Goal: Task Accomplishment & Management: Manage account settings

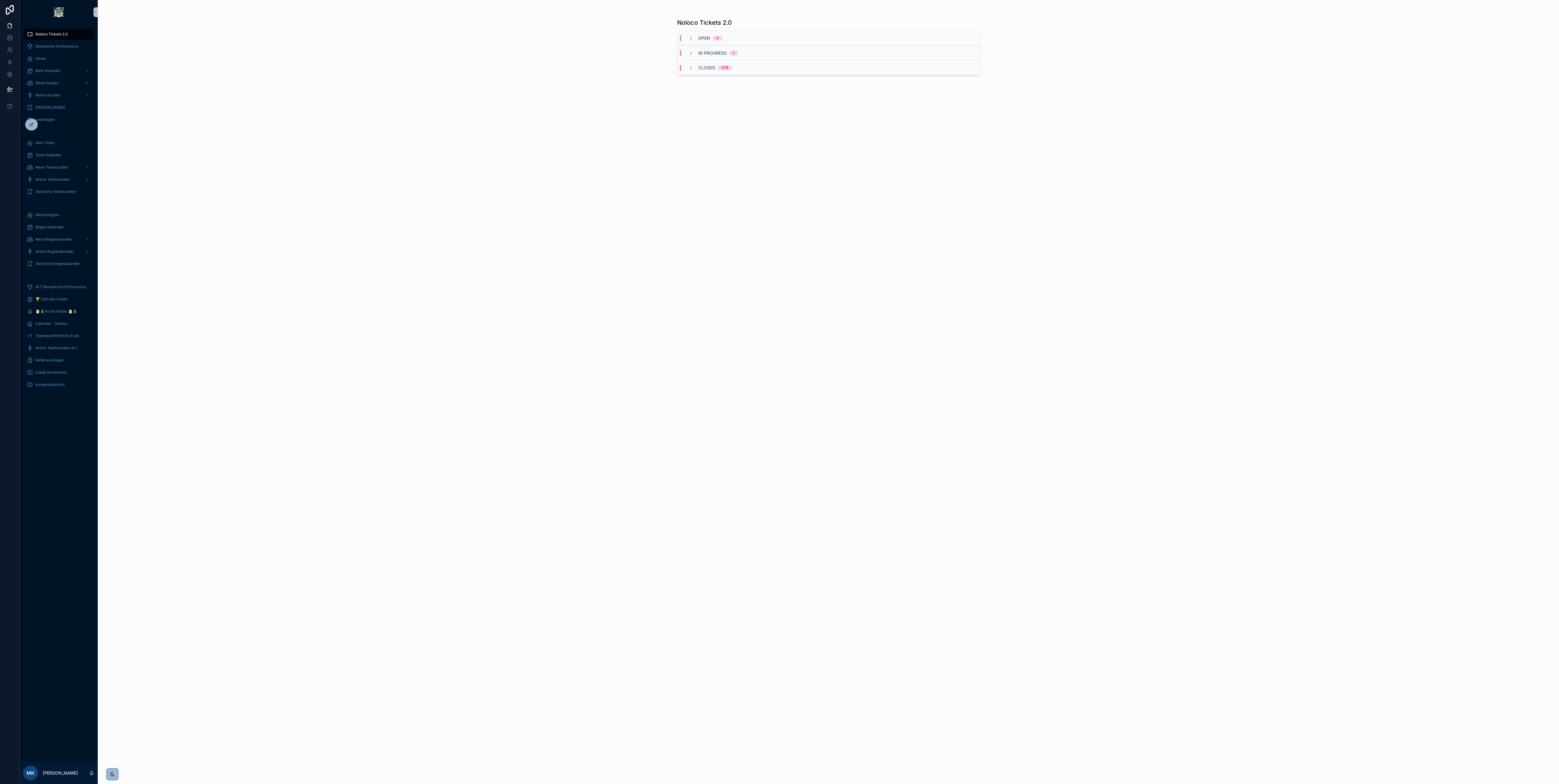
click at [373, 166] on div "Noloco Tickets 2.0 Open 3 In Progress 1 Closed 378" at bounding box center [828, 392] width 1461 height 784
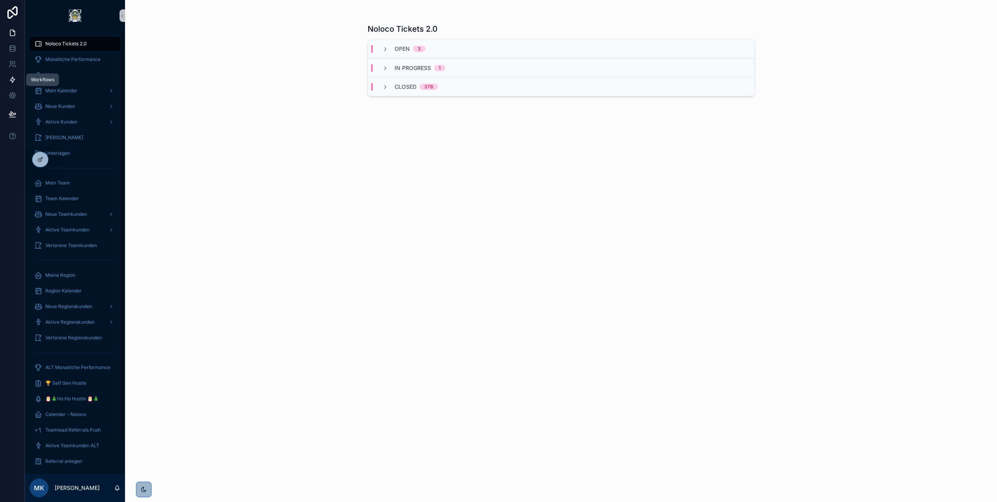
click at [15, 79] on icon at bounding box center [12, 80] width 5 height 6
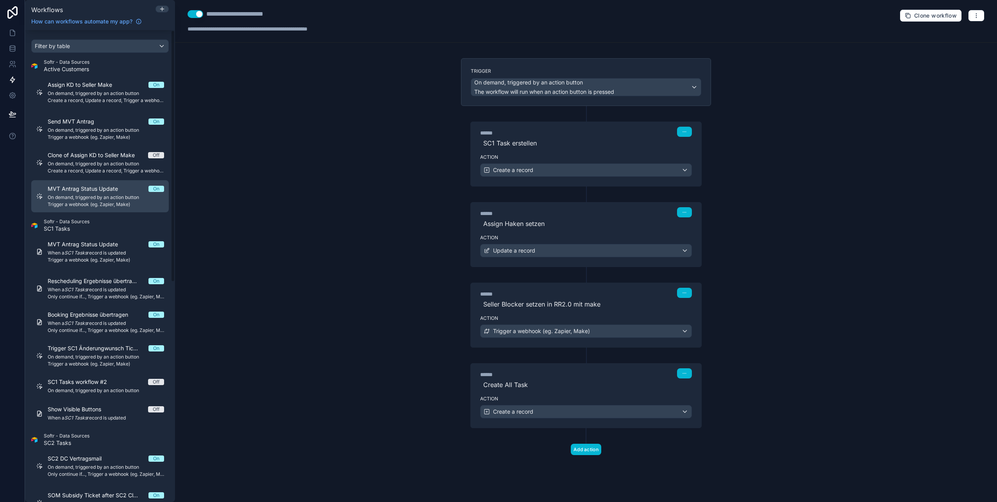
click at [126, 196] on span "On demand, triggered by an action button" at bounding box center [106, 197] width 116 height 6
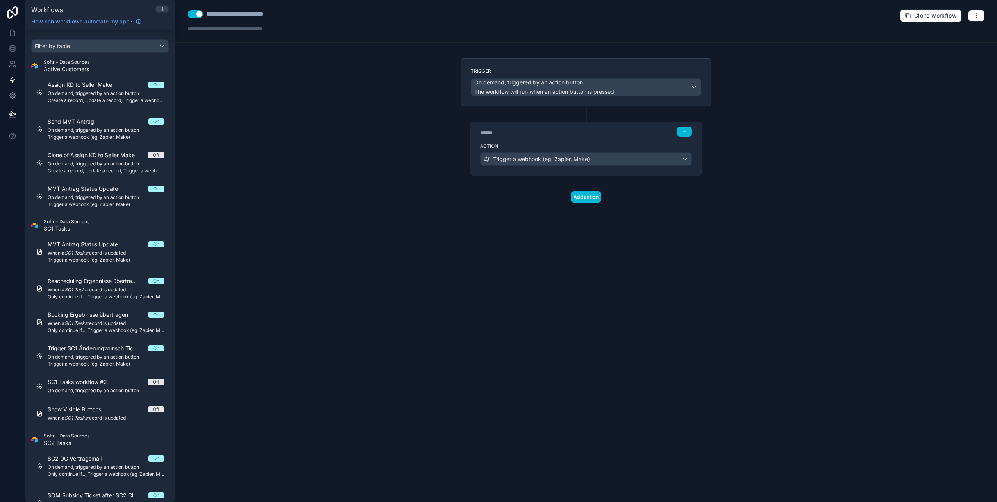
click at [978, 24] on div "**********" at bounding box center [586, 21] width 822 height 43
click at [972, 16] on button "button" at bounding box center [976, 16] width 16 height 12
click at [955, 34] on span "Test workflow" at bounding box center [956, 34] width 38 height 6
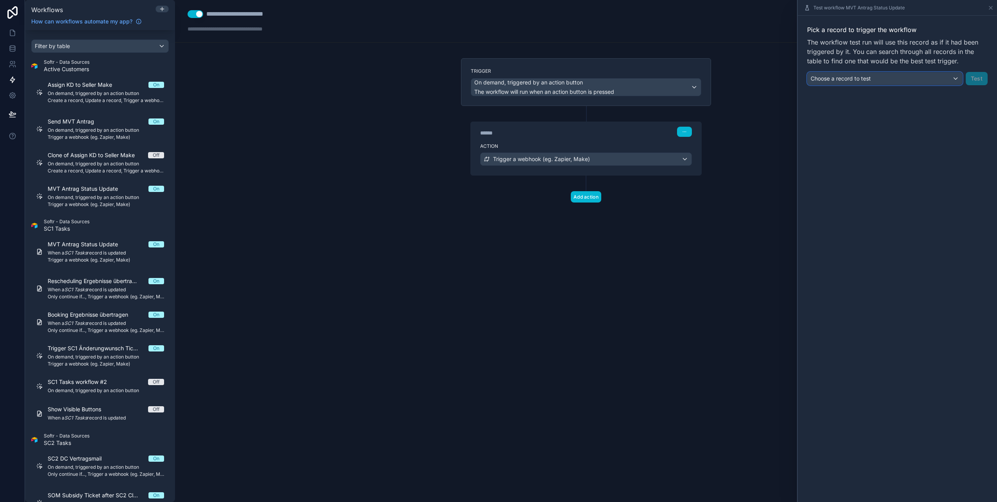
click at [949, 80] on div "Choose a record to test" at bounding box center [885, 78] width 155 height 13
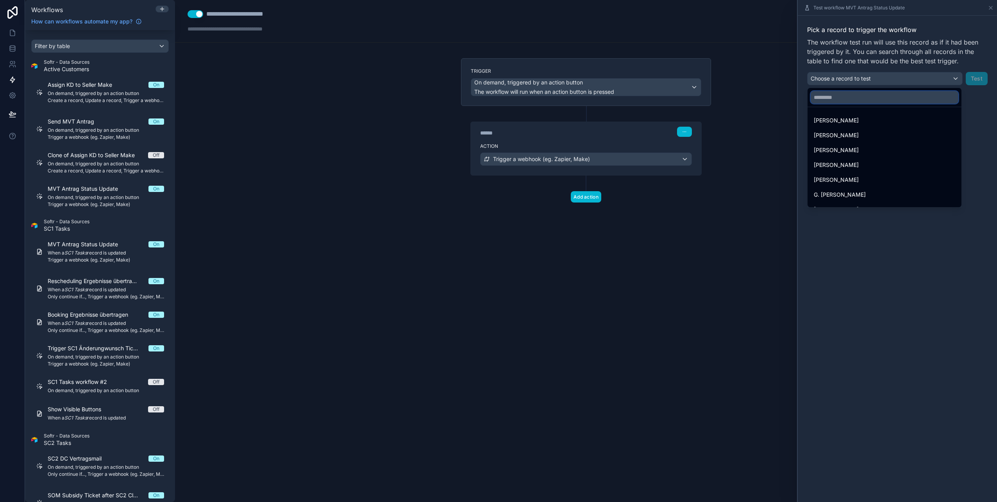
click at [888, 97] on input "text" at bounding box center [885, 97] width 148 height 13
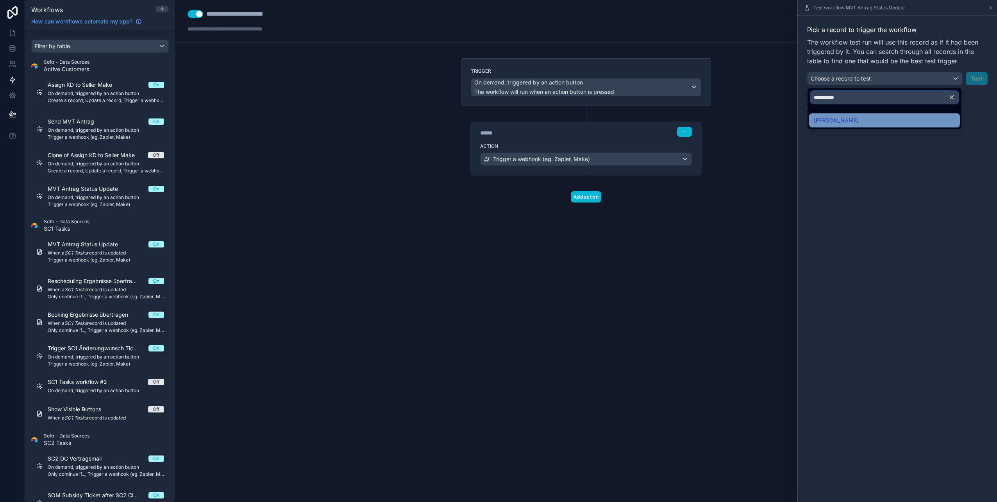
type input "**********"
click at [871, 117] on div "[PERSON_NAME]" at bounding box center [884, 120] width 141 height 9
click at [975, 80] on button "Test" at bounding box center [977, 78] width 22 height 13
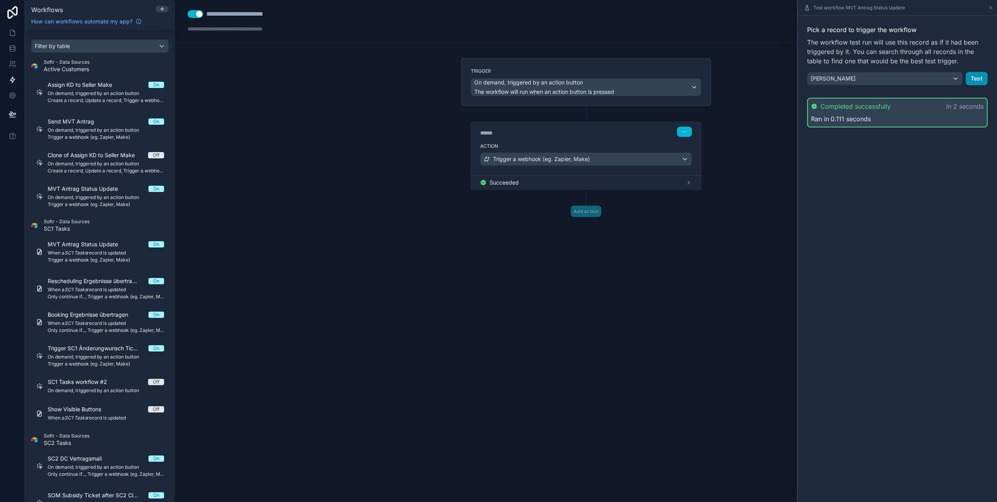
click at [976, 76] on button "Test" at bounding box center [977, 78] width 22 height 13
click at [974, 79] on button "Test" at bounding box center [977, 78] width 22 height 13
click at [10, 47] on icon at bounding box center [12, 47] width 5 height 3
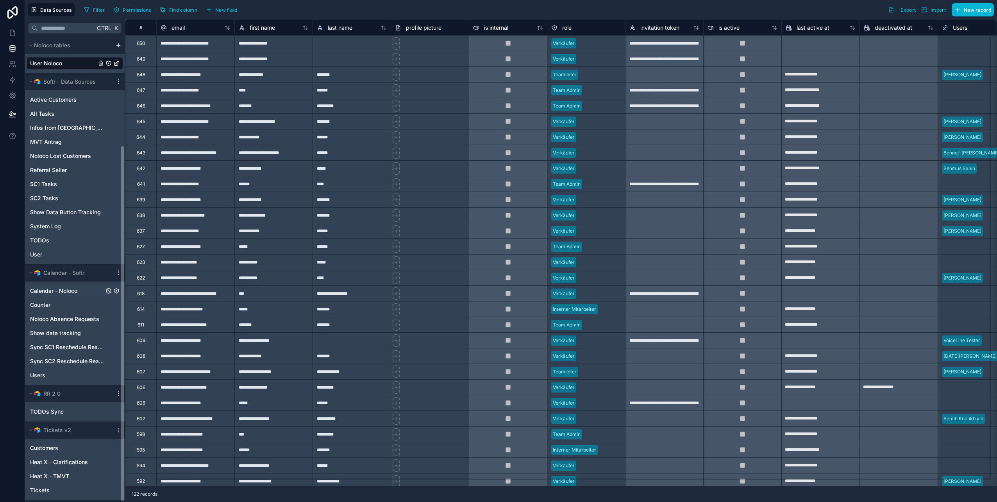
scroll to position [141, 0]
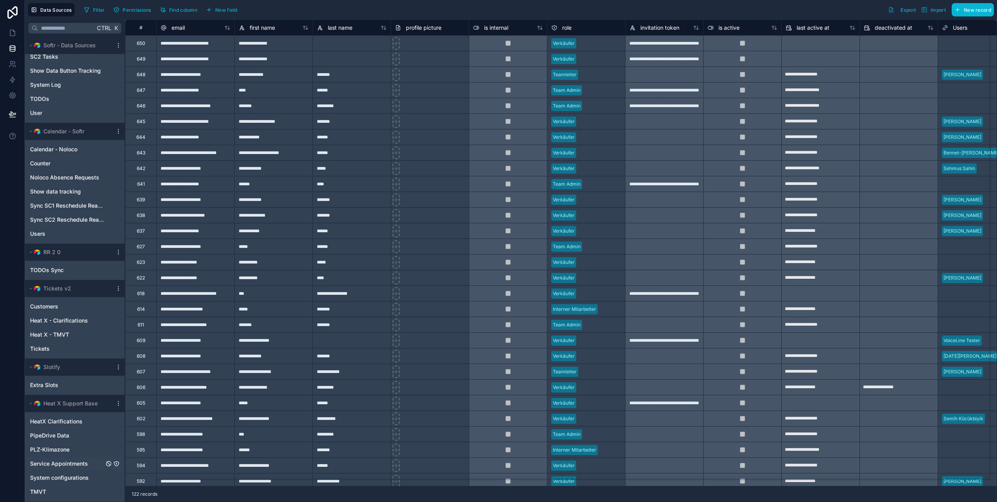
click at [73, 463] on span "Service Appointments" at bounding box center [59, 463] width 58 height 8
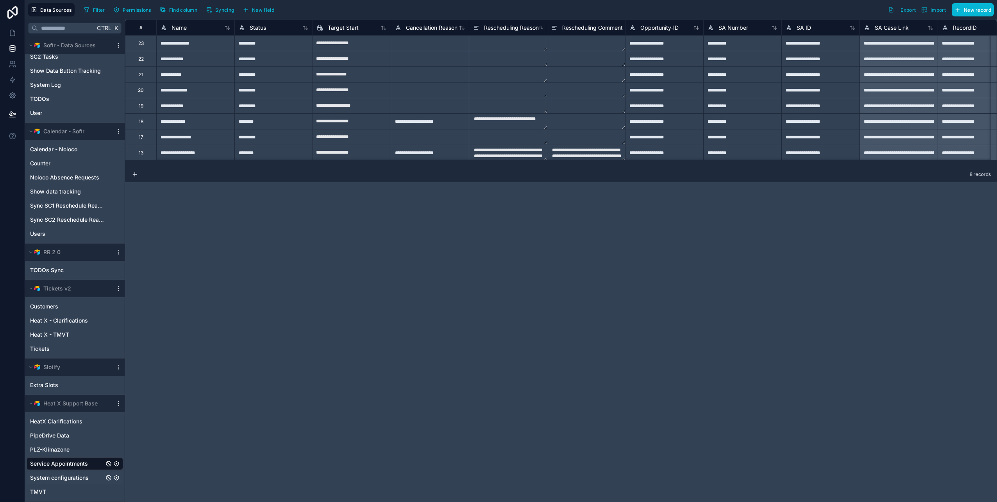
click at [68, 475] on span "System configurations" at bounding box center [59, 478] width 59 height 8
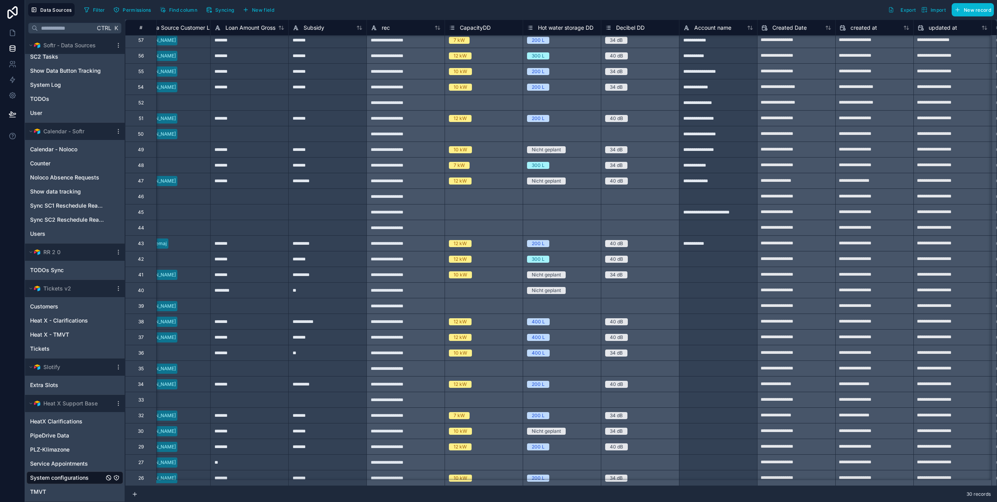
scroll to position [3, 494]
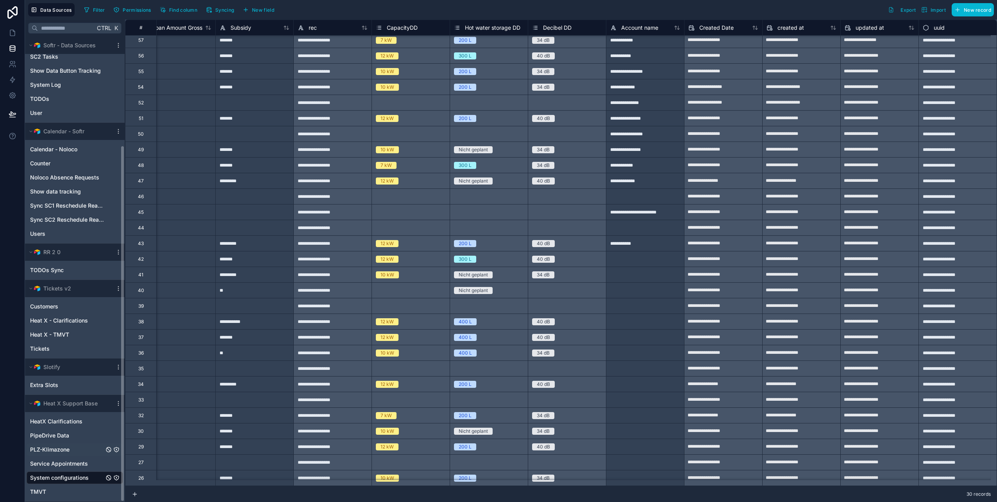
click at [65, 452] on span "PLZ-Klimazone" at bounding box center [49, 449] width 39 height 8
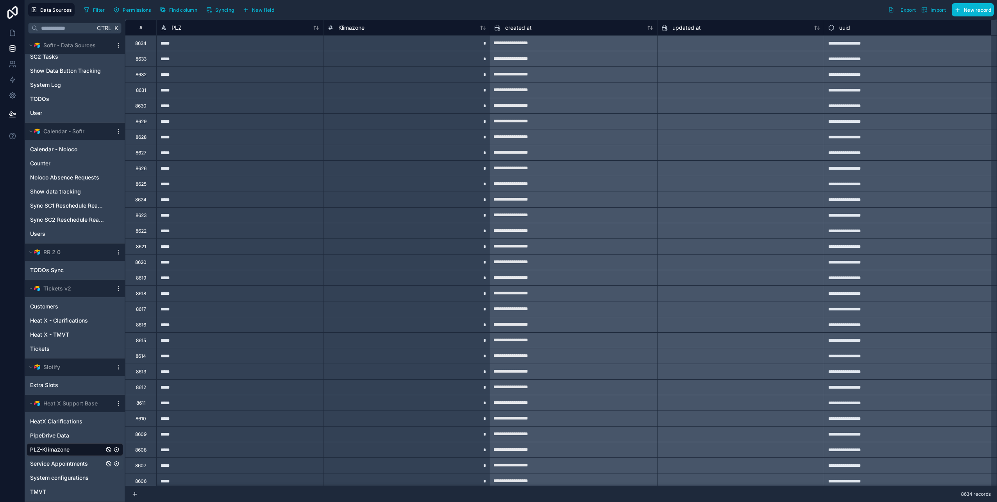
click at [54, 465] on span "Service Appointments" at bounding box center [59, 463] width 58 height 8
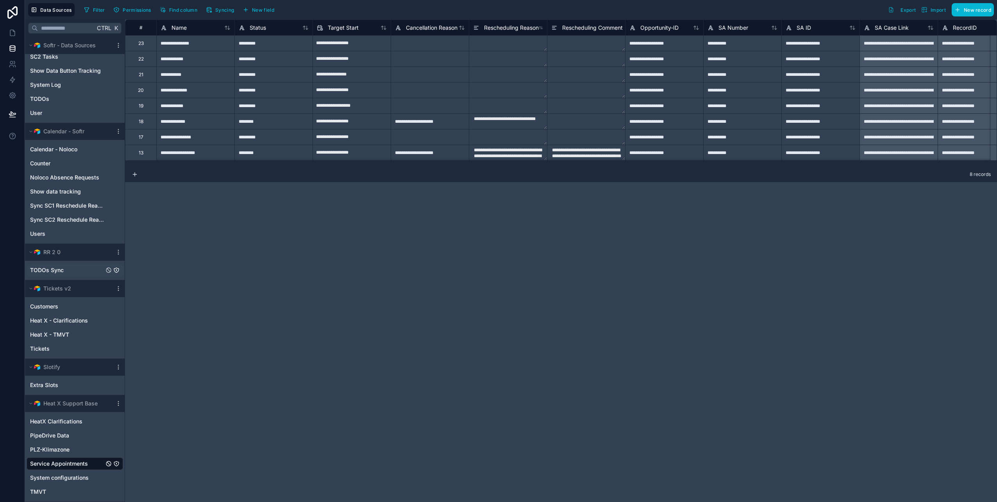
click at [61, 271] on span "TODOs Sync" at bounding box center [47, 270] width 34 height 8
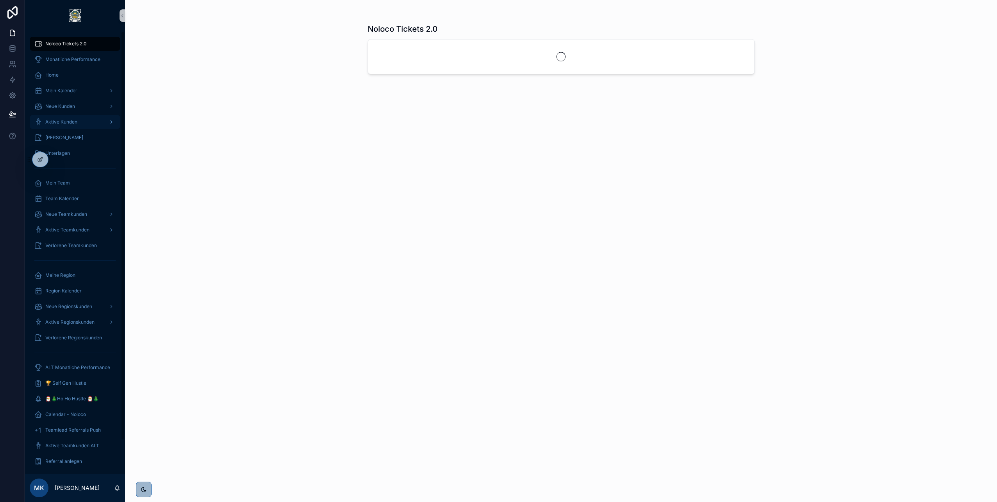
click at [73, 123] on span "Aktive Kunden" at bounding box center [61, 122] width 32 height 6
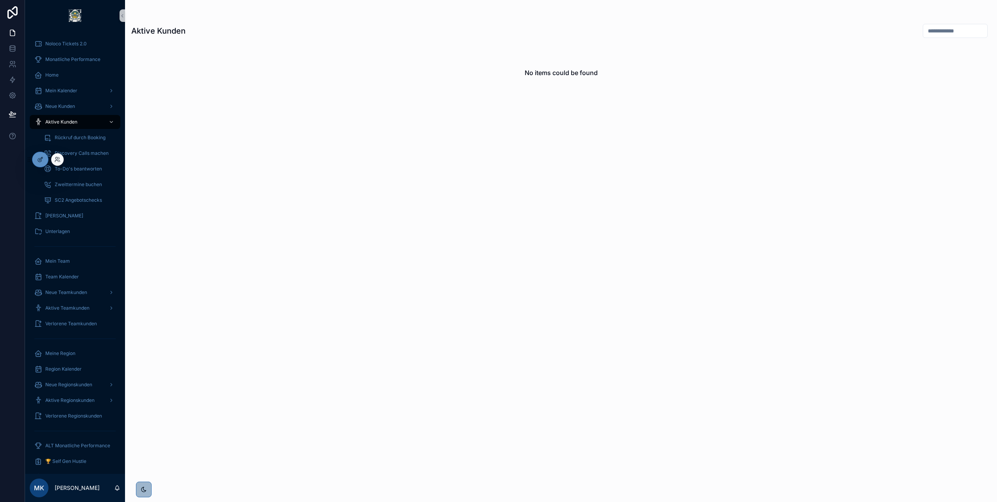
click at [53, 160] on div at bounding box center [57, 159] width 13 height 13
click at [57, 159] on icon at bounding box center [57, 159] width 6 height 6
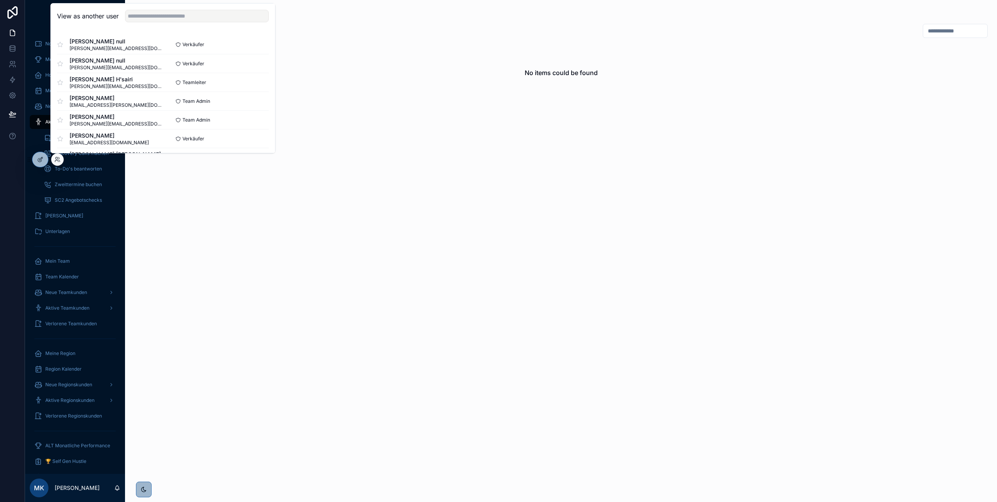
click at [158, 24] on div "View as another user" at bounding box center [163, 16] width 224 height 25
click at [155, 18] on input "text" at bounding box center [197, 16] width 144 height 13
type input "****"
click at [133, 67] on span "vertriebsinnendienst@enpal.de" at bounding box center [109, 67] width 79 height 6
click at [250, 63] on button "Select" at bounding box center [258, 63] width 20 height 11
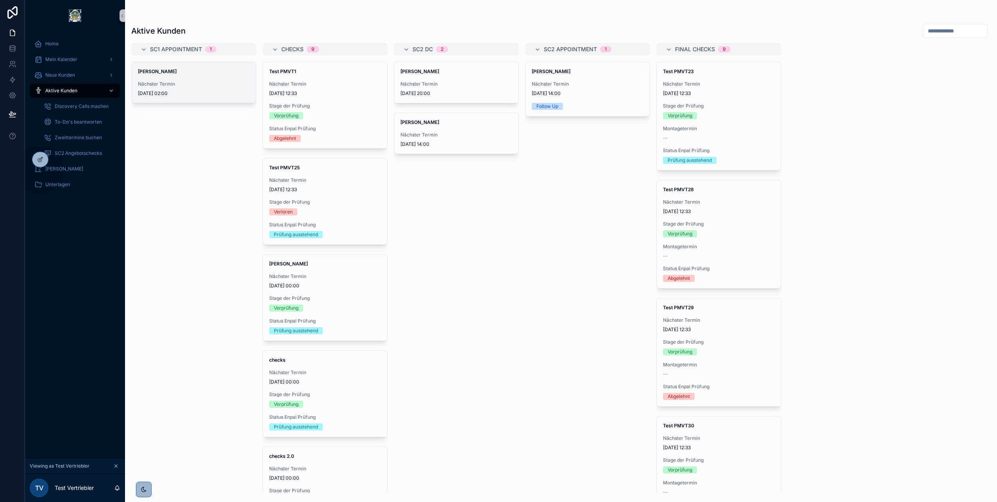
click at [184, 95] on span "[DATE] 02:00" at bounding box center [194, 93] width 112 height 6
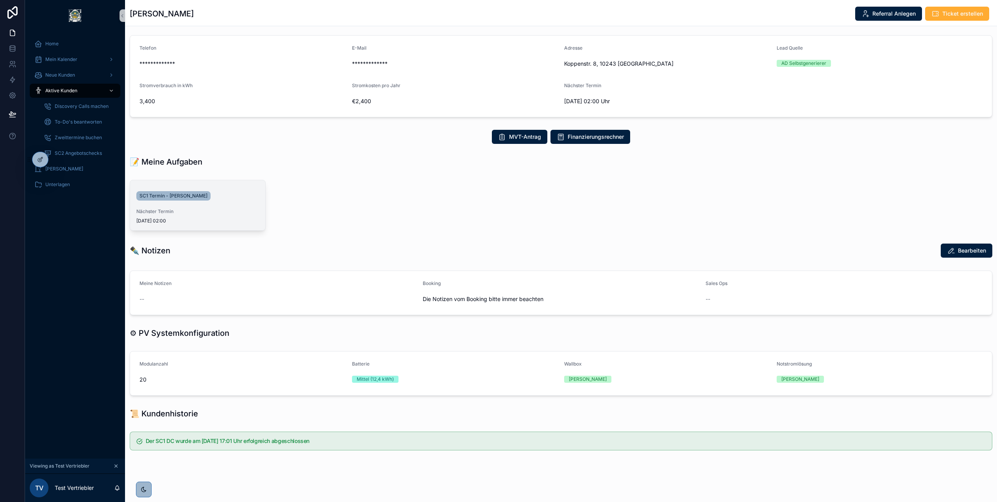
scroll to position [66, 0]
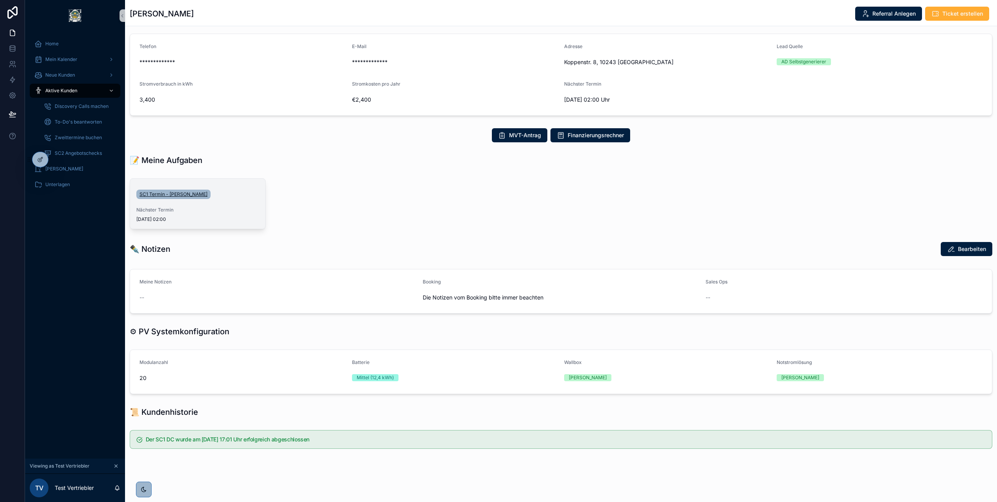
click at [169, 196] on span "SC1 Termin - [PERSON_NAME]" at bounding box center [173, 194] width 68 height 6
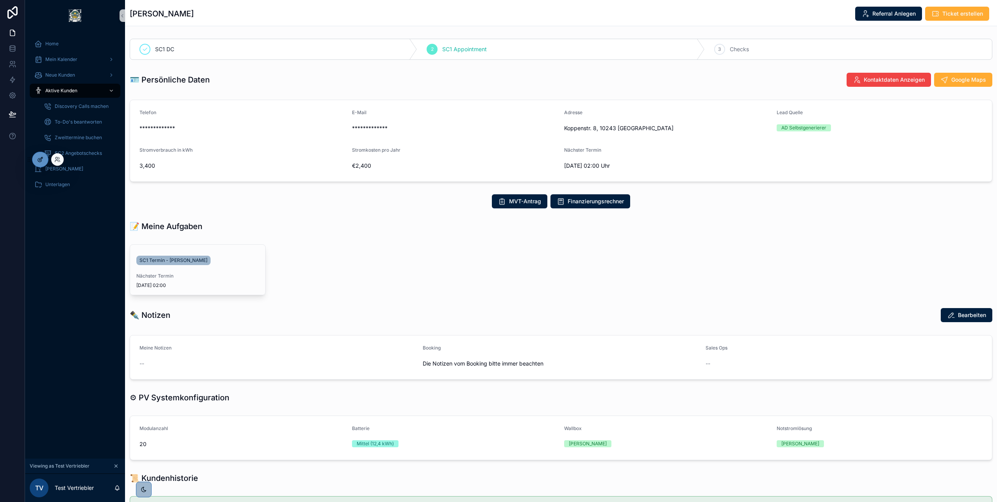
click at [42, 160] on icon at bounding box center [40, 159] width 6 height 6
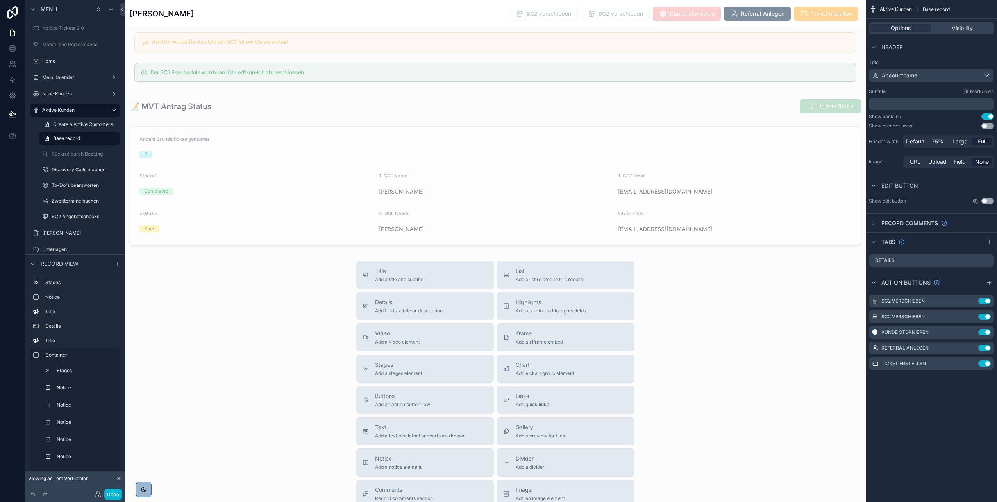
scroll to position [2280, 0]
click at [204, 157] on div "scrollable content" at bounding box center [495, 185] width 741 height 125
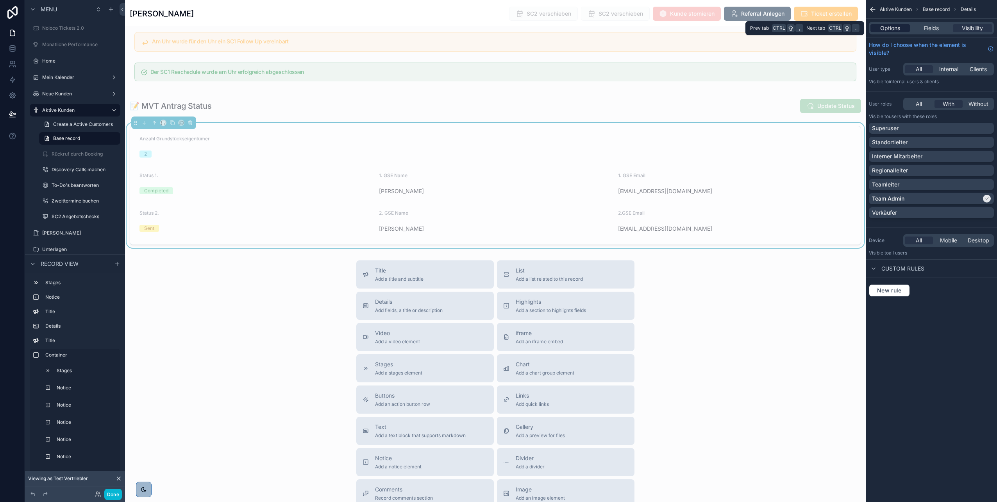
click at [893, 29] on span "Options" at bounding box center [890, 28] width 20 height 8
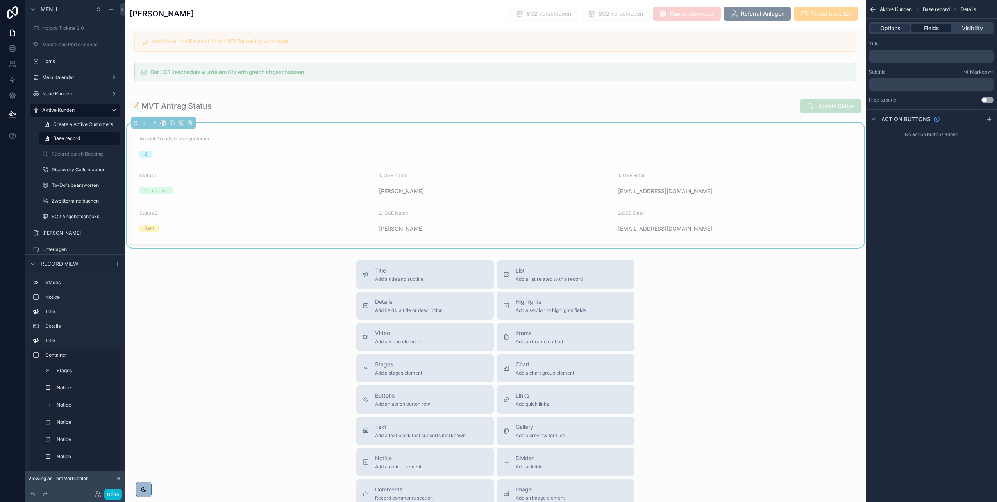
click at [931, 29] on span "Fields" at bounding box center [931, 28] width 15 height 8
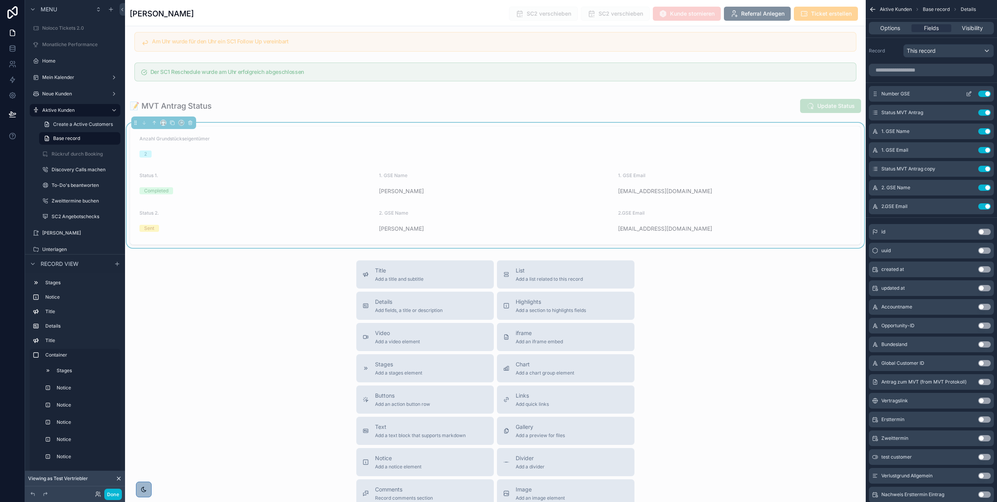
click at [967, 94] on icon "scrollable content" at bounding box center [969, 95] width 4 height 4
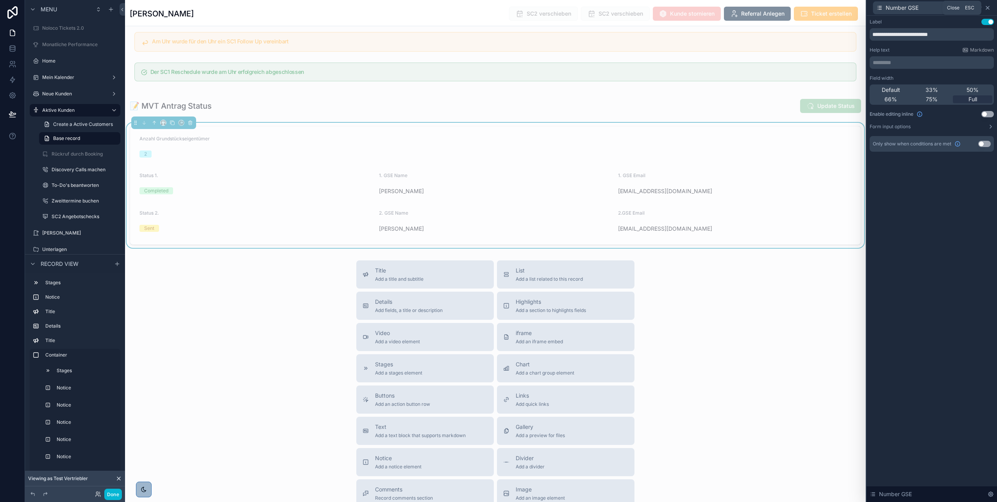
click at [987, 7] on icon at bounding box center [988, 8] width 6 height 6
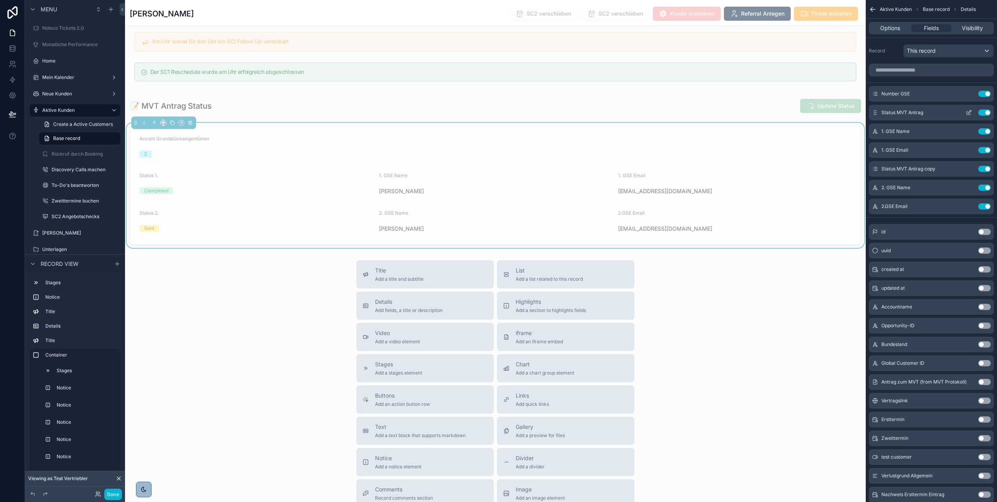
click at [966, 113] on icon "scrollable content" at bounding box center [969, 112] width 6 height 6
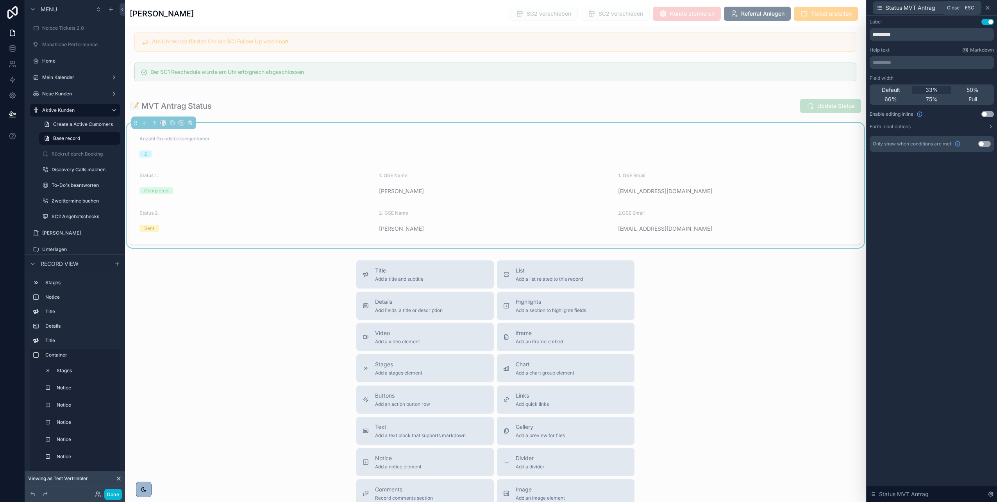
click at [986, 9] on icon at bounding box center [988, 8] width 6 height 6
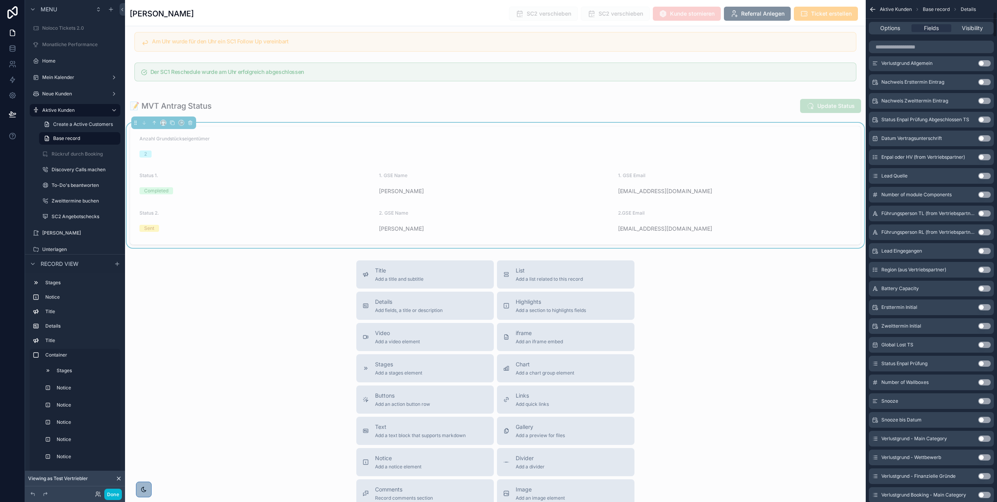
scroll to position [0, 0]
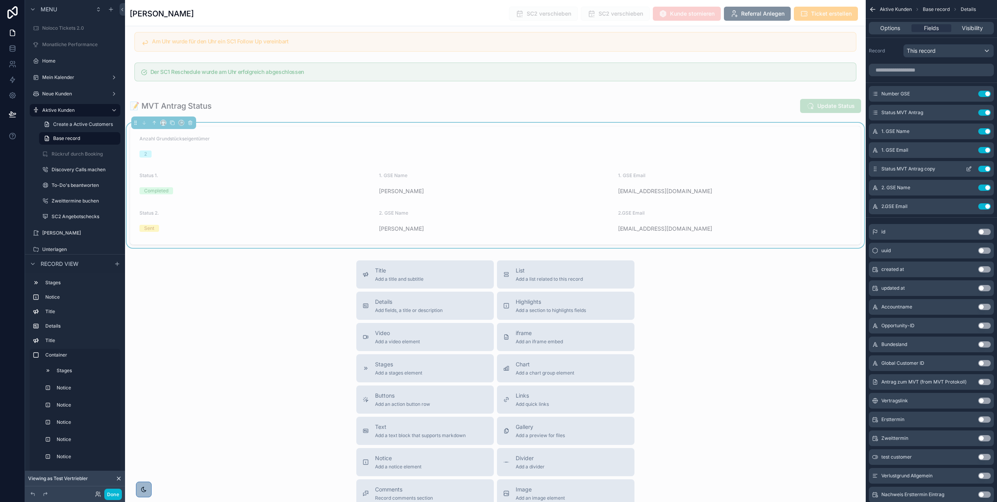
click at [968, 167] on icon "scrollable content" at bounding box center [969, 169] width 6 height 6
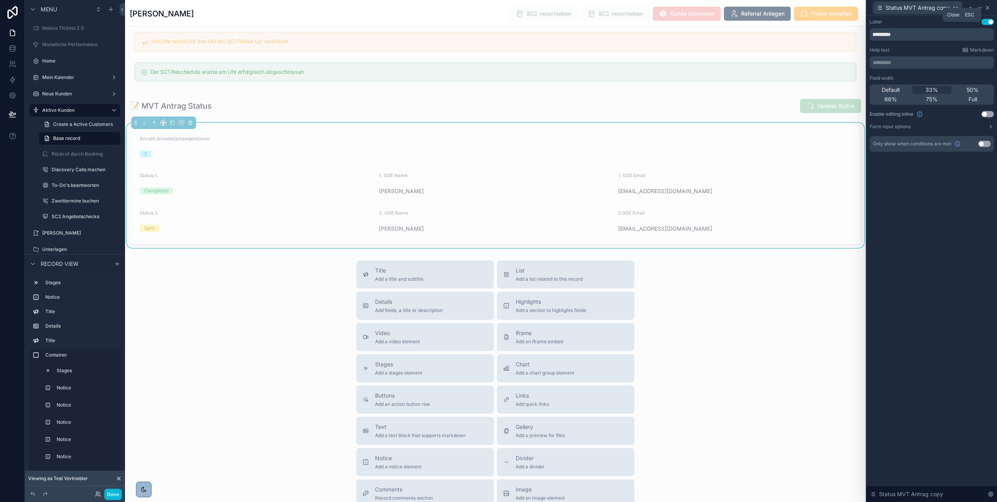
click at [990, 5] on icon at bounding box center [988, 8] width 6 height 6
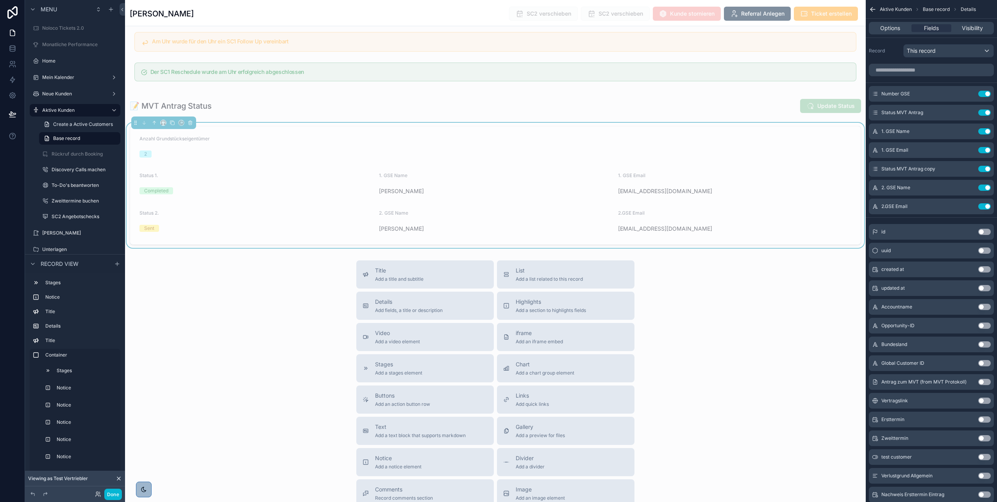
click at [643, 170] on form "Anzahl Grundstückseigentümer 2 Status 1. Completed 1. GSE Name Tom Parker 1. GS…" at bounding box center [495, 185] width 731 height 118
click at [983, 166] on button "Use setting" at bounding box center [984, 169] width 13 height 6
click at [986, 111] on button "Use setting" at bounding box center [984, 112] width 13 height 6
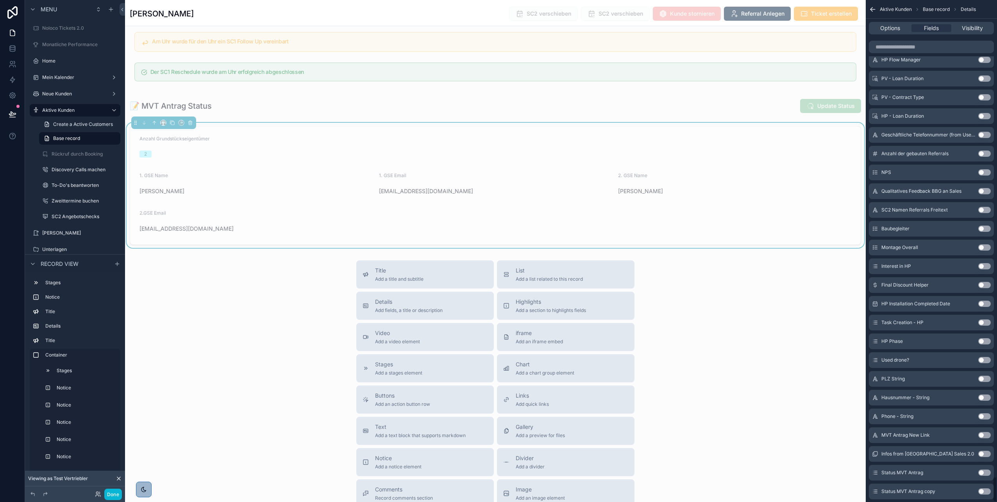
scroll to position [9399, 0]
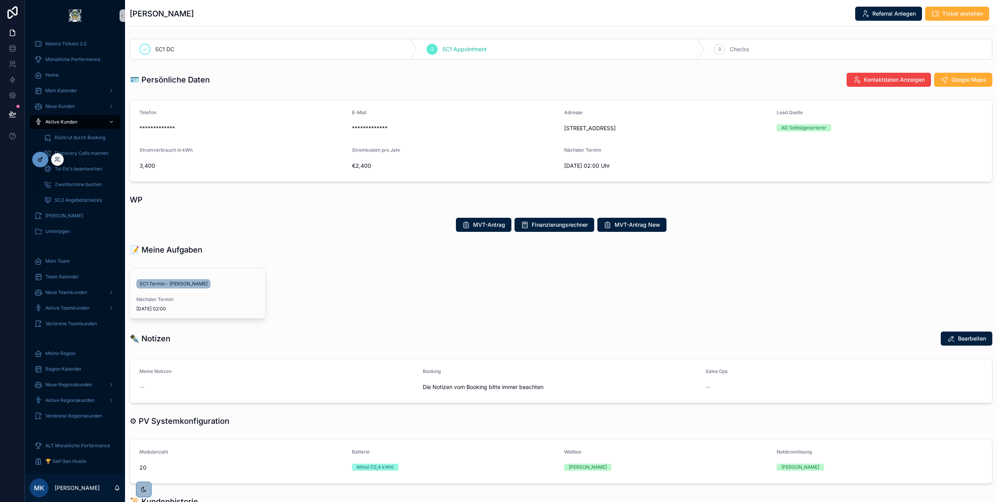
click at [43, 156] on div at bounding box center [40, 159] width 16 height 15
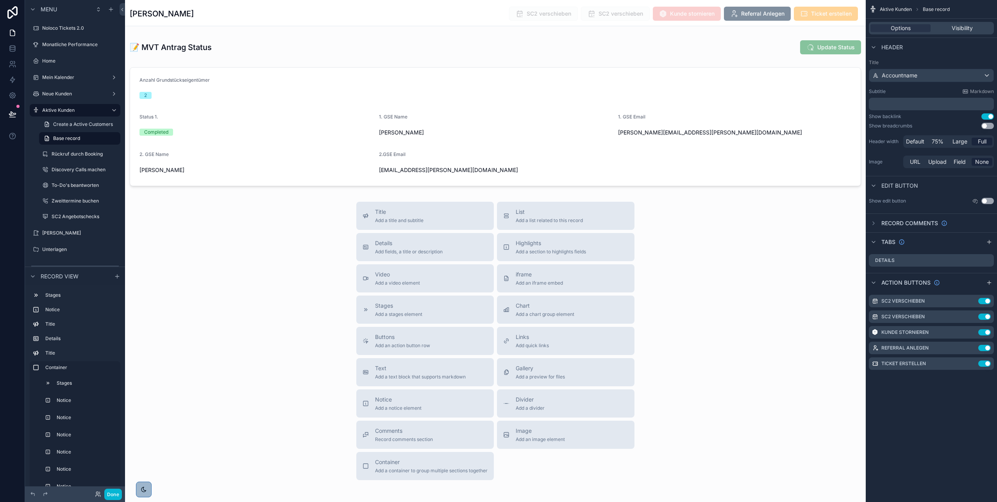
scroll to position [2340, 0]
click at [267, 182] on div "scrollable content" at bounding box center [495, 125] width 741 height 125
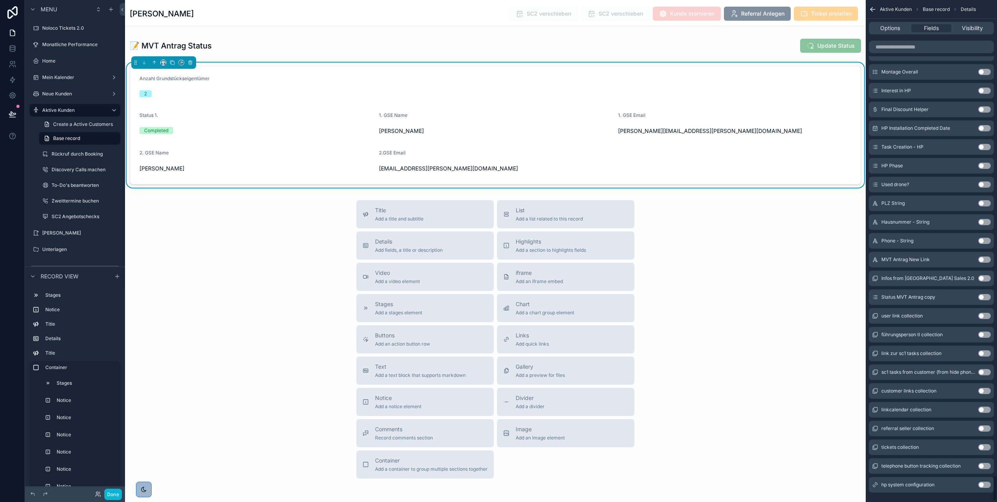
scroll to position [9386, 0]
click at [14, 50] on icon at bounding box center [13, 49] width 8 height 8
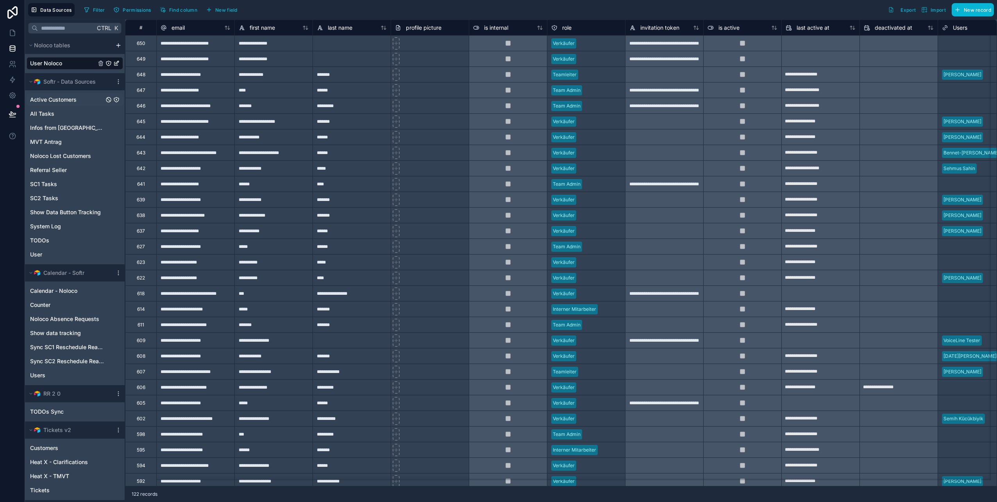
click at [68, 102] on span "Active Customers" at bounding box center [53, 100] width 46 height 8
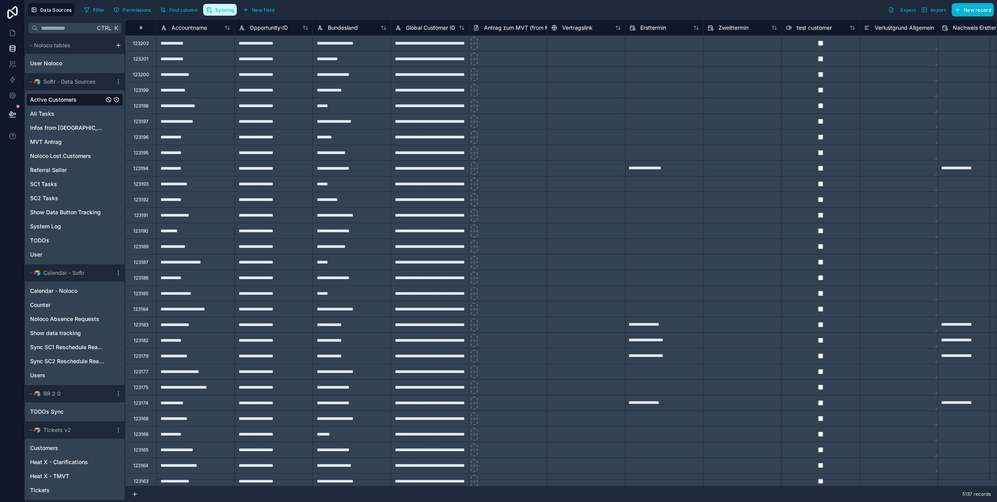
click at [218, 9] on span "Syncing" at bounding box center [224, 10] width 19 height 6
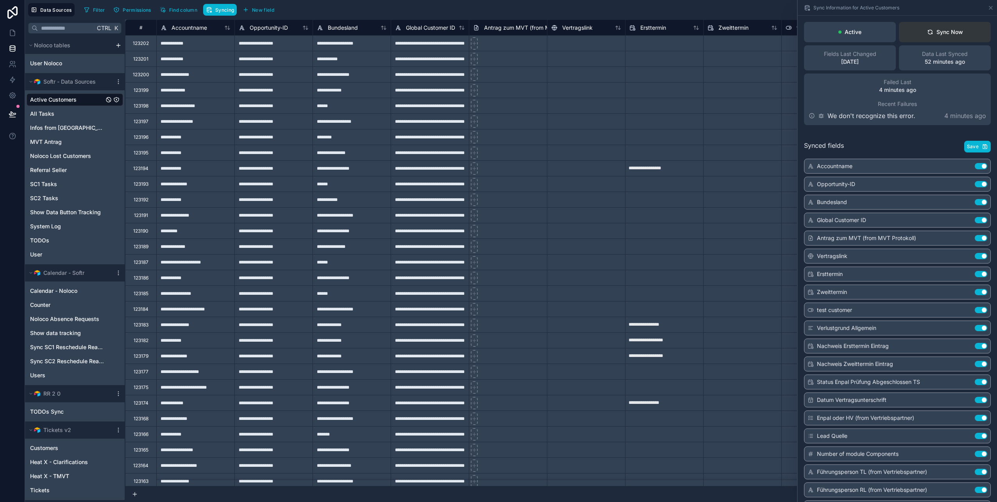
click at [929, 28] on button "Sync Now" at bounding box center [945, 32] width 92 height 20
click at [927, 35] on div "Sync Now" at bounding box center [945, 32] width 36 height 8
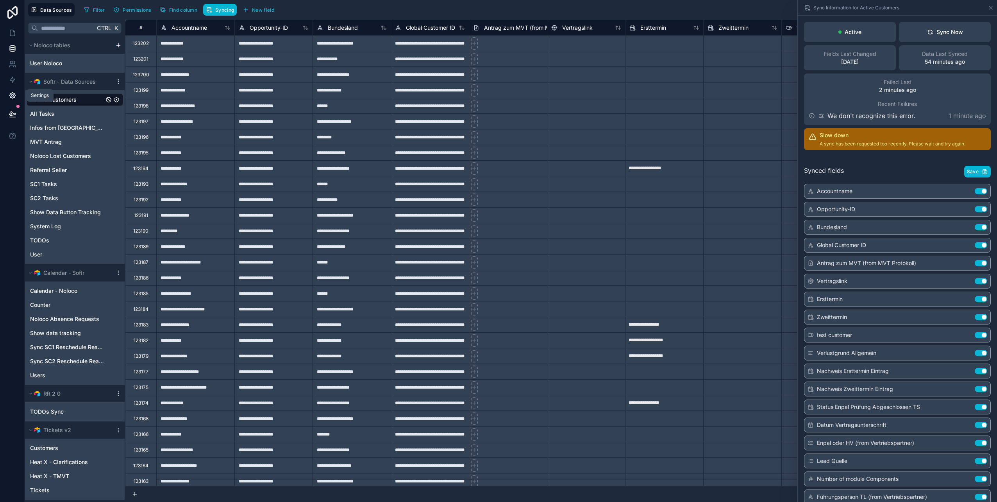
click at [12, 93] on icon at bounding box center [13, 95] width 8 height 8
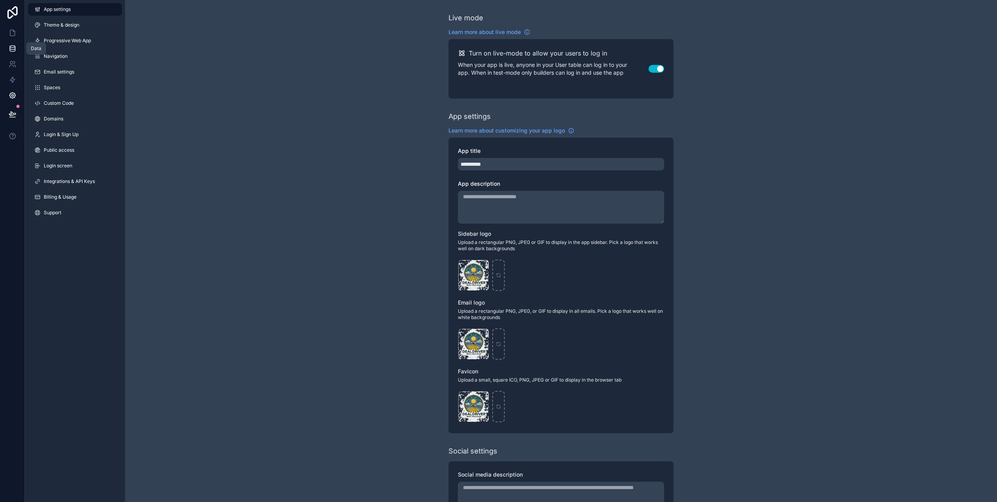
click at [11, 52] on link at bounding box center [12, 49] width 25 height 16
click at [14, 50] on icon at bounding box center [12, 47] width 5 height 3
click at [12, 37] on link at bounding box center [12, 33] width 25 height 16
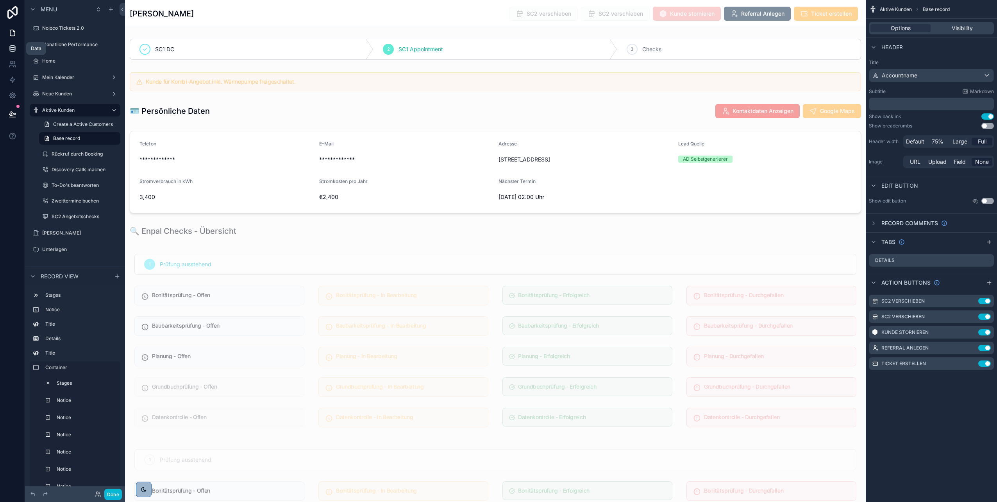
click at [14, 52] on icon at bounding box center [12, 49] width 5 height 3
click at [10, 48] on icon at bounding box center [13, 49] width 8 height 8
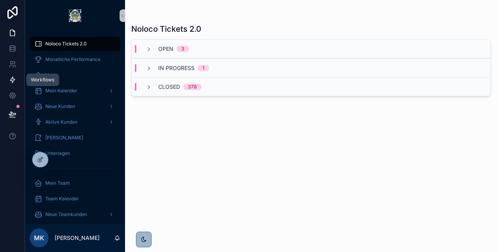
click at [13, 82] on icon at bounding box center [13, 80] width 8 height 8
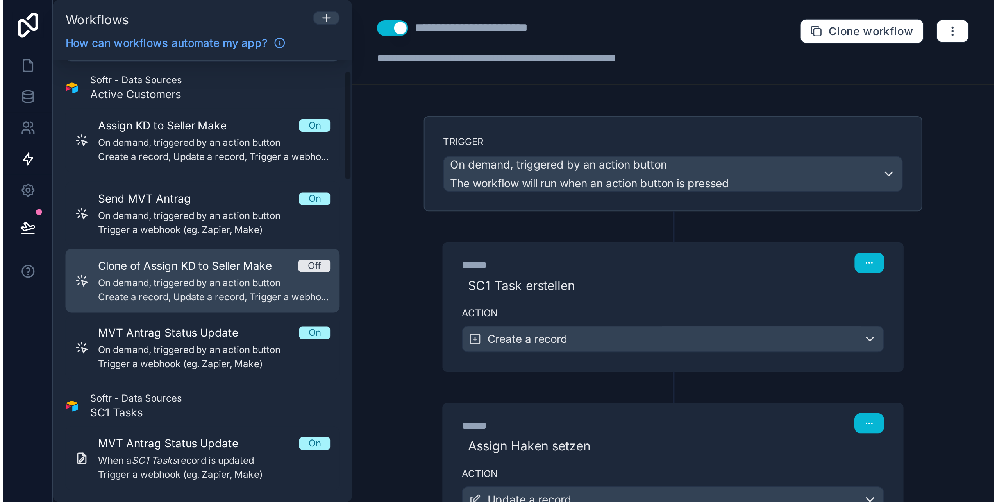
scroll to position [28, 0]
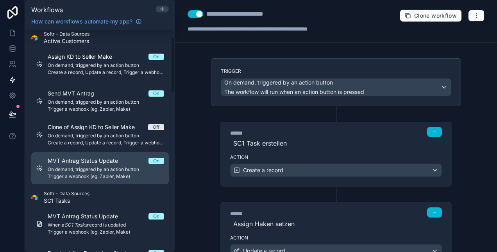
click at [100, 164] on div "MVT Antrag Status Update On On demand, triggered by an action button Trigger a …" at bounding box center [106, 168] width 116 height 23
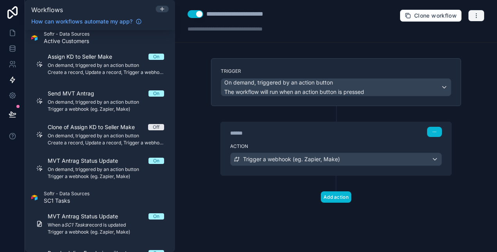
click at [482, 17] on button "button" at bounding box center [476, 16] width 16 height 12
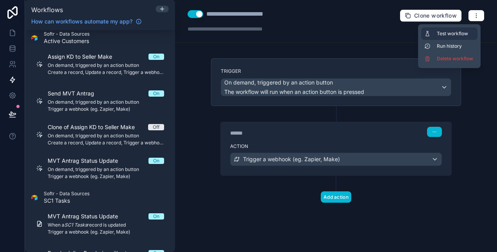
click at [455, 34] on span "Test workflow" at bounding box center [456, 33] width 38 height 6
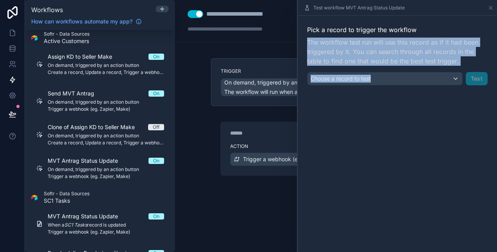
drag, startPoint x: 455, startPoint y: 34, endPoint x: 434, endPoint y: 80, distance: 50.2
click at [434, 80] on div "Pick a record to trigger the workflow The workflow test run will use this recor…" at bounding box center [397, 55] width 180 height 60
drag, startPoint x: 434, startPoint y: 80, endPoint x: 467, endPoint y: 127, distance: 57.7
click at [467, 127] on div "Pick a record to trigger the workflow The workflow test run will use this recor…" at bounding box center [397, 134] width 199 height 236
click at [456, 78] on div "Choose a record to test" at bounding box center [384, 78] width 155 height 13
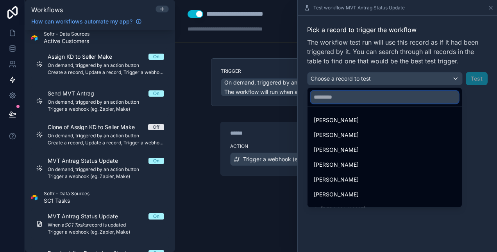
click at [396, 96] on input "text" at bounding box center [385, 97] width 148 height 13
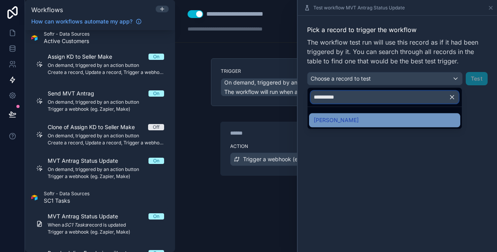
type input "**********"
click at [385, 118] on div "[PERSON_NAME]" at bounding box center [385, 119] width 142 height 9
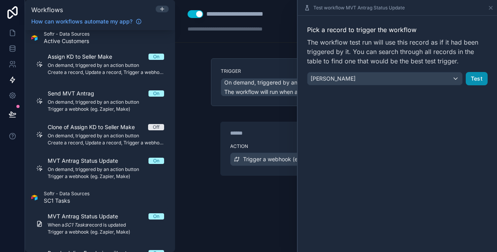
click at [478, 79] on button "Test" at bounding box center [477, 78] width 22 height 13
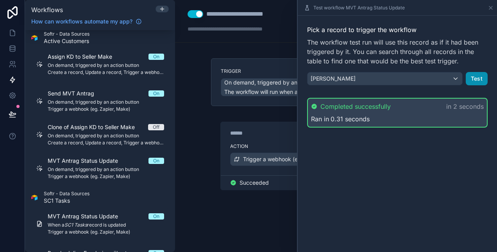
click at [478, 75] on button "Test" at bounding box center [477, 78] width 22 height 13
click at [12, 48] on icon at bounding box center [13, 49] width 8 height 8
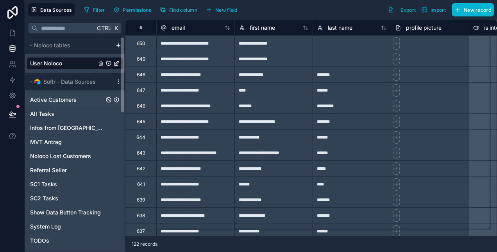
click at [63, 98] on span "Active Customers" at bounding box center [53, 100] width 46 height 8
click at [58, 98] on span "Active Customers" at bounding box center [53, 100] width 46 height 8
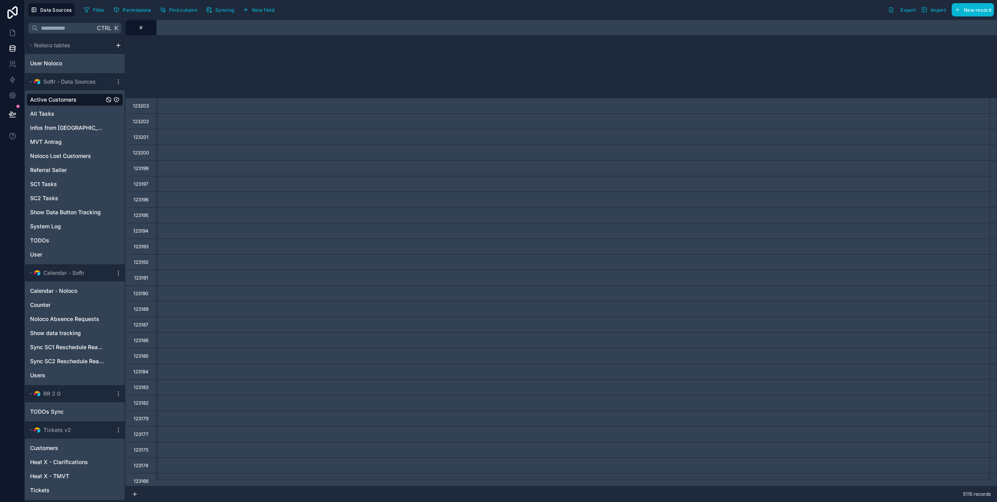
scroll to position [160, 1376]
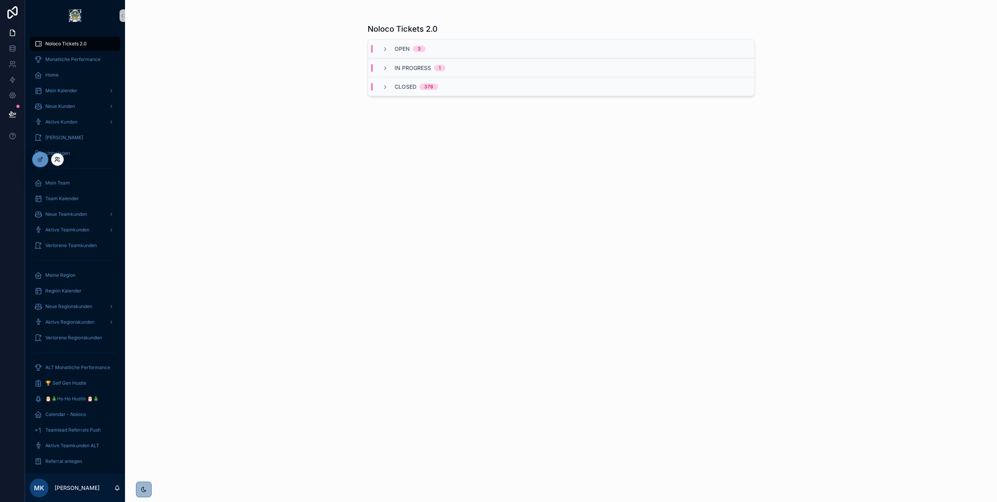
click at [55, 161] on icon at bounding box center [56, 161] width 3 height 2
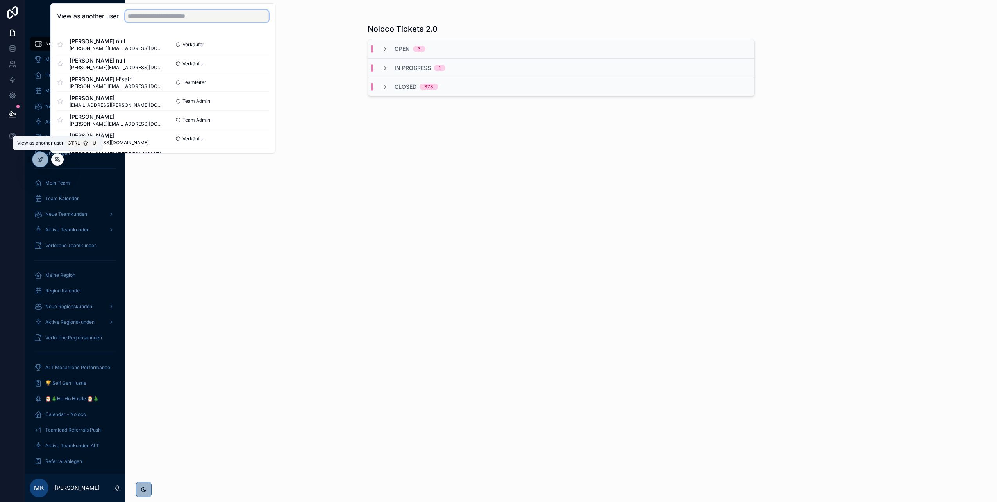
click at [136, 17] on input "text" at bounding box center [197, 16] width 144 height 13
type input "****"
click at [134, 63] on span "Test Vertriebler null" at bounding box center [109, 61] width 79 height 8
click at [252, 64] on button "Select" at bounding box center [258, 63] width 20 height 11
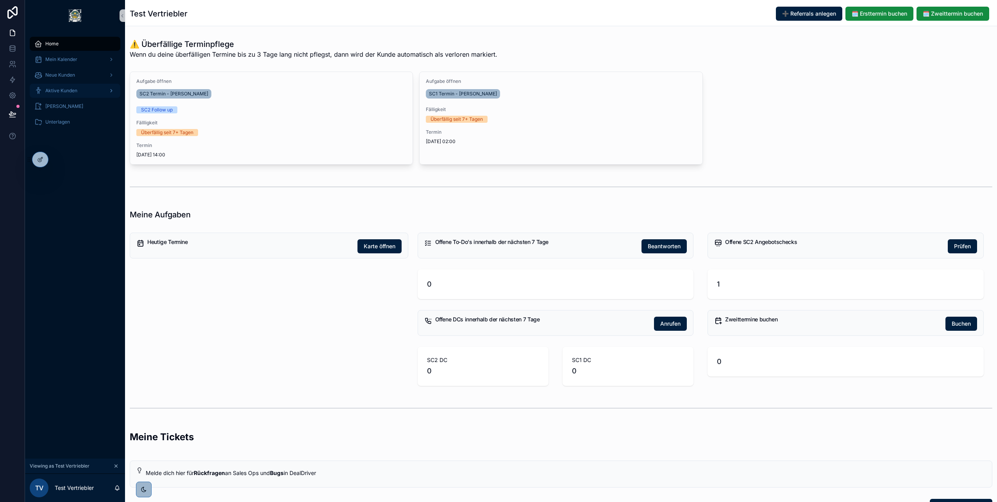
click at [77, 88] on div "Aktive Kunden" at bounding box center [74, 90] width 81 height 13
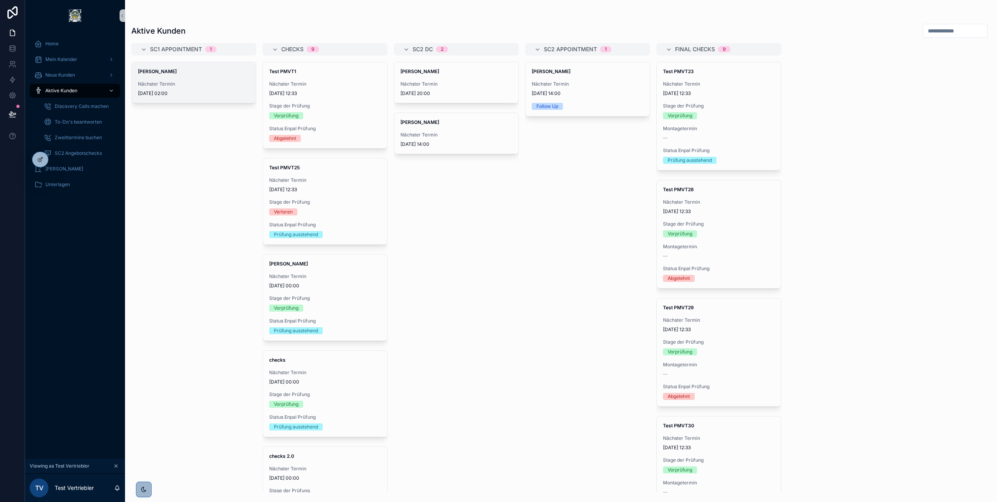
click at [221, 94] on span "[DATE] 02:00" at bounding box center [194, 93] width 112 height 6
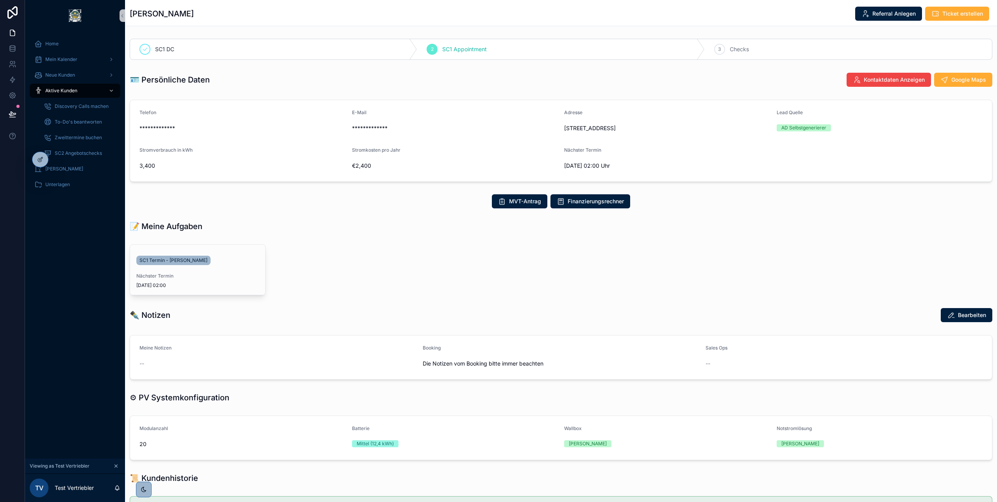
scroll to position [66, 0]
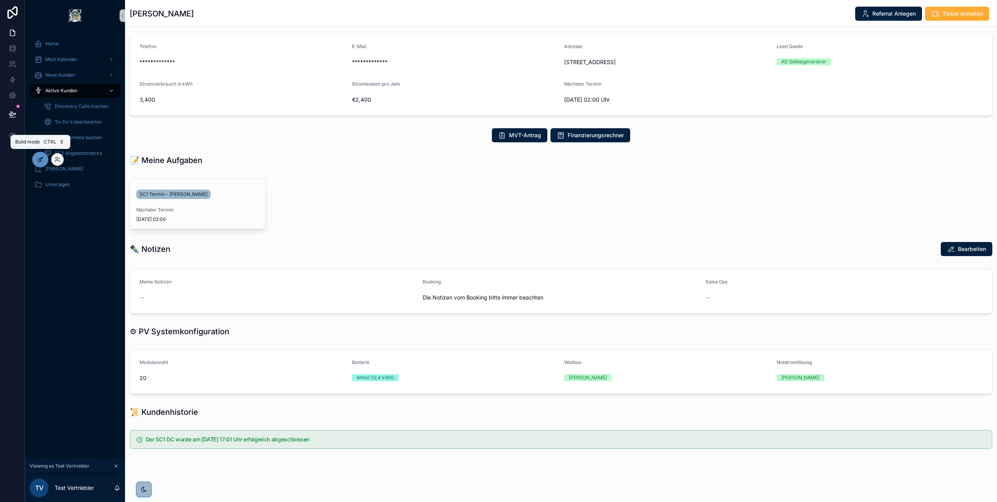
click at [44, 157] on div at bounding box center [40, 159] width 16 height 15
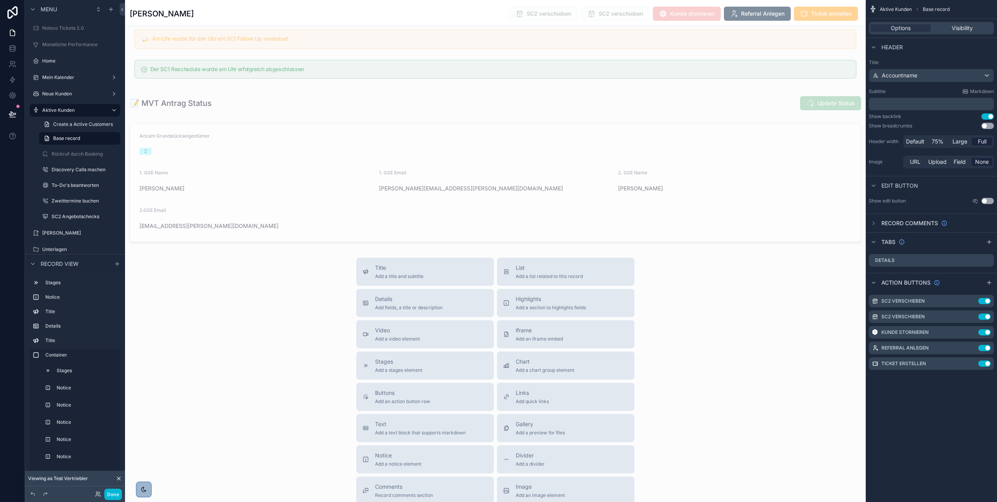
scroll to position [2283, 0]
click at [207, 197] on div "scrollable content" at bounding box center [495, 182] width 741 height 125
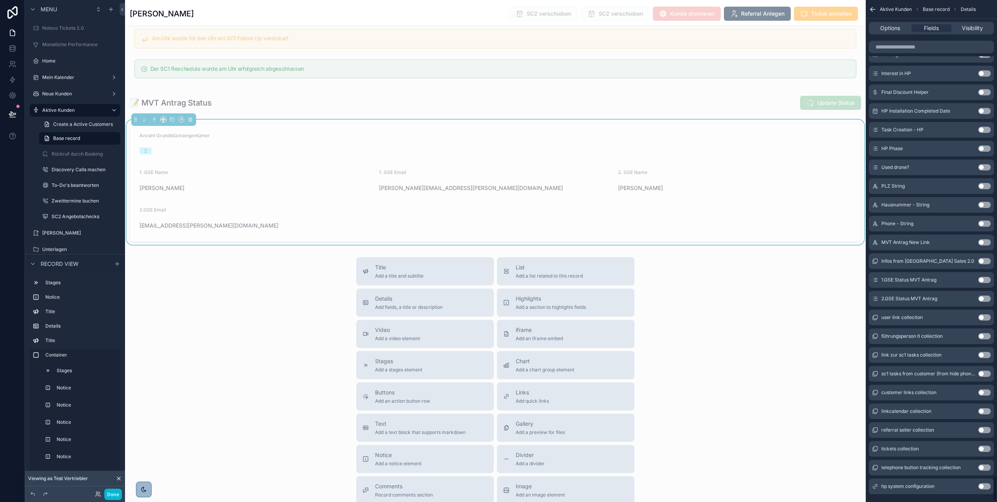
scroll to position [9384, 0]
click at [984, 279] on button "Use setting" at bounding box center [984, 280] width 13 height 6
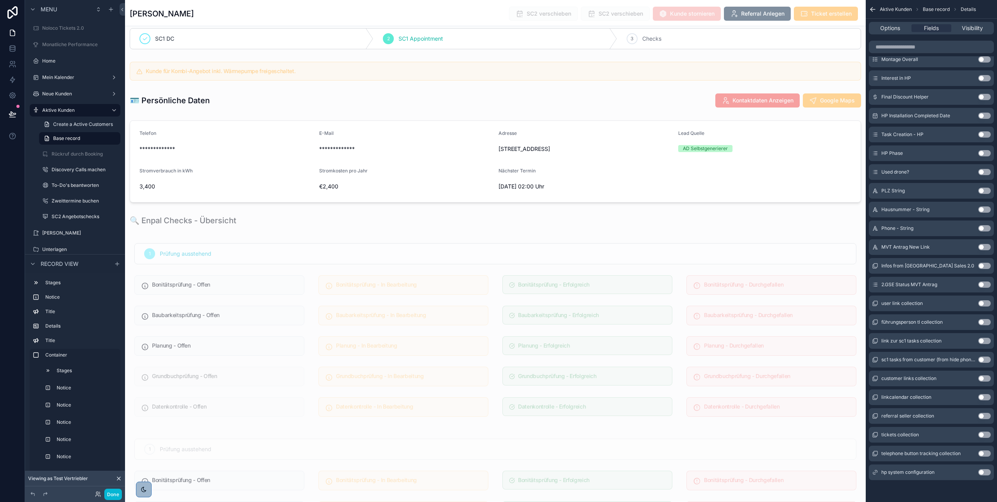
scroll to position [2283, 0]
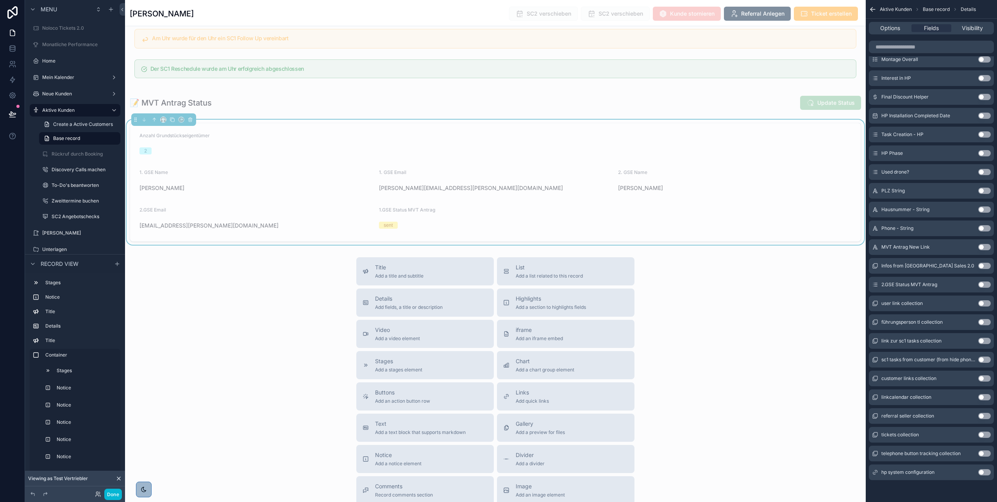
click at [985, 285] on button "Use setting" at bounding box center [984, 284] width 13 height 6
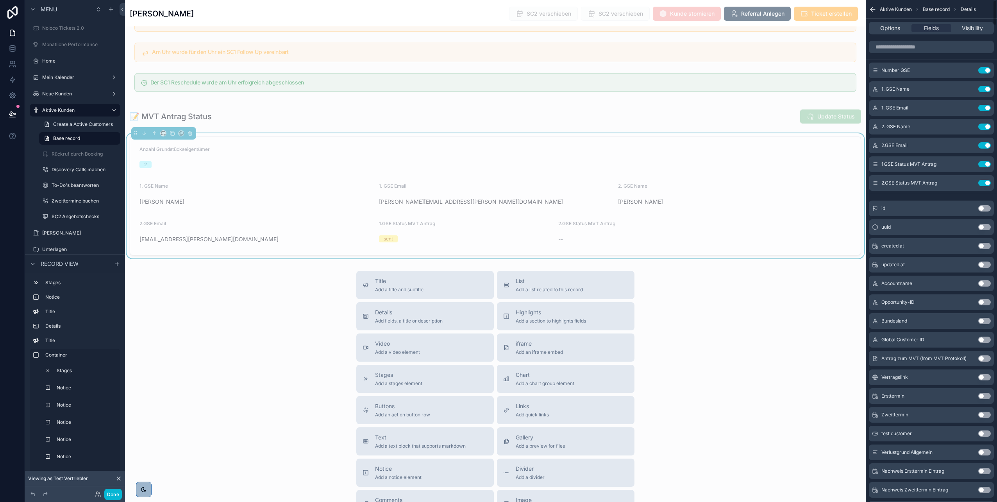
scroll to position [0, 0]
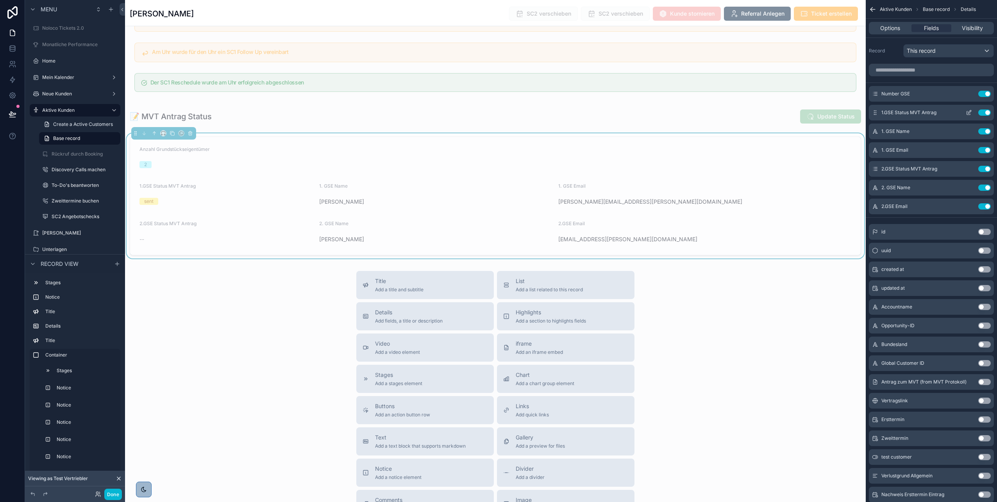
click at [966, 112] on icon "scrollable content" at bounding box center [969, 112] width 6 height 6
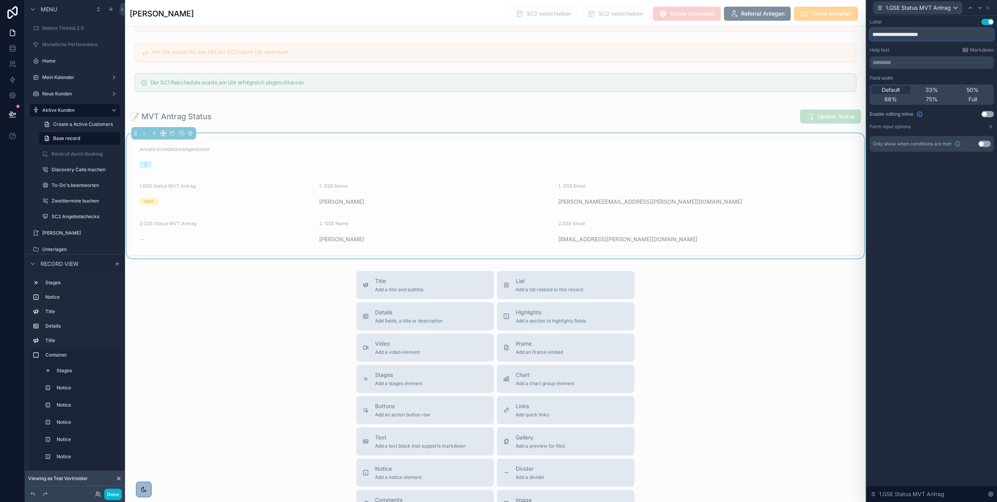
click at [886, 34] on input "**********" at bounding box center [932, 34] width 124 height 13
click at [929, 91] on span "33%" at bounding box center [932, 90] width 13 height 8
drag, startPoint x: 931, startPoint y: 35, endPoint x: 896, endPoint y: 35, distance: 34.4
click at [896, 35] on input "**********" at bounding box center [932, 34] width 124 height 13
type input "*********"
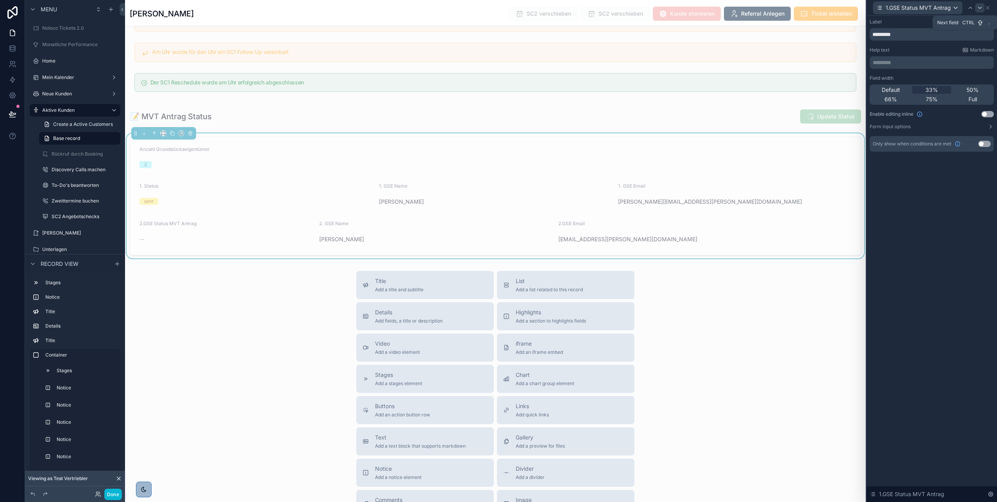
click at [981, 8] on icon at bounding box center [980, 8] width 6 height 6
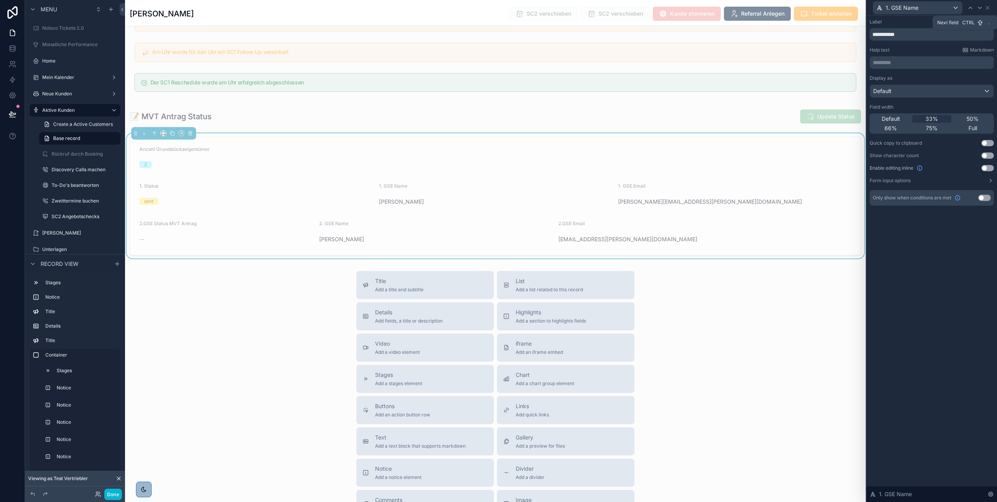
click at [981, 8] on icon at bounding box center [980, 8] width 6 height 6
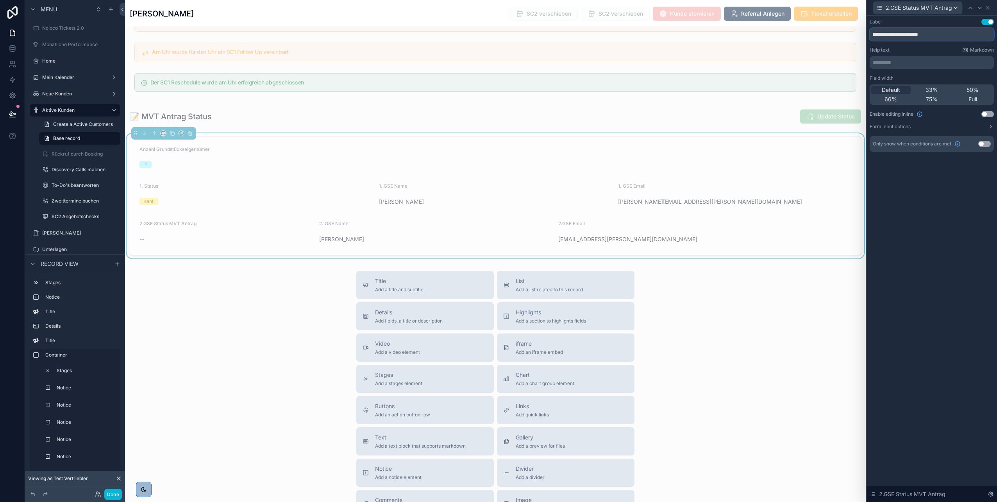
click at [951, 33] on input "**********" at bounding box center [932, 34] width 124 height 13
type input "*********"
click at [935, 88] on span "33%" at bounding box center [932, 90] width 13 height 8
click at [983, 146] on button "Use setting" at bounding box center [984, 144] width 13 height 6
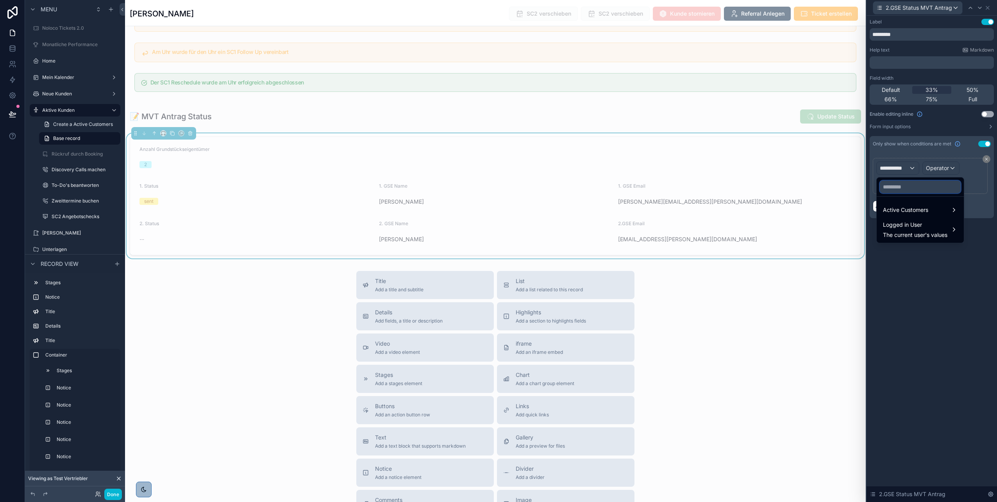
click at [894, 186] on input "text" at bounding box center [920, 186] width 81 height 13
click at [924, 205] on span "Active Customers" at bounding box center [905, 209] width 45 height 9
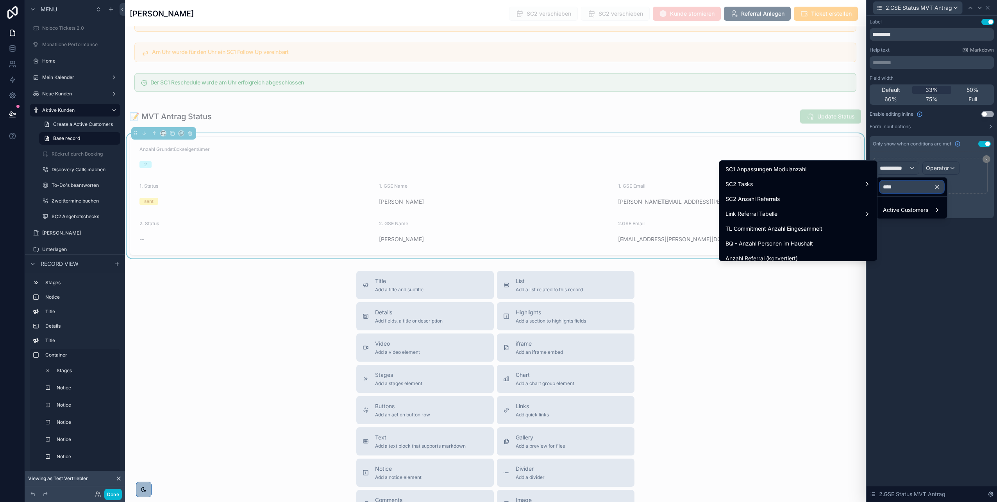
click at [901, 184] on input "****" at bounding box center [912, 186] width 64 height 13
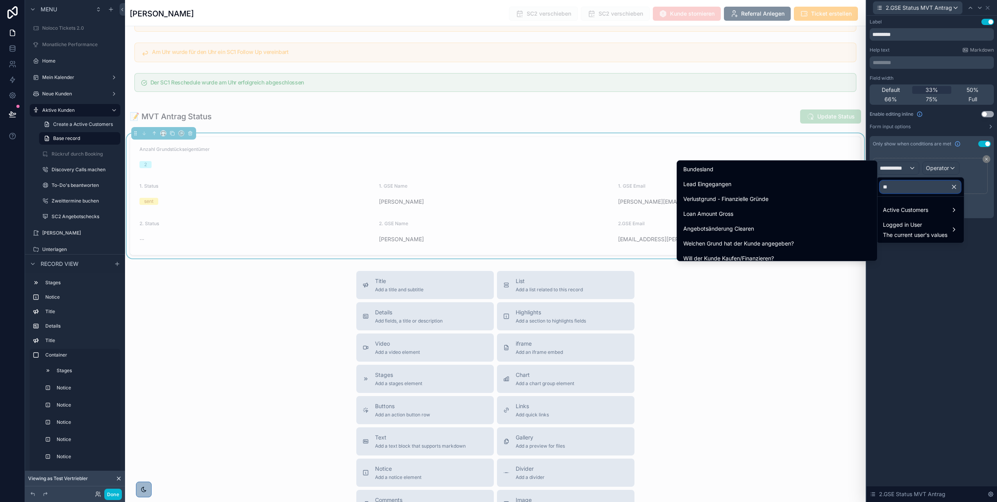
type input "*"
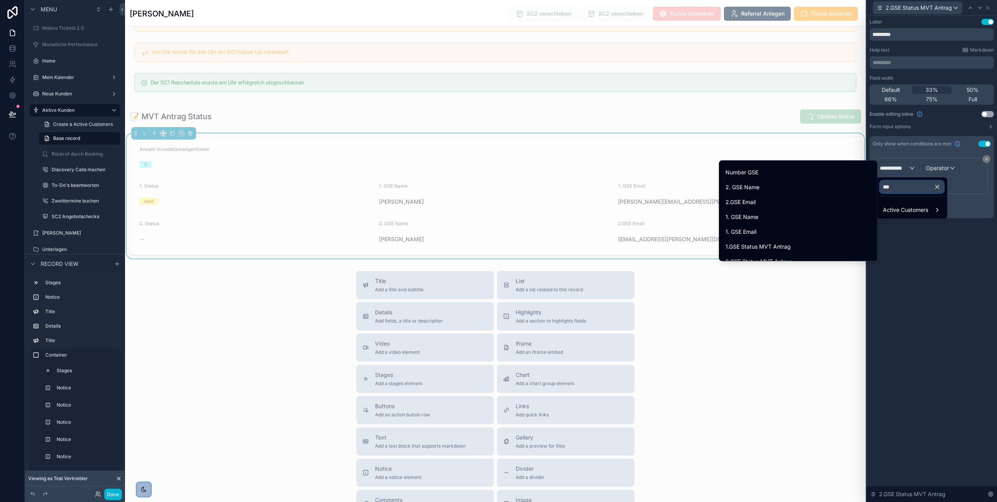
scroll to position [86, 0]
type input "***"
click at [803, 174] on div "Number GSE" at bounding box center [797, 171] width 145 height 9
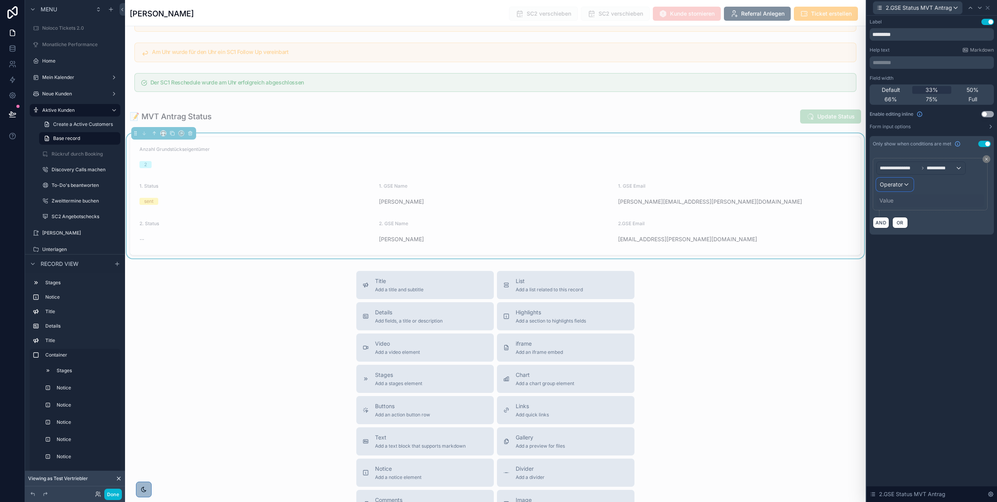
click at [895, 186] on span "Operator" at bounding box center [891, 184] width 23 height 7
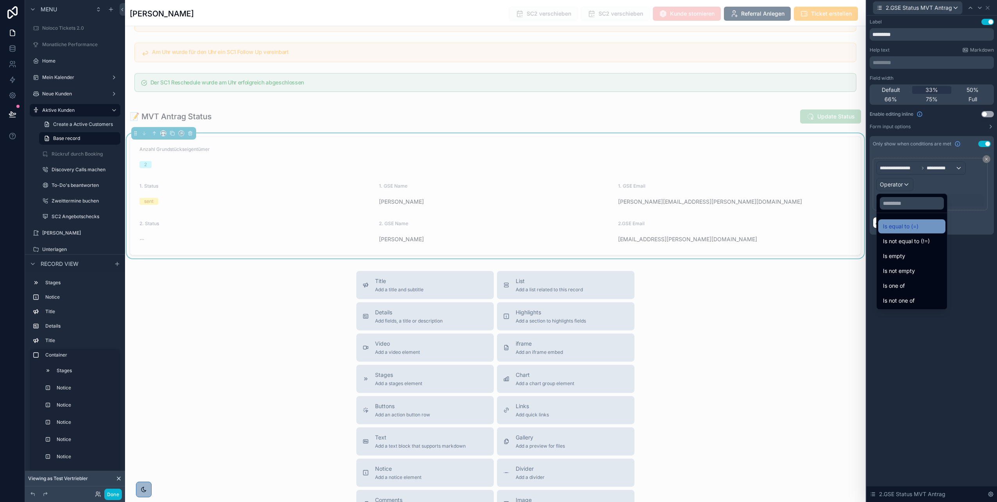
click at [905, 224] on span "Is equal to (=)" at bounding box center [901, 226] width 36 height 9
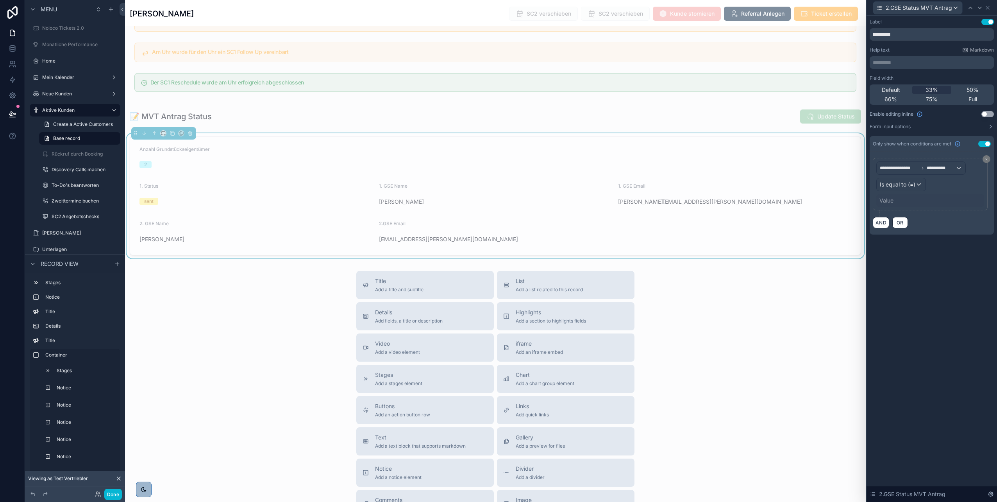
click at [890, 200] on div "Value" at bounding box center [886, 201] width 14 height 8
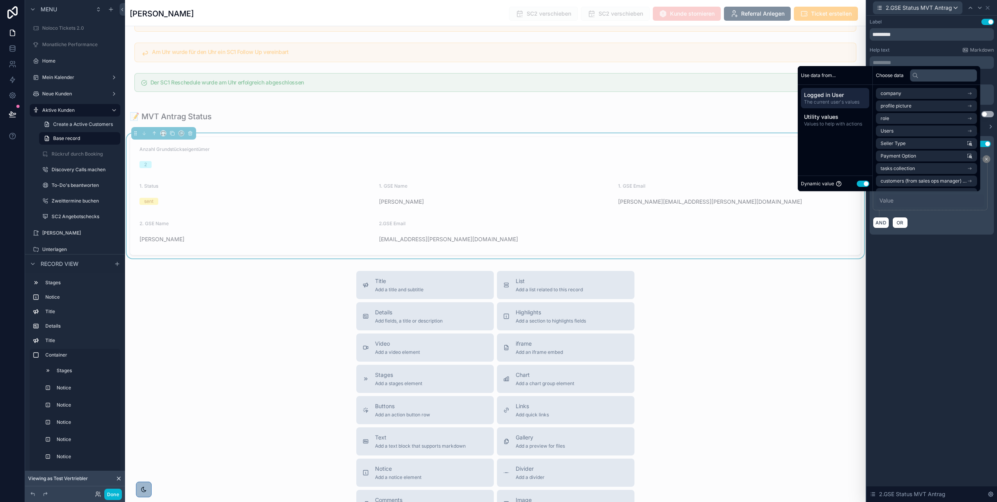
click at [860, 182] on button "Use setting" at bounding box center [863, 183] width 13 height 6
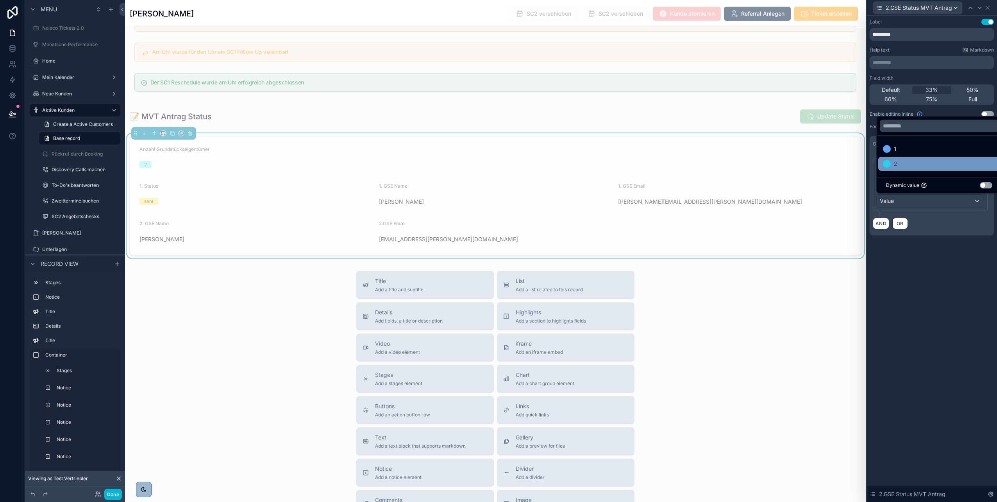
click at [901, 162] on div "2" at bounding box center [939, 163] width 113 height 9
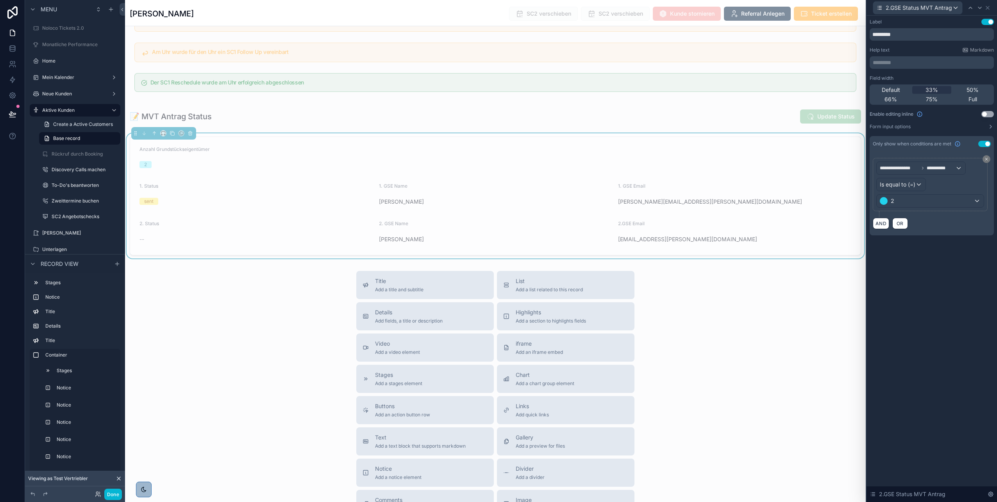
click at [917, 246] on div "**********" at bounding box center [932, 135] width 130 height 238
click at [981, 7] on icon at bounding box center [979, 8] width 3 height 2
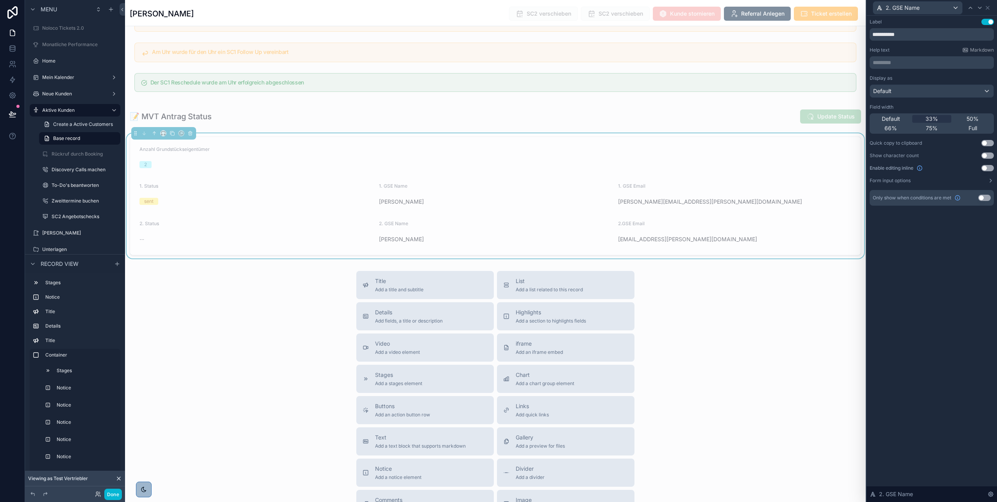
click at [985, 198] on button "Use setting" at bounding box center [984, 198] width 13 height 6
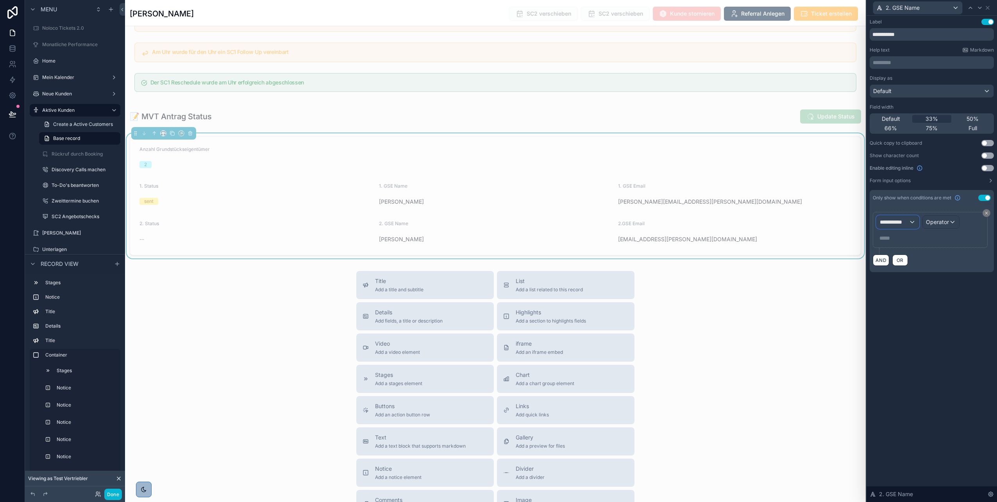
click at [902, 223] on span "**********" at bounding box center [894, 222] width 29 height 8
click at [894, 257] on div "Active Customers" at bounding box center [920, 264] width 84 height 14
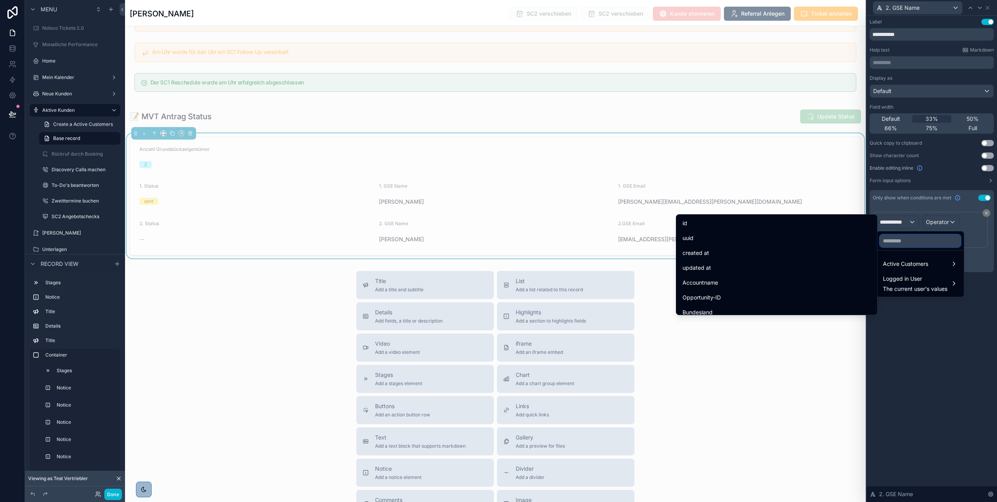
click at [902, 245] on input "text" at bounding box center [920, 240] width 81 height 13
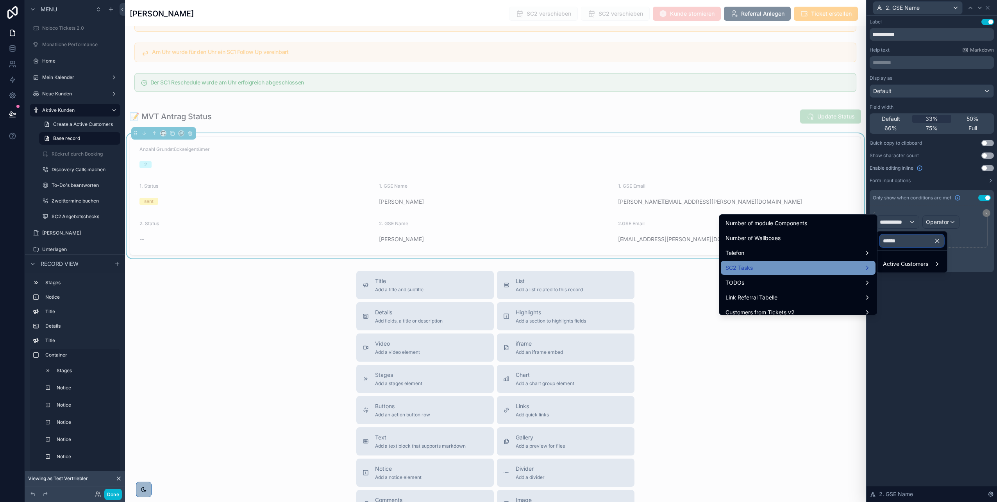
scroll to position [110, 0]
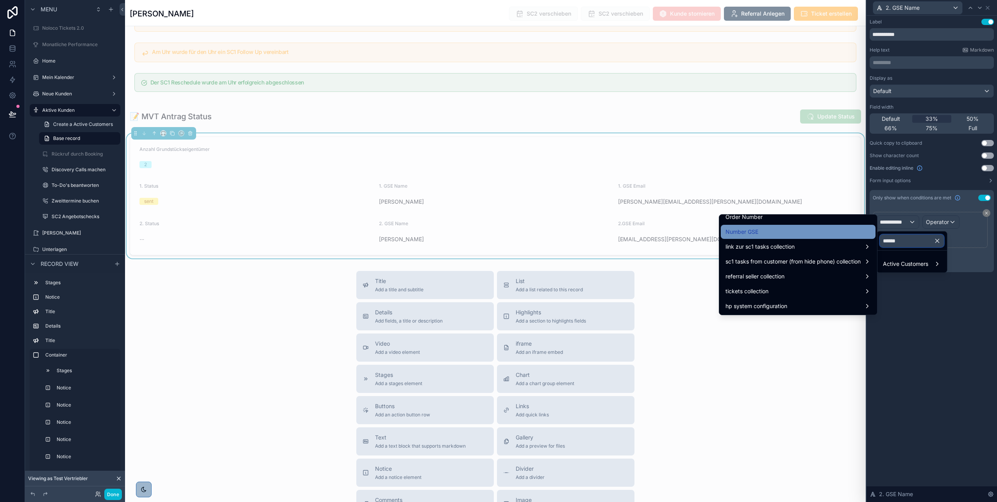
type input "******"
click at [800, 234] on div "Number GSE" at bounding box center [797, 231] width 145 height 9
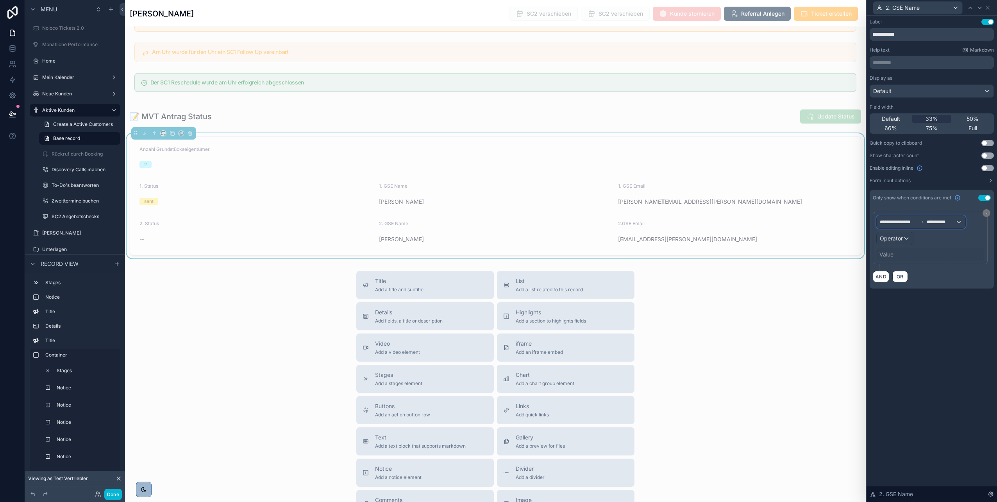
click at [934, 226] on div "**********" at bounding box center [921, 222] width 89 height 13
click at [971, 233] on div at bounding box center [932, 251] width 130 height 502
click at [893, 237] on span "Operator" at bounding box center [891, 238] width 23 height 7
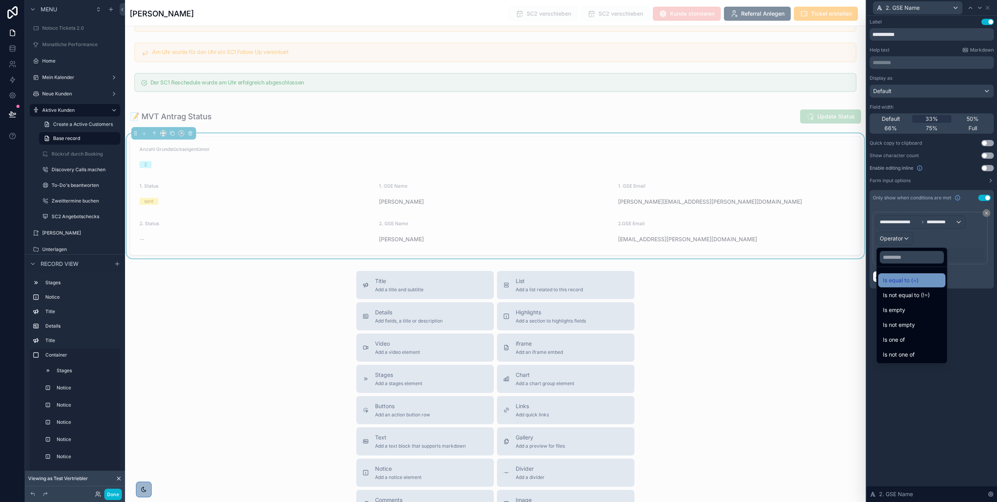
click at [891, 279] on span "Is equal to (=)" at bounding box center [901, 279] width 36 height 9
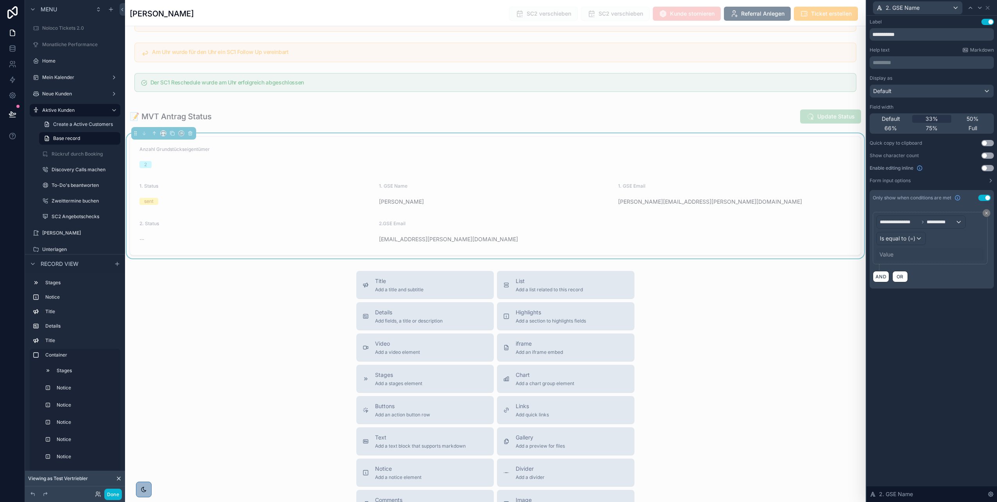
click at [891, 258] on div "Value" at bounding box center [886, 254] width 14 height 8
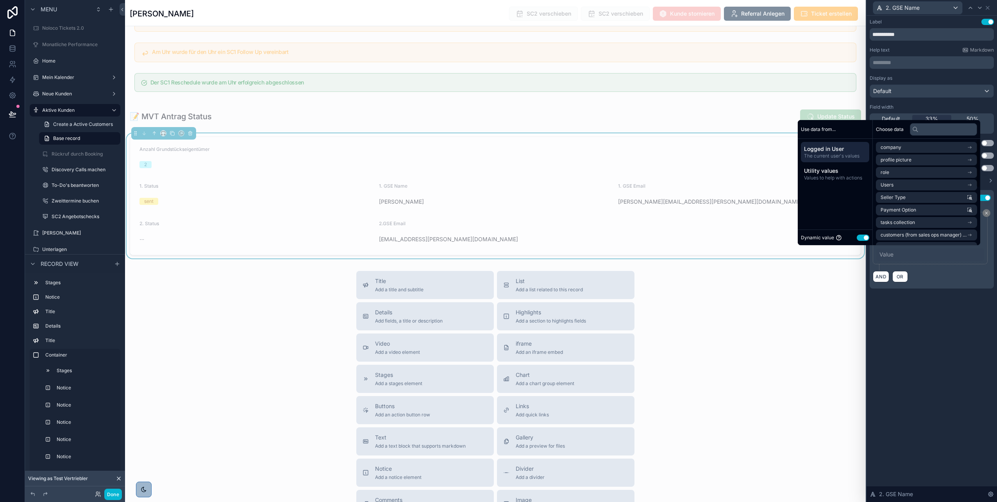
click at [859, 238] on button "Use setting" at bounding box center [863, 237] width 13 height 6
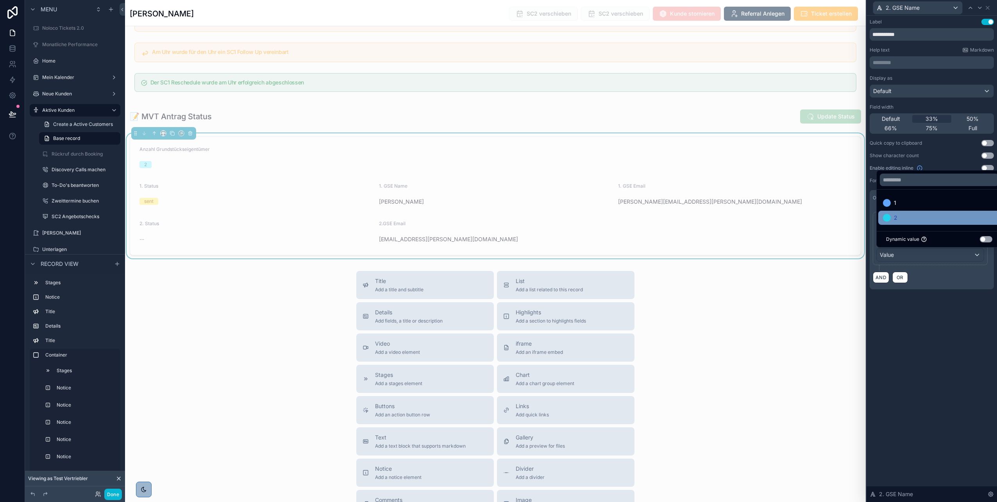
click at [902, 219] on div "2" at bounding box center [939, 217] width 113 height 9
click at [943, 296] on div "**********" at bounding box center [932, 162] width 130 height 292
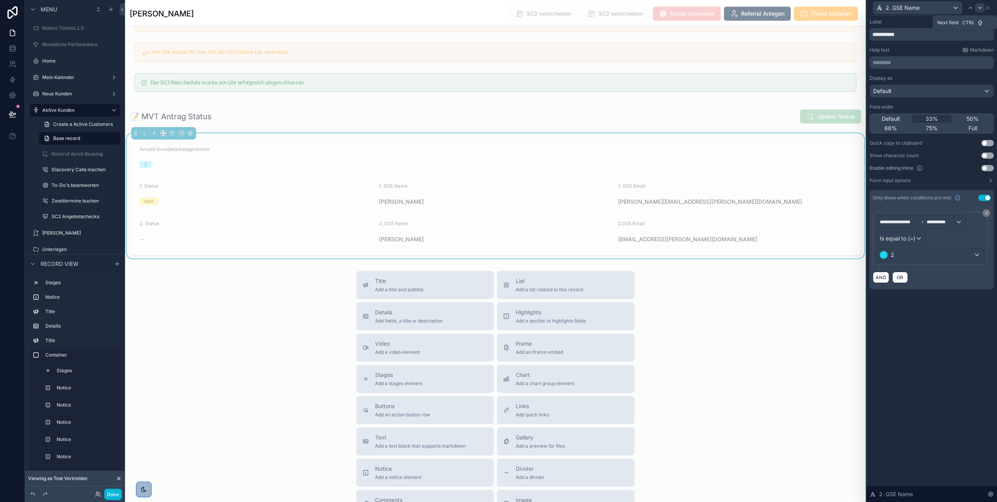
click at [979, 9] on icon at bounding box center [980, 8] width 6 height 6
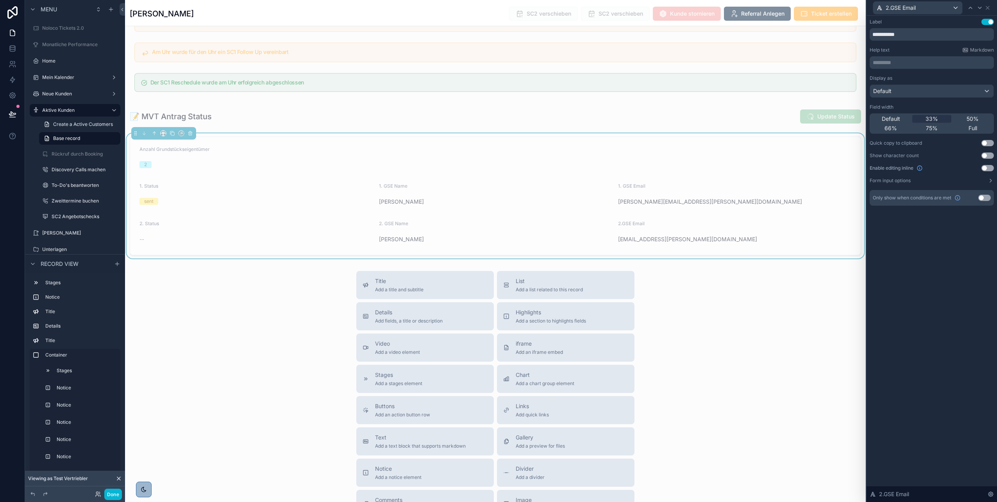
click at [981, 198] on button "Use setting" at bounding box center [984, 198] width 13 height 6
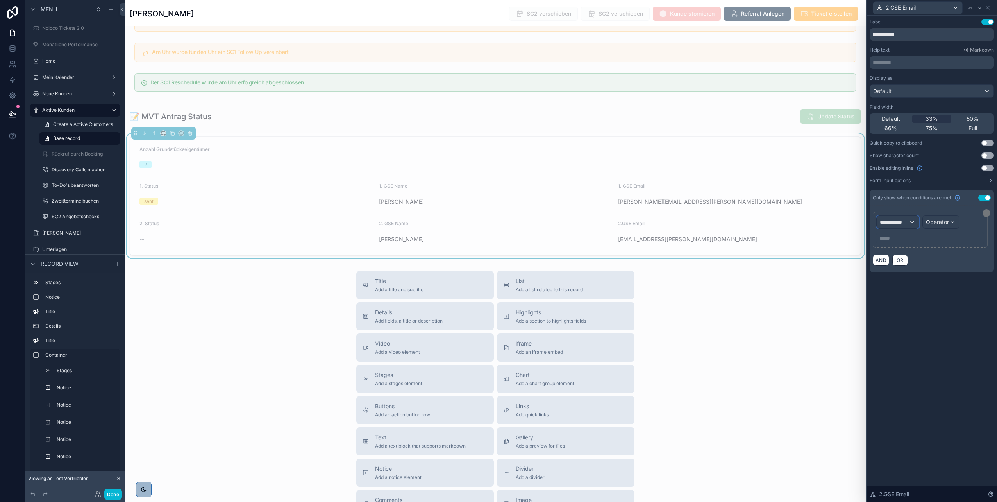
click at [908, 223] on span "**********" at bounding box center [894, 222] width 29 height 8
click at [895, 259] on span "Active Customers" at bounding box center [905, 263] width 45 height 9
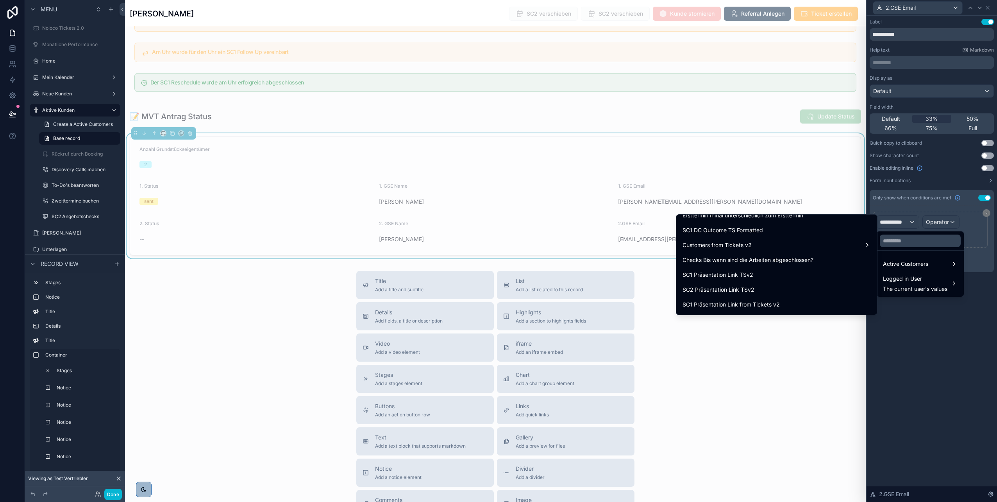
scroll to position [6452, 0]
click at [895, 244] on input "text" at bounding box center [920, 240] width 81 height 13
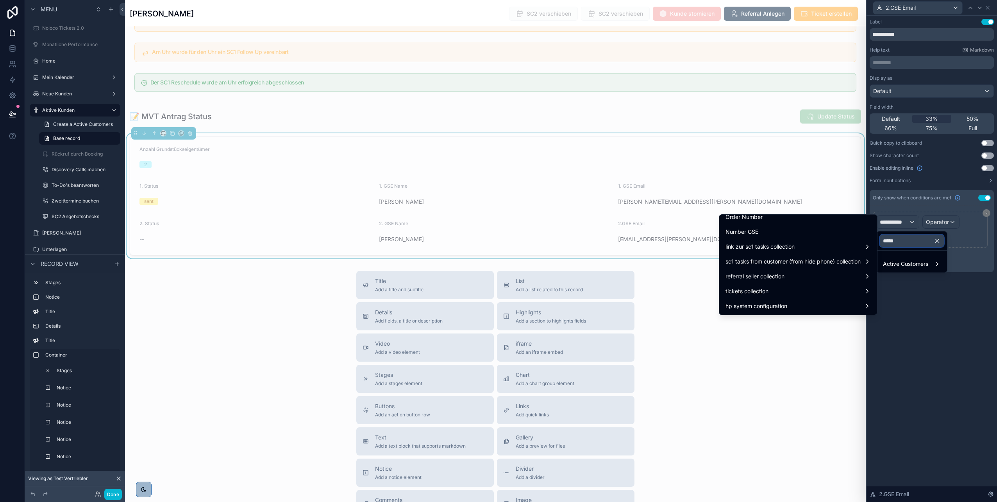
scroll to position [110, 0]
type input "******"
click at [785, 236] on div "Number GSE" at bounding box center [798, 232] width 155 height 14
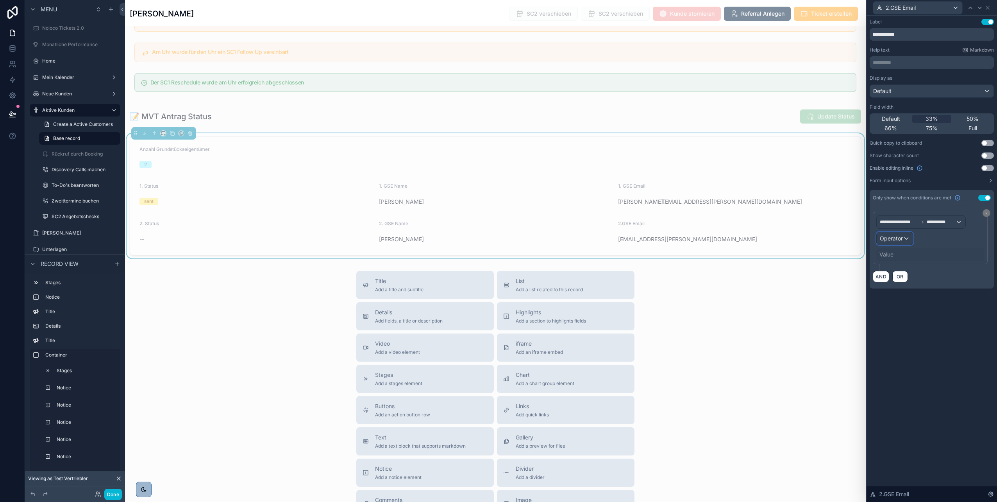
click at [897, 239] on span "Operator" at bounding box center [891, 238] width 23 height 7
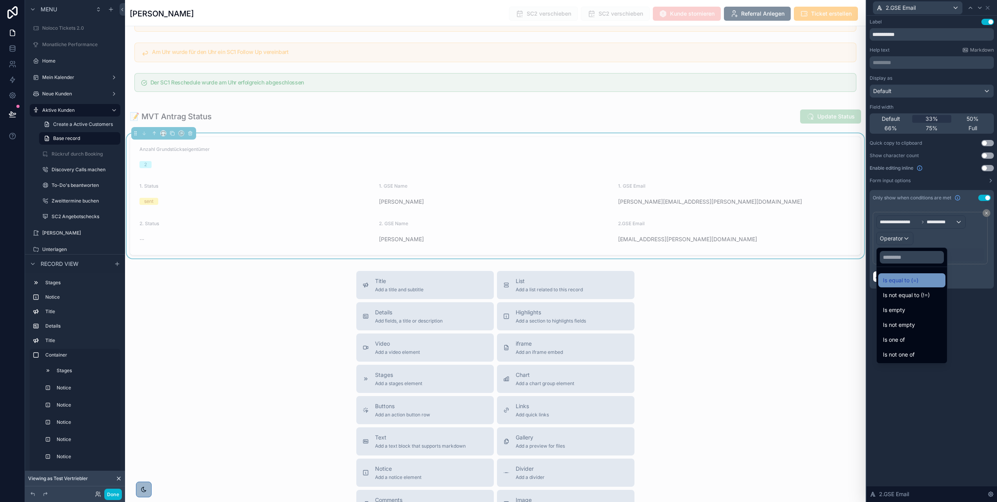
click at [898, 281] on span "Is equal to (=)" at bounding box center [901, 279] width 36 height 9
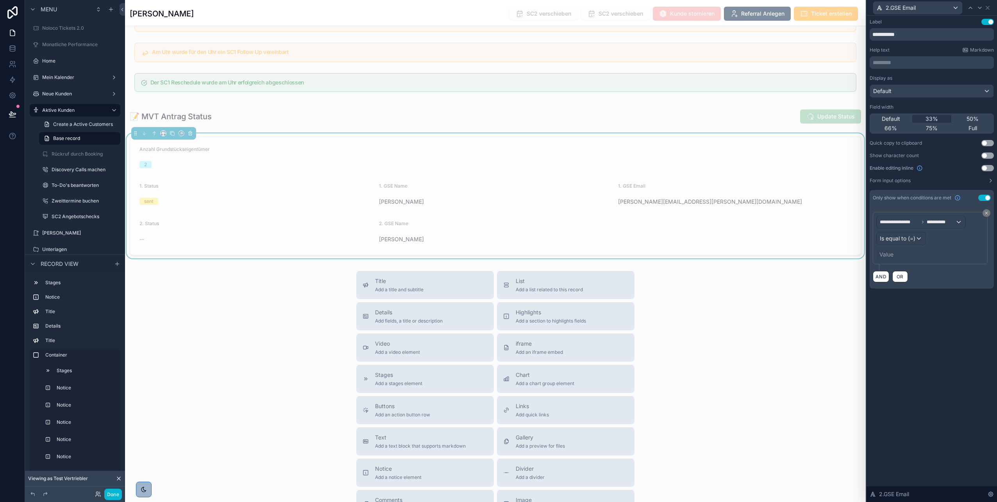
click at [889, 256] on div "Value" at bounding box center [886, 254] width 14 height 8
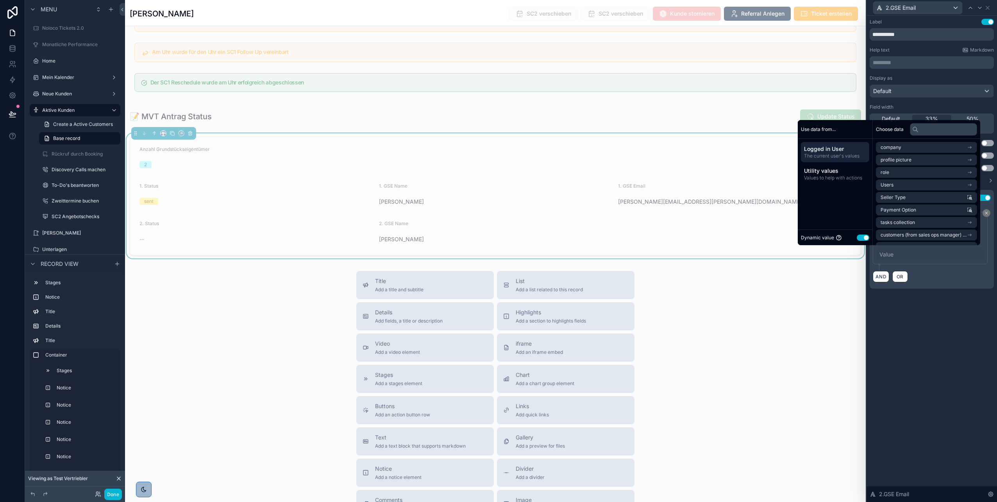
click at [859, 237] on button "Use setting" at bounding box center [863, 237] width 13 height 6
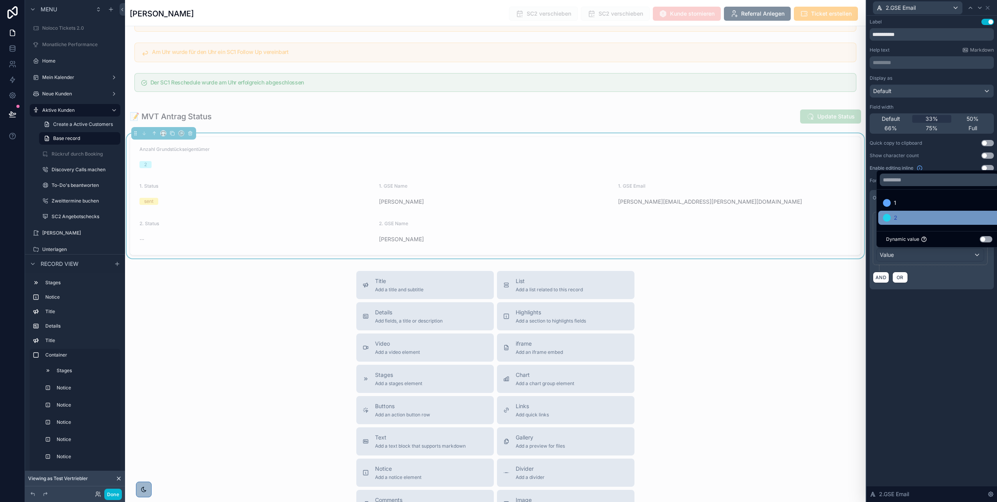
click at [905, 214] on div "2" at bounding box center [939, 217] width 113 height 9
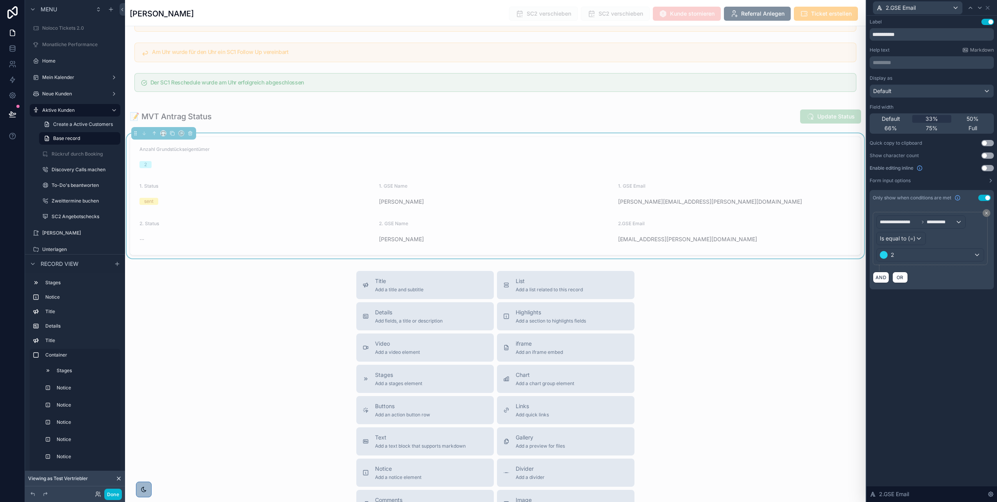
click at [925, 303] on div "**********" at bounding box center [932, 162] width 130 height 292
click at [722, 161] on div "2" at bounding box center [495, 164] width 712 height 7
click at [814, 155] on div "Anzahl Grundstückseigentümer" at bounding box center [495, 150] width 712 height 9
click at [989, 10] on icon at bounding box center [988, 8] width 6 height 6
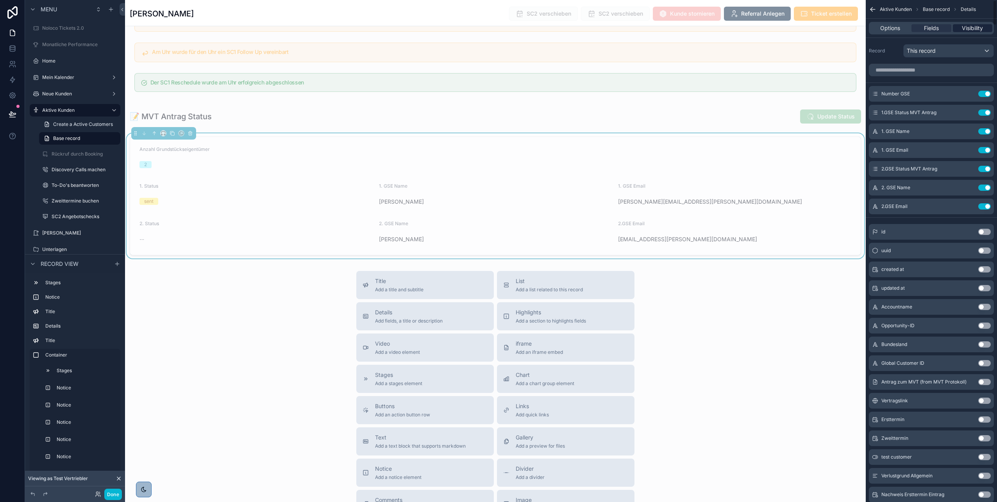
click at [972, 29] on span "Visibility" at bounding box center [972, 28] width 21 height 8
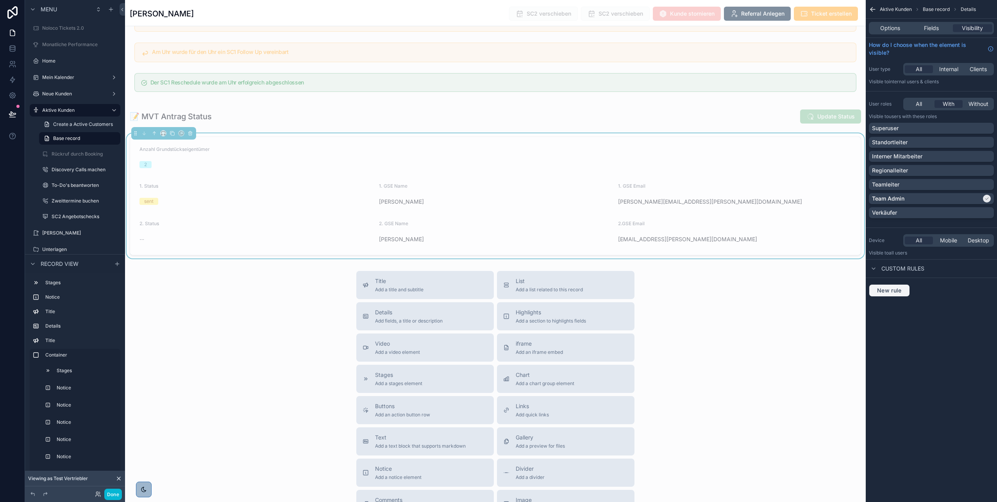
click at [881, 285] on button "New rule" at bounding box center [889, 290] width 41 height 13
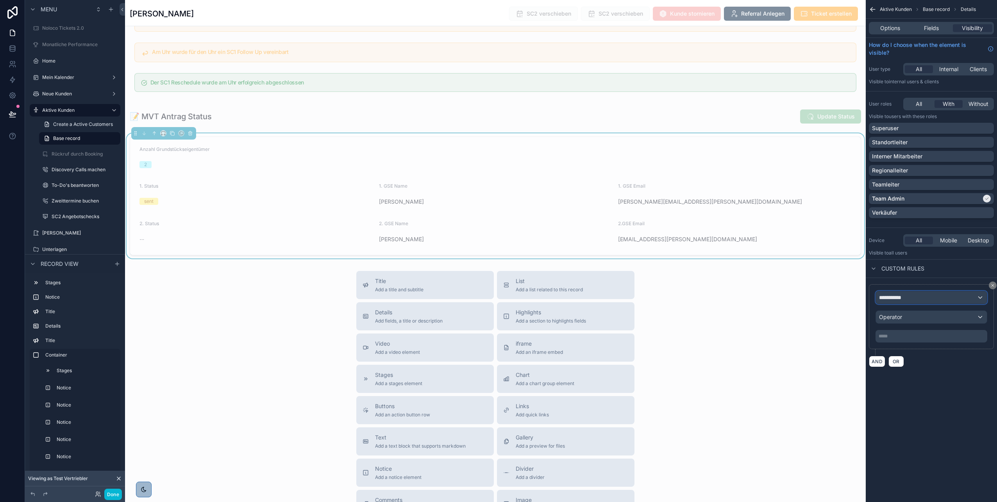
click at [898, 298] on span "**********" at bounding box center [893, 297] width 29 height 8
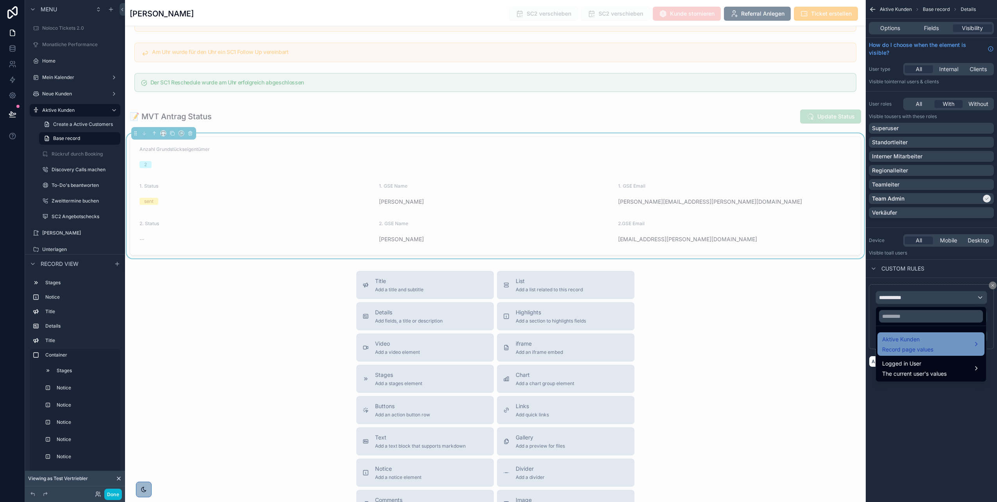
click at [900, 336] on span "Aktive Kunden" at bounding box center [907, 338] width 51 height 9
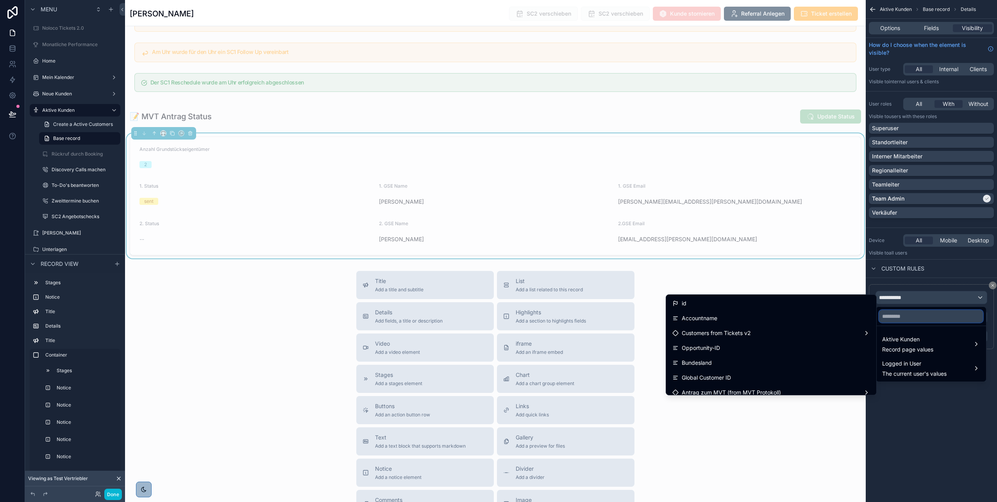
click at [890, 316] on input "text" at bounding box center [931, 316] width 104 height 13
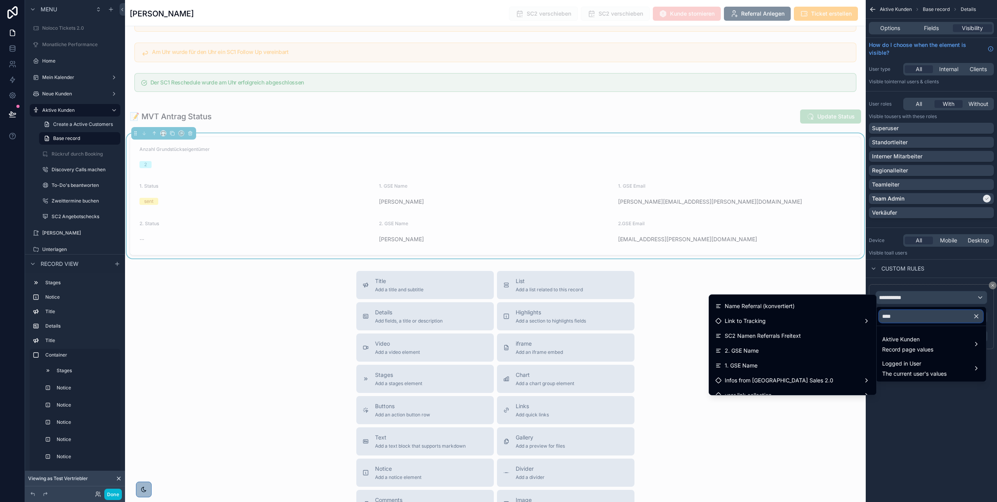
scroll to position [247, 0]
type input "****"
click at [768, 366] on div "1. GSE Name" at bounding box center [792, 367] width 155 height 9
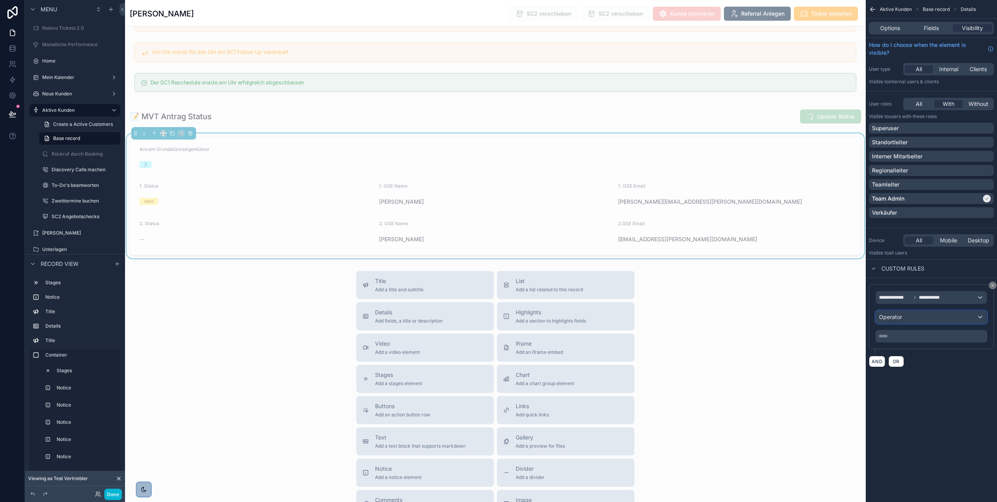
click at [918, 319] on div "Operator" at bounding box center [931, 317] width 111 height 13
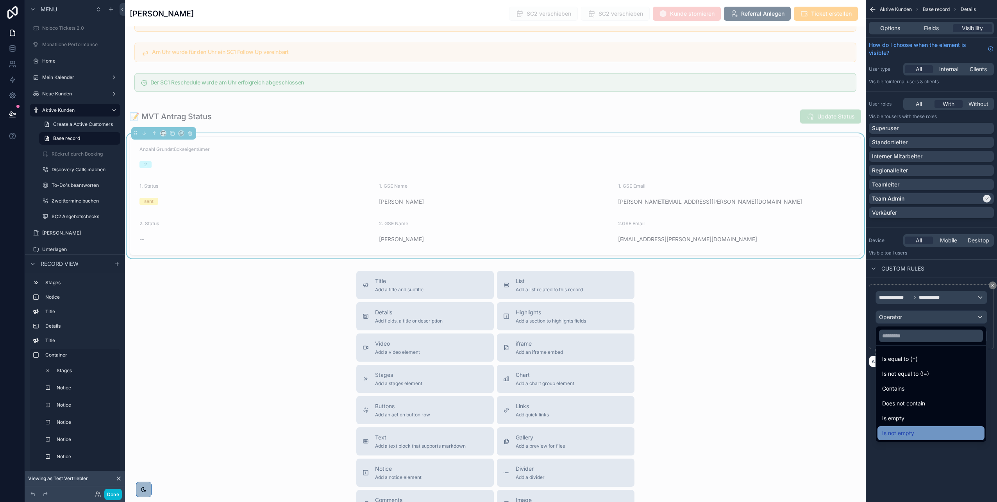
click at [895, 429] on span "Is not empty" at bounding box center [898, 432] width 32 height 9
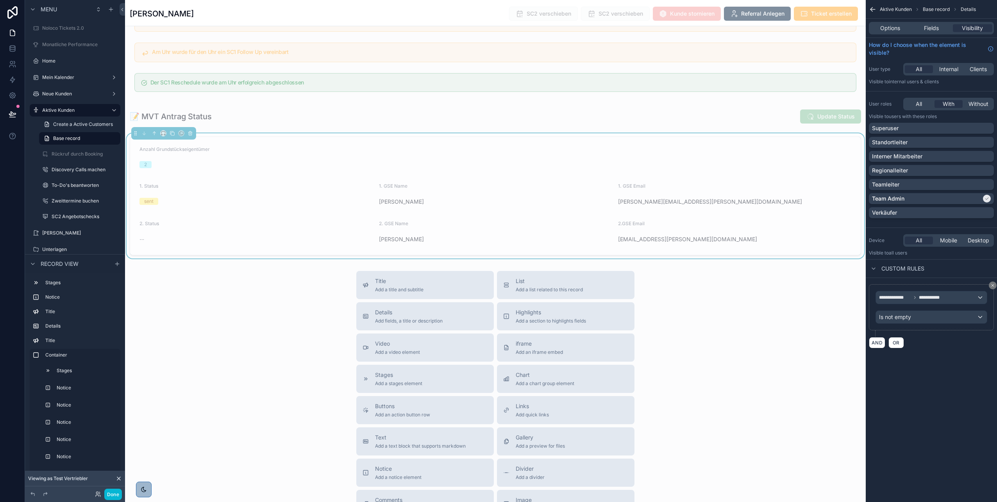
click at [910, 442] on div "**********" at bounding box center [931, 251] width 131 height 502
click at [652, 116] on div "scrollable content" at bounding box center [495, 116] width 741 height 21
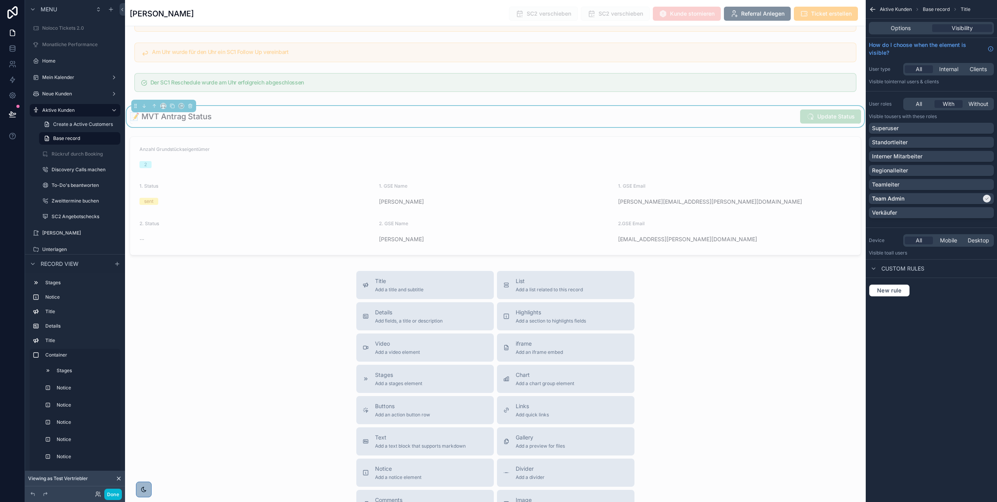
click at [887, 267] on span "Custom rules" at bounding box center [902, 268] width 43 height 8
click at [876, 268] on icon "scrollable content" at bounding box center [873, 268] width 6 height 6
click at [893, 288] on span "New rule" at bounding box center [889, 290] width 31 height 7
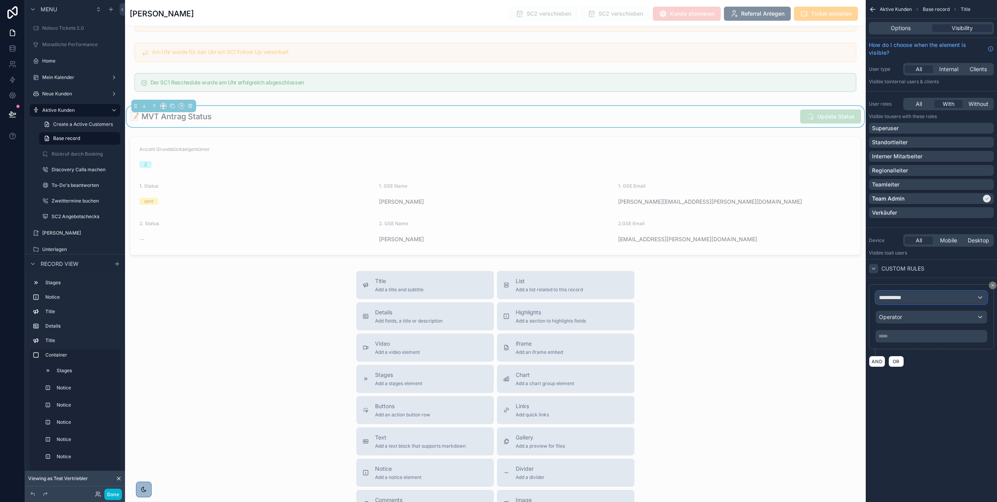
click at [891, 301] on div "**********" at bounding box center [931, 297] width 111 height 13
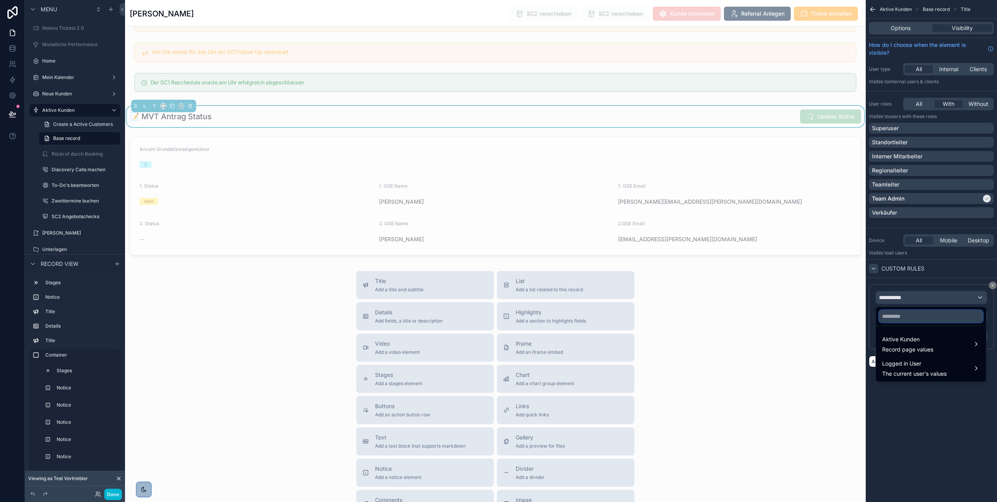
click at [893, 315] on input "text" at bounding box center [931, 316] width 104 height 13
type input "****"
click at [897, 341] on span "Aktive Kunden" at bounding box center [907, 338] width 51 height 9
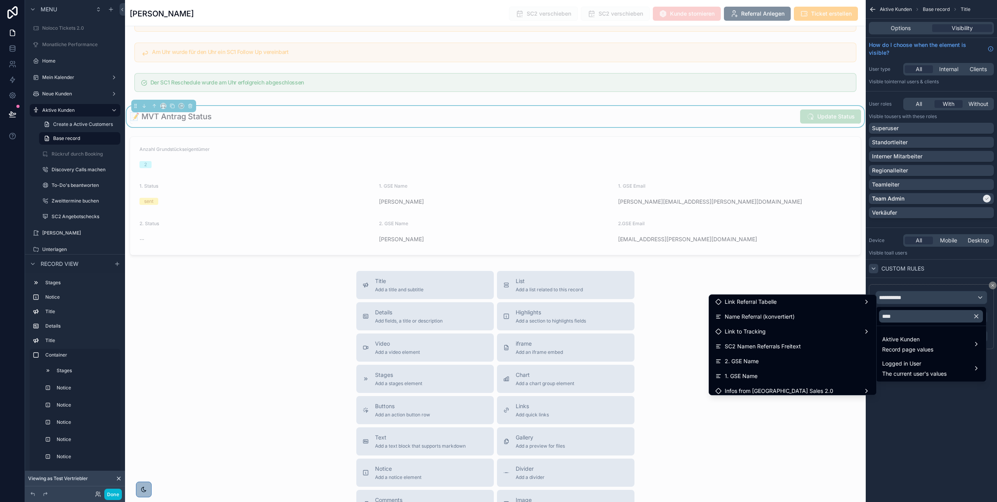
scroll to position [239, 0]
click at [765, 373] on div "1. GSE Name" at bounding box center [792, 376] width 155 height 9
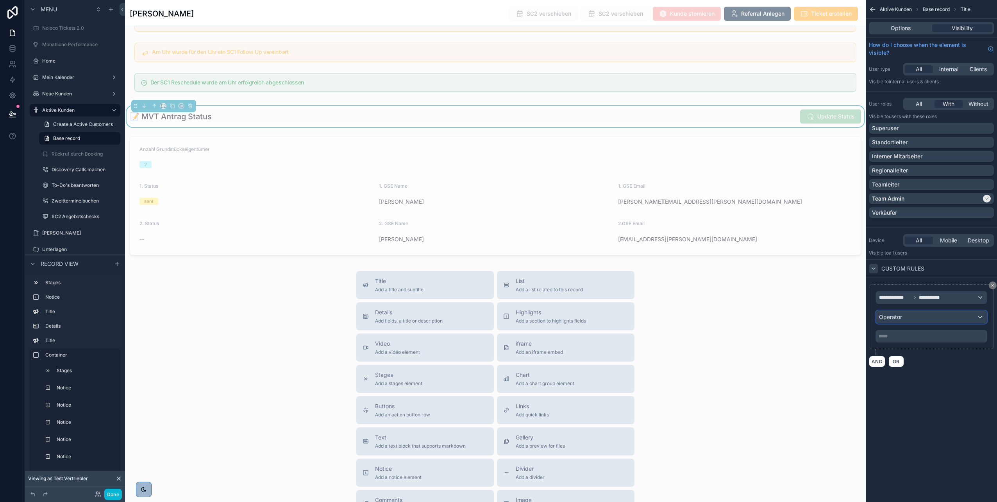
click at [916, 317] on div "Operator" at bounding box center [931, 317] width 111 height 13
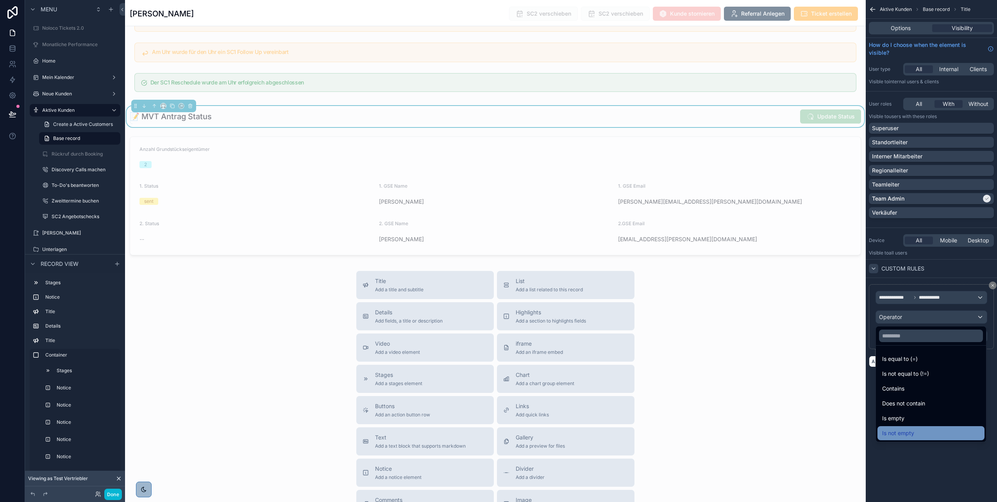
click at [904, 430] on span "Is not empty" at bounding box center [898, 432] width 32 height 9
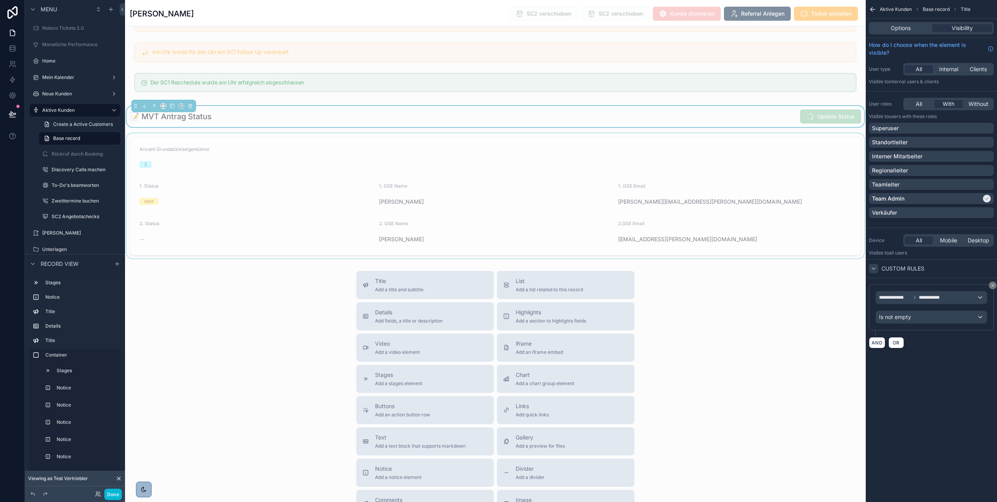
click at [618, 162] on div "scrollable content" at bounding box center [495, 195] width 741 height 125
click at [590, 122] on div "scrollable content" at bounding box center [495, 116] width 741 height 21
click at [466, 177] on div "scrollable content" at bounding box center [495, 195] width 741 height 125
click at [524, 121] on div "scrollable content" at bounding box center [495, 116] width 741 height 21
click at [902, 27] on span "Options" at bounding box center [901, 28] width 20 height 8
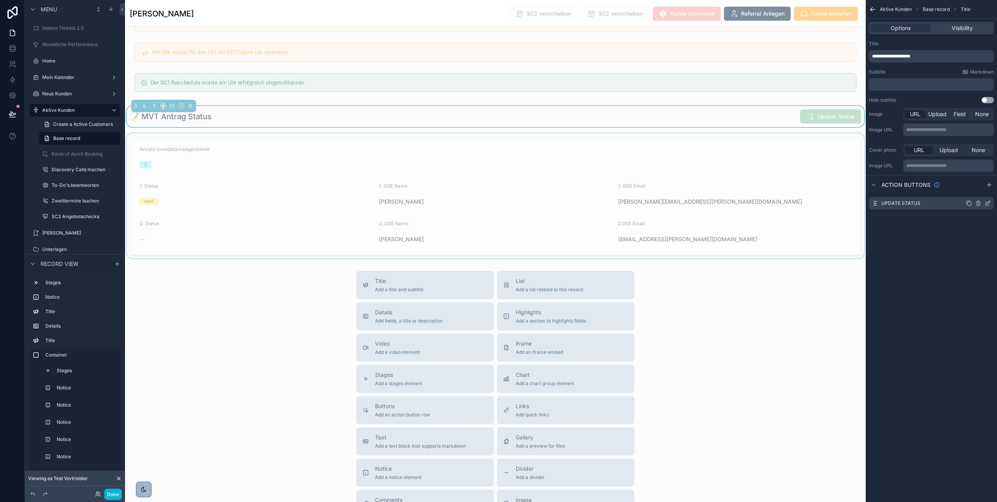
click at [986, 203] on icon "scrollable content" at bounding box center [988, 203] width 6 height 6
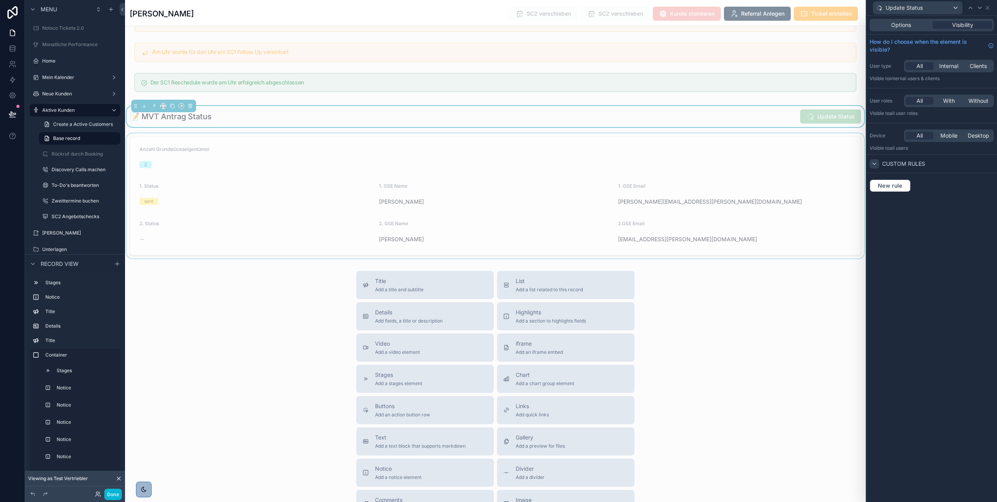
click at [873, 164] on icon at bounding box center [874, 164] width 6 height 6
click at [876, 166] on icon at bounding box center [874, 164] width 6 height 6
click at [882, 186] on span "New rule" at bounding box center [890, 185] width 31 height 7
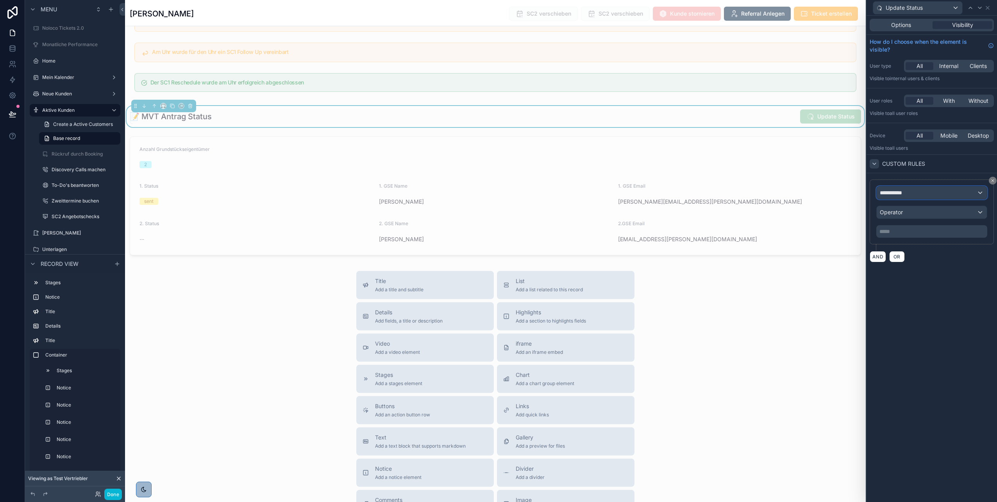
click at [918, 190] on div "**********" at bounding box center [932, 192] width 110 height 13
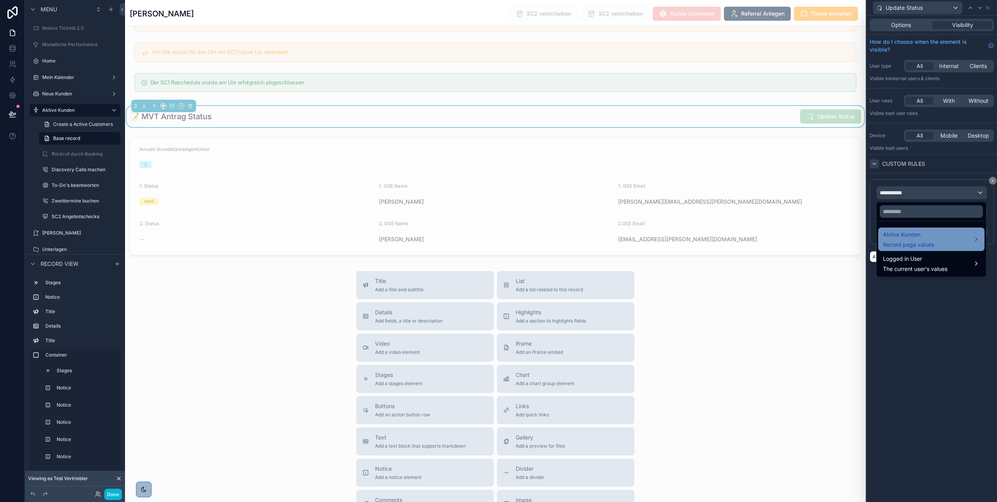
click at [901, 233] on span "Aktive Kunden" at bounding box center [908, 234] width 51 height 9
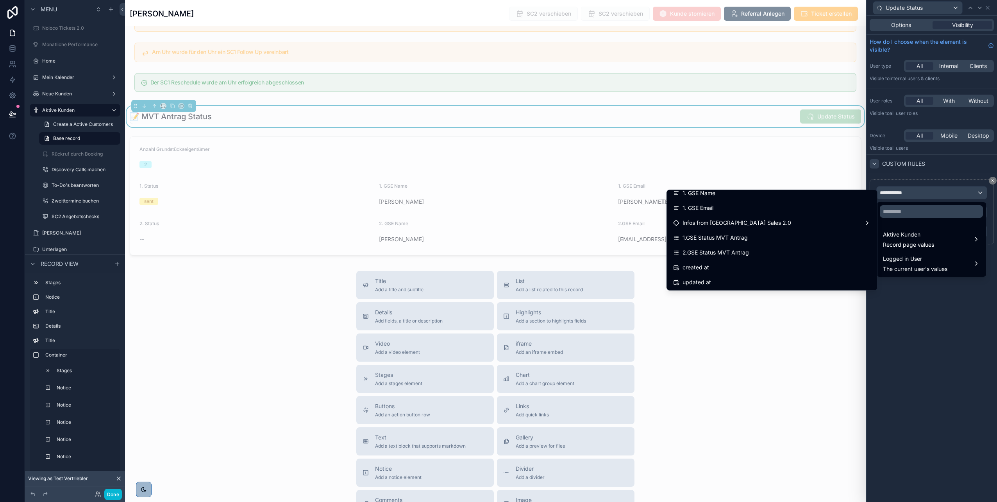
scroll to position [7488, 0]
click at [910, 308] on div at bounding box center [932, 251] width 130 height 502
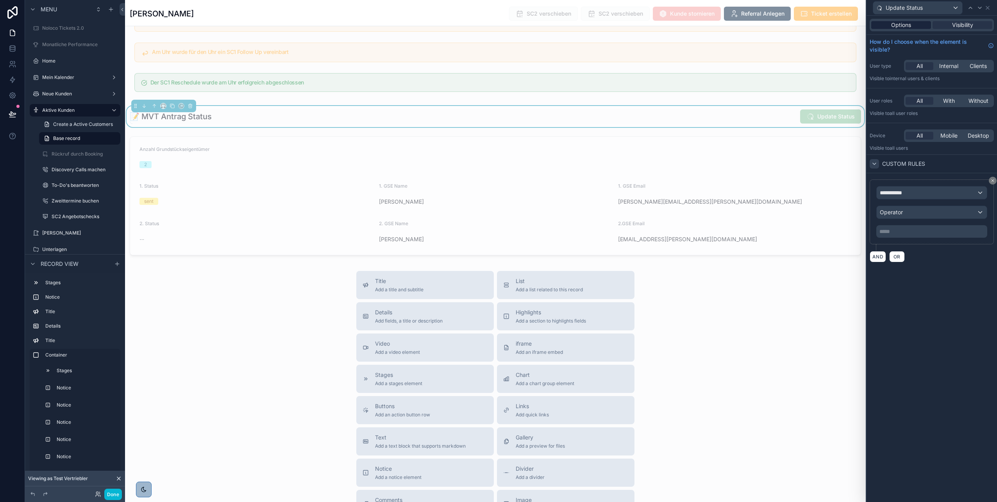
click at [899, 25] on span "Options" at bounding box center [901, 25] width 20 height 8
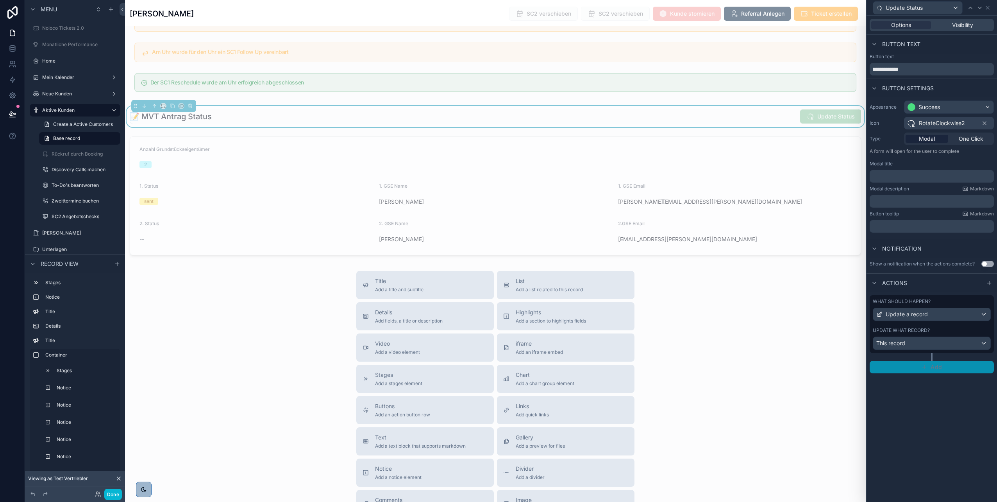
click at [924, 366] on icon "button" at bounding box center [924, 367] width 6 height 6
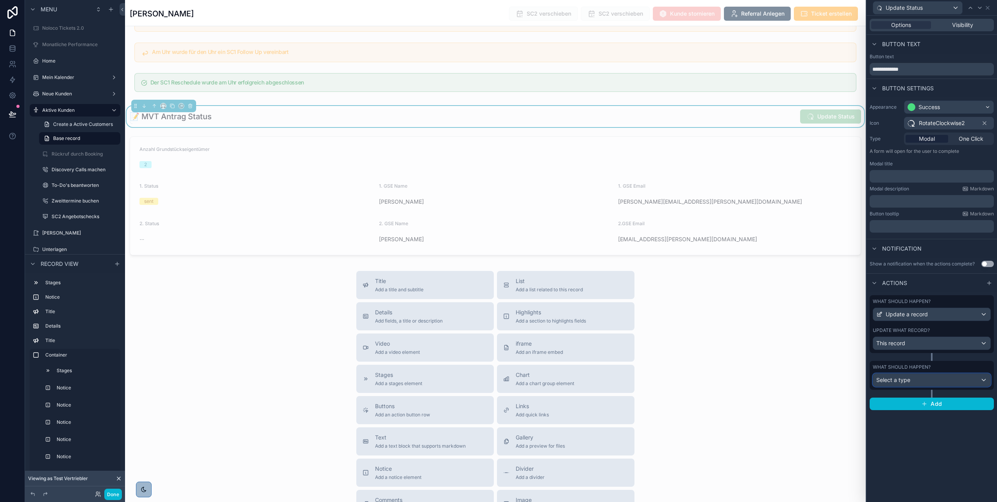
click at [918, 379] on div "Select a type" at bounding box center [931, 379] width 117 height 13
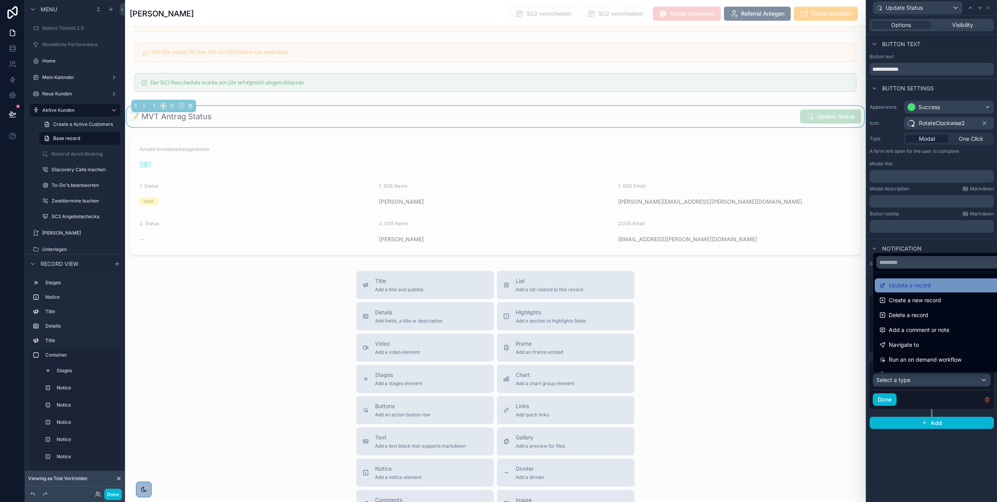
click at [907, 287] on span "Update a record" at bounding box center [910, 285] width 42 height 9
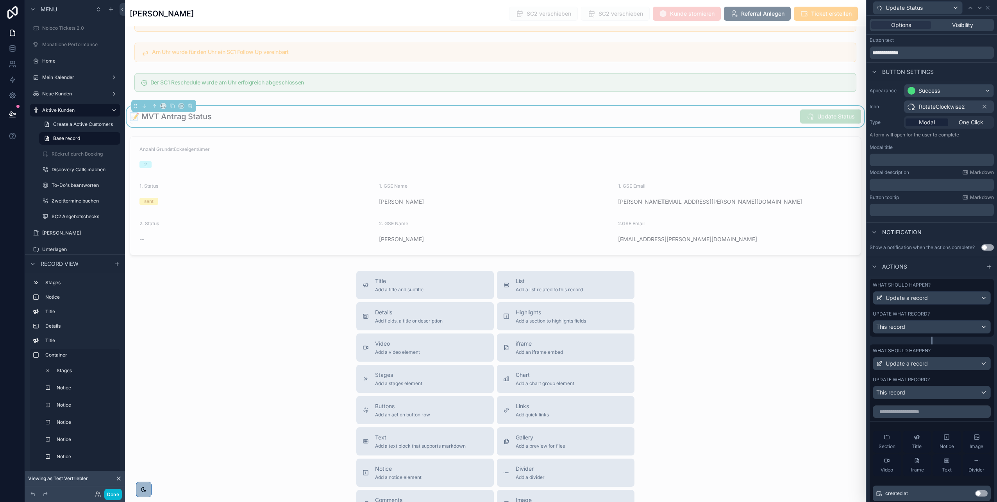
scroll to position [17, 0]
click at [926, 325] on div "This record" at bounding box center [931, 326] width 117 height 13
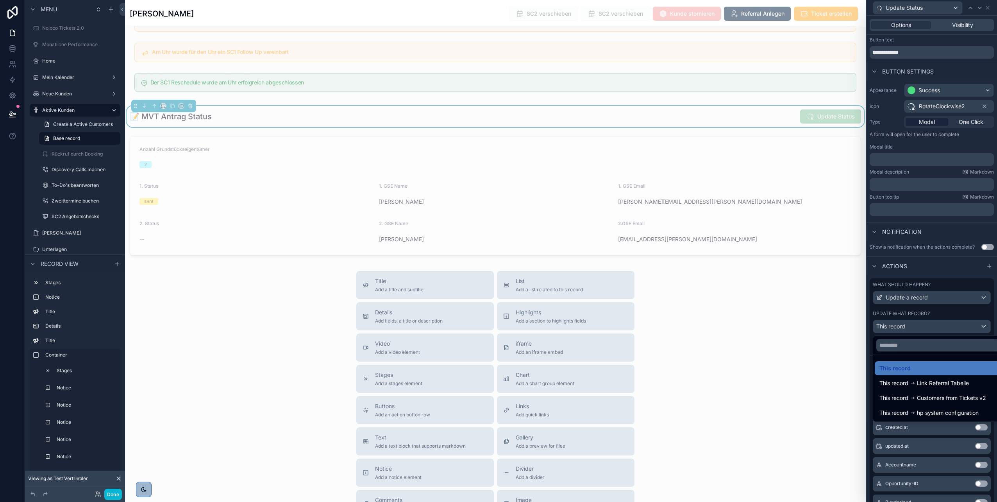
click at [926, 313] on div at bounding box center [932, 251] width 130 height 502
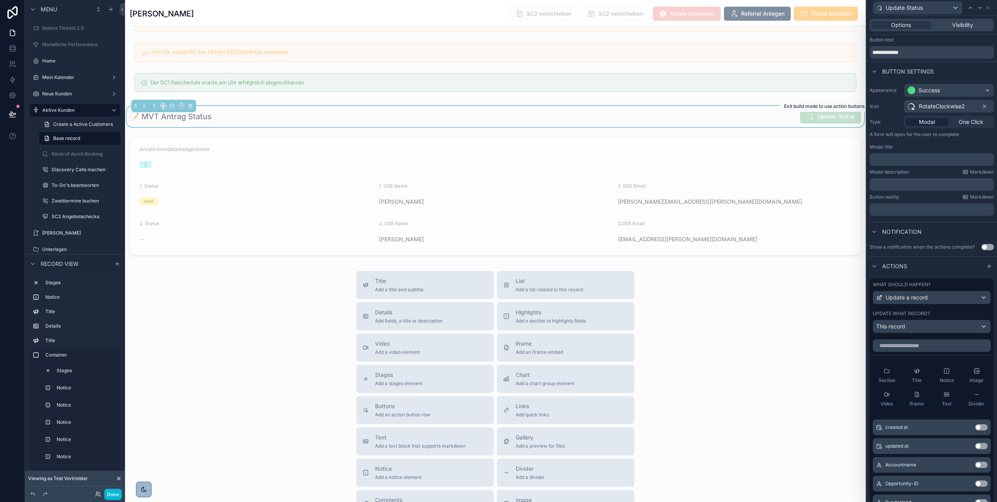
click at [817, 117] on span "Update Status" at bounding box center [830, 117] width 61 height 8
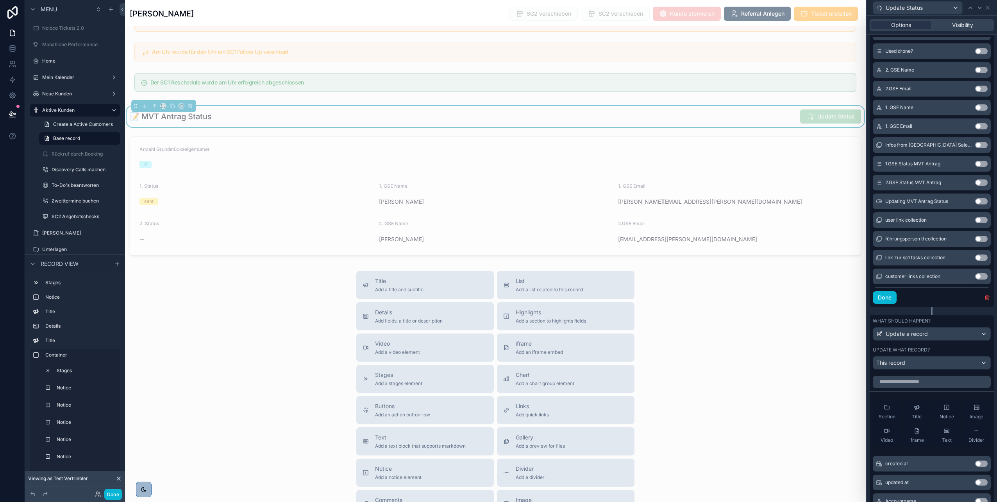
scroll to position [7169, 0]
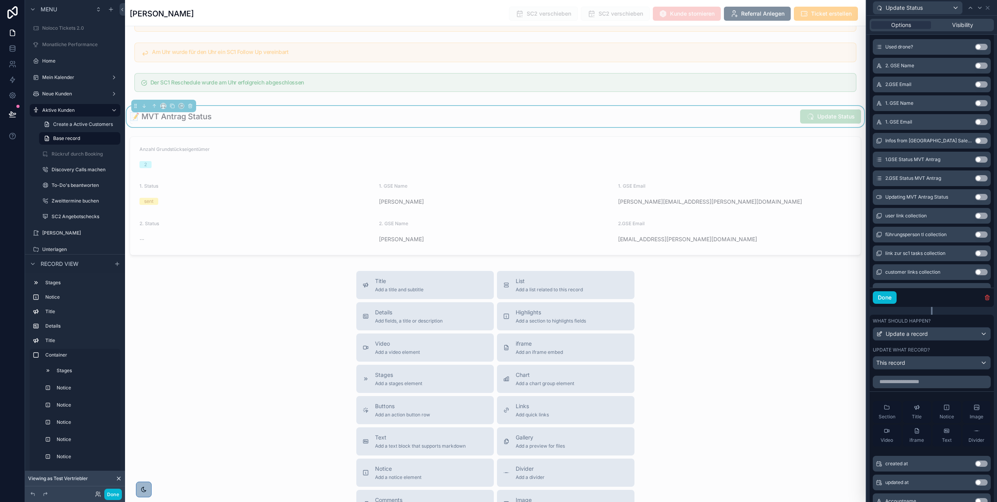
click at [975, 196] on button "Use setting" at bounding box center [981, 197] width 13 height 6
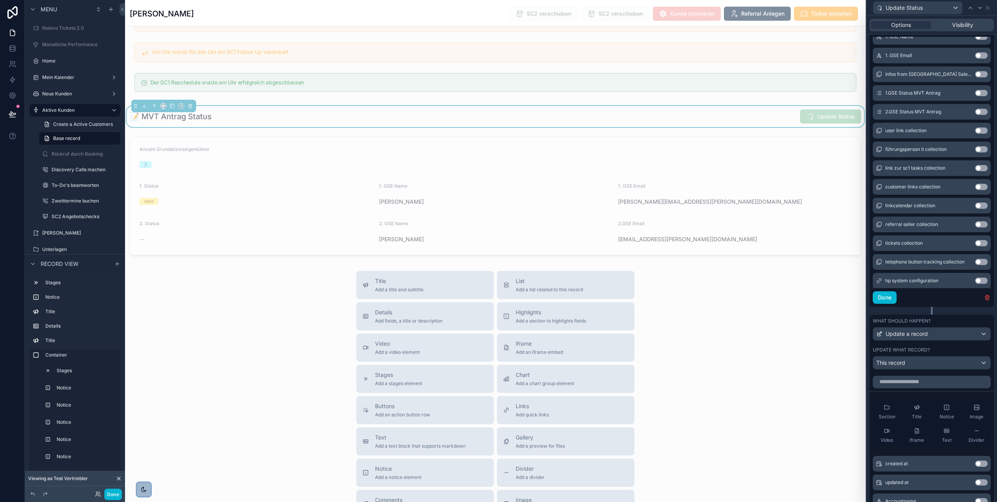
scroll to position [7262, 0]
click at [884, 298] on button "Done" at bounding box center [885, 297] width 24 height 13
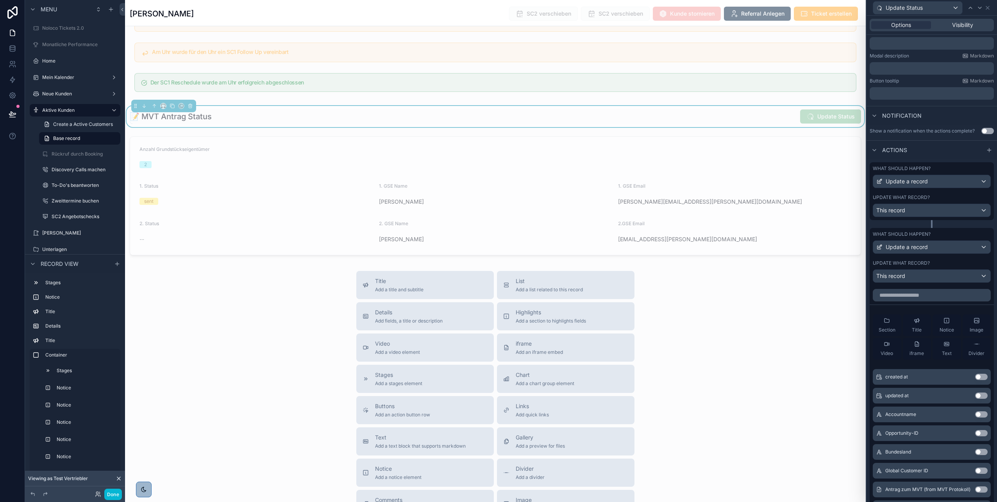
scroll to position [132, 0]
click at [918, 201] on div "Update what record? This record" at bounding box center [932, 206] width 118 height 23
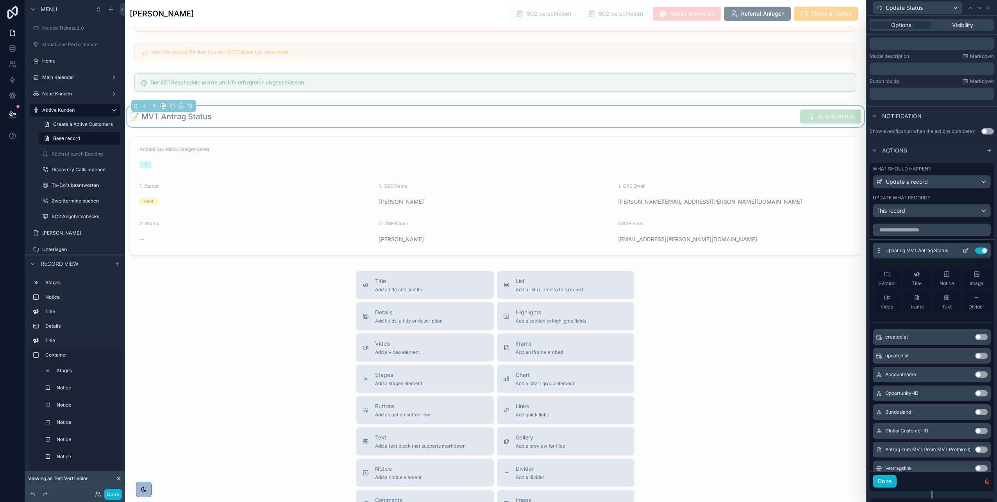
click at [963, 250] on icon at bounding box center [966, 250] width 6 height 6
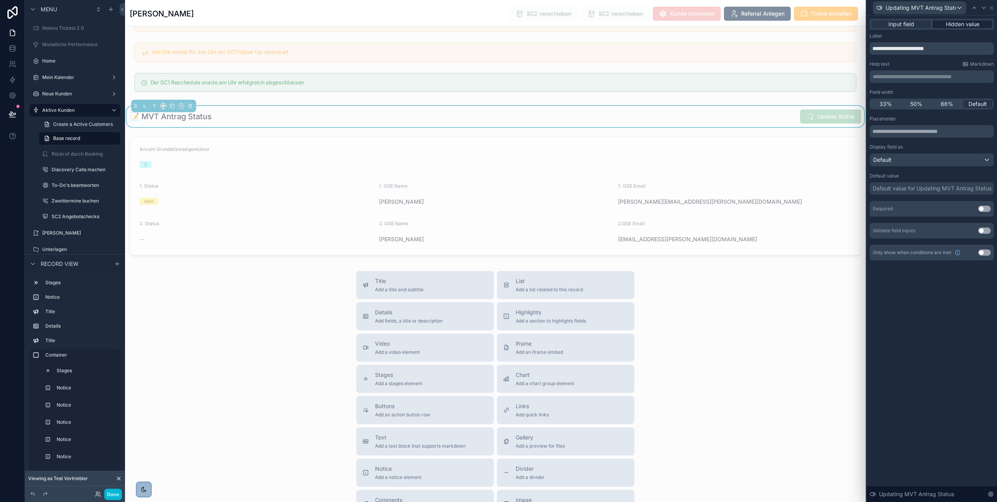
click at [954, 24] on span "Hidden value" at bounding box center [963, 24] width 34 height 8
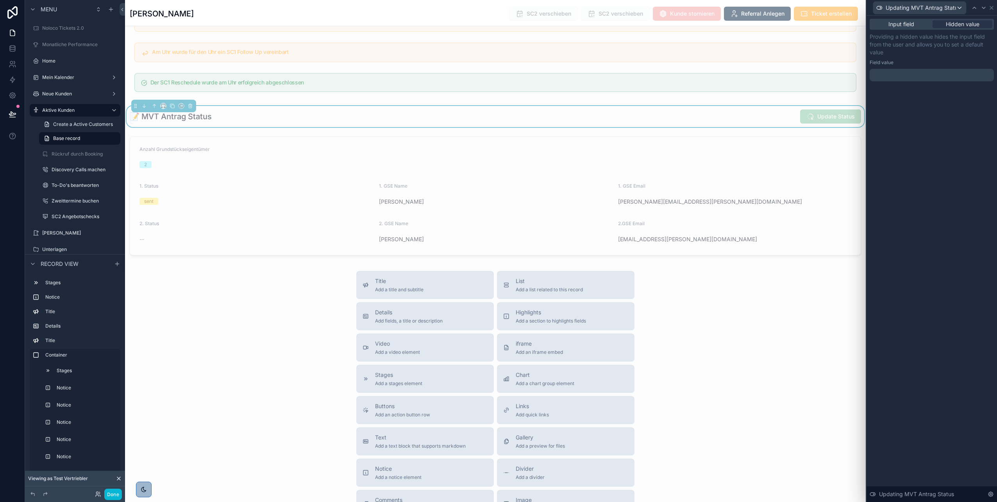
click at [906, 77] on div at bounding box center [932, 75] width 124 height 13
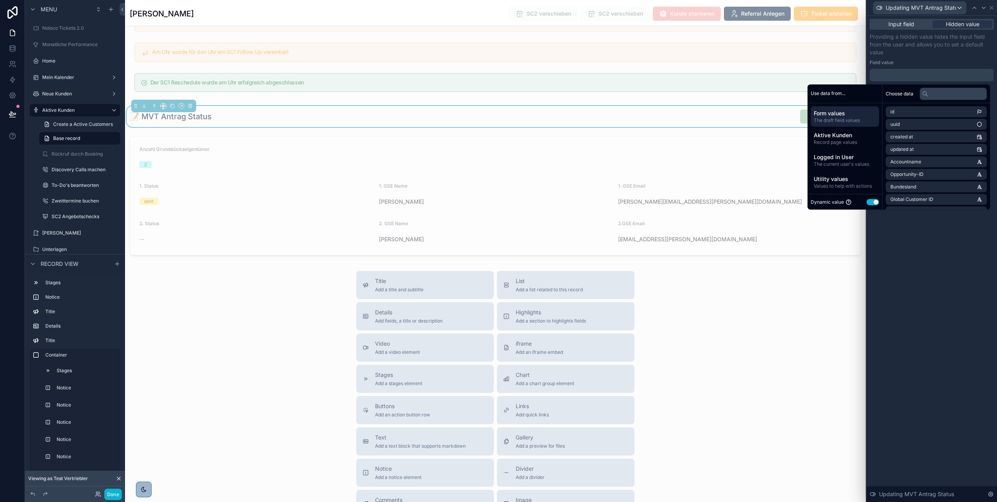
click at [868, 201] on button "Use setting" at bounding box center [873, 202] width 13 height 6
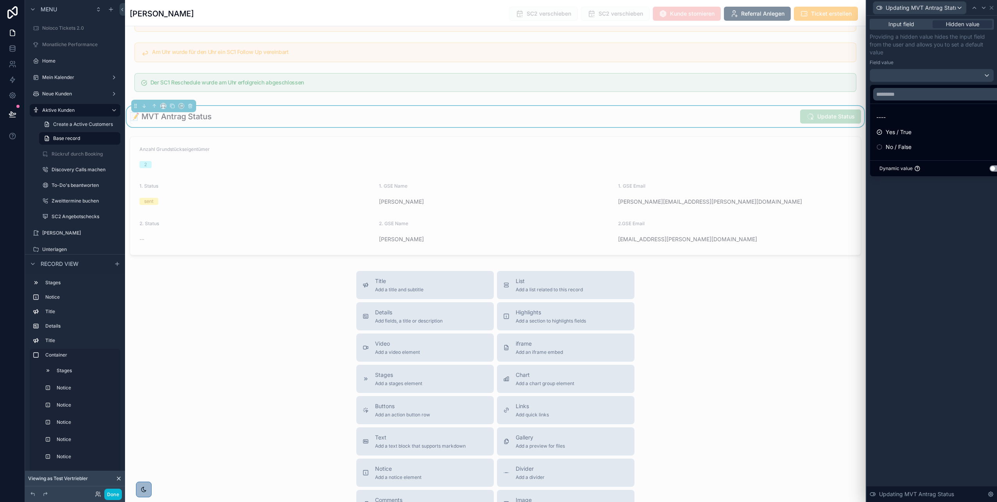
drag, startPoint x: 888, startPoint y: 130, endPoint x: 905, endPoint y: 152, distance: 27.6
click at [893, 127] on div "Yes / True" at bounding box center [941, 132] width 138 height 14
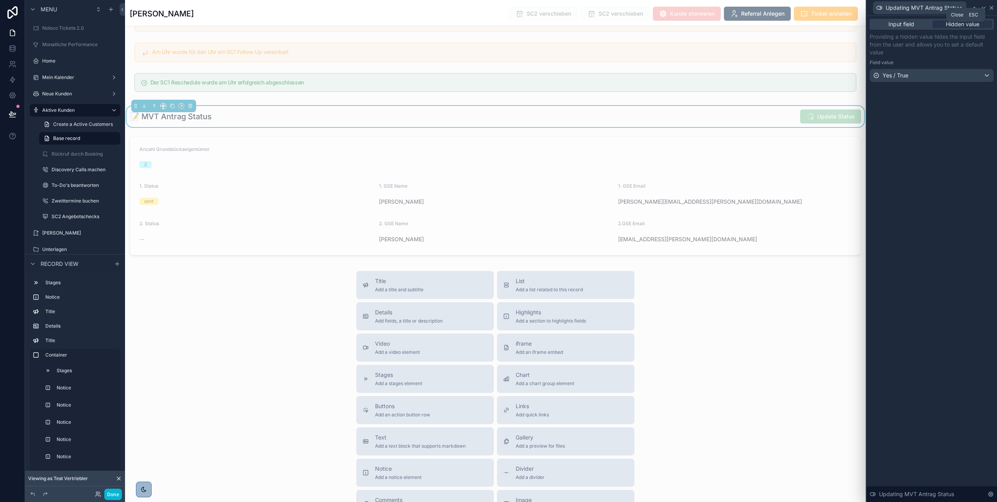
click at [991, 9] on icon at bounding box center [991, 7] width 3 height 3
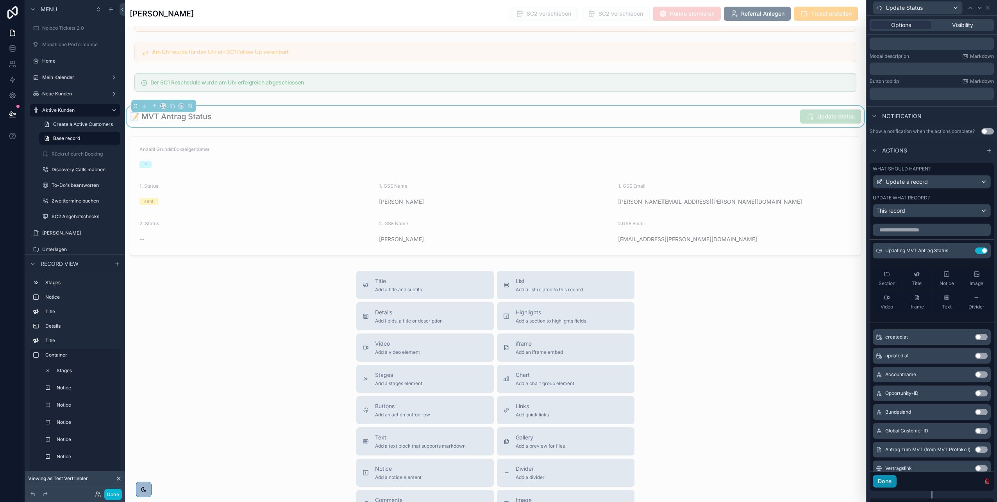
click at [883, 477] on button "Done" at bounding box center [885, 481] width 24 height 13
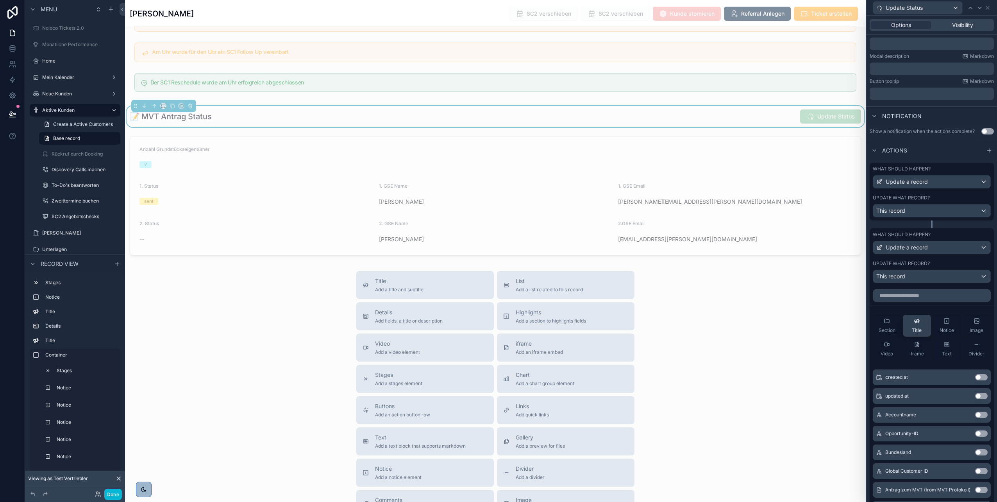
scroll to position [24, 0]
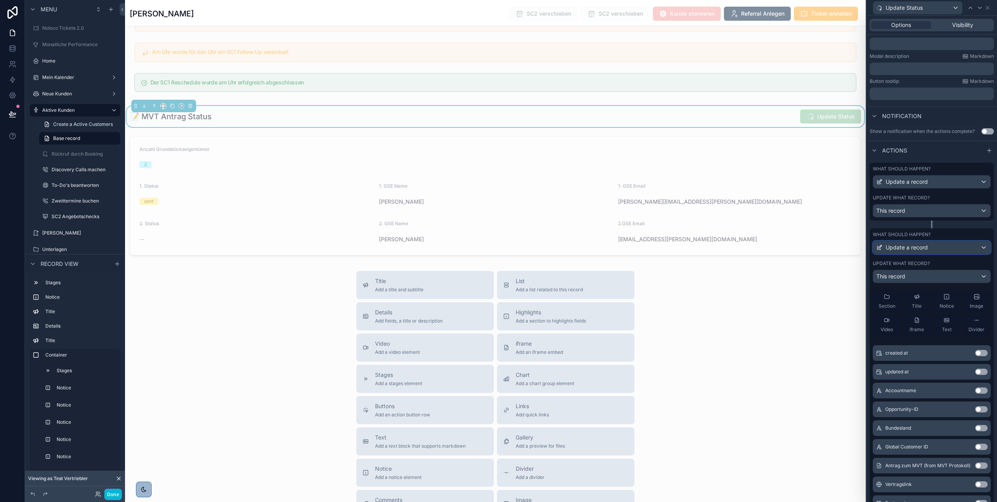
click at [936, 243] on div "Update a record" at bounding box center [931, 247] width 117 height 13
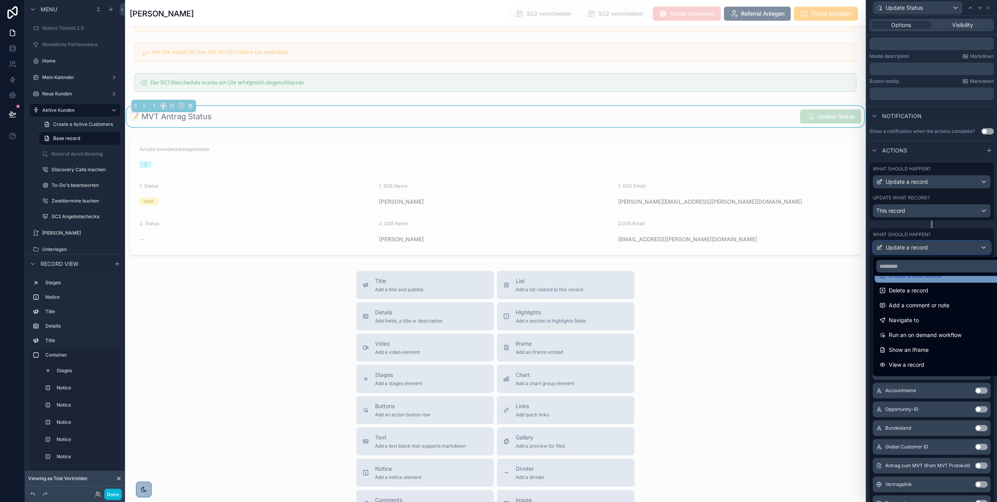
scroll to position [29, 0]
click at [910, 334] on span "Run an on demand workflow" at bounding box center [925, 334] width 73 height 9
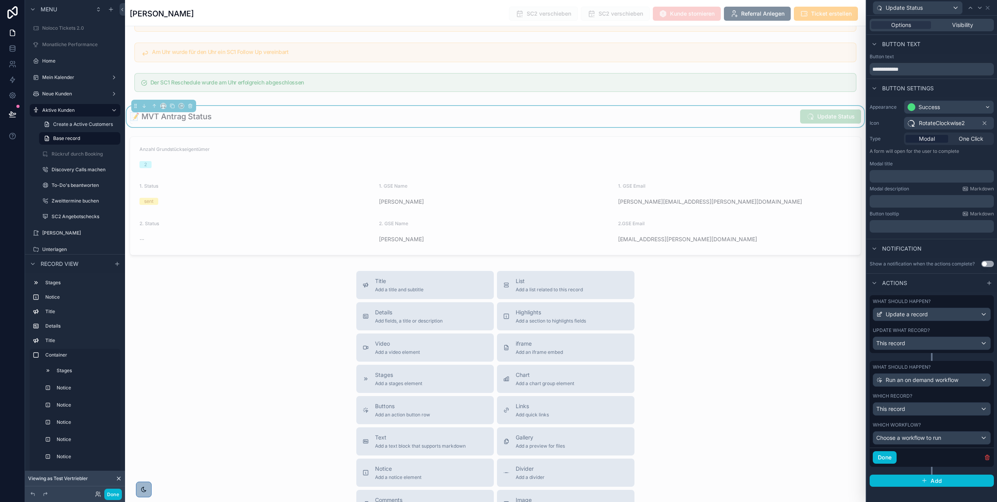
scroll to position [0, 0]
click at [901, 440] on span "Choose a workflow to run" at bounding box center [908, 437] width 65 height 7
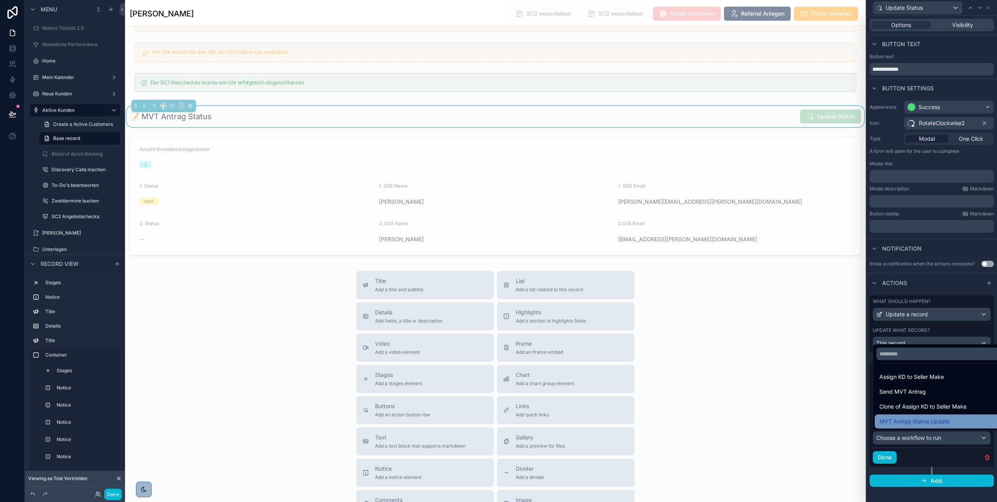
click at [912, 419] on span "MVT Antrag Status Update" at bounding box center [914, 420] width 70 height 9
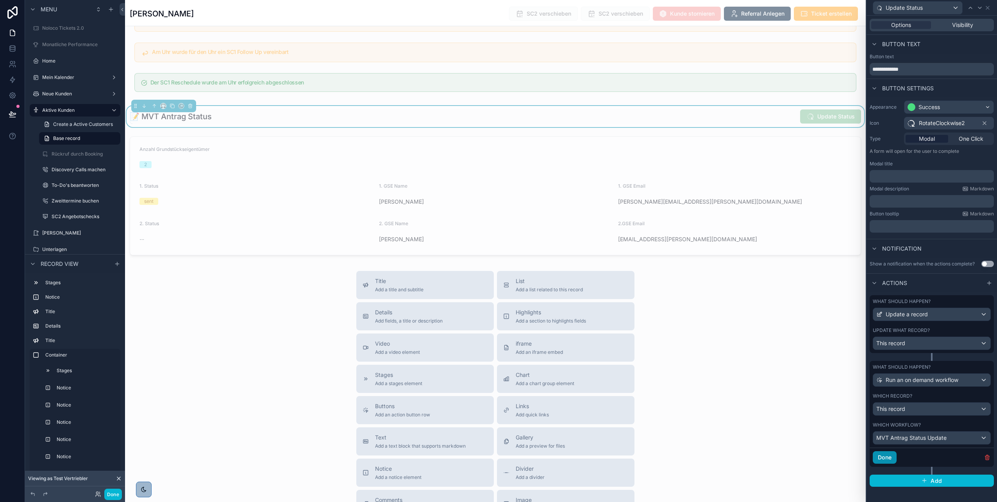
click at [884, 459] on button "Done" at bounding box center [885, 457] width 24 height 13
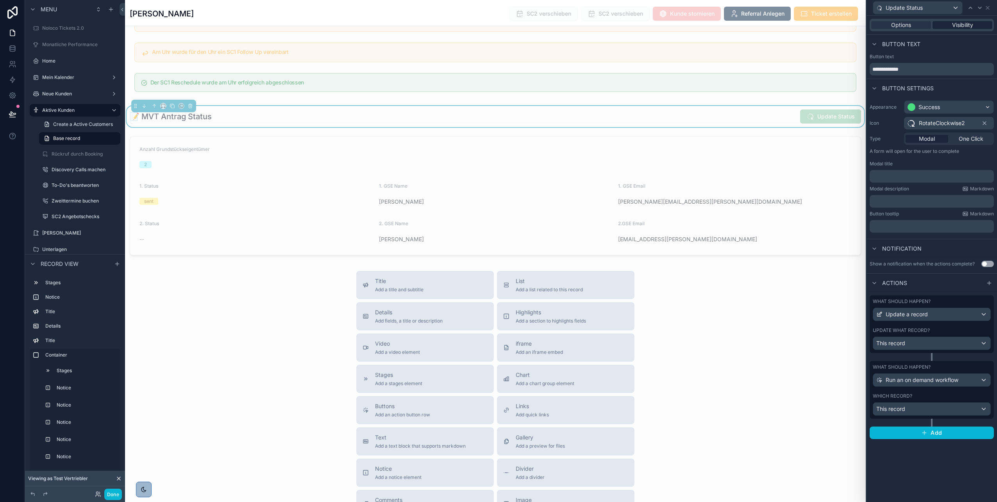
click at [962, 25] on span "Visibility" at bounding box center [962, 25] width 21 height 8
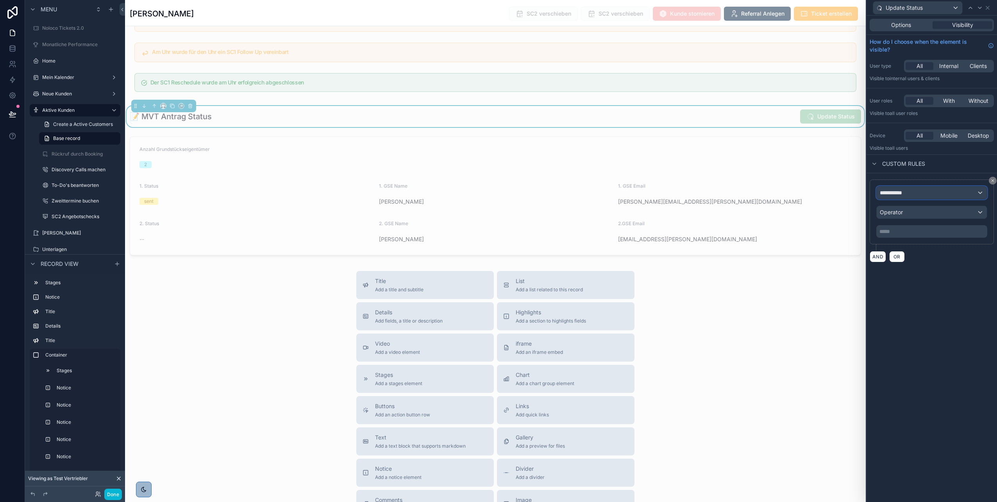
click at [899, 191] on span "**********" at bounding box center [894, 193] width 29 height 8
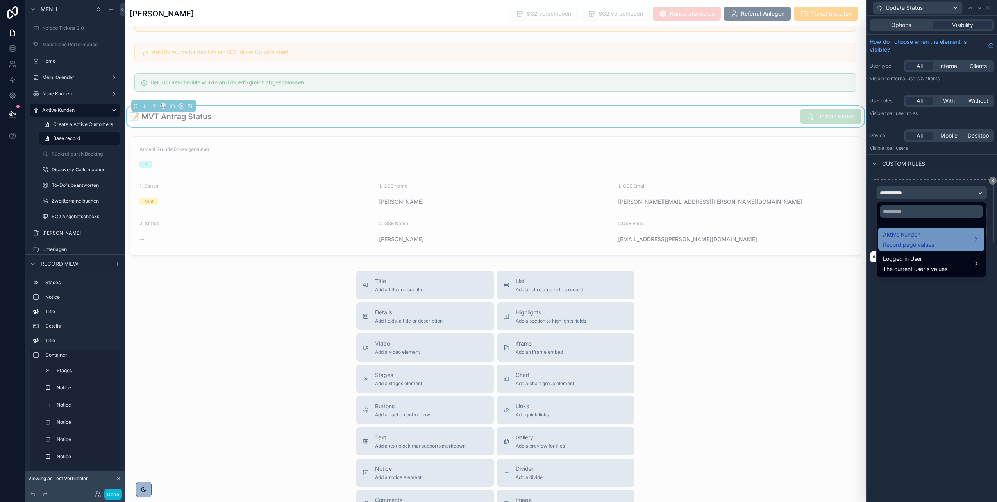
click at [907, 236] on span "Aktive Kunden" at bounding box center [908, 234] width 51 height 9
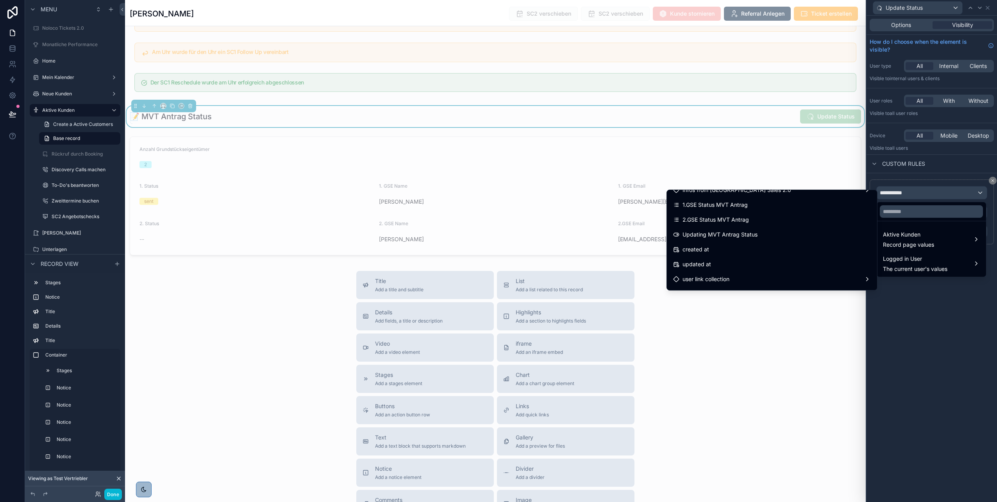
scroll to position [7515, 0]
click at [776, 239] on div "Updating MVT Antrag Status" at bounding box center [772, 240] width 198 height 9
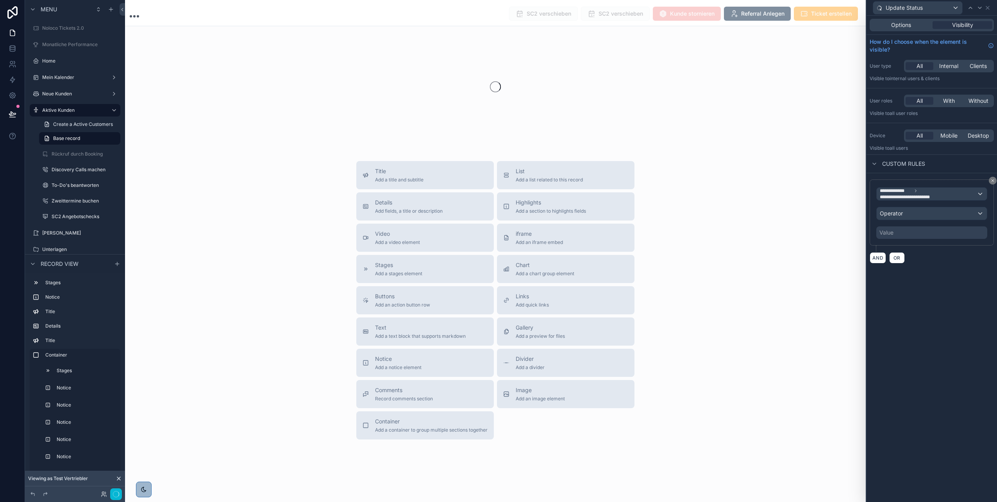
scroll to position [11, 0]
click at [929, 212] on div "Operator" at bounding box center [932, 213] width 110 height 13
click at [894, 269] on span "Is false" at bounding box center [892, 269] width 18 height 9
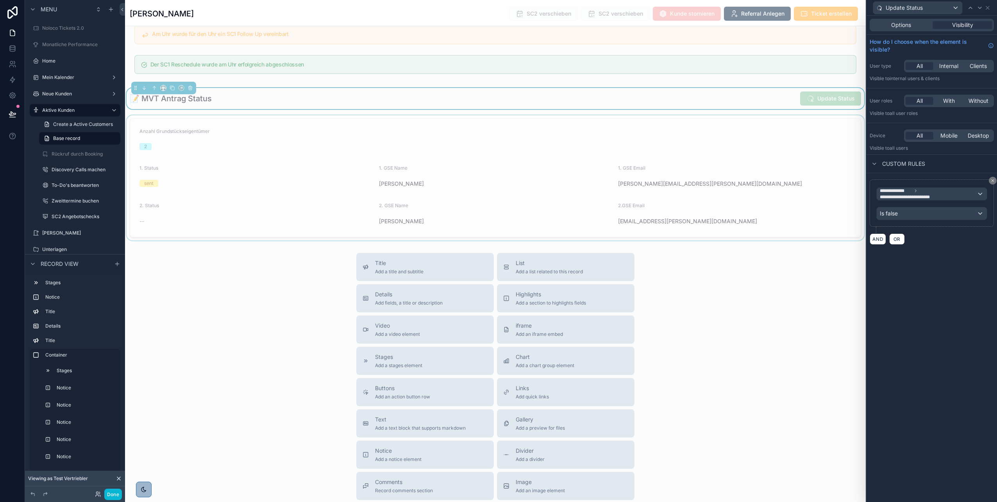
scroll to position [2288, 0]
click at [759, 200] on div "scrollable content" at bounding box center [495, 177] width 741 height 125
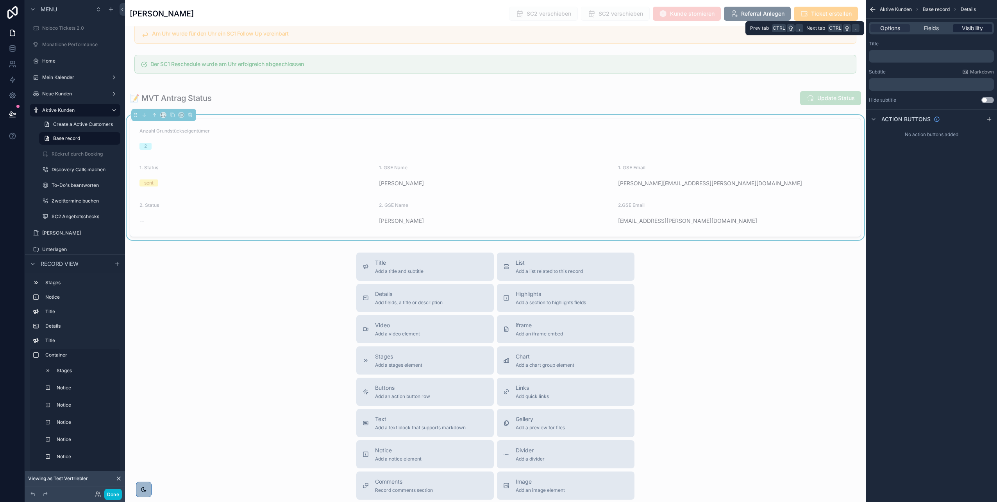
click at [968, 28] on span "Visibility" at bounding box center [972, 28] width 21 height 8
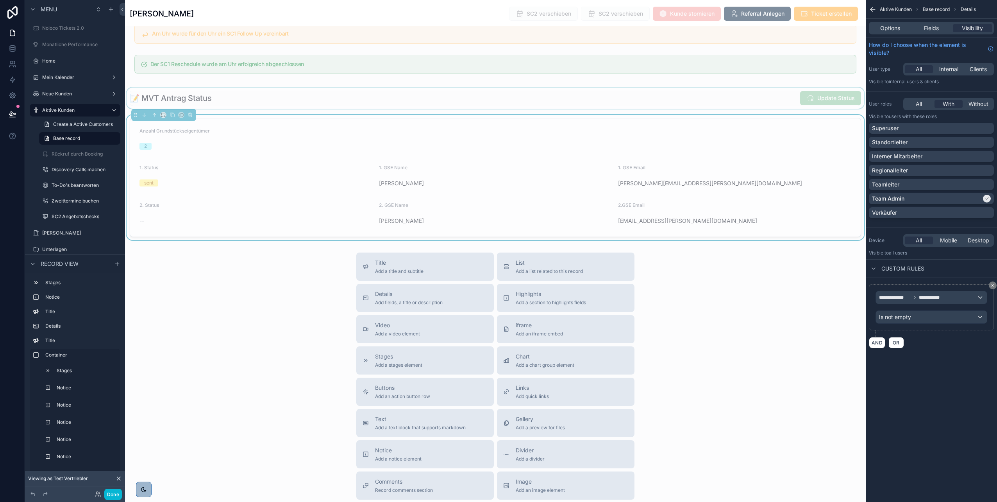
click at [668, 99] on div "scrollable content" at bounding box center [495, 98] width 741 height 21
click at [668, 143] on div "scrollable content" at bounding box center [495, 177] width 741 height 125
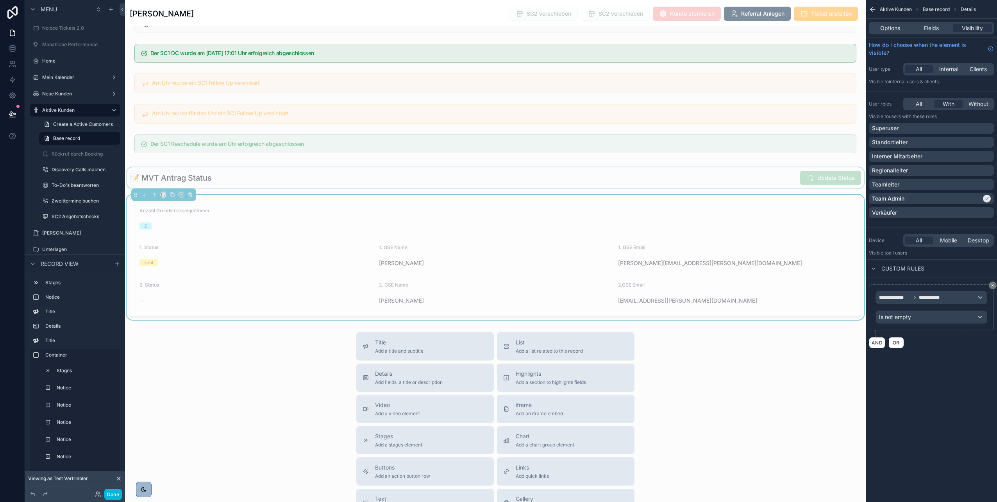
scroll to position [2208, 0]
click at [566, 180] on div "scrollable content" at bounding box center [495, 178] width 741 height 21
click at [540, 230] on div "scrollable content" at bounding box center [495, 257] width 741 height 125
click at [892, 31] on span "Options" at bounding box center [890, 28] width 20 height 8
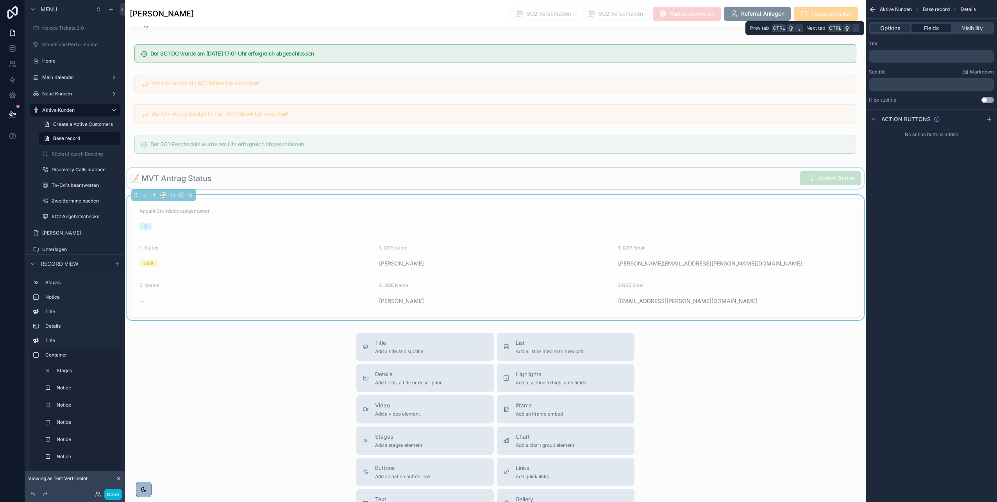
click at [935, 27] on span "Fields" at bounding box center [931, 28] width 15 height 8
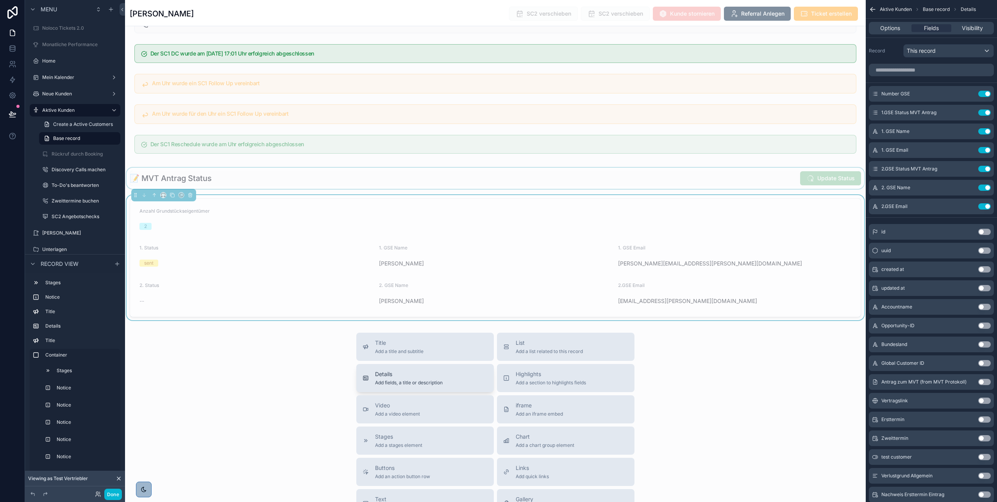
click at [424, 386] on button "Details Add fields, a title or description" at bounding box center [425, 378] width 138 height 28
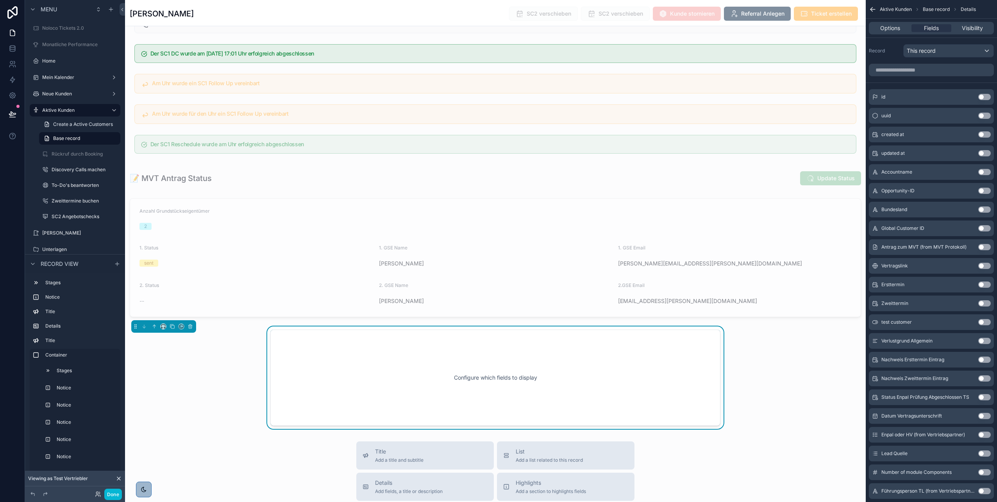
scroll to position [2334, 0]
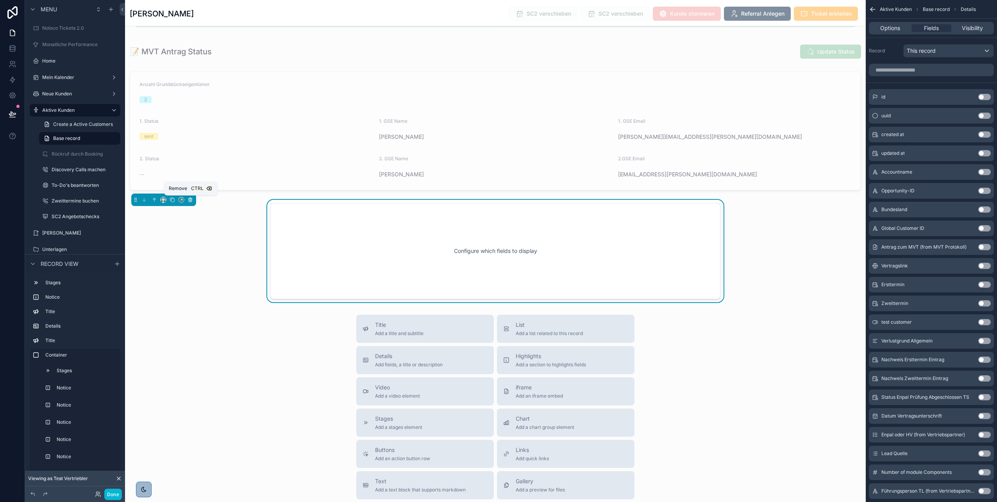
click at [187, 198] on button "scrollable content" at bounding box center [190, 199] width 9 height 9
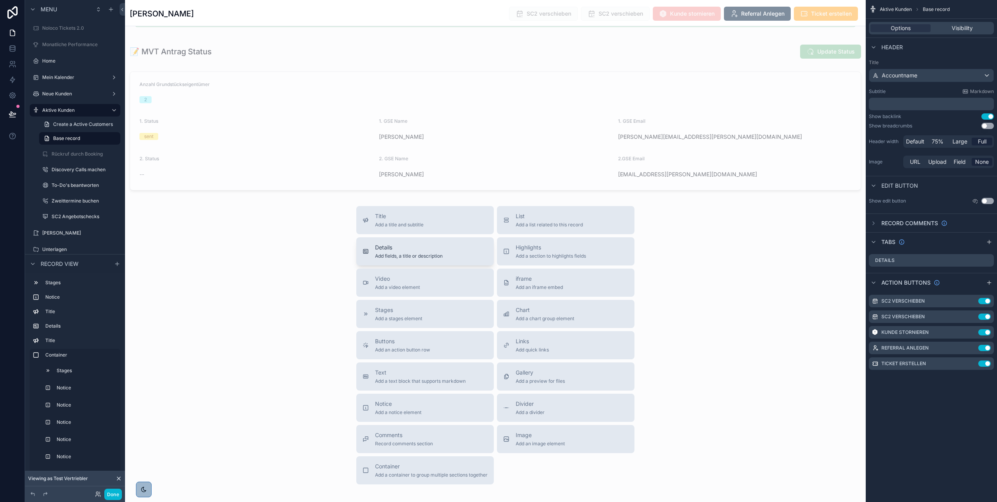
click at [425, 255] on span "Add fields, a title or description" at bounding box center [409, 256] width 68 height 6
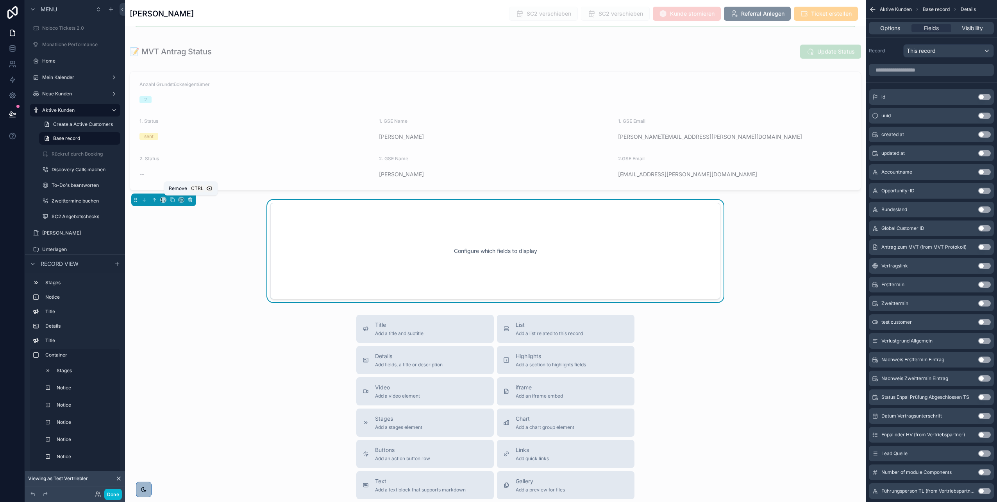
click at [188, 200] on icon "scrollable content" at bounding box center [190, 199] width 5 height 5
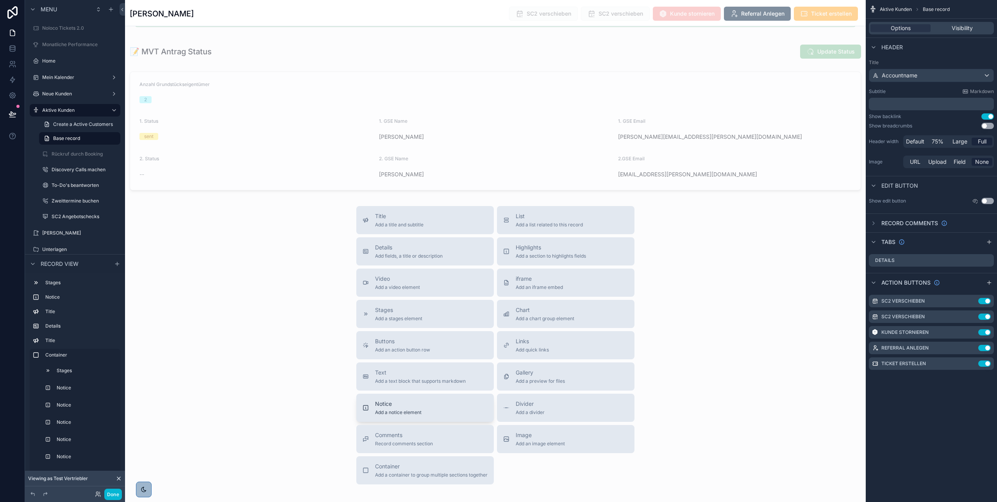
click at [407, 410] on span "Add a notice element" at bounding box center [398, 412] width 46 height 6
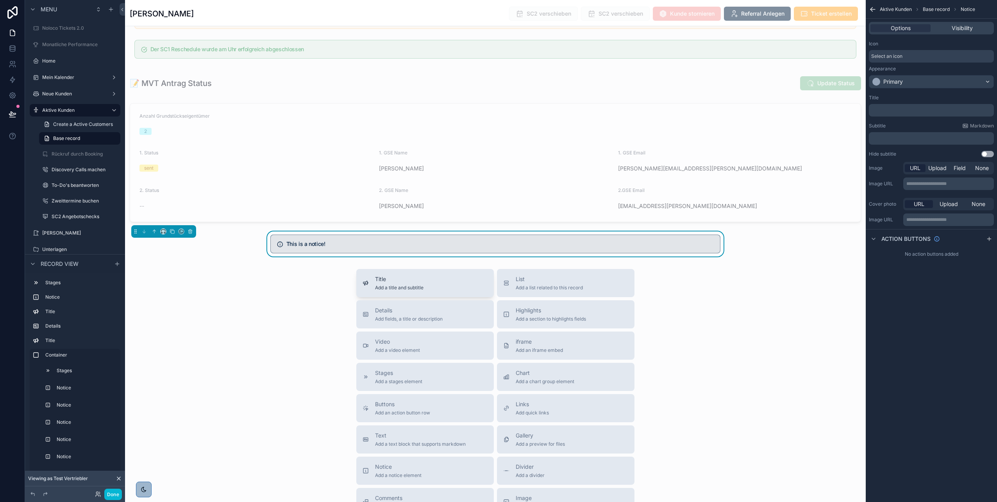
scroll to position [2296, 0]
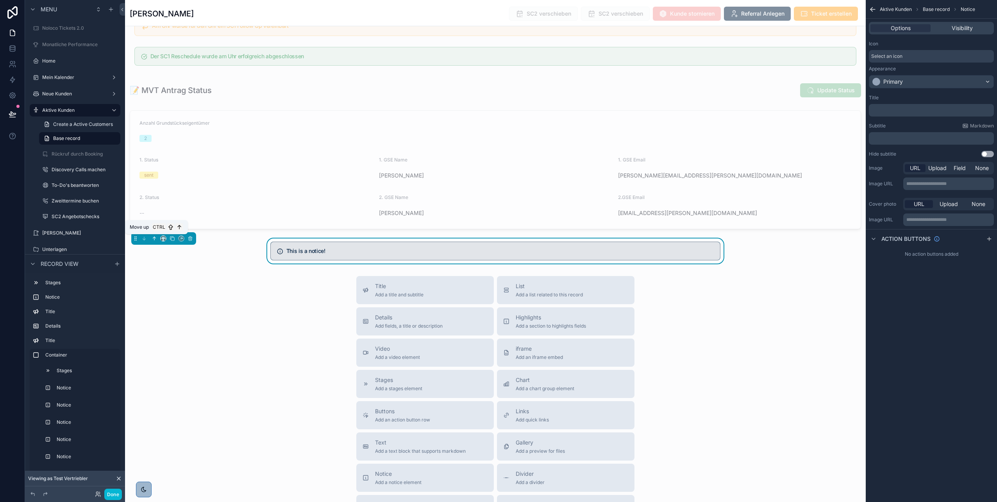
click at [153, 239] on icon "scrollable content" at bounding box center [154, 238] width 5 height 5
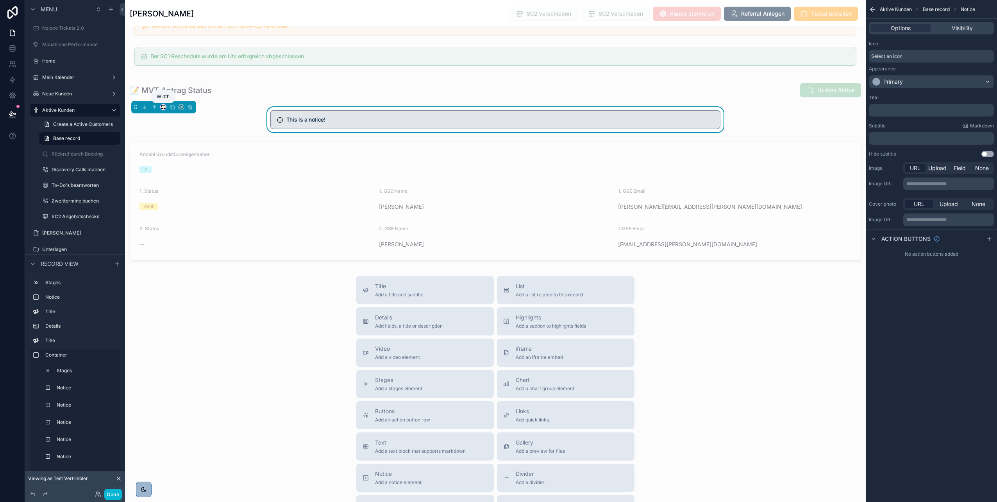
click at [162, 106] on icon "scrollable content" at bounding box center [163, 106] width 5 height 5
click at [177, 194] on div "Full width" at bounding box center [179, 189] width 34 height 14
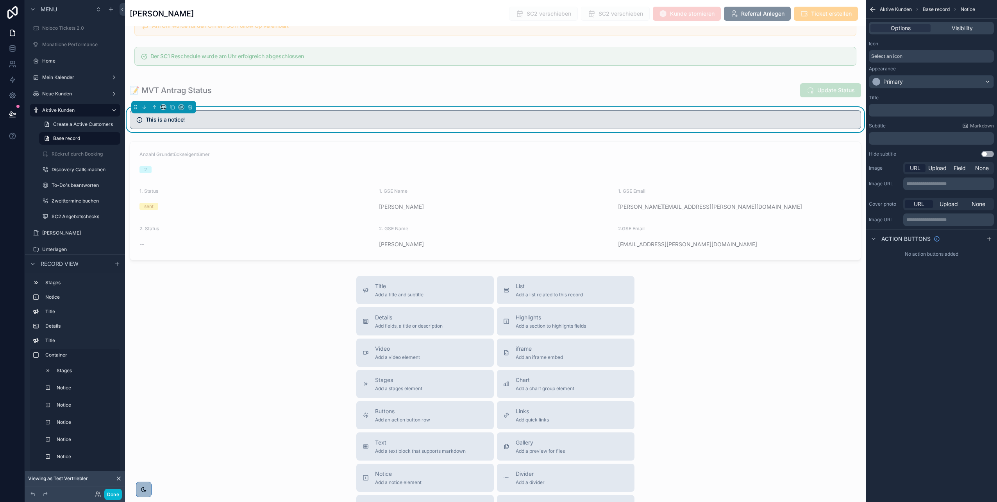
click at [191, 117] on h5 "This is a notice!" at bounding box center [500, 119] width 709 height 5
click at [898, 56] on span "Select an icon" at bounding box center [886, 56] width 31 height 6
click at [897, 108] on p "﻿" at bounding box center [932, 110] width 120 height 6
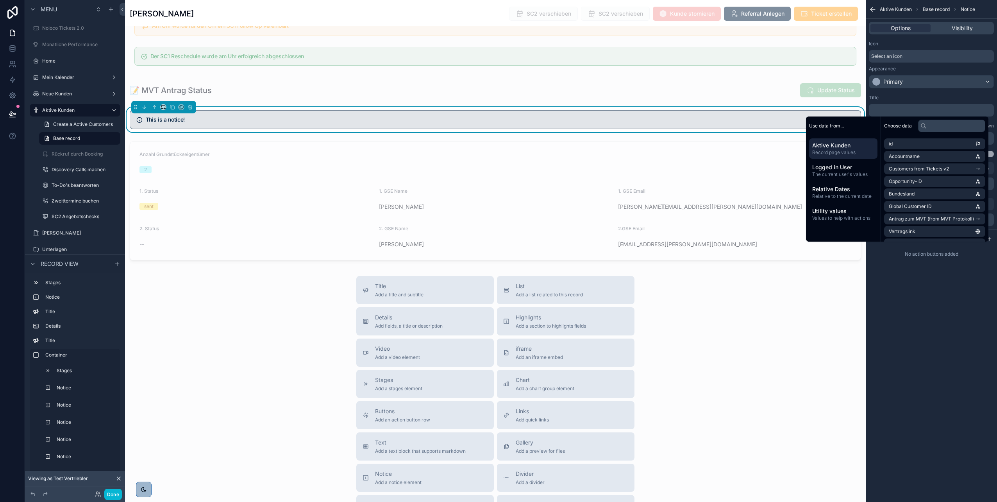
scroll to position [0, 0]
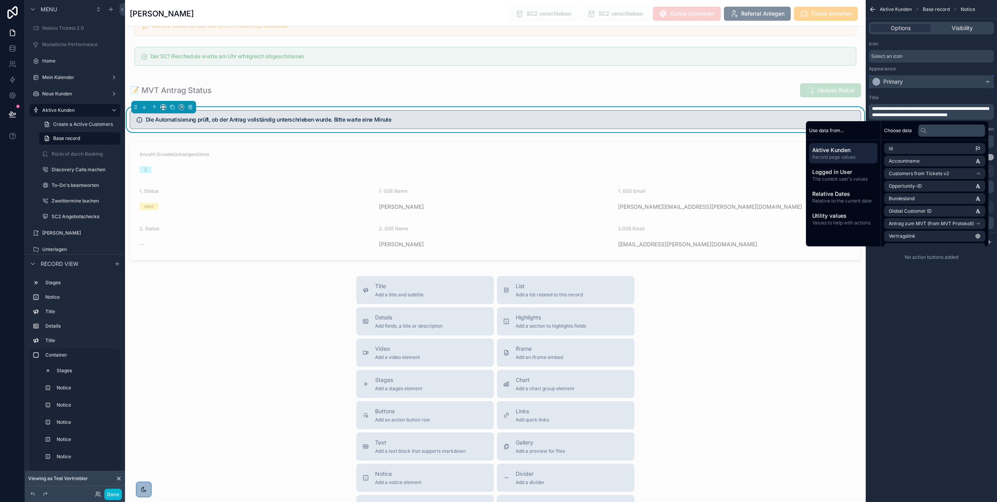
click at [908, 77] on div "Primary" at bounding box center [931, 81] width 124 height 13
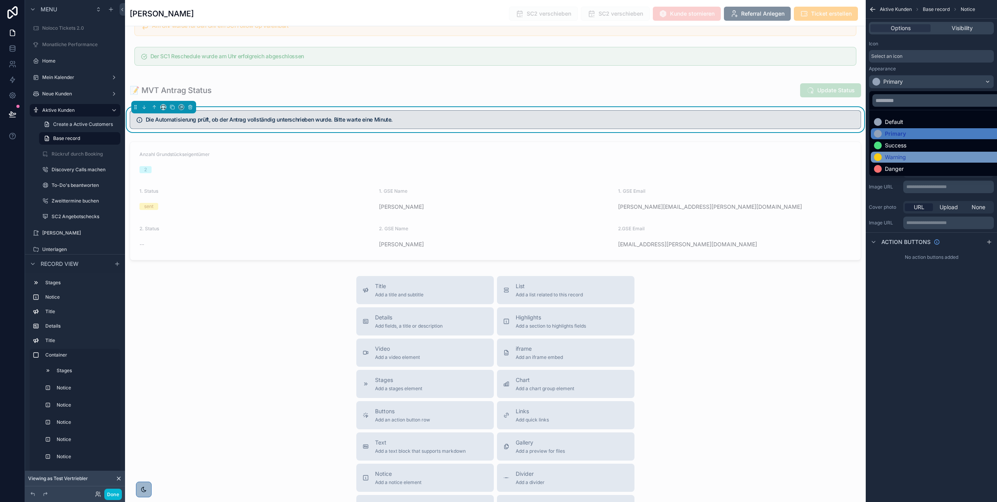
click at [899, 157] on div "Warning" at bounding box center [895, 157] width 21 height 8
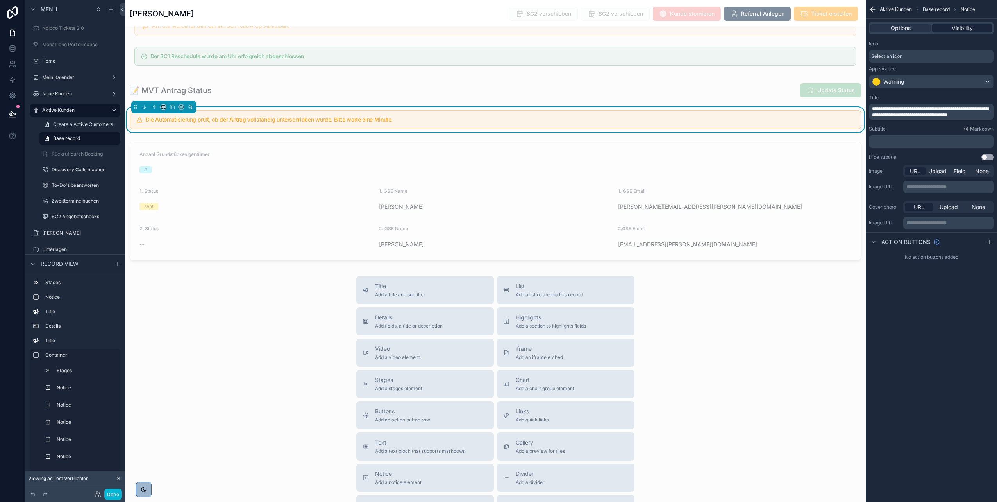
click at [956, 28] on span "Visibility" at bounding box center [962, 28] width 21 height 8
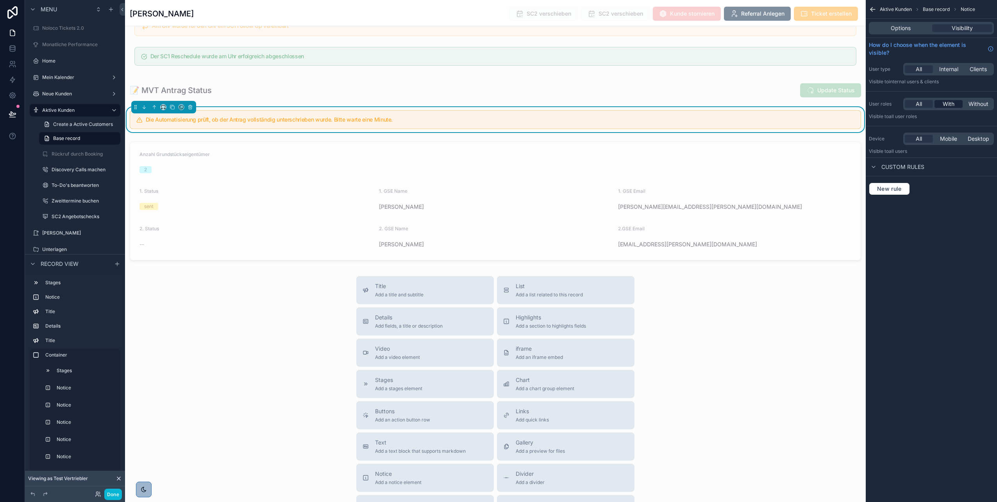
click at [947, 105] on span "With" at bounding box center [949, 104] width 12 height 8
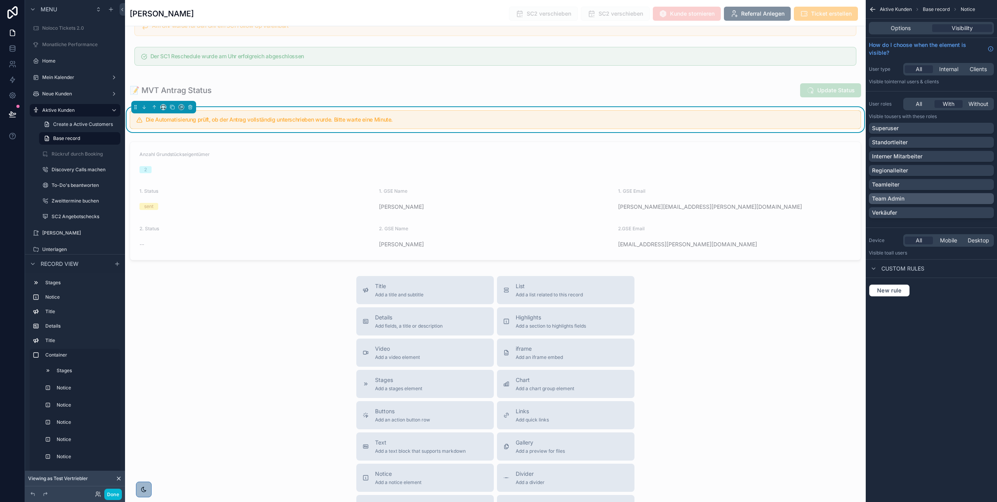
click at [904, 197] on p "Team Admin" at bounding box center [888, 199] width 32 height 8
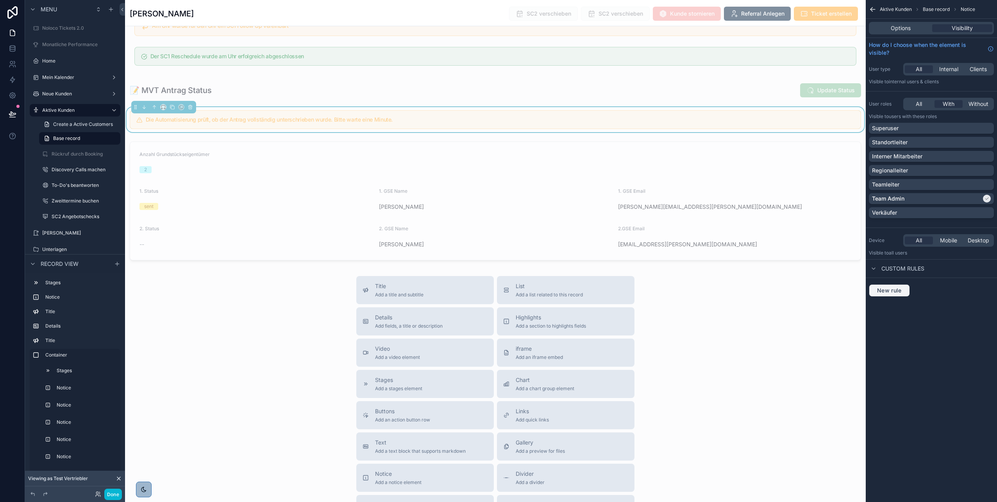
click at [879, 289] on span "New rule" at bounding box center [889, 290] width 31 height 7
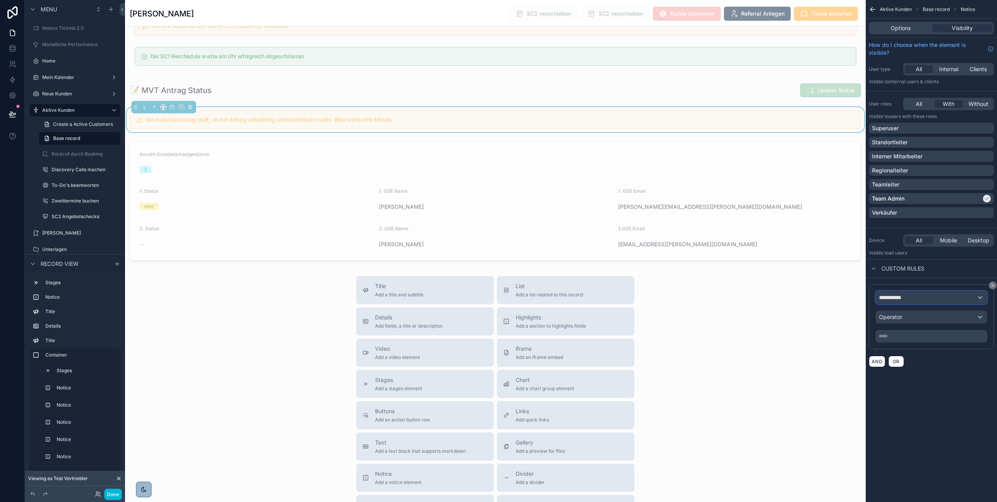
click at [888, 293] on span "**********" at bounding box center [893, 297] width 29 height 8
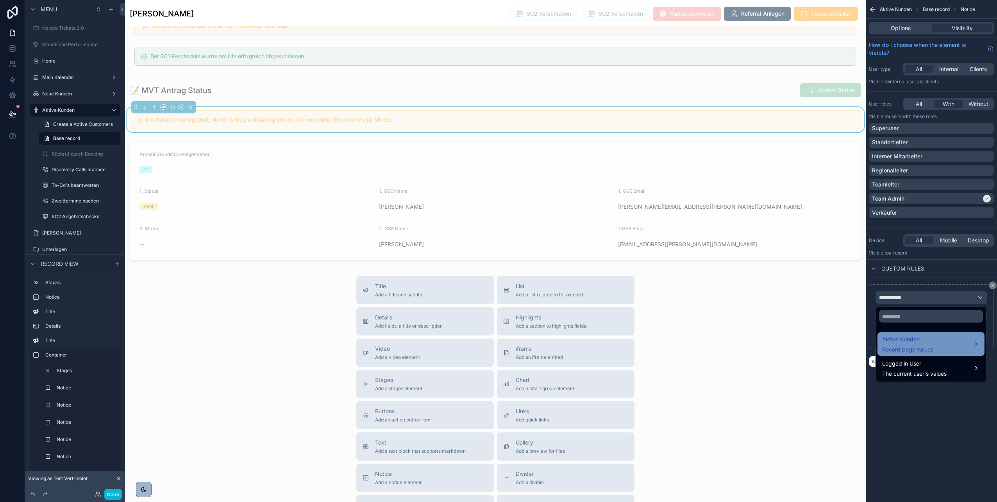
click at [900, 337] on span "Aktive Kunden" at bounding box center [907, 338] width 51 height 9
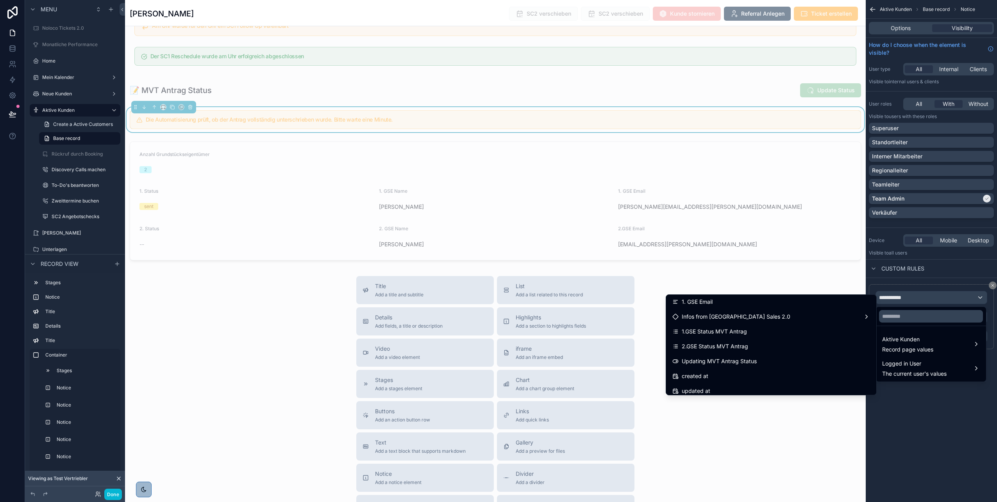
scroll to position [7498, 0]
click at [756, 360] on div "Updating MVT Antrag Status" at bounding box center [771, 361] width 198 height 9
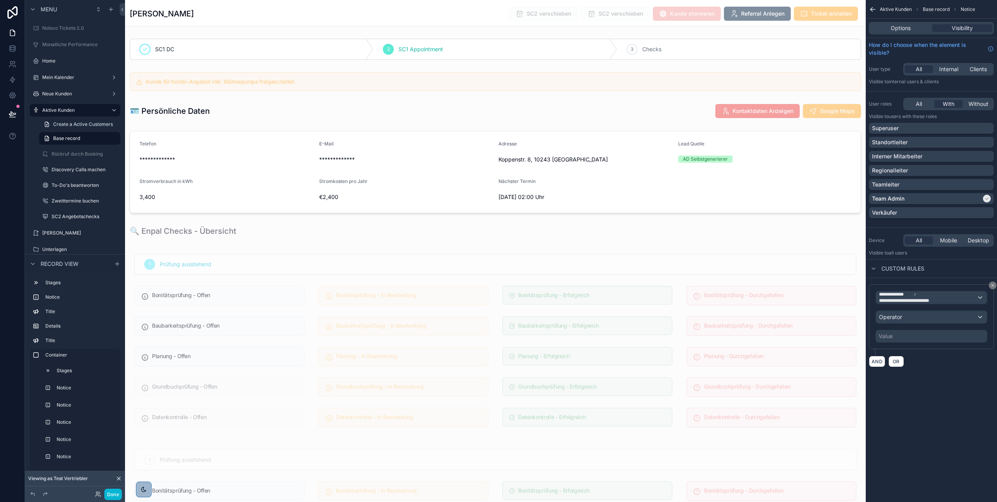
scroll to position [2296, 0]
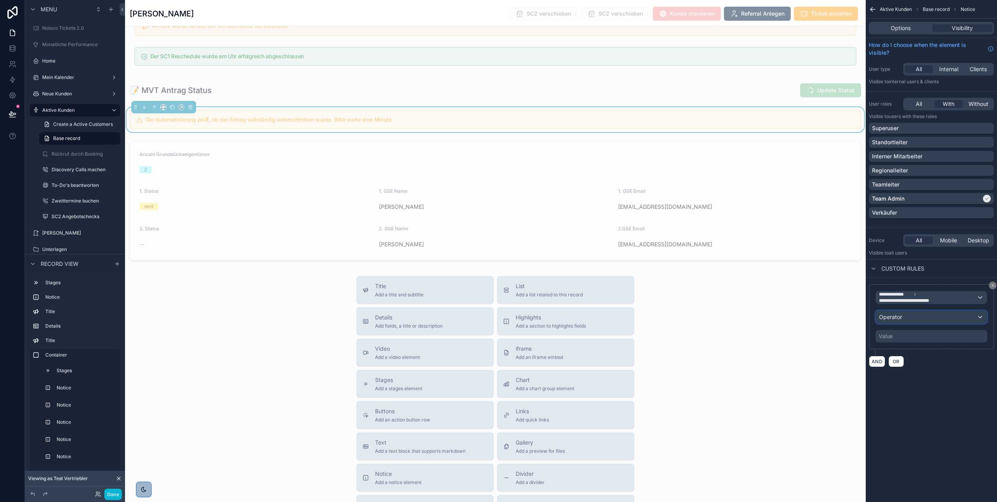
click at [905, 322] on div "Operator" at bounding box center [931, 317] width 111 height 13
click at [894, 361] on span "Is true" at bounding box center [890, 358] width 16 height 9
click at [909, 377] on div "**********" at bounding box center [931, 251] width 131 height 502
click at [758, 351] on div "Title Add a title and subtitle List Add a list related to this record Details A…" at bounding box center [495, 415] width 741 height 278
click at [110, 494] on button "Done" at bounding box center [113, 493] width 18 height 11
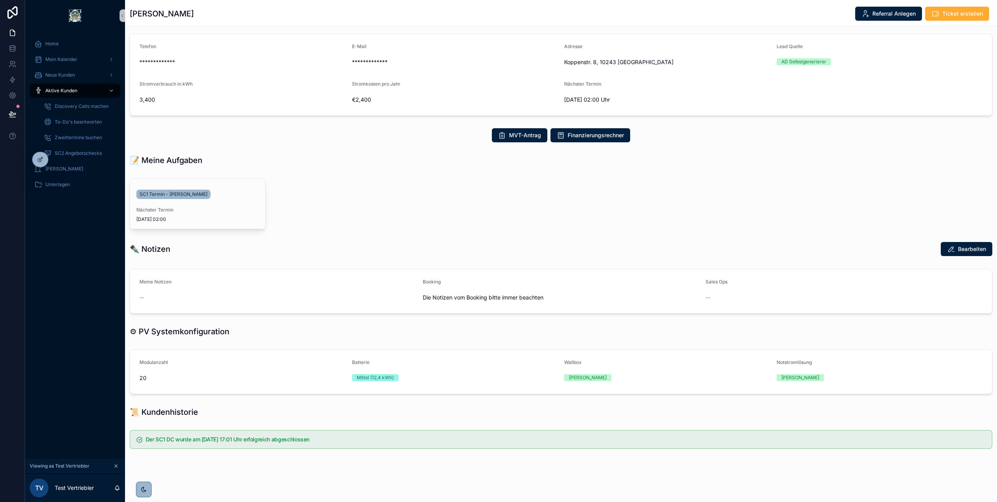
scroll to position [66, 0]
click at [115, 467] on icon "scrollable content" at bounding box center [115, 465] width 5 height 5
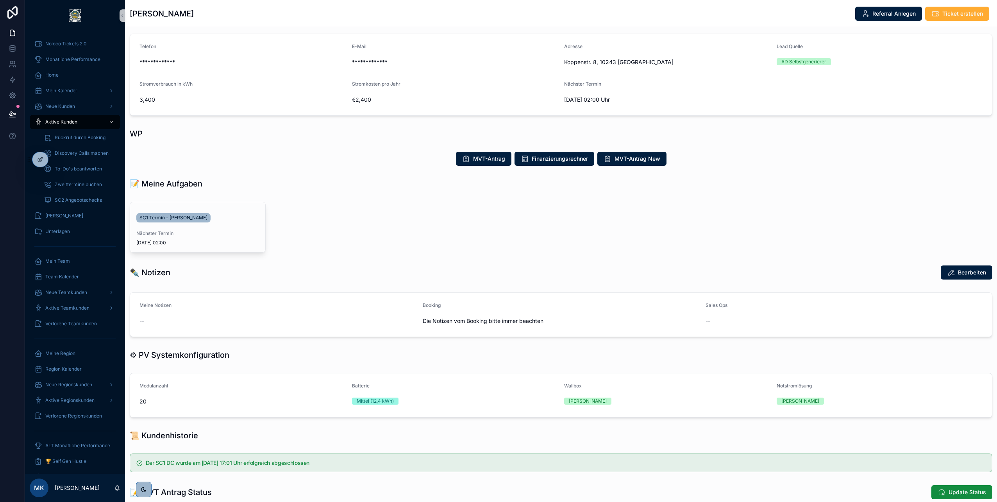
scroll to position [248, 0]
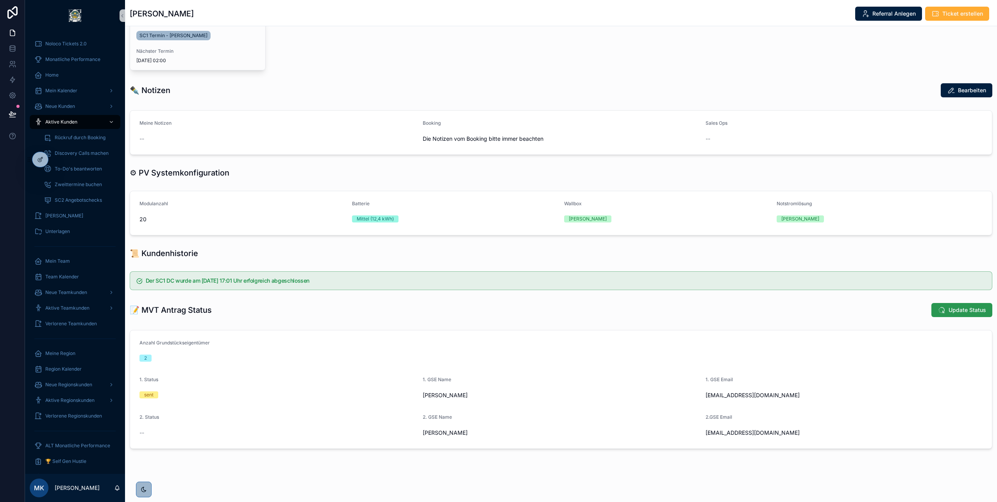
click at [949, 310] on span "Update Status" at bounding box center [968, 310] width 38 height 8
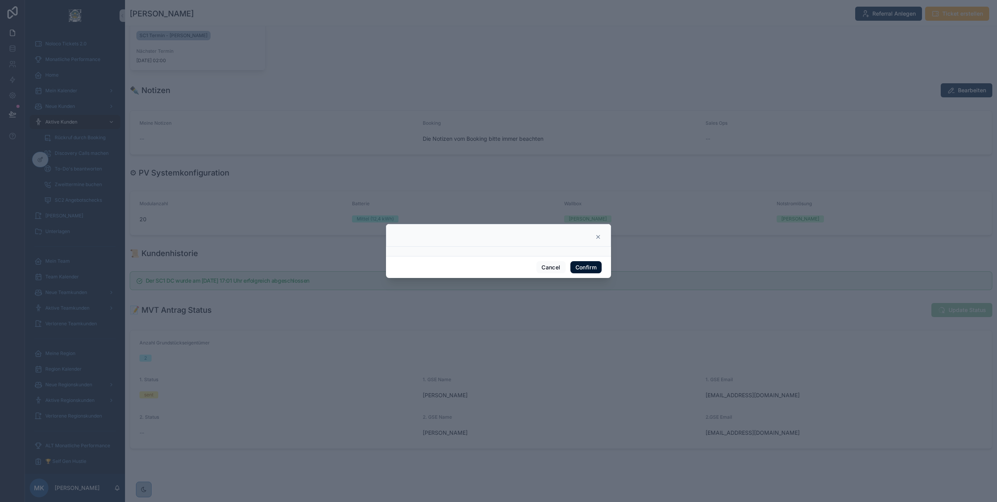
click at [588, 268] on button "Confirm" at bounding box center [585, 267] width 31 height 13
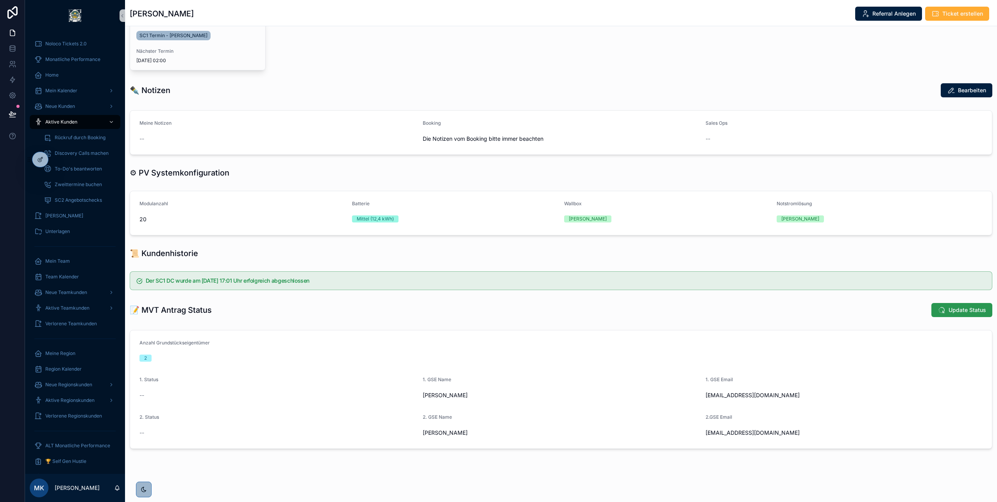
click at [941, 311] on button "Update Status" at bounding box center [961, 310] width 61 height 14
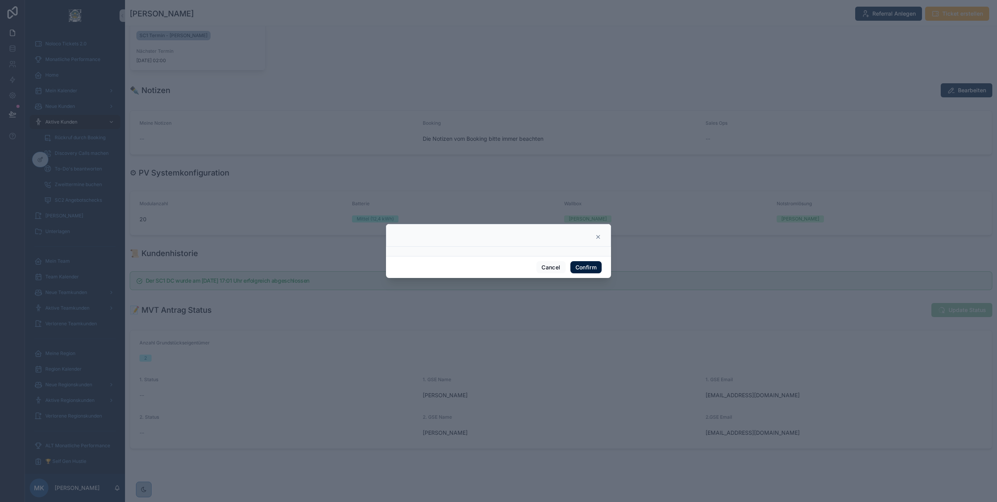
click at [596, 238] on icon at bounding box center [598, 237] width 6 height 6
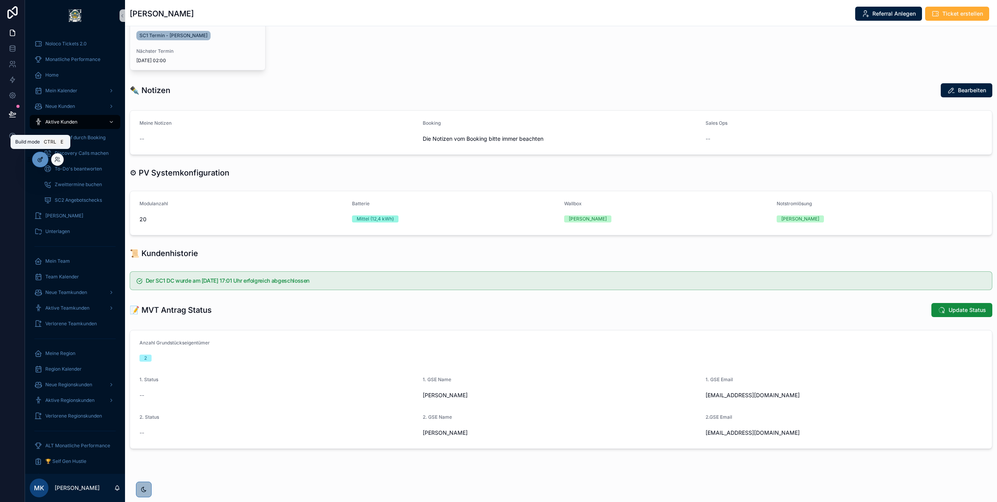
click at [39, 163] on div at bounding box center [40, 159] width 16 height 15
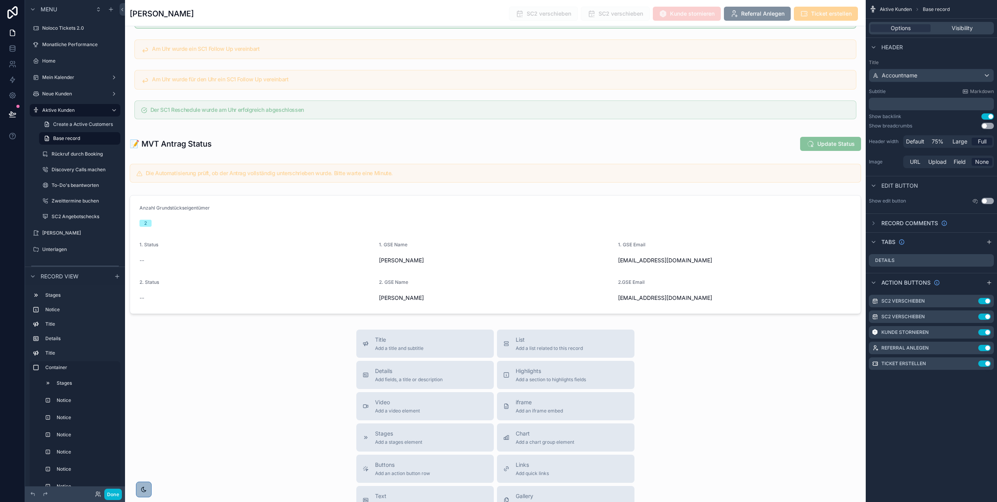
scroll to position [2240, 0]
click at [471, 151] on div "scrollable content" at bounding box center [495, 145] width 741 height 21
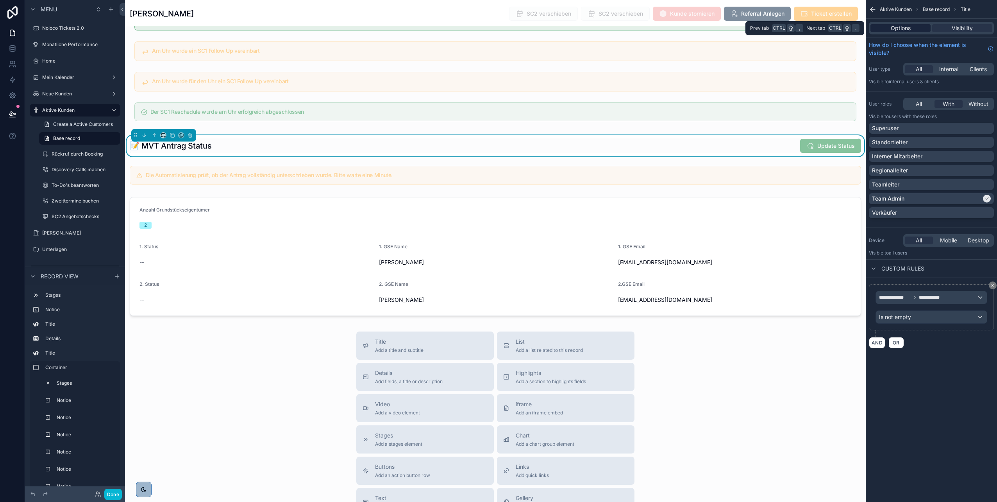
click at [915, 29] on div "Options" at bounding box center [900, 28] width 60 height 8
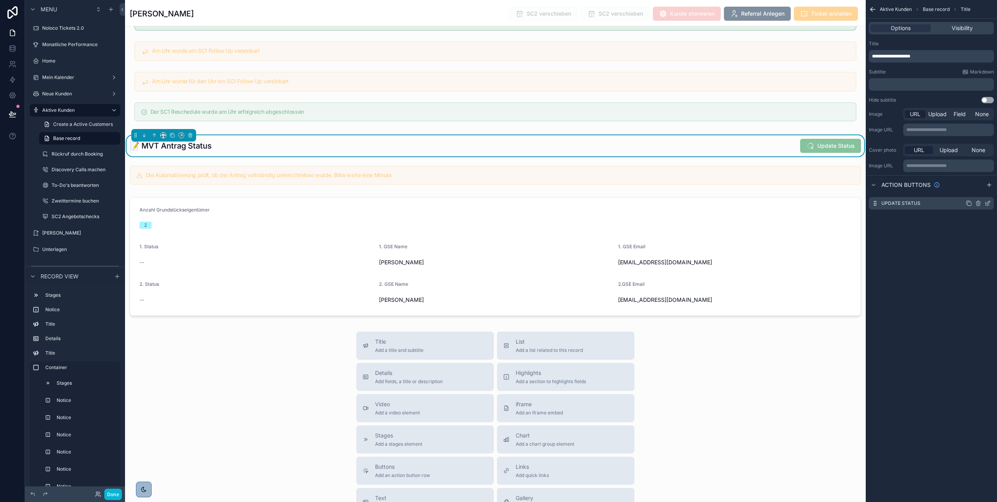
click at [986, 204] on icon "scrollable content" at bounding box center [988, 203] width 6 height 6
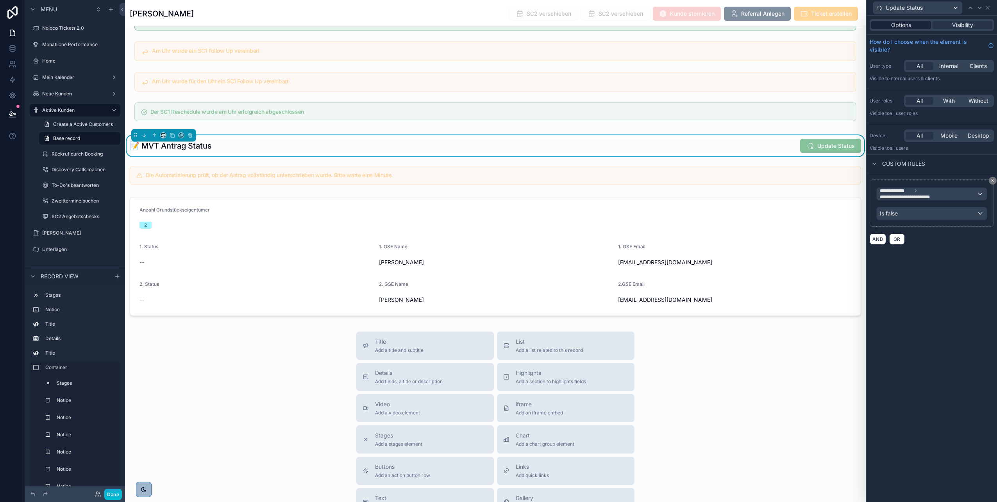
click at [901, 25] on span "Options" at bounding box center [901, 25] width 20 height 8
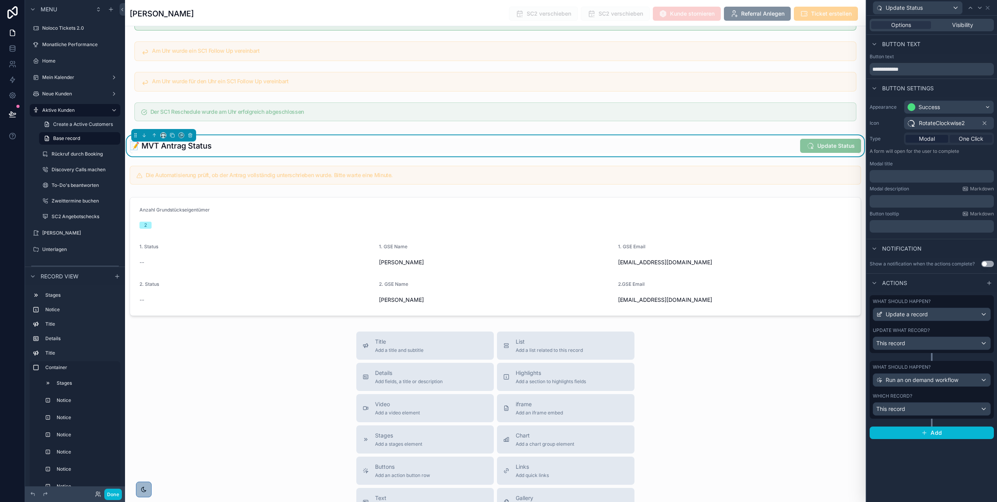
click at [963, 141] on span "One Click" at bounding box center [971, 139] width 25 height 8
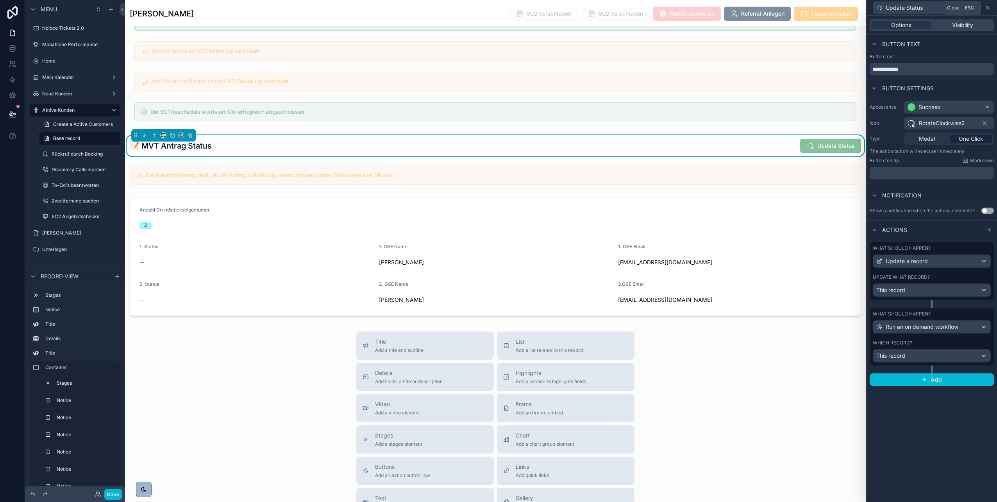
click at [989, 7] on icon at bounding box center [988, 8] width 6 height 6
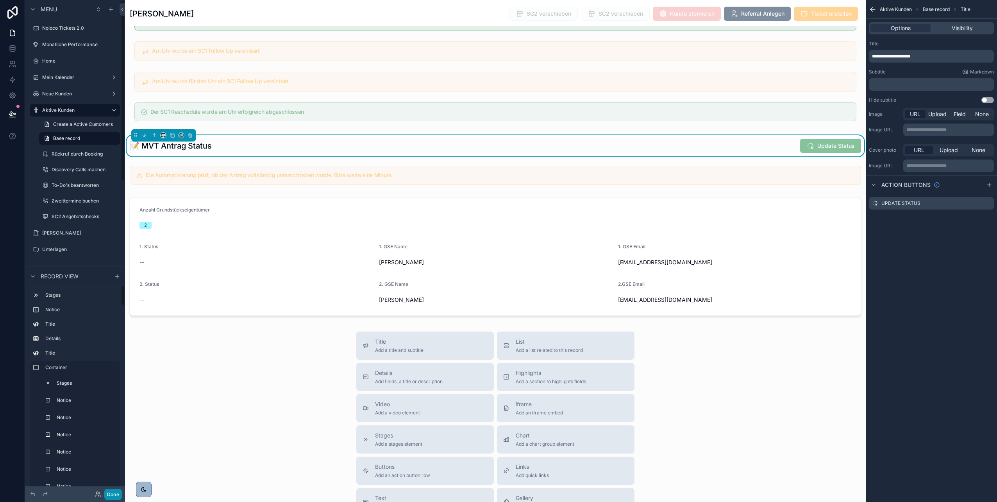
click at [111, 495] on button "Done" at bounding box center [113, 493] width 18 height 11
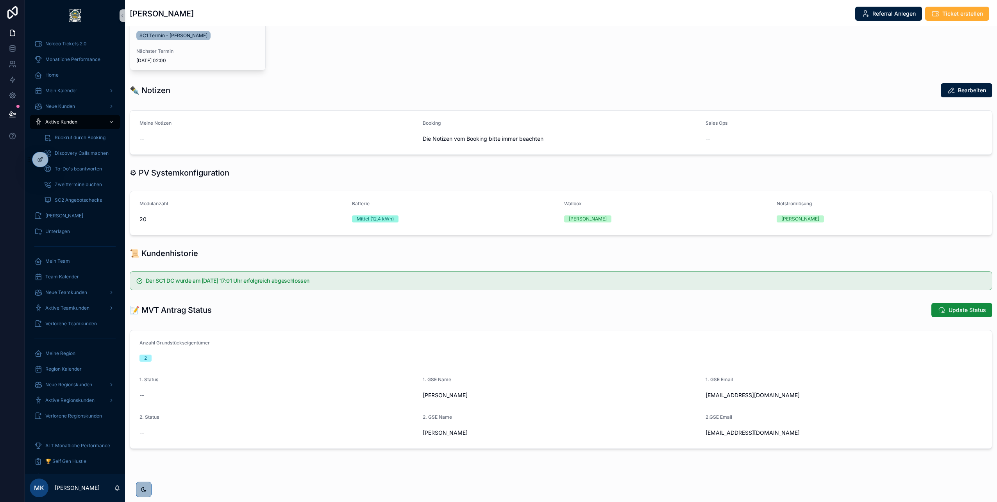
scroll to position [248, 0]
click at [949, 306] on span "Update Status" at bounding box center [968, 310] width 38 height 8
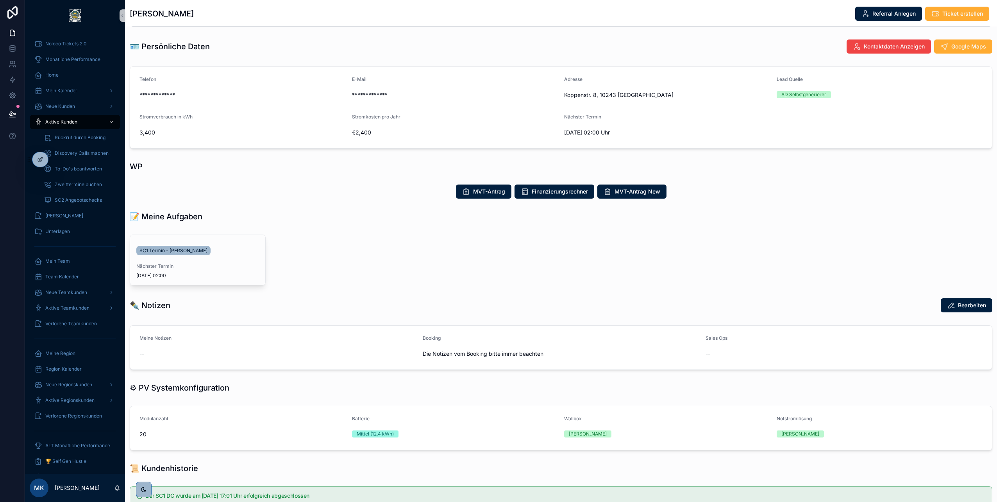
scroll to position [0, 0]
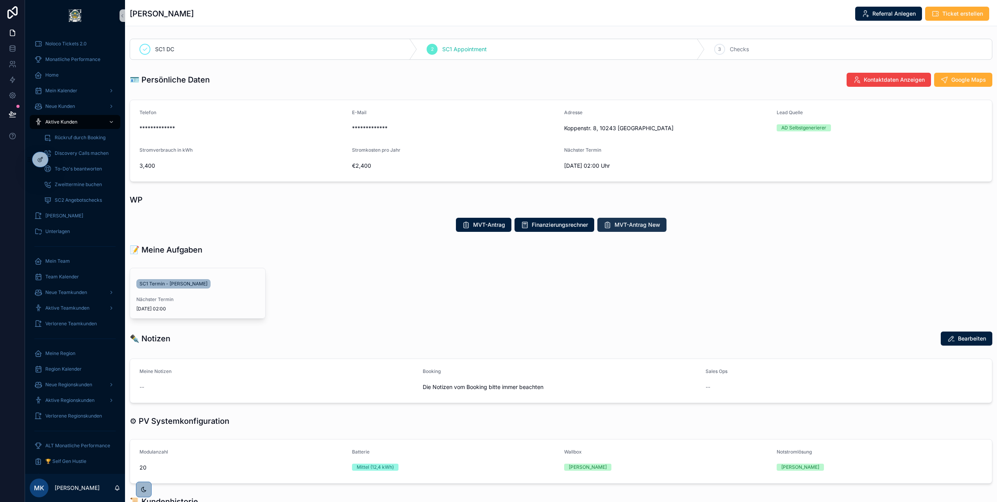
click at [620, 227] on span "MVT-Antrag New" at bounding box center [638, 225] width 46 height 8
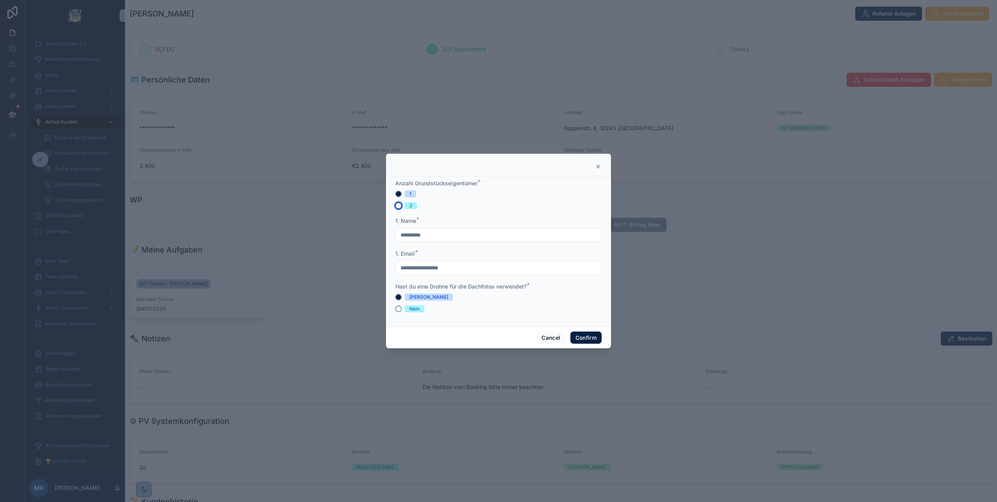
click at [397, 204] on button "2" at bounding box center [398, 205] width 6 height 6
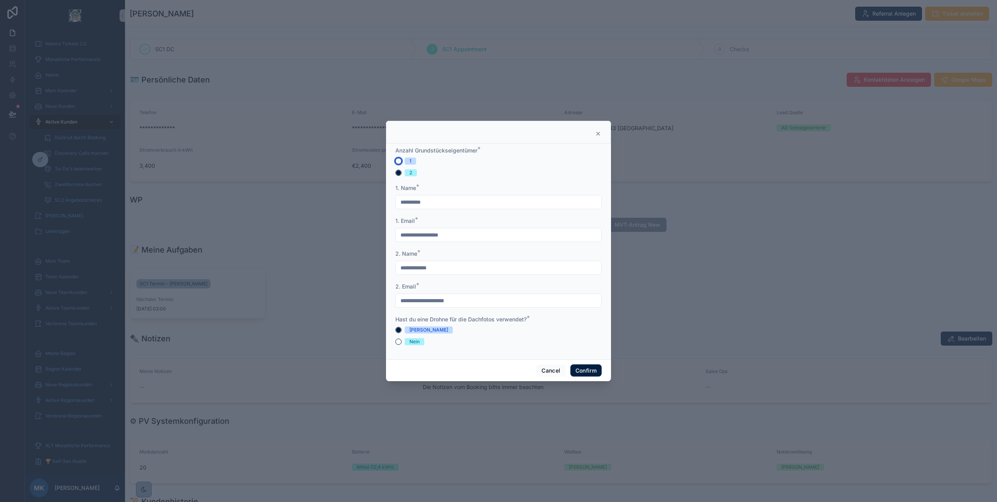
click at [397, 160] on button "1" at bounding box center [398, 161] width 6 height 6
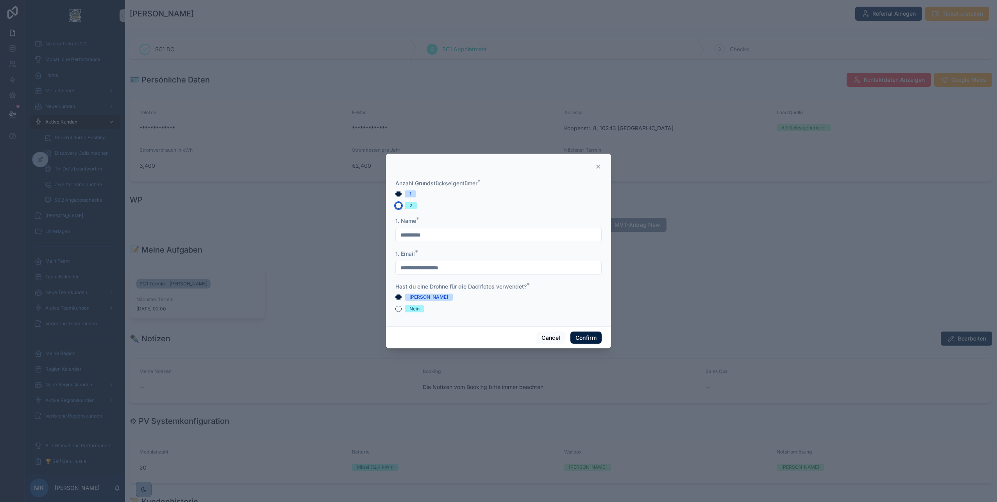
click at [398, 204] on button "2" at bounding box center [398, 205] width 6 height 6
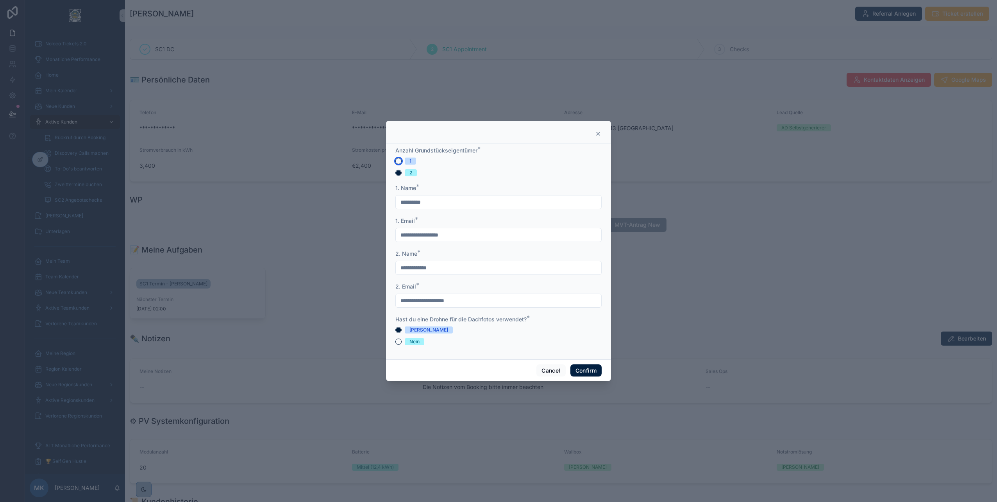
click at [398, 159] on button "1" at bounding box center [398, 161] width 6 height 6
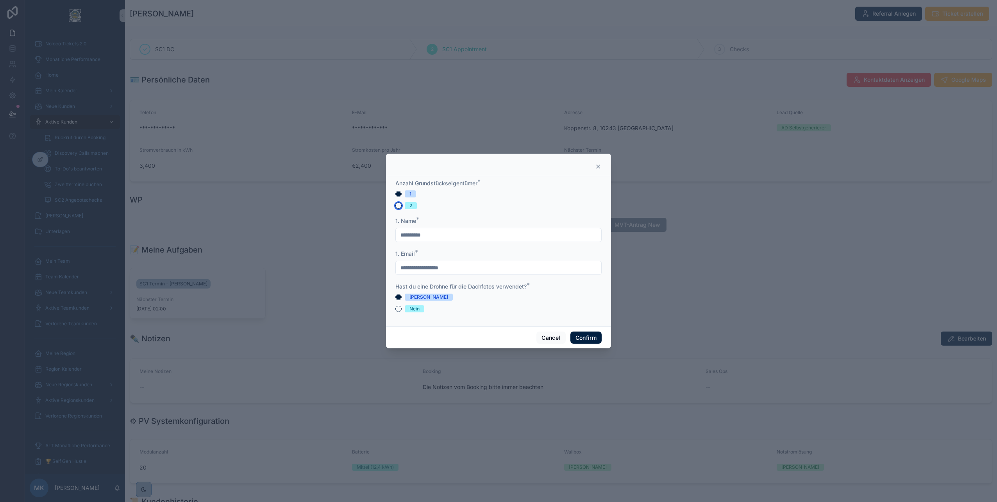
click at [397, 205] on button "2" at bounding box center [398, 205] width 6 height 6
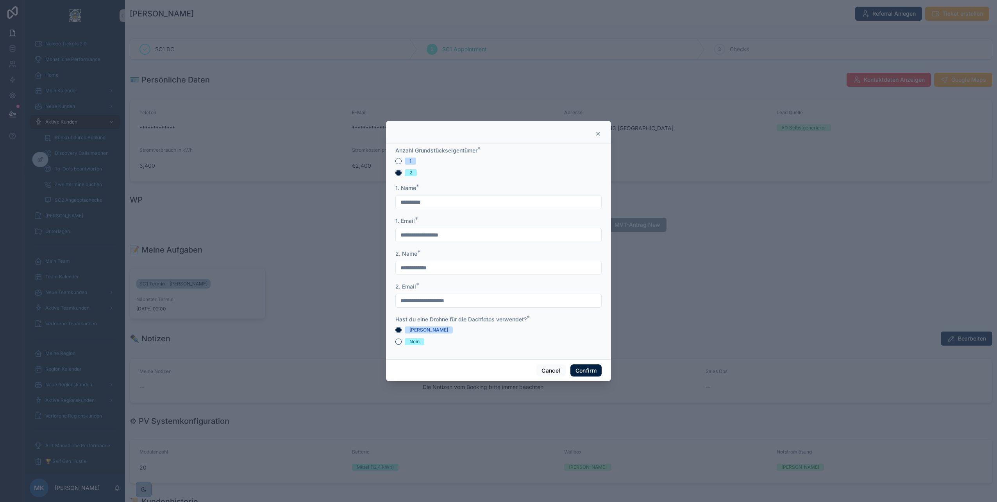
click at [599, 134] on icon at bounding box center [598, 133] width 6 height 6
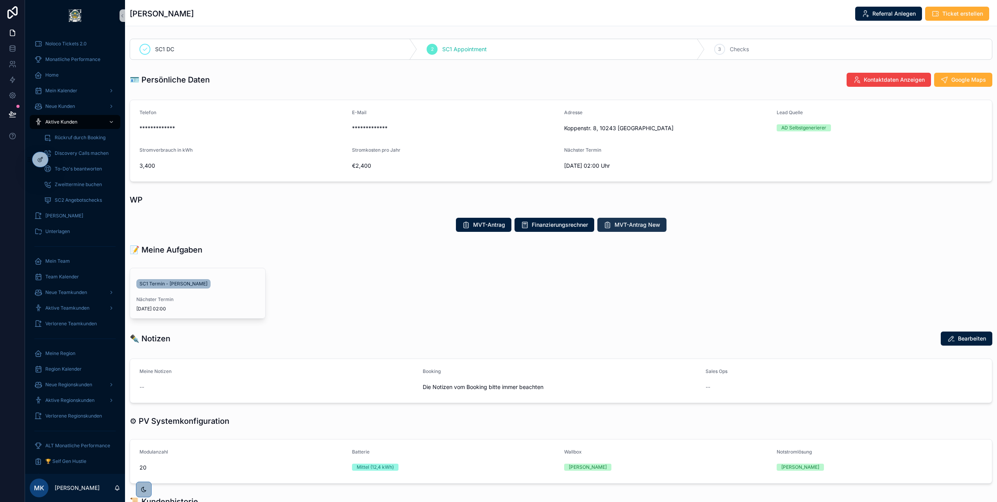
click at [622, 224] on span "MVT-Antrag New" at bounding box center [638, 225] width 46 height 8
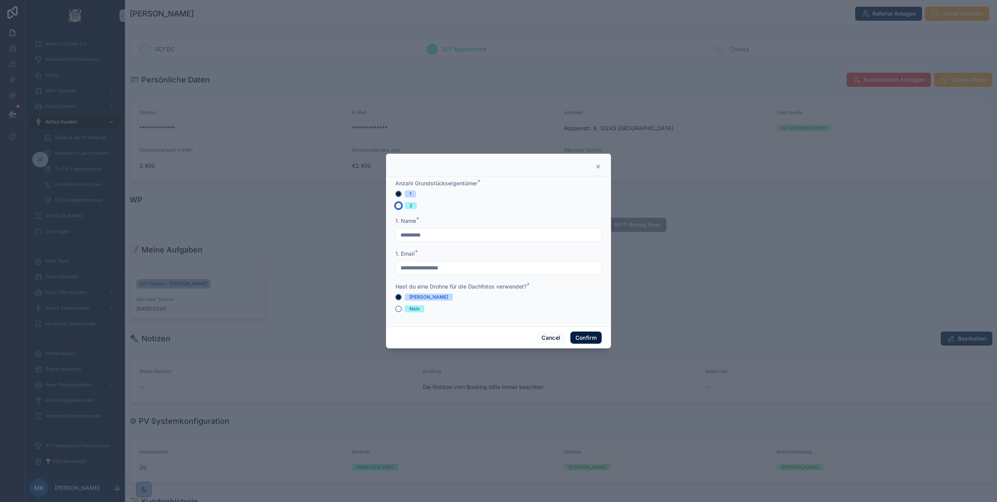
click at [400, 206] on button "2" at bounding box center [398, 205] width 6 height 6
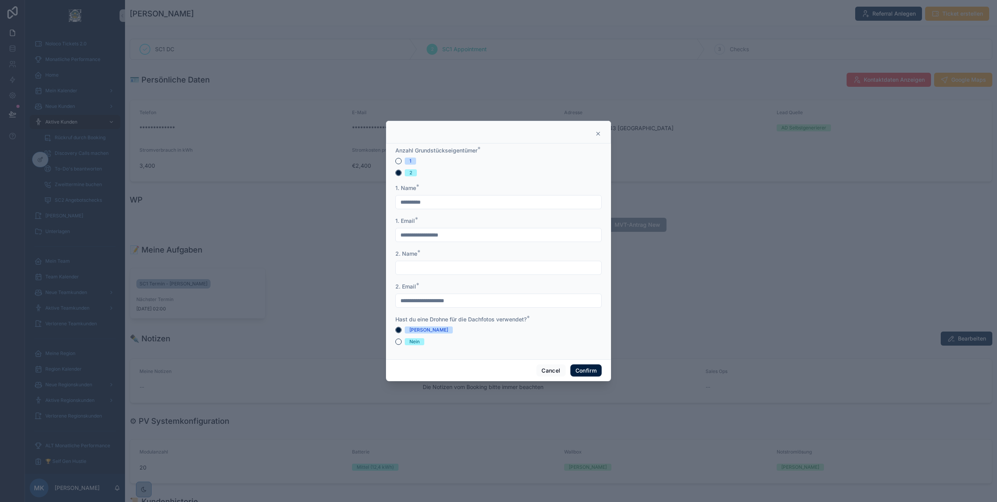
click at [595, 136] on icon at bounding box center [598, 133] width 6 height 6
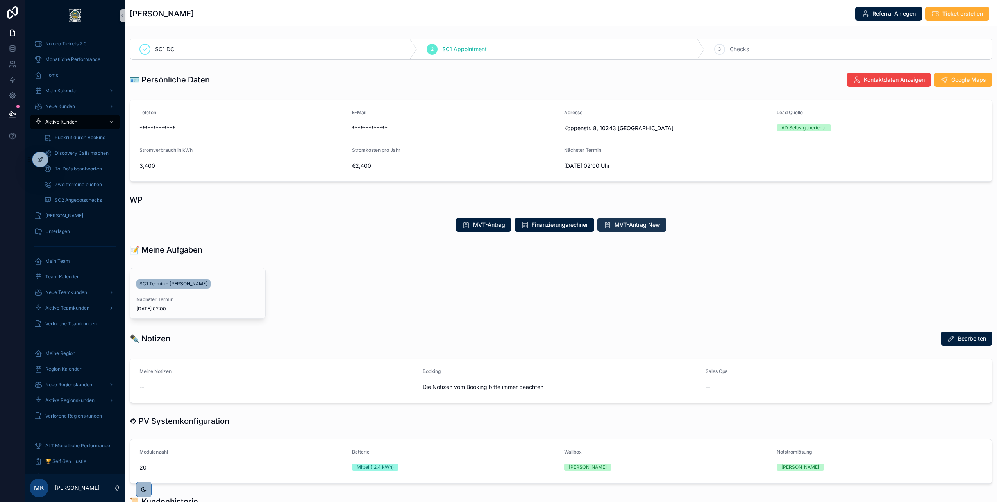
click at [618, 223] on span "MVT-Antrag New" at bounding box center [638, 225] width 46 height 8
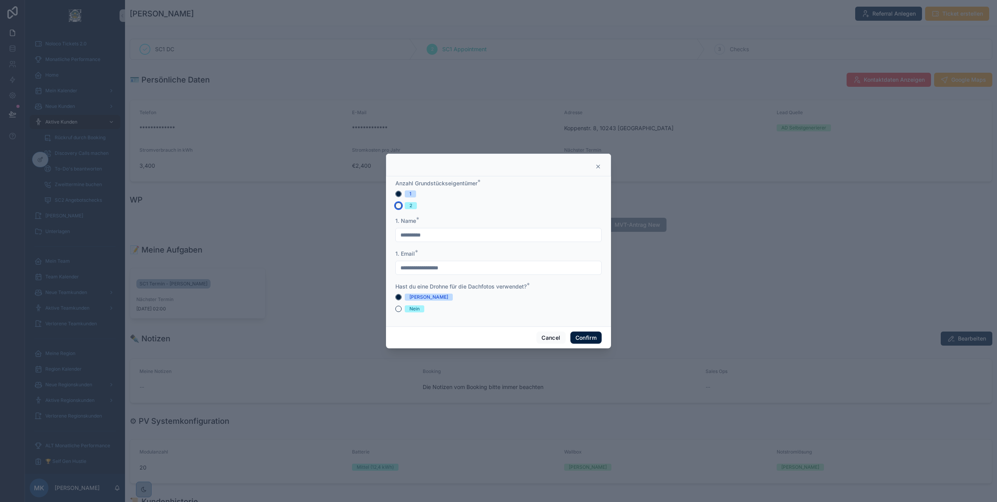
click at [398, 204] on button "2" at bounding box center [398, 205] width 6 height 6
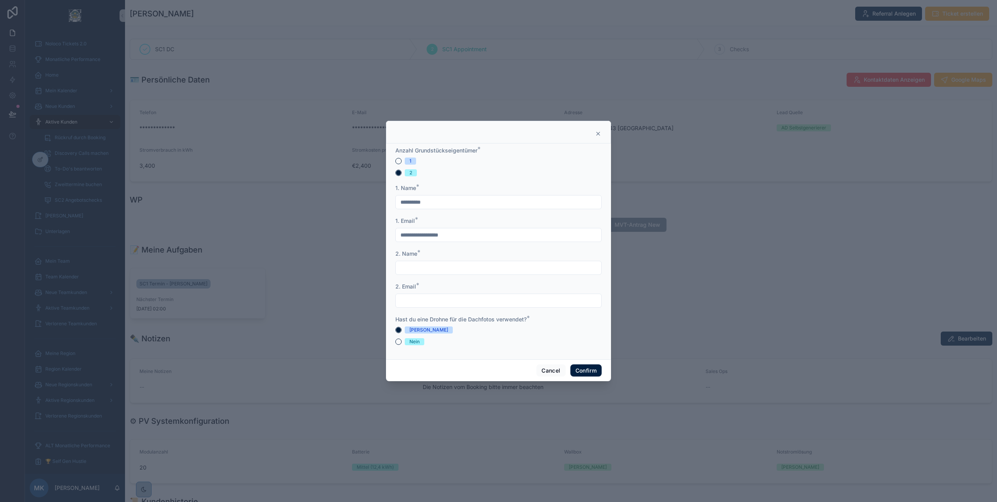
click at [427, 234] on input "**********" at bounding box center [498, 234] width 205 height 11
click at [428, 235] on input "**********" at bounding box center [498, 234] width 205 height 11
click at [450, 235] on input "**********" at bounding box center [498, 234] width 205 height 11
type input "**********"
click at [597, 135] on icon at bounding box center [598, 133] width 3 height 3
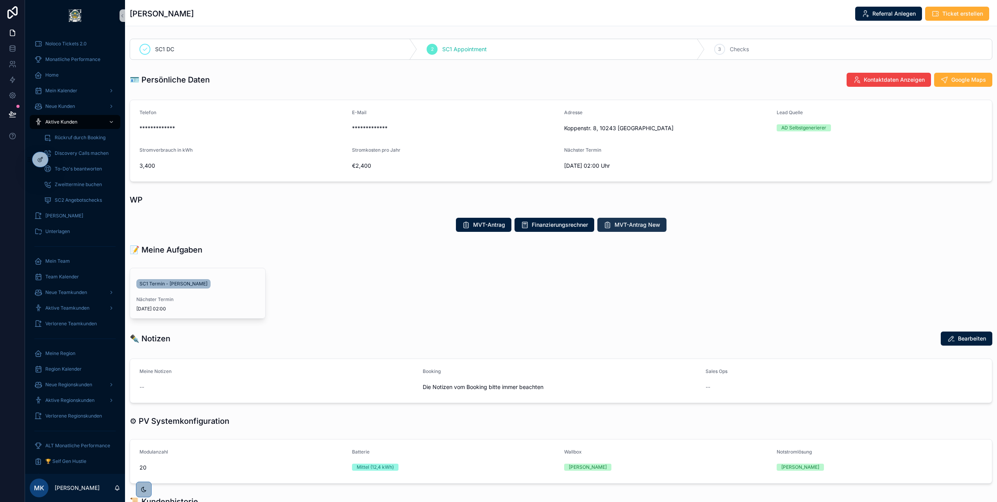
click at [623, 223] on span "MVT-Antrag New" at bounding box center [638, 225] width 46 height 8
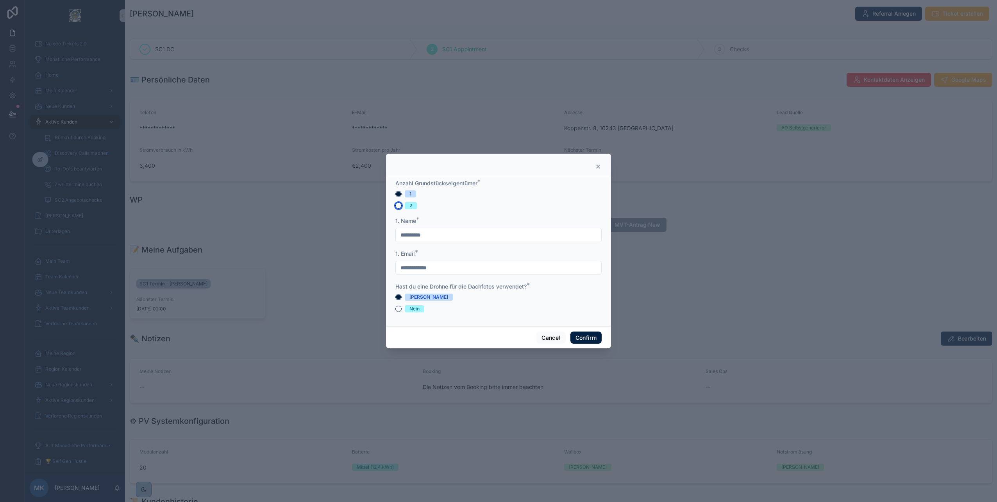
click at [398, 207] on button "2" at bounding box center [398, 205] width 6 height 6
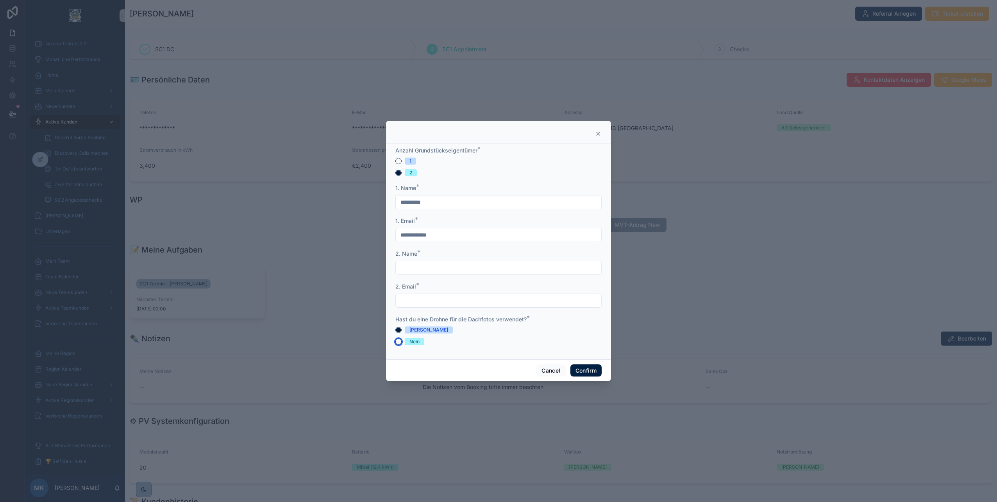
click at [398, 341] on button "Nein" at bounding box center [398, 341] width 6 height 6
click at [398, 330] on button "[PERSON_NAME]" at bounding box center [398, 330] width 6 height 6
click at [600, 134] on icon at bounding box center [598, 133] width 6 height 6
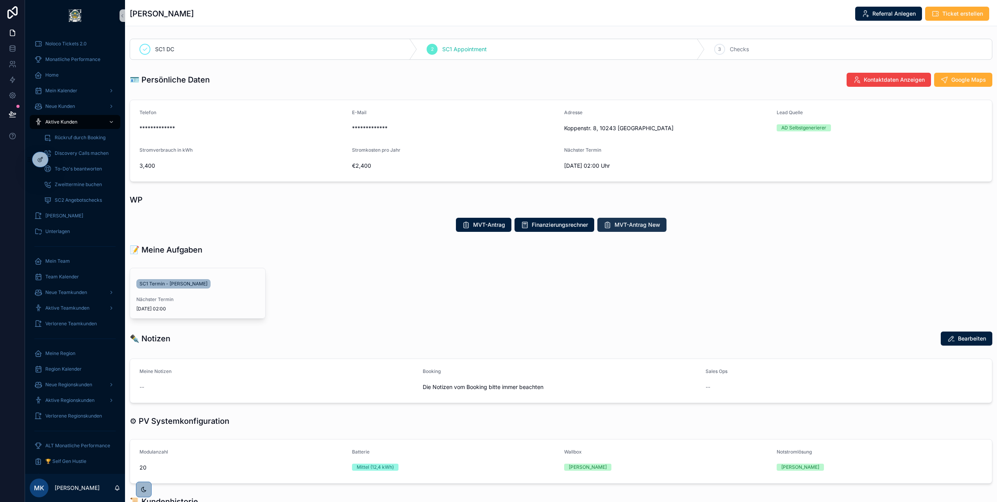
click at [632, 230] on button "MVT-Antrag New" at bounding box center [631, 225] width 69 height 14
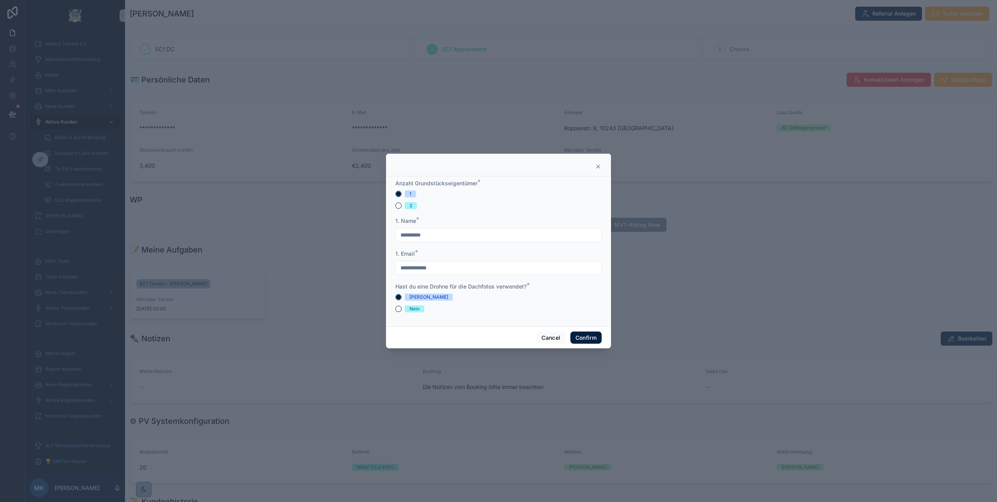
click at [600, 164] on icon at bounding box center [598, 166] width 6 height 6
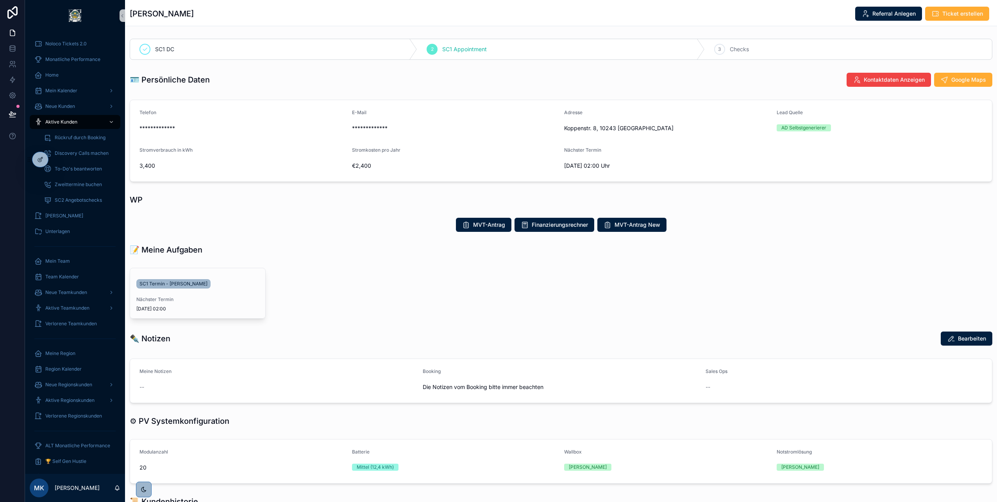
drag, startPoint x: 631, startPoint y: 226, endPoint x: 593, endPoint y: 300, distance: 83.3
click at [593, 300] on div "scrollable content" at bounding box center [557, 292] width 288 height 57
click at [37, 159] on icon at bounding box center [40, 159] width 6 height 6
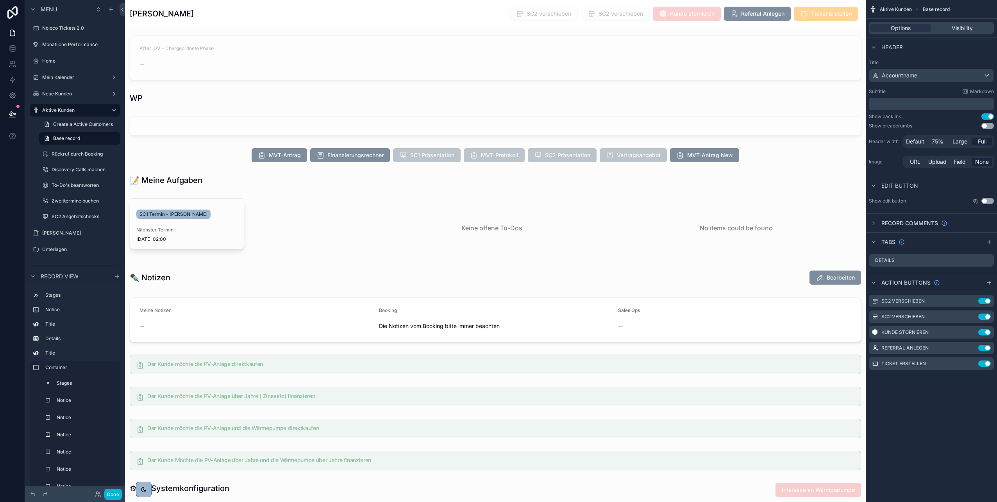
scroll to position [812, 0]
click at [334, 160] on div "scrollable content" at bounding box center [495, 156] width 741 height 20
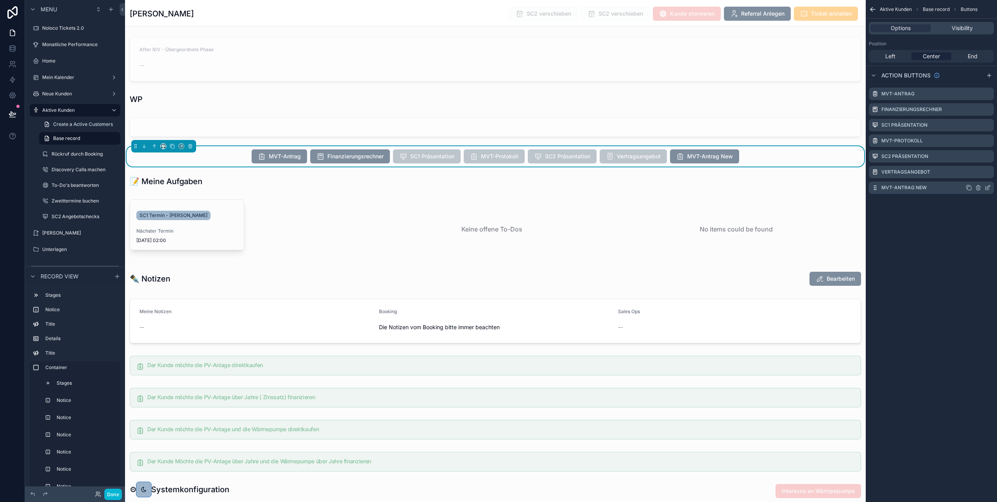
click at [987, 190] on icon "scrollable content" at bounding box center [988, 187] width 6 height 6
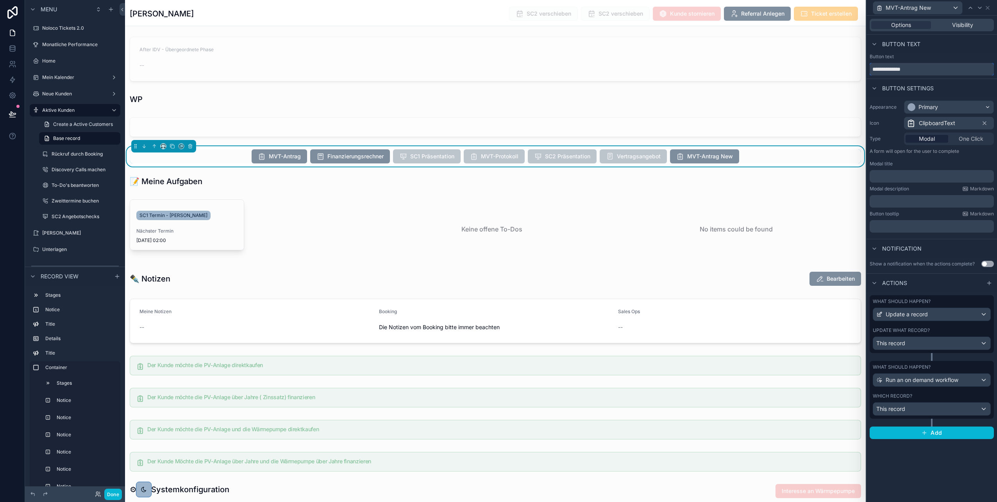
click at [927, 70] on input "**********" at bounding box center [932, 69] width 124 height 13
type input "**********"
click at [989, 8] on icon at bounding box center [988, 8] width 6 height 6
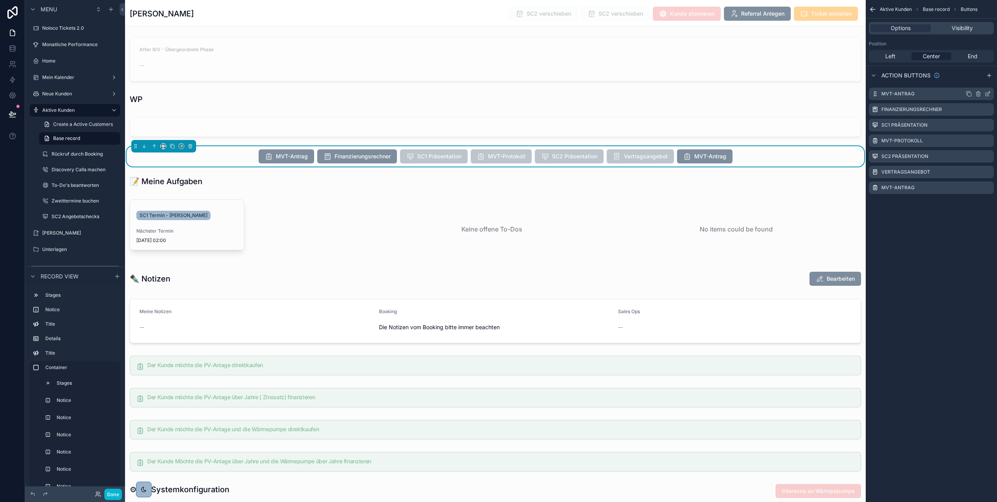
click at [987, 93] on icon "scrollable content" at bounding box center [988, 94] width 6 height 6
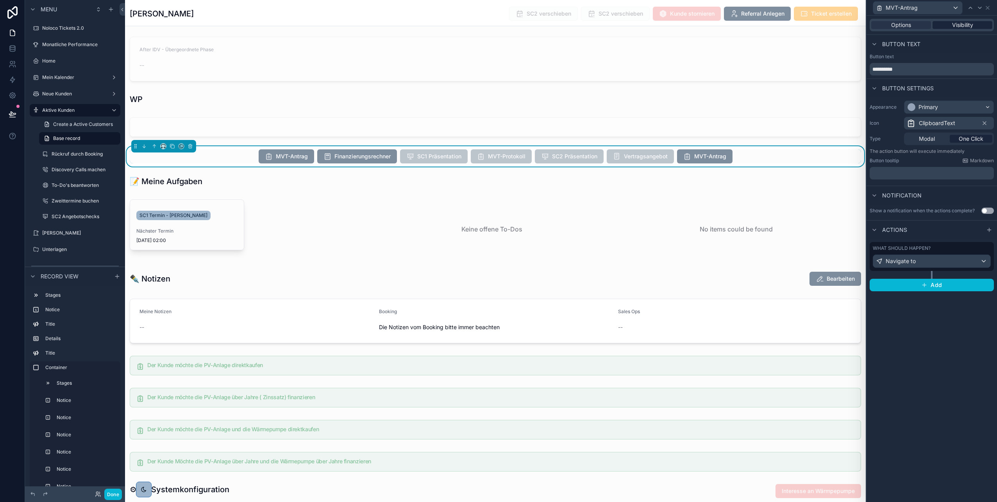
click at [962, 23] on span "Visibility" at bounding box center [962, 25] width 21 height 8
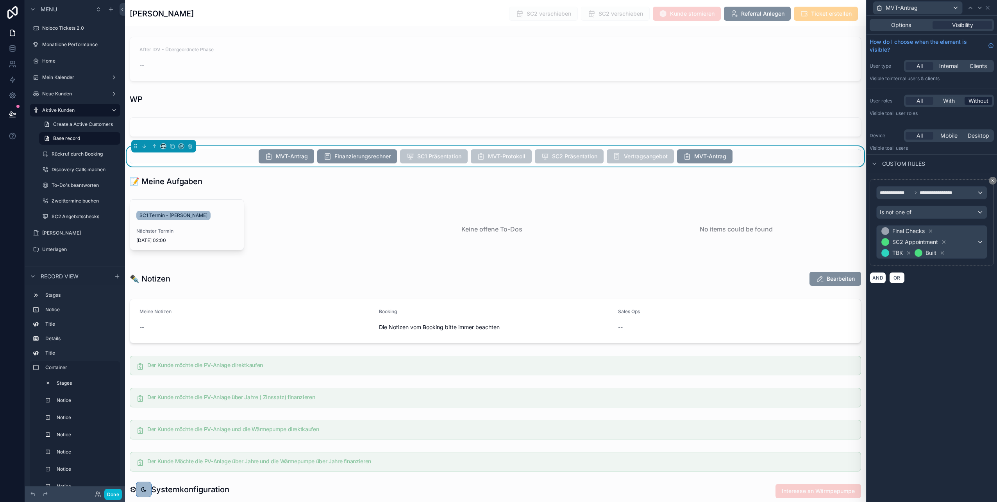
click at [978, 100] on span "Without" at bounding box center [978, 101] width 20 height 8
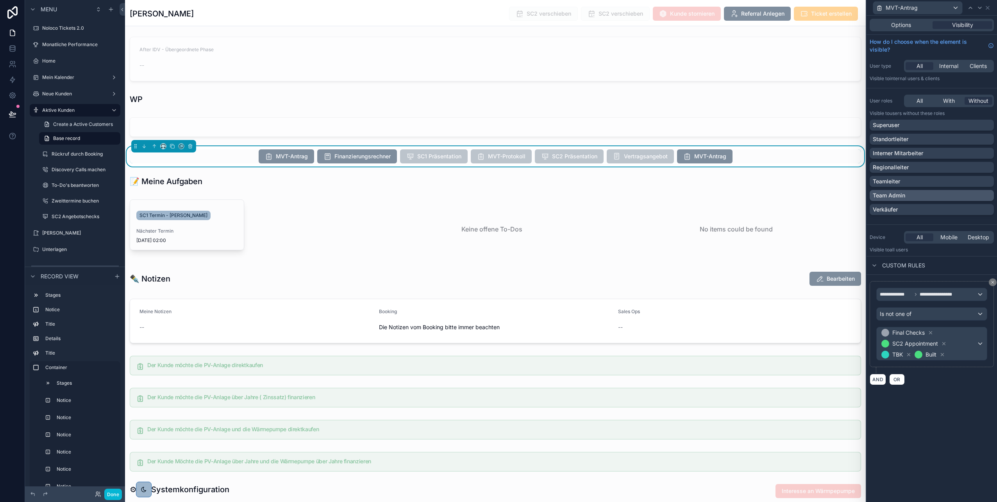
click at [901, 192] on p "Team Admin" at bounding box center [889, 195] width 32 height 8
click at [117, 495] on button "Done" at bounding box center [113, 493] width 18 height 11
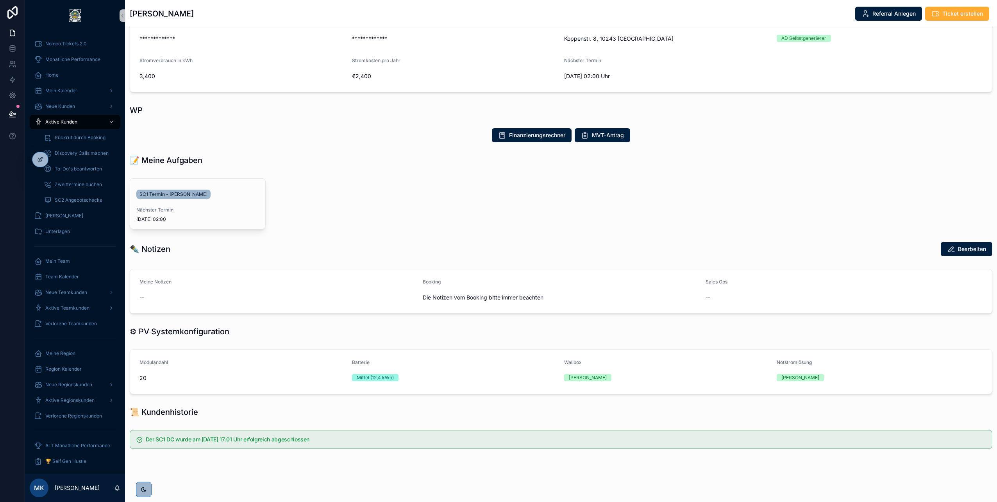
scroll to position [0, 0]
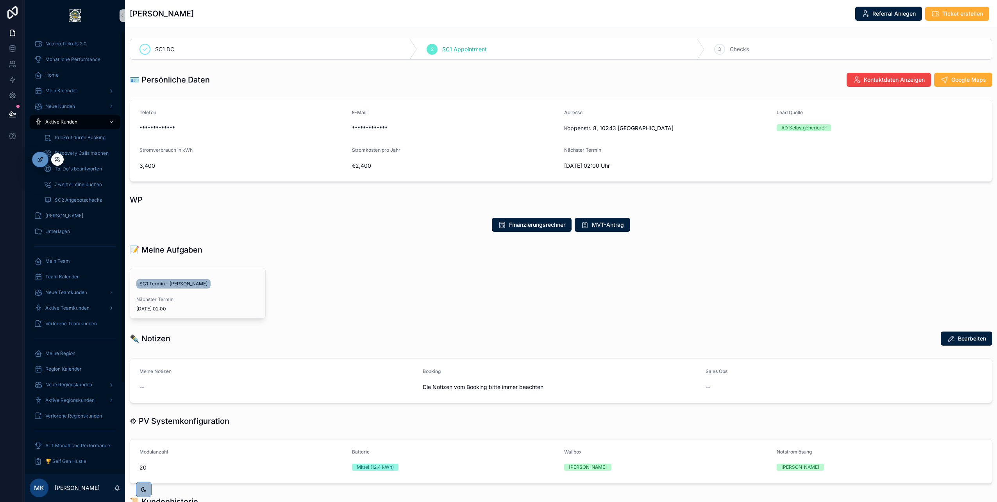
click at [42, 160] on icon at bounding box center [40, 159] width 6 height 6
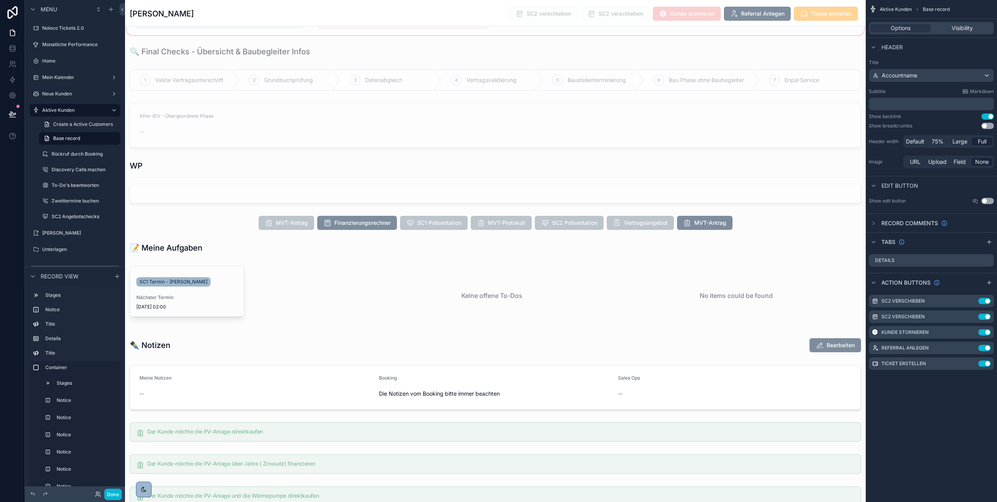
scroll to position [748, 0]
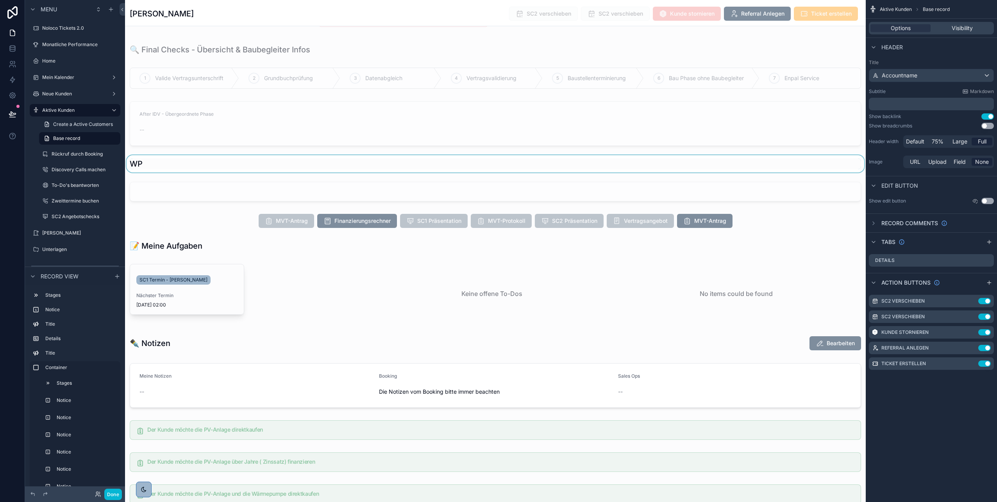
click at [184, 163] on div "scrollable content" at bounding box center [495, 163] width 741 height 17
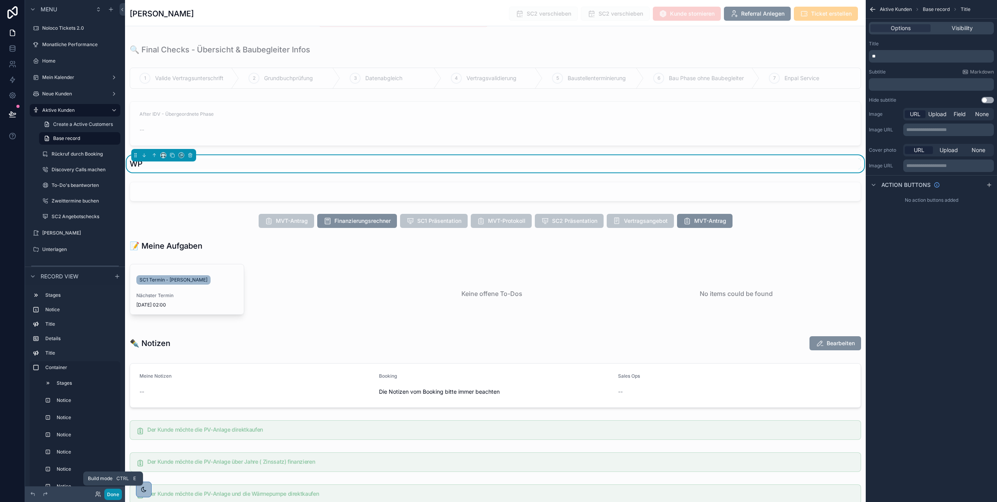
click at [112, 497] on button "Done" at bounding box center [113, 493] width 18 height 11
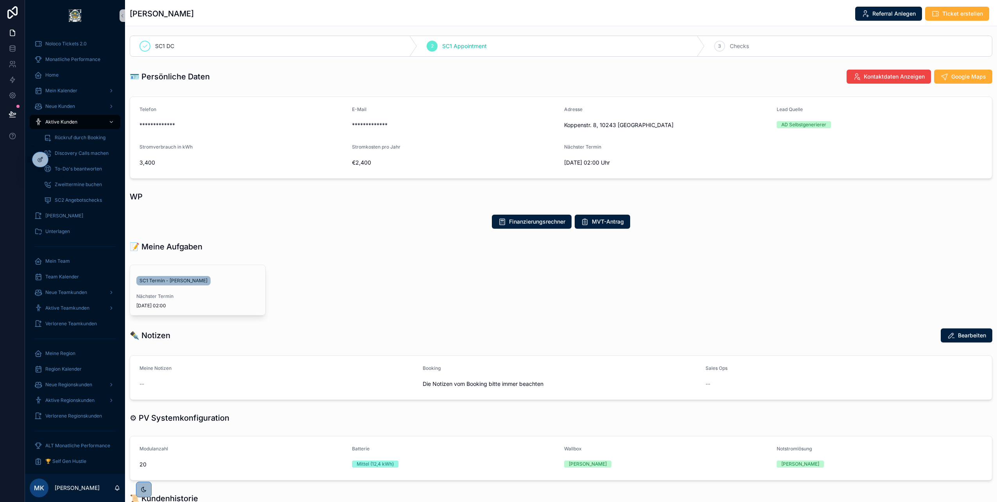
scroll to position [3, 0]
click at [588, 219] on button "MVT-Antrag" at bounding box center [602, 222] width 55 height 14
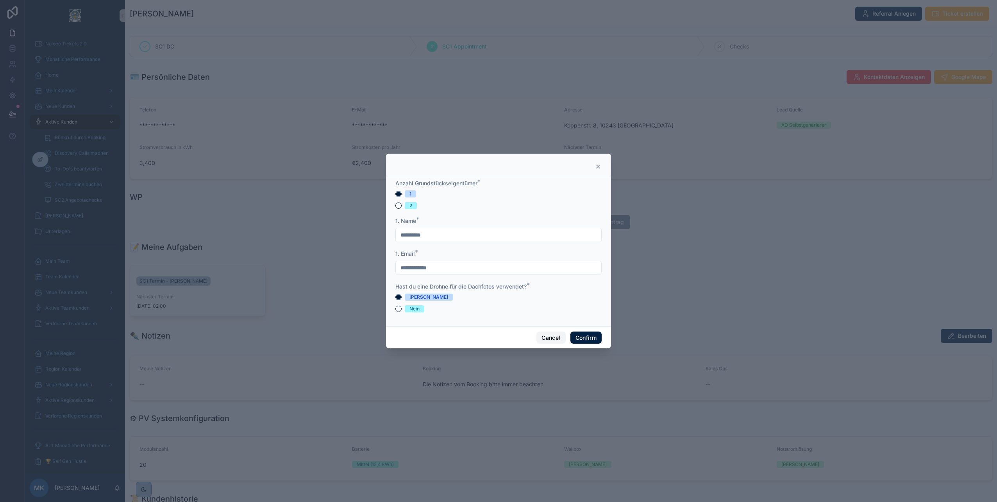
click at [547, 336] on button "Cancel" at bounding box center [550, 337] width 29 height 13
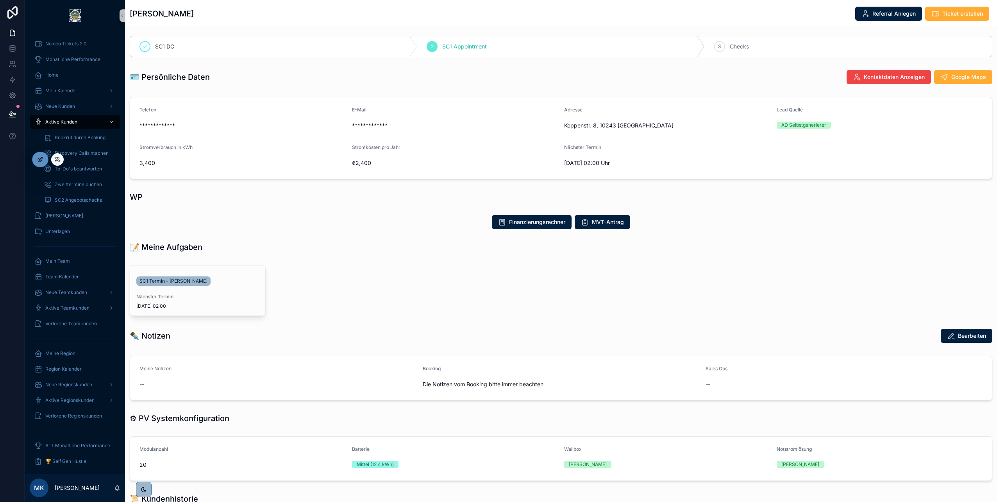
click at [39, 154] on div at bounding box center [40, 159] width 16 height 15
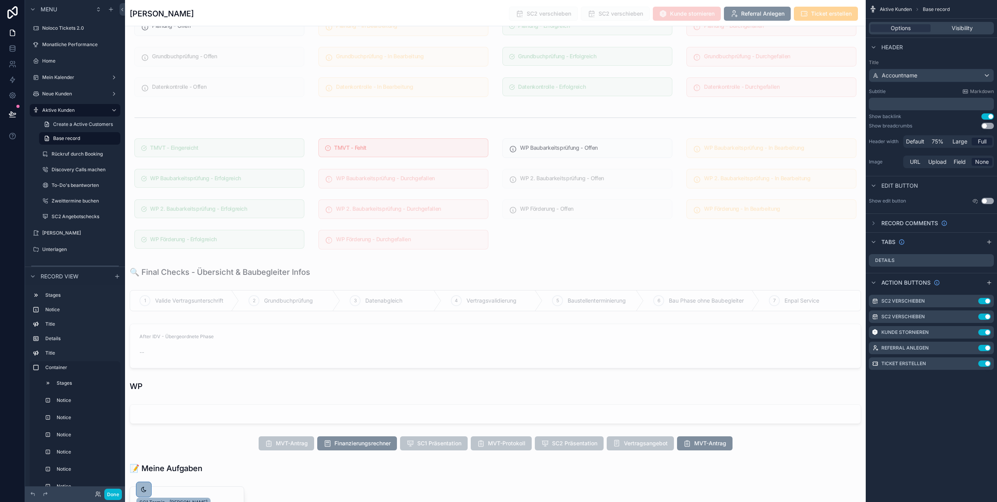
scroll to position [552, 0]
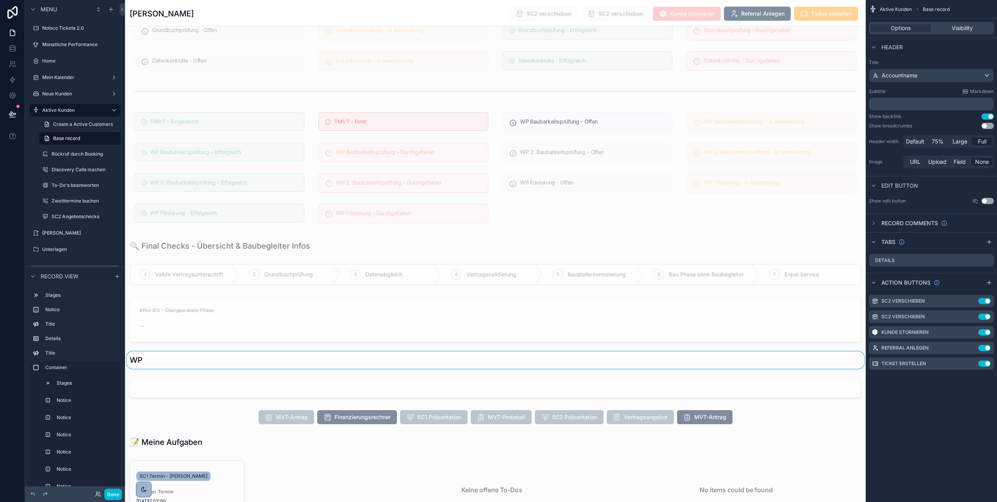
click at [154, 359] on div "scrollable content" at bounding box center [495, 359] width 741 height 17
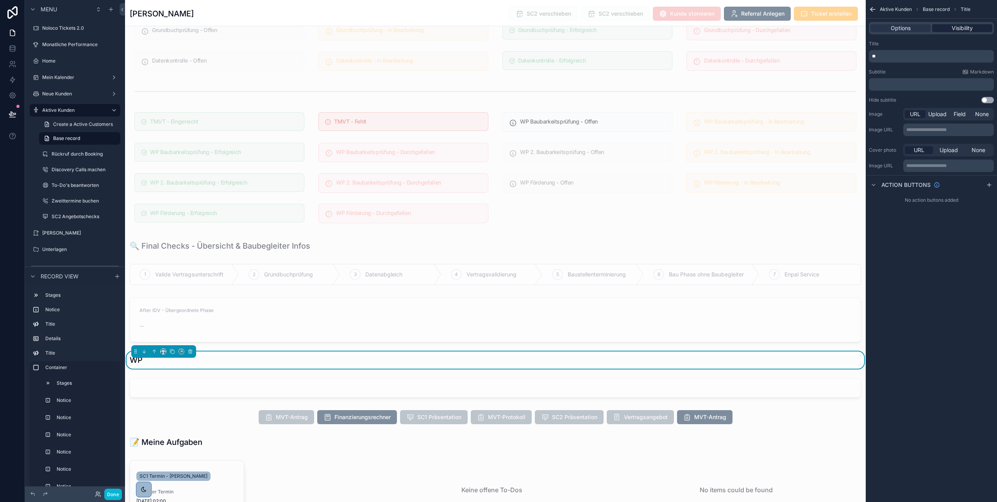
click at [951, 25] on div "Visibility" at bounding box center [962, 28] width 60 height 8
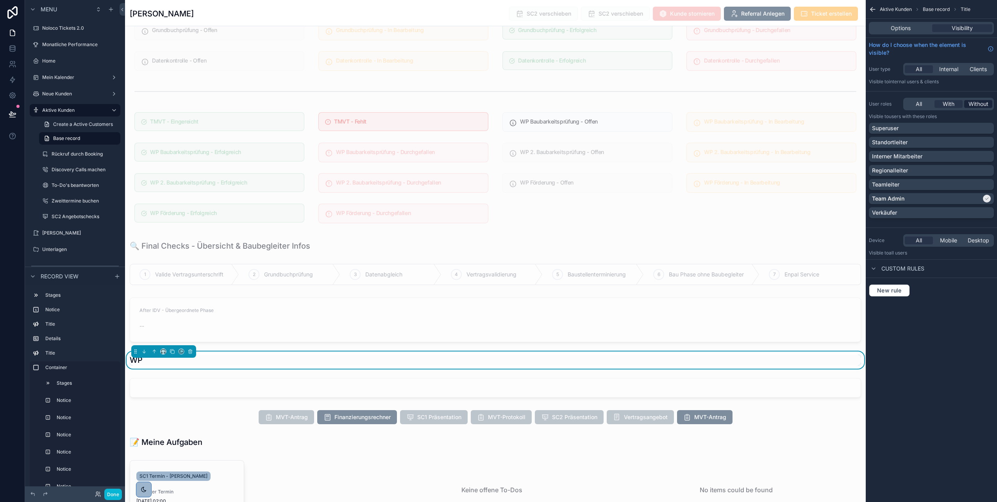
click at [977, 106] on span "Without" at bounding box center [978, 104] width 20 height 8
click at [112, 495] on button "Done" at bounding box center [113, 493] width 18 height 11
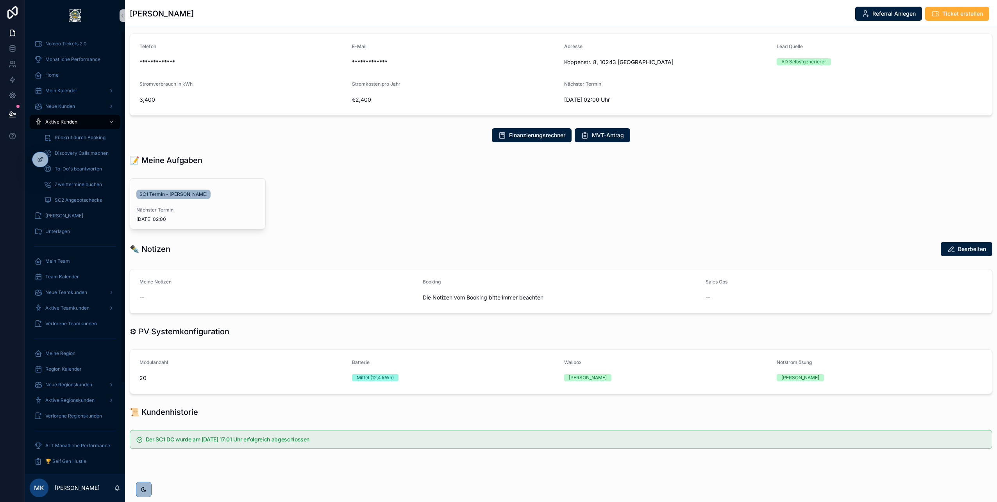
scroll to position [0, 0]
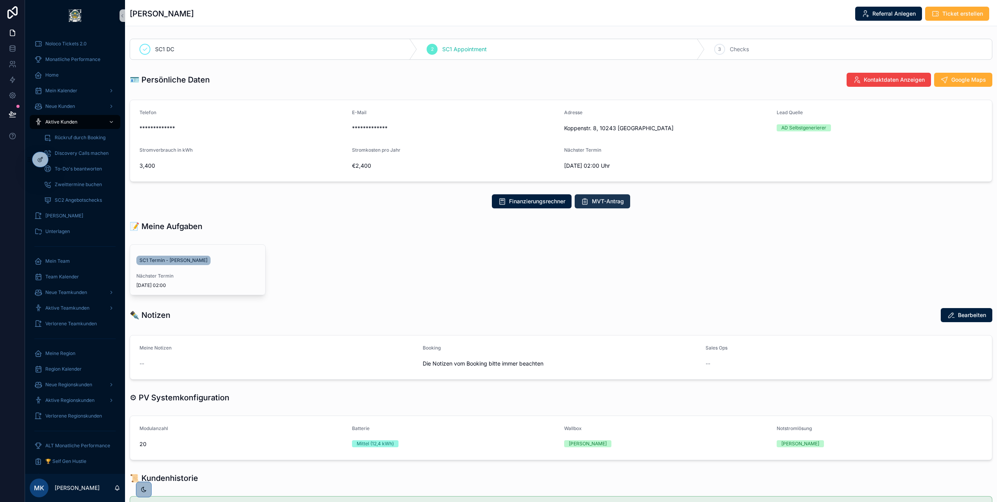
click at [592, 201] on span "MVT-Antrag" at bounding box center [608, 201] width 32 height 8
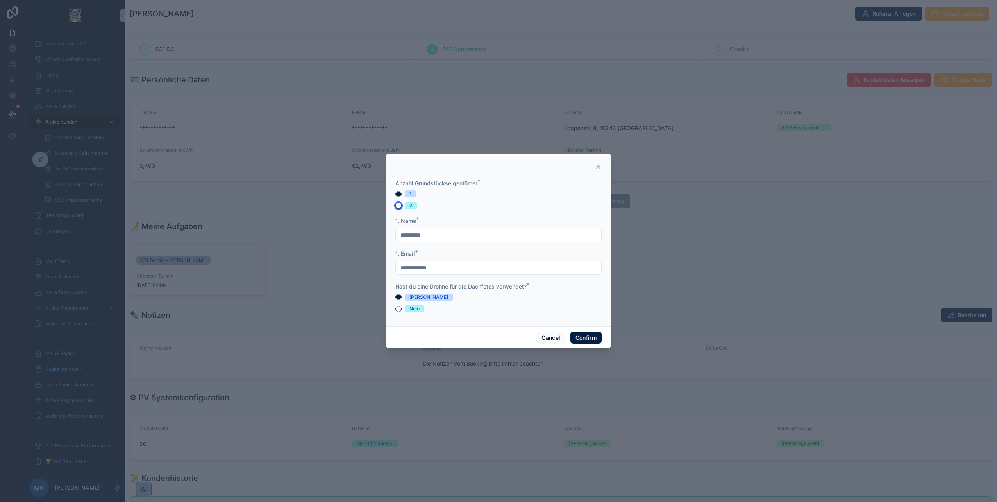
click at [397, 204] on button "2" at bounding box center [398, 205] width 6 height 6
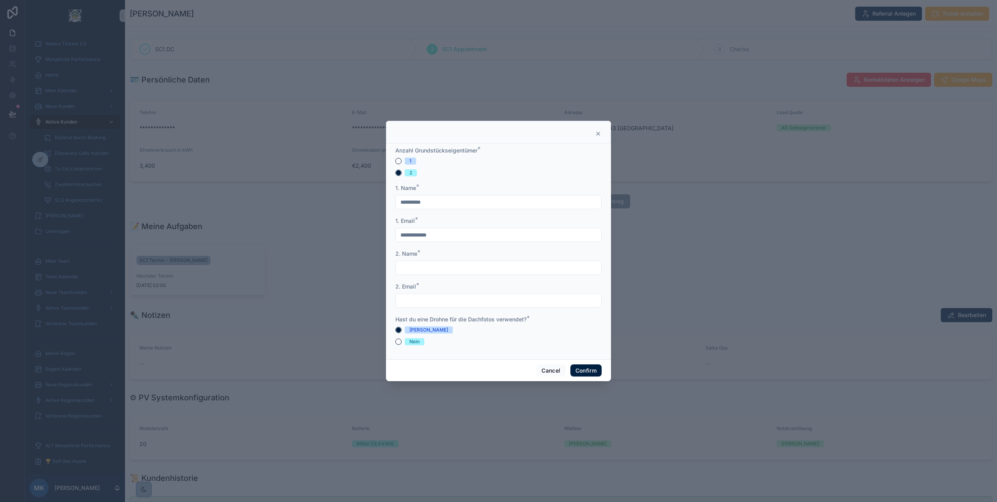
click at [419, 268] on input "text" at bounding box center [498, 267] width 205 height 11
type input "***"
click at [473, 303] on input "text" at bounding box center [498, 300] width 205 height 11
type input "**********"
click at [400, 341] on button "Nein" at bounding box center [398, 341] width 6 height 6
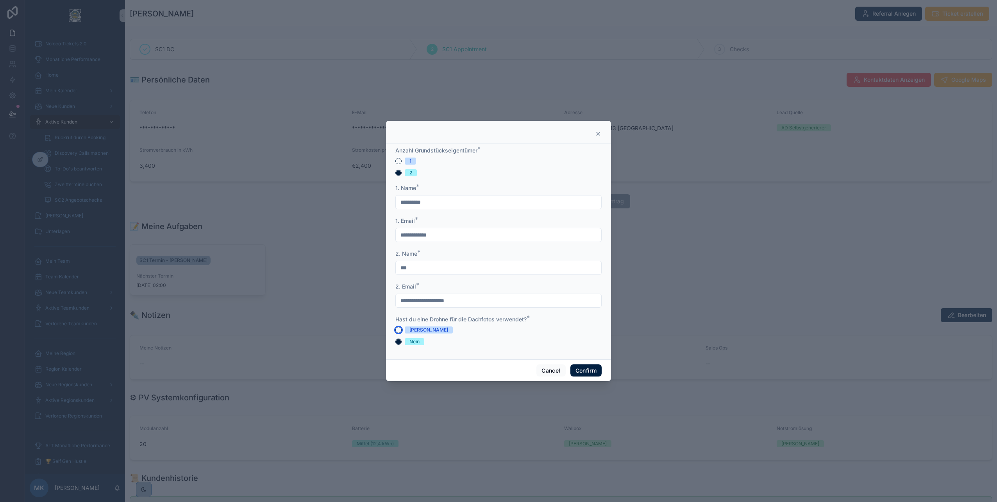
click at [397, 329] on button "[PERSON_NAME]" at bounding box center [398, 330] width 6 height 6
click at [397, 347] on form "**********" at bounding box center [498, 250] width 206 height 206
click at [546, 368] on button "Cancel" at bounding box center [550, 370] width 29 height 13
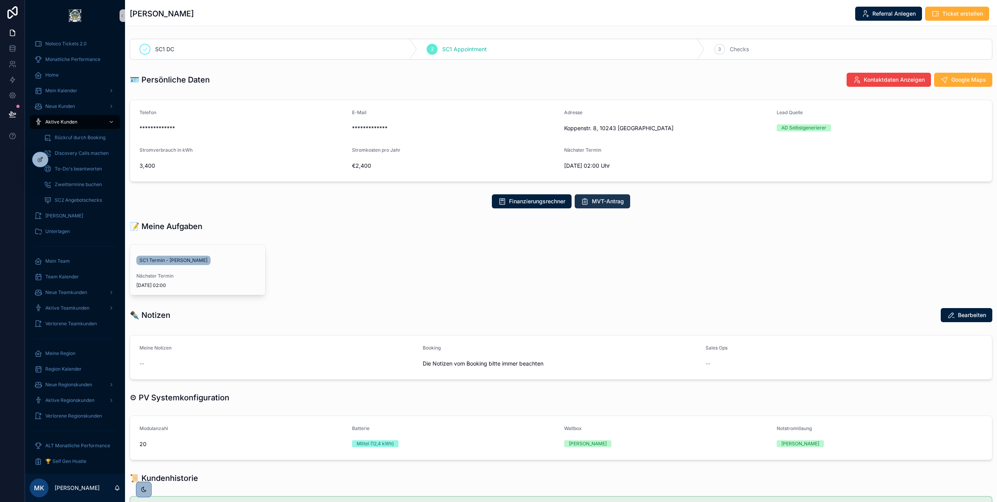
click at [592, 202] on span "MVT-Antrag" at bounding box center [608, 201] width 32 height 8
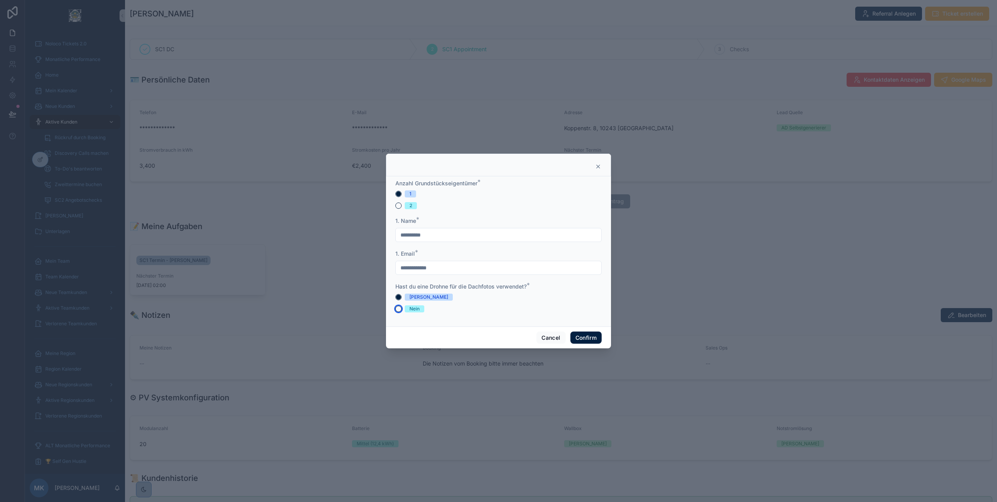
click at [398, 307] on button "Nein" at bounding box center [398, 309] width 6 height 6
click at [398, 294] on button "[PERSON_NAME]" at bounding box center [398, 297] width 6 height 6
click at [397, 207] on button "2" at bounding box center [398, 205] width 6 height 6
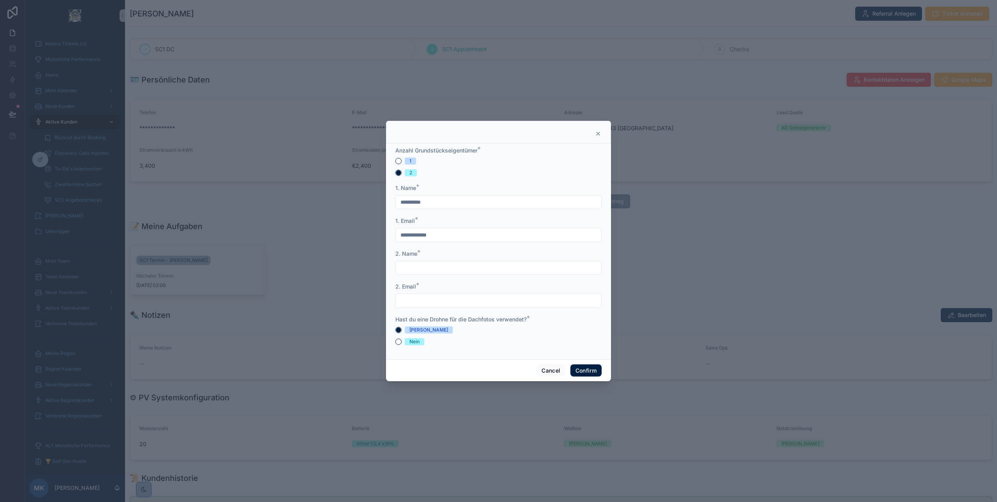
click at [416, 304] on input "text" at bounding box center [498, 300] width 205 height 11
click at [426, 301] on input "text" at bounding box center [498, 300] width 205 height 11
click at [469, 283] on div "2. Email *" at bounding box center [498, 286] width 206 height 8
click at [597, 132] on icon at bounding box center [598, 133] width 6 height 6
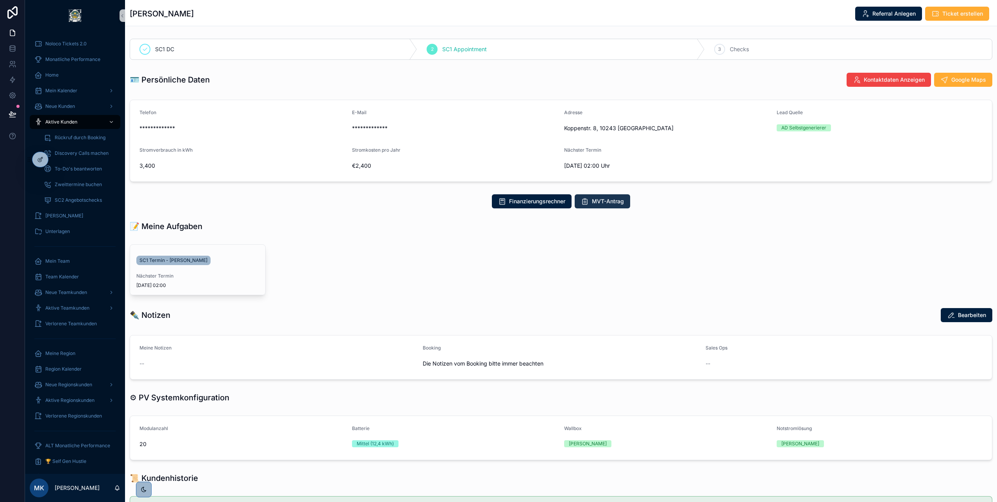
click at [604, 204] on span "MVT-Antrag" at bounding box center [608, 201] width 32 height 8
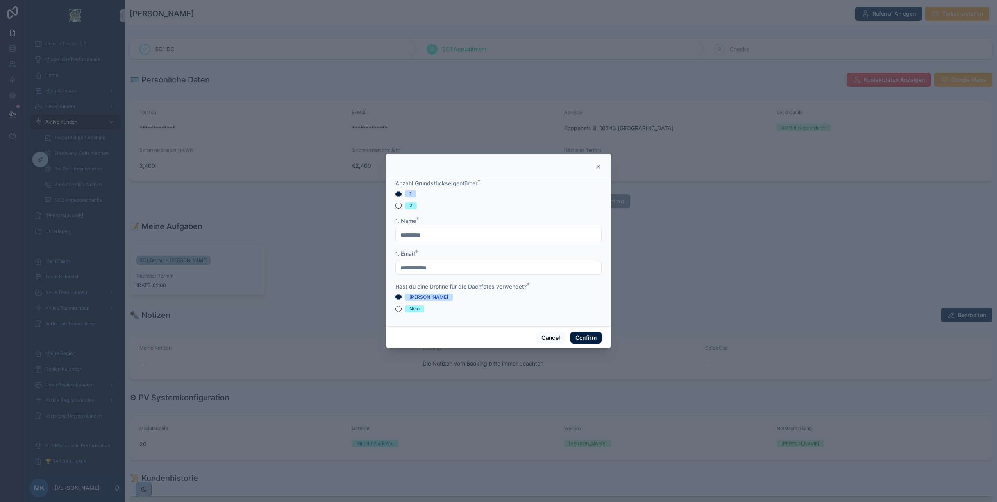
click at [465, 235] on input "**********" at bounding box center [498, 234] width 205 height 11
click at [456, 275] on form "**********" at bounding box center [498, 249] width 206 height 141
click at [453, 271] on input "**********" at bounding box center [498, 267] width 205 height 11
click at [450, 250] on div "1. Email *" at bounding box center [498, 254] width 206 height 8
click at [397, 206] on button "2" at bounding box center [398, 205] width 6 height 6
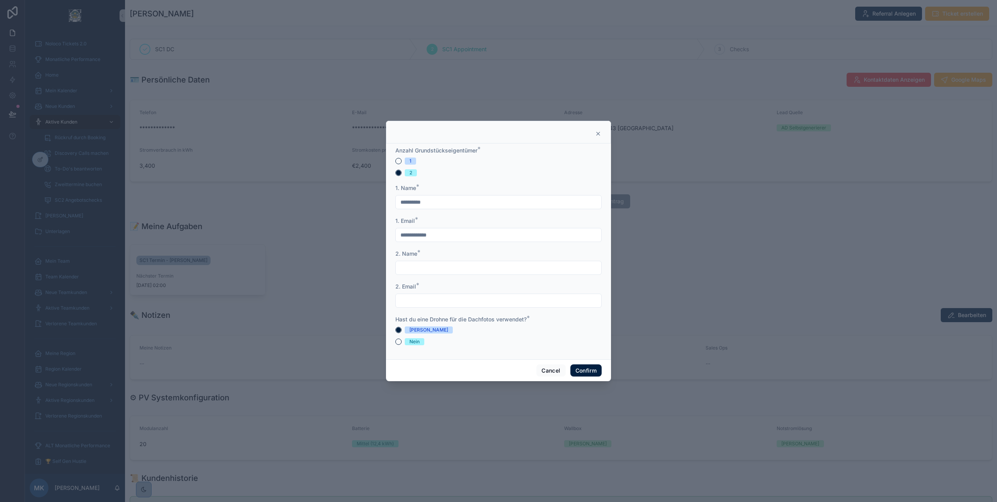
click at [409, 268] on input "text" at bounding box center [498, 267] width 205 height 11
type input "***"
click at [408, 298] on input "text" at bounding box center [498, 300] width 205 height 11
type input "**********"
click at [400, 340] on button "Nein" at bounding box center [398, 341] width 6 height 6
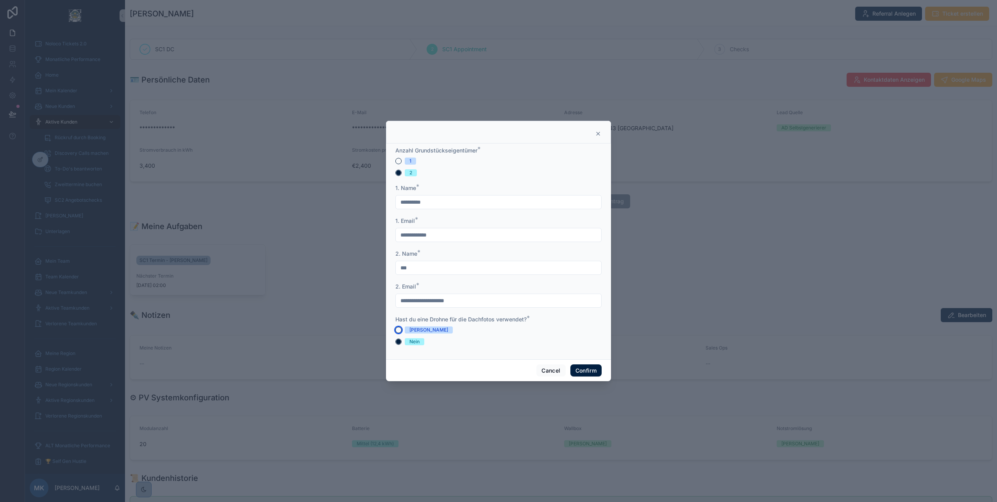
click at [400, 331] on button "[PERSON_NAME]" at bounding box center [398, 330] width 6 height 6
click at [398, 159] on button "1" at bounding box center [398, 161] width 6 height 6
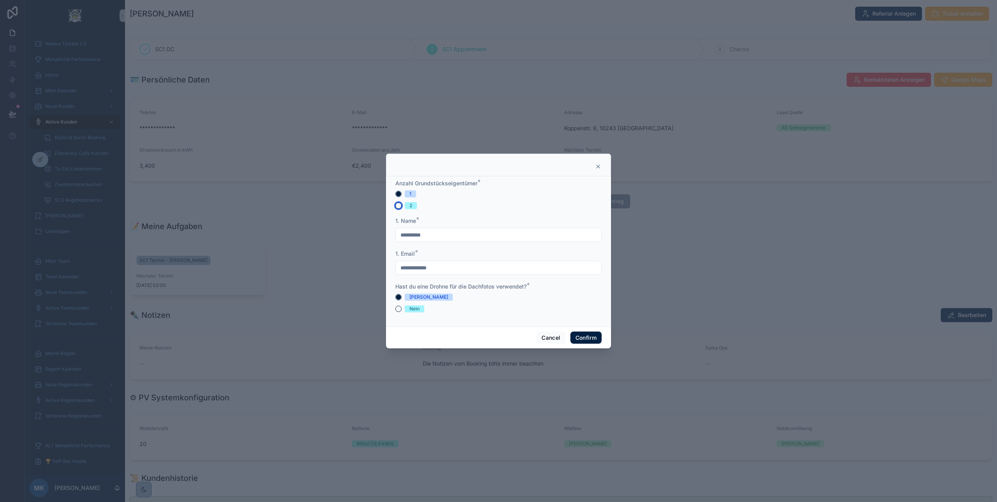
click at [398, 205] on button "2" at bounding box center [398, 205] width 6 height 6
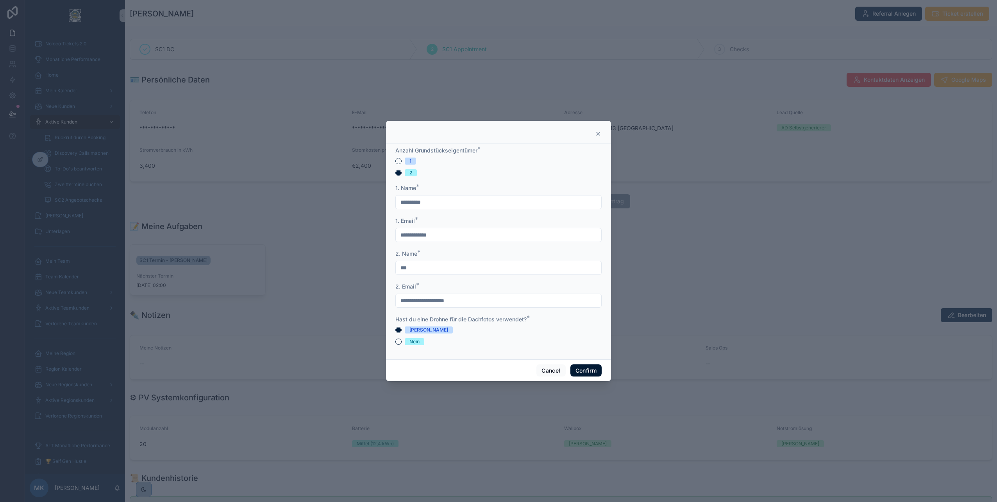
click at [581, 367] on button "Confirm" at bounding box center [585, 370] width 31 height 13
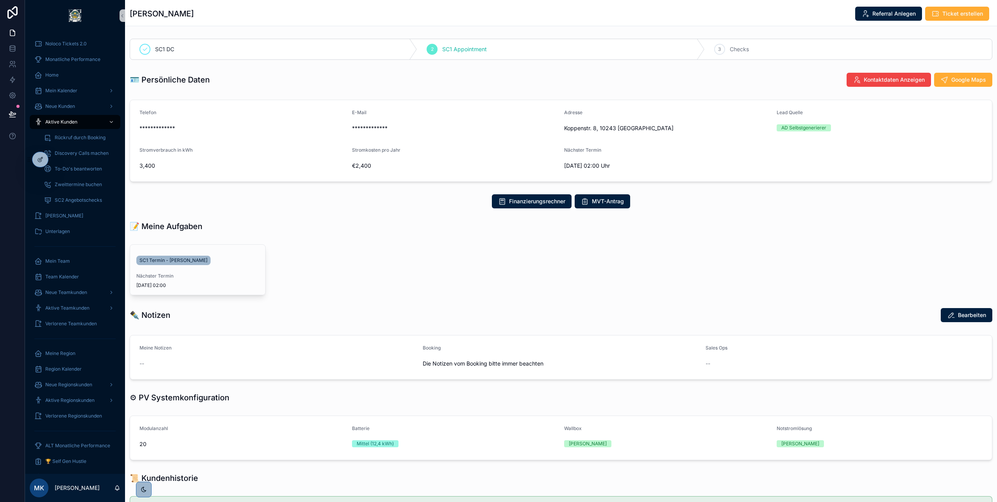
scroll to position [225, 0]
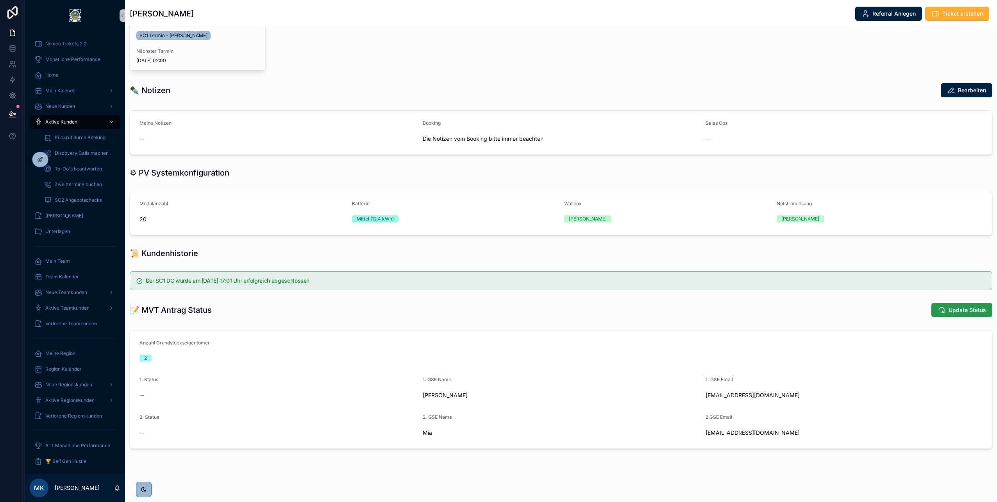
click at [951, 309] on span "Update Status" at bounding box center [968, 310] width 38 height 8
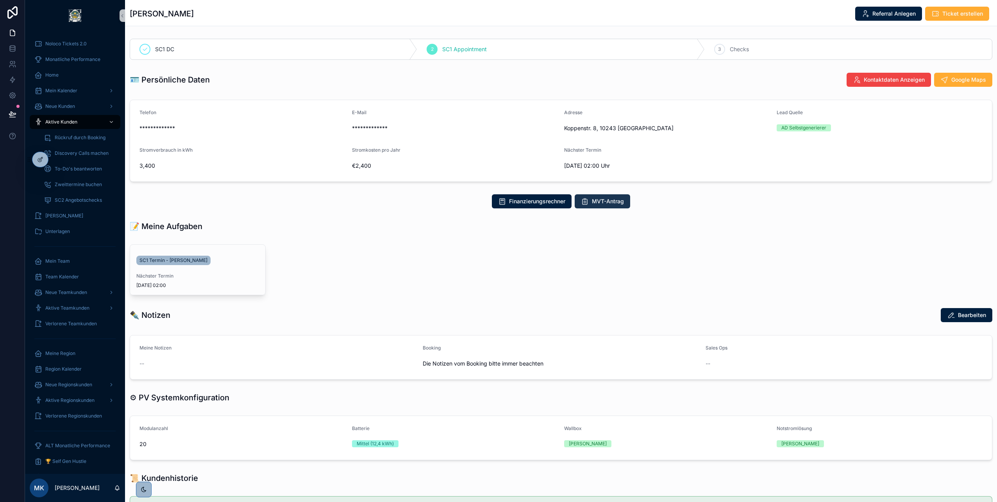
click at [604, 203] on span "MVT-Antrag" at bounding box center [608, 201] width 32 height 8
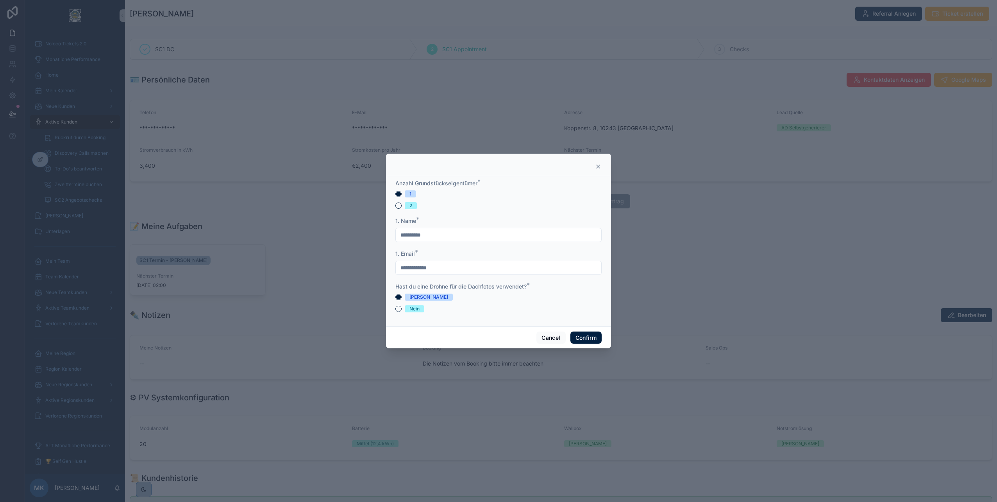
click at [451, 270] on input "**********" at bounding box center [498, 267] width 205 height 11
click at [597, 167] on icon at bounding box center [598, 166] width 3 height 3
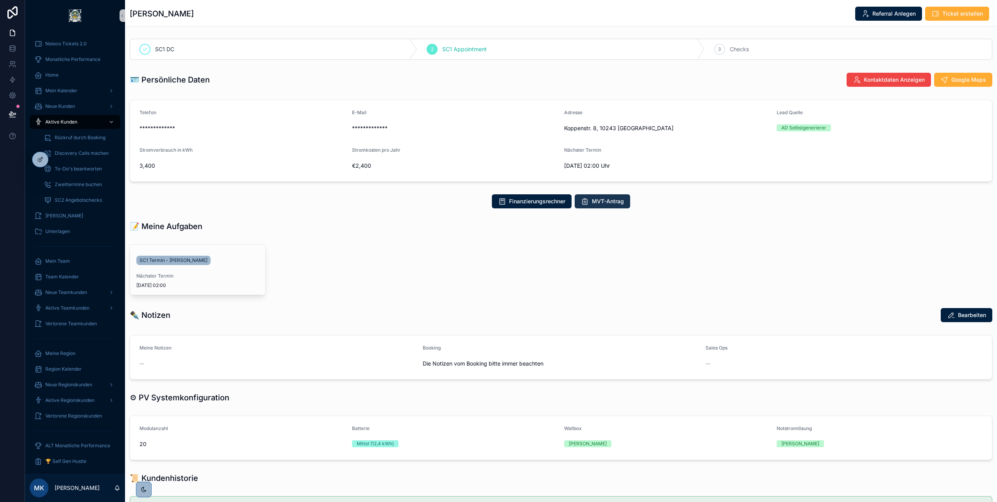
click at [609, 202] on span "MVT-Antrag" at bounding box center [608, 201] width 32 height 8
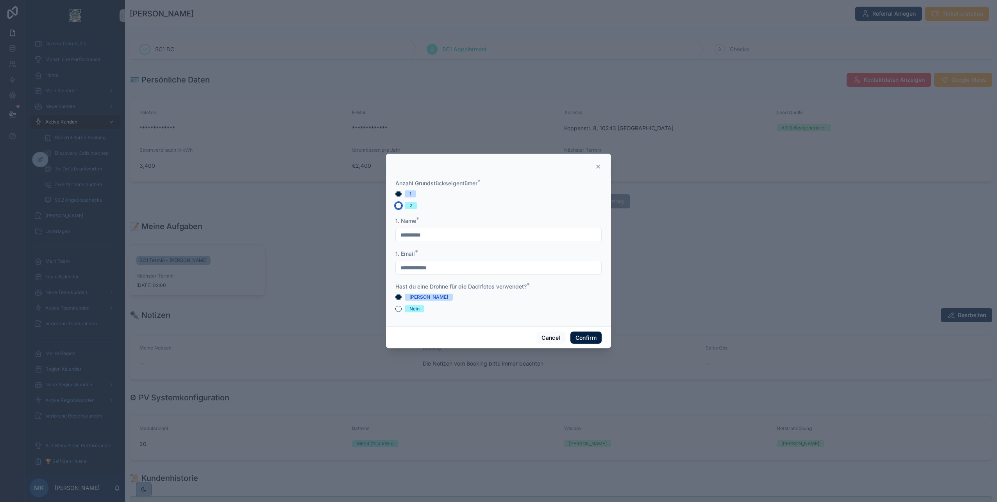
click at [395, 205] on button "2" at bounding box center [398, 205] width 6 height 6
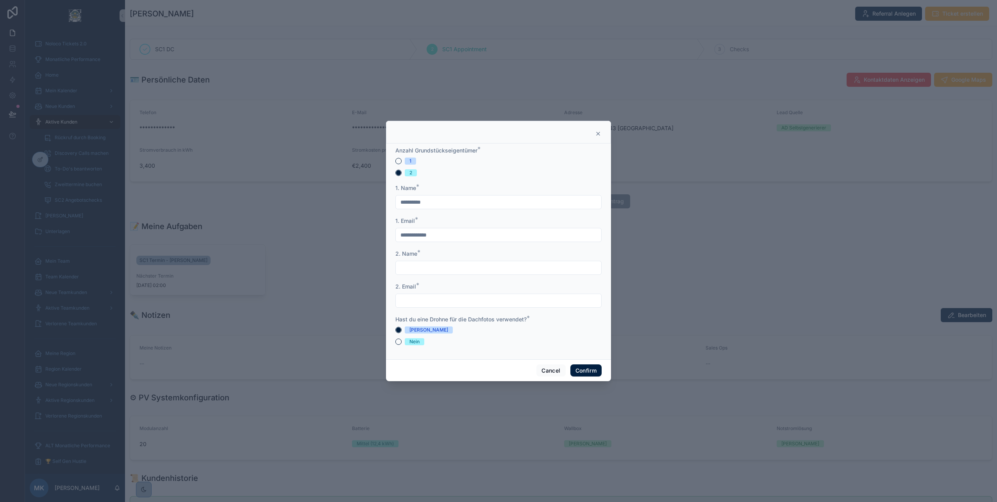
click at [415, 302] on input "text" at bounding box center [498, 300] width 205 height 11
click at [422, 295] on input "text" at bounding box center [498, 300] width 205 height 11
click at [599, 129] on div at bounding box center [498, 132] width 225 height 23
type input "***"
type input "**********"
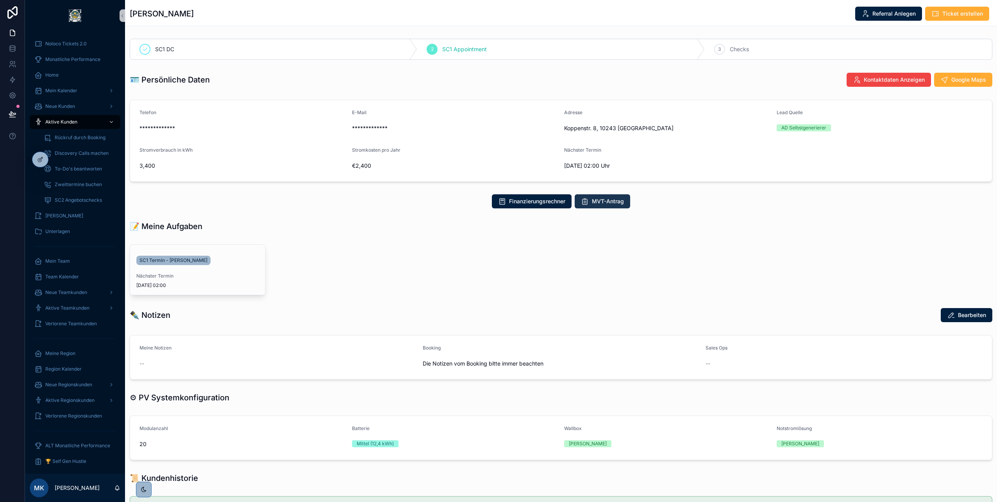
click at [607, 204] on span "MVT-Antrag" at bounding box center [608, 201] width 32 height 8
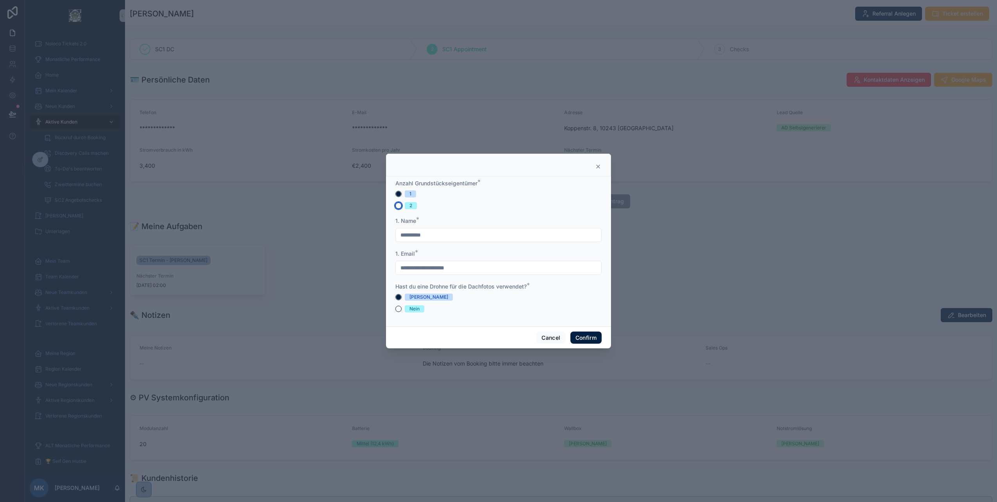
click at [397, 207] on button "2" at bounding box center [398, 205] width 6 height 6
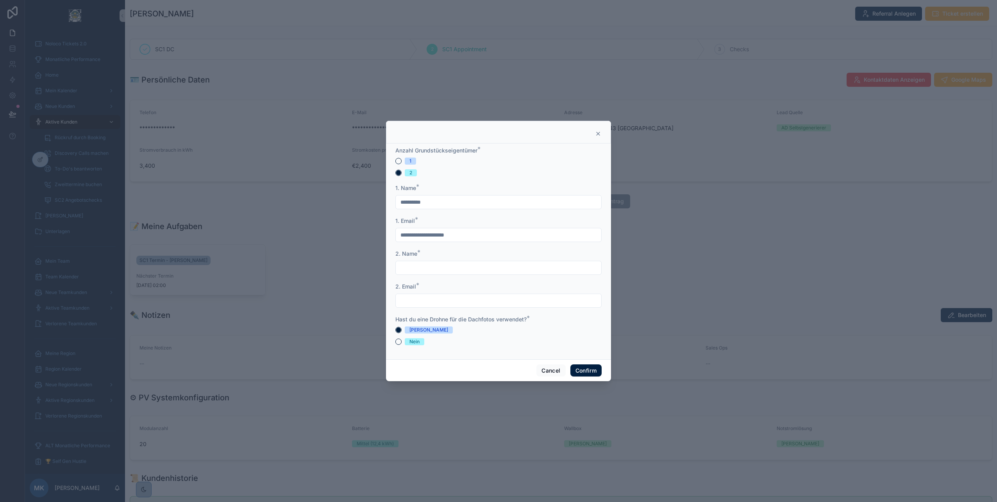
click at [410, 265] on input "text" at bounding box center [498, 267] width 205 height 11
type input "***"
click at [406, 298] on input "text" at bounding box center [498, 300] width 205 height 11
paste input "**********"
type input "**********"
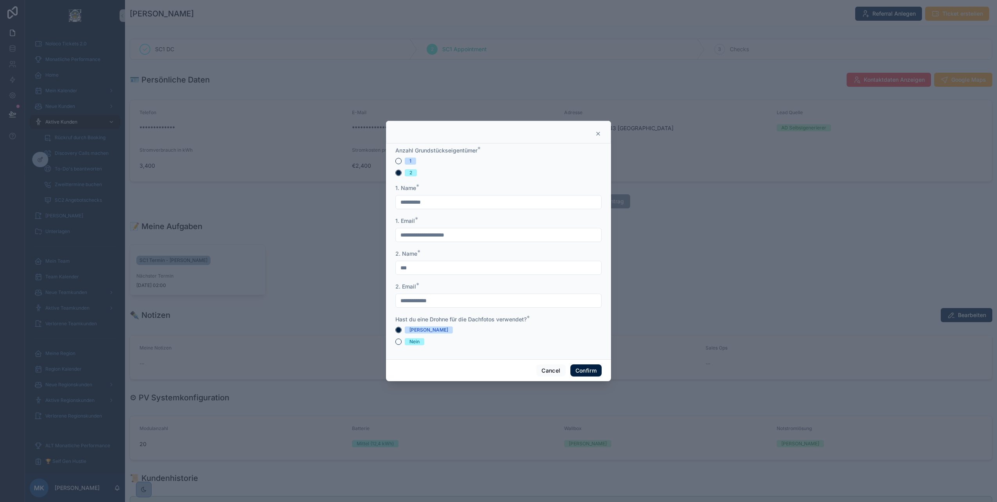
click at [492, 283] on div "2. Email *" at bounding box center [498, 286] width 206 height 8
click at [400, 342] on button "Nein" at bounding box center [398, 341] width 6 height 6
click at [397, 331] on button "[PERSON_NAME]" at bounding box center [398, 330] width 6 height 6
click at [584, 372] on button "Confirm" at bounding box center [585, 370] width 31 height 13
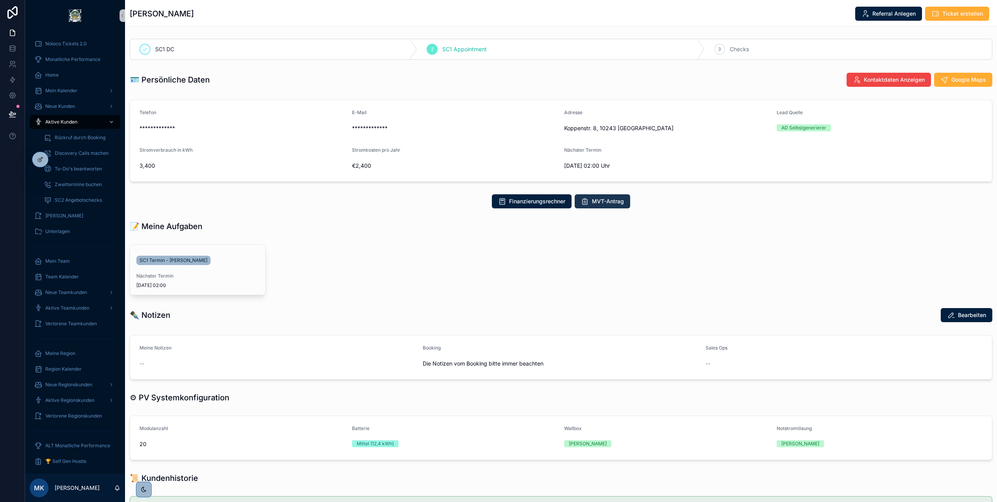
click at [606, 202] on span "MVT-Antrag" at bounding box center [608, 201] width 32 height 8
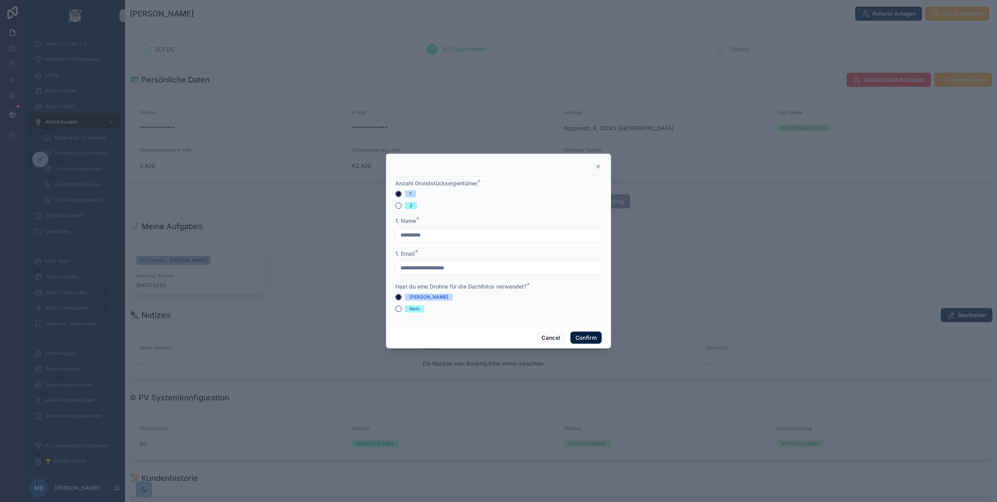
click at [475, 232] on input "**********" at bounding box center [498, 234] width 205 height 11
click at [472, 269] on input "**********" at bounding box center [498, 267] width 205 height 11
click at [399, 205] on button "2" at bounding box center [398, 205] width 6 height 6
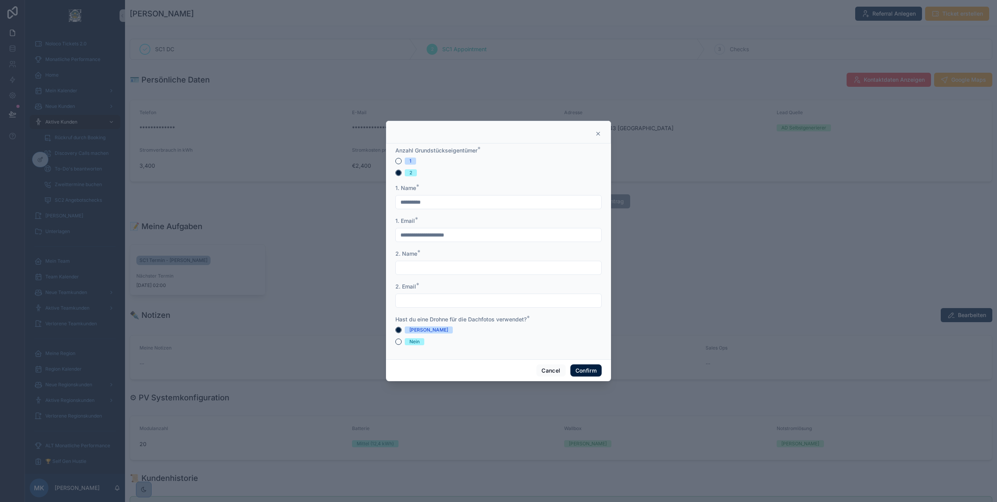
click at [427, 267] on input "text" at bounding box center [498, 267] width 205 height 11
type input "***"
click at [410, 297] on input "text" at bounding box center [498, 300] width 205 height 11
paste input "**********"
type input "**********"
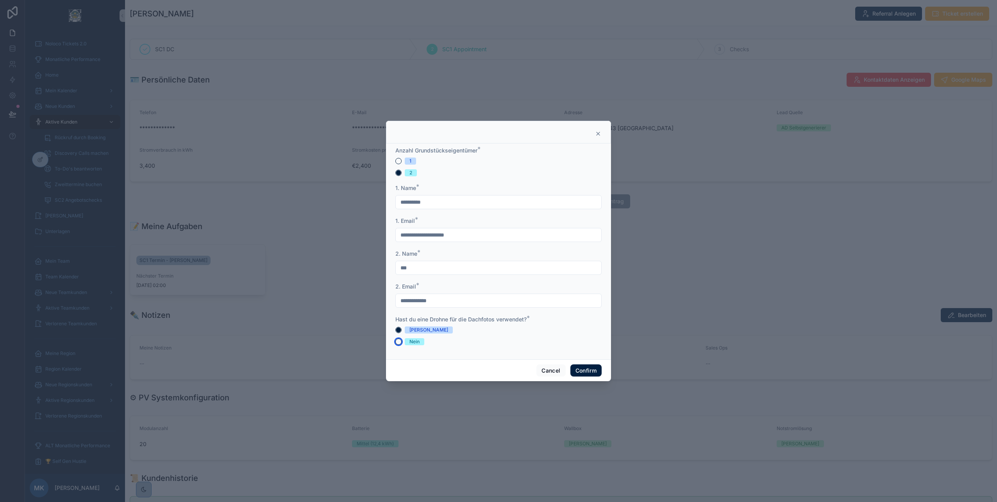
click at [398, 340] on button "Nein" at bounding box center [398, 341] width 6 height 6
click at [545, 368] on button "Cancel" at bounding box center [550, 370] width 29 height 13
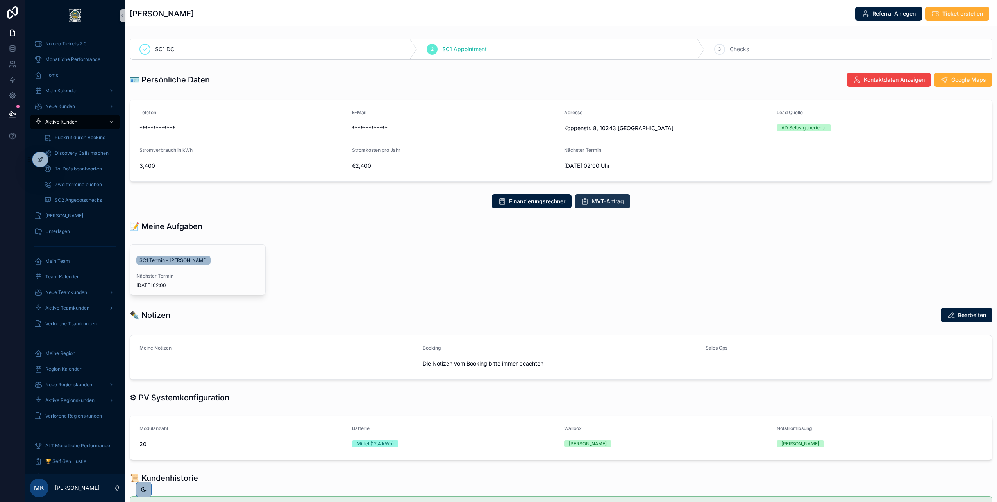
click at [592, 201] on span "MVT-Antrag" at bounding box center [608, 201] width 32 height 8
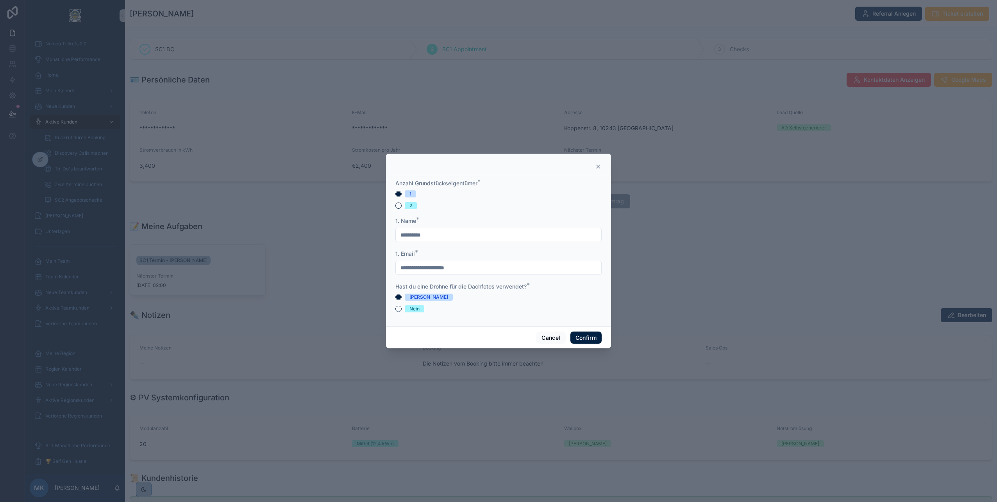
click at [437, 233] on input "**********" at bounding box center [498, 234] width 205 height 11
click at [482, 270] on input "**********" at bounding box center [498, 267] width 205 height 11
click at [397, 208] on button "2" at bounding box center [398, 205] width 6 height 6
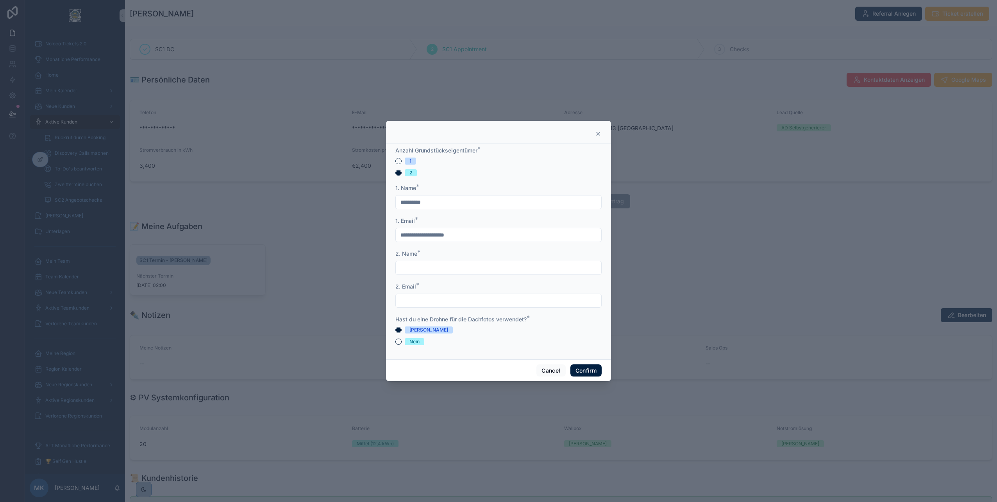
click at [417, 270] on input "text" at bounding box center [498, 267] width 205 height 11
type input "***"
click at [407, 299] on input "text" at bounding box center [498, 300] width 205 height 11
click at [449, 300] on input "text" at bounding box center [498, 300] width 205 height 11
click at [554, 370] on button "Cancel" at bounding box center [550, 370] width 29 height 13
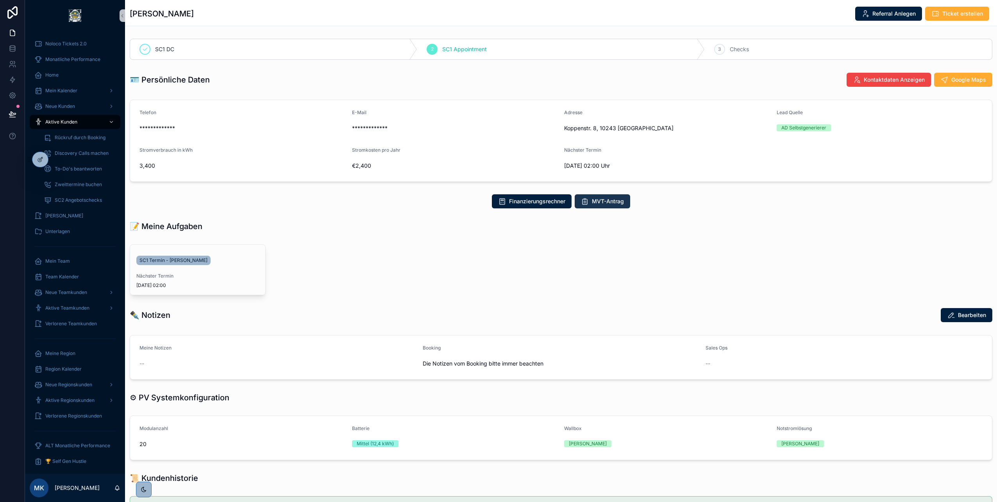
click at [615, 205] on span "MVT-Antrag" at bounding box center [608, 201] width 32 height 8
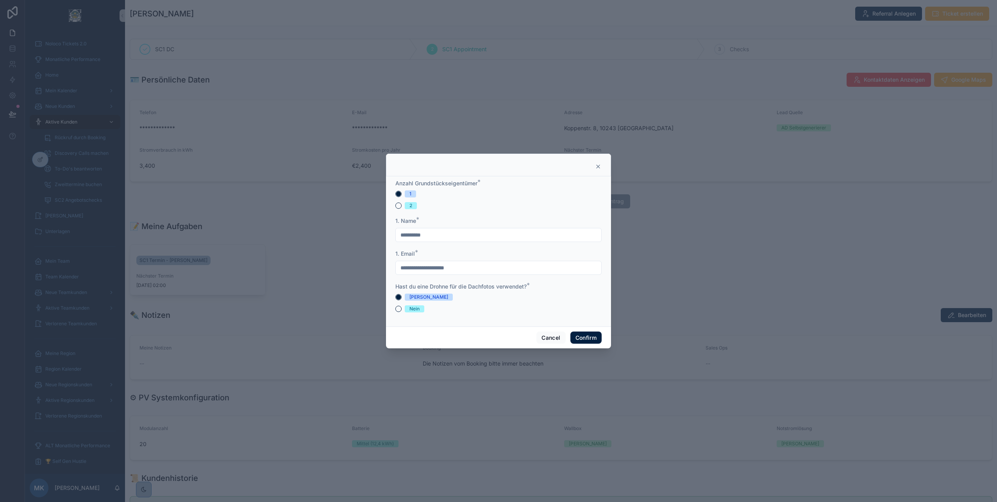
click at [478, 268] on input "**********" at bounding box center [498, 267] width 205 height 11
click at [398, 204] on button "2" at bounding box center [398, 205] width 6 height 6
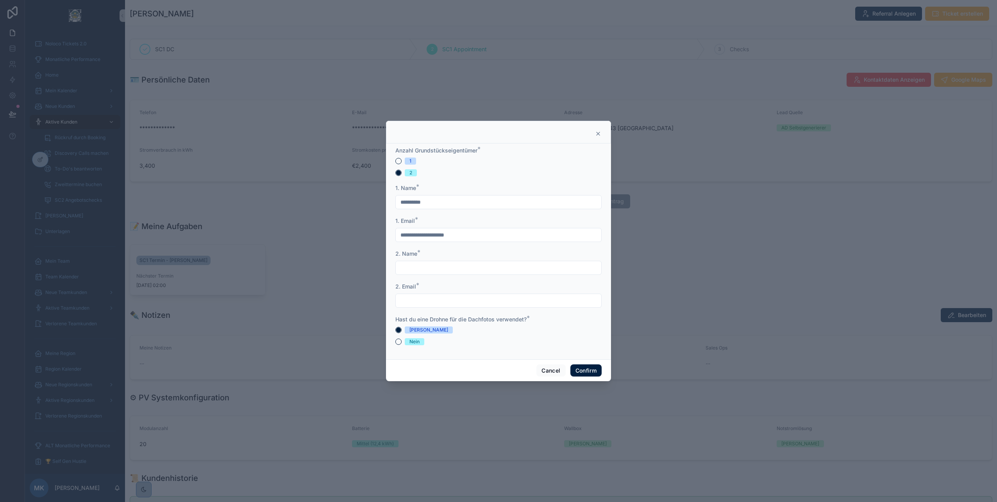
click at [415, 295] on input "text" at bounding box center [498, 300] width 205 height 11
type input "**********"
drag, startPoint x: 443, startPoint y: 299, endPoint x: 392, endPoint y: 299, distance: 50.4
click at [392, 299] on div "**********" at bounding box center [498, 251] width 225 height 216
click at [554, 366] on button "Cancel" at bounding box center [550, 370] width 29 height 13
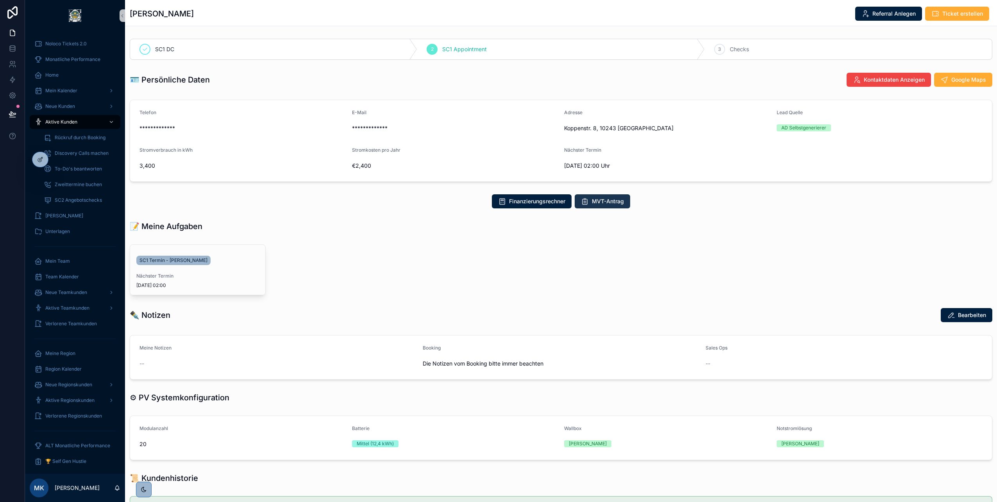
click at [592, 204] on span "MVT-Antrag" at bounding box center [608, 201] width 32 height 8
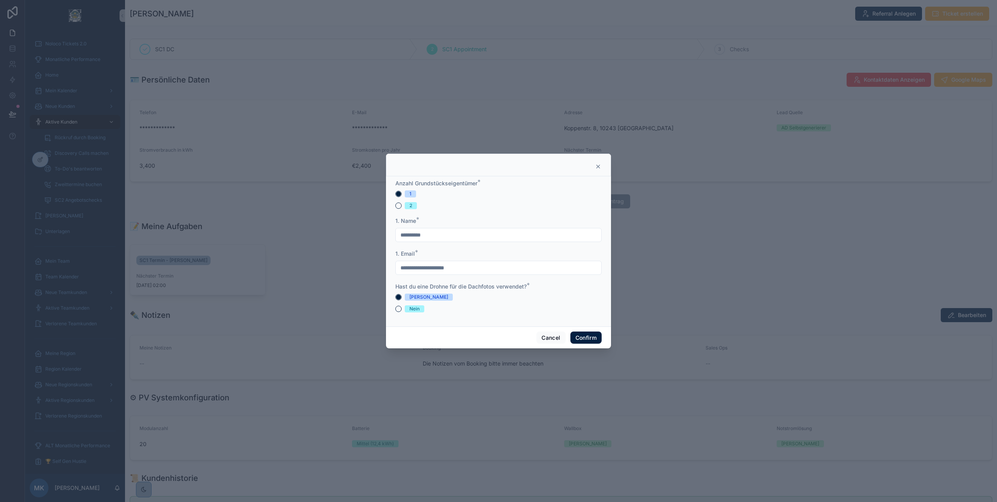
click at [436, 237] on input "**********" at bounding box center [498, 234] width 205 height 11
click at [481, 266] on input "**********" at bounding box center [498, 267] width 205 height 11
drag, startPoint x: 481, startPoint y: 266, endPoint x: 448, endPoint y: 266, distance: 32.8
click at [448, 266] on input "**********" at bounding box center [498, 267] width 205 height 11
click at [479, 268] on input "**********" at bounding box center [498, 267] width 205 height 11
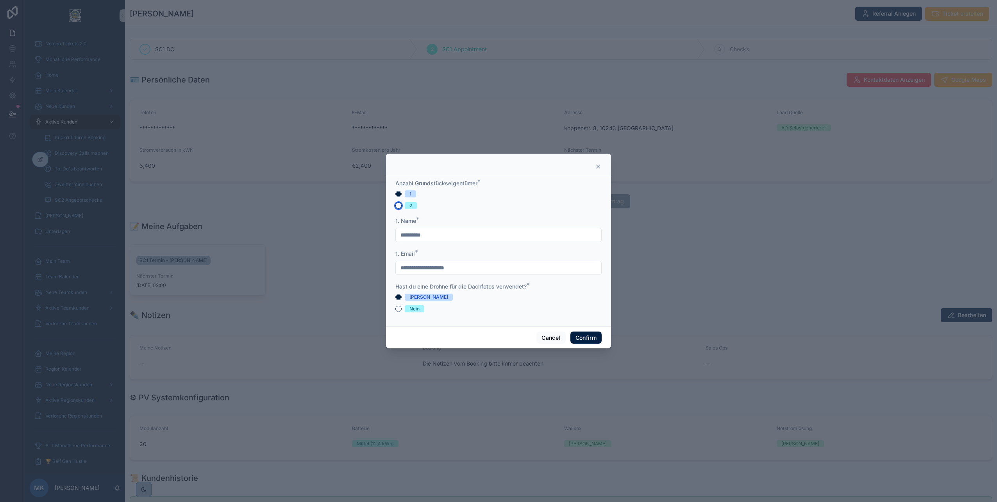
click at [398, 208] on button "2" at bounding box center [398, 205] width 6 height 6
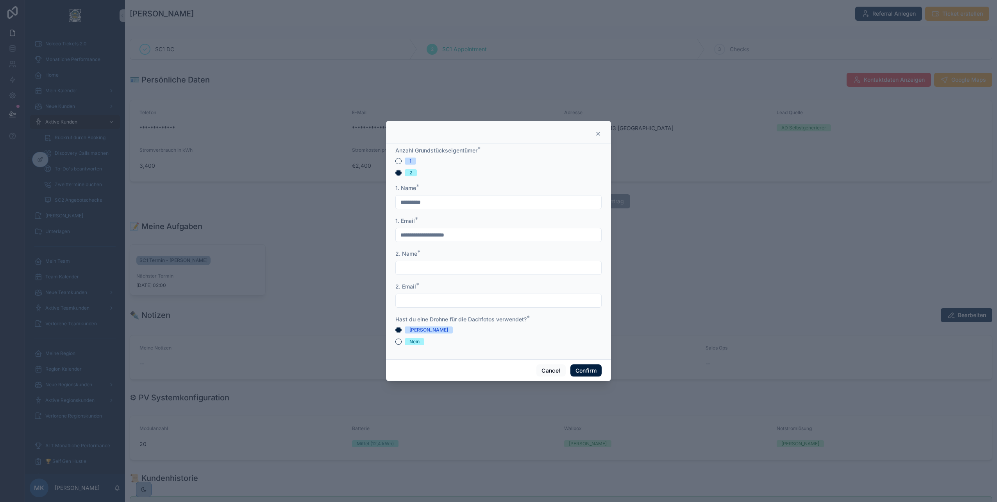
click at [416, 271] on input "text" at bounding box center [498, 267] width 205 height 11
type input "***"
click at [407, 295] on input "text" at bounding box center [498, 300] width 205 height 11
paste input "**********"
type input "**********"
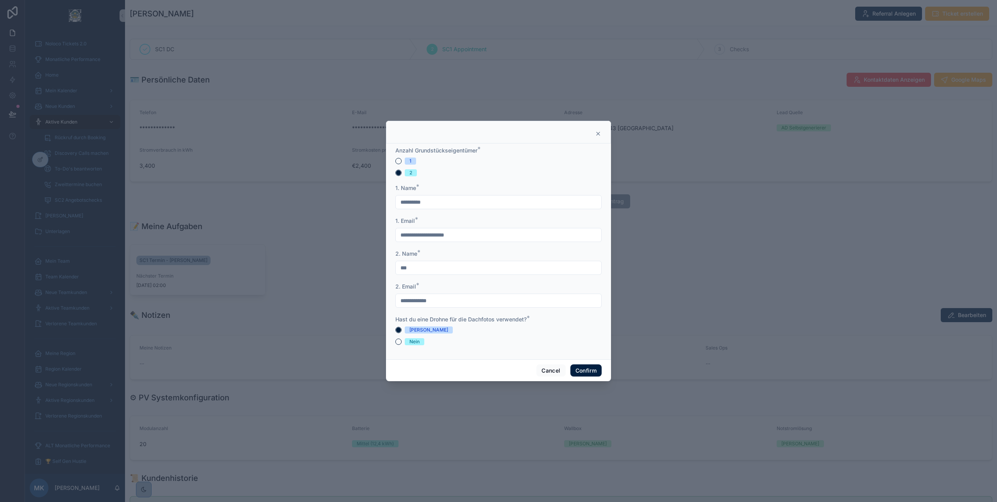
click at [582, 329] on div "[PERSON_NAME]" at bounding box center [498, 329] width 206 height 7
click at [398, 343] on button "Nein" at bounding box center [398, 341] width 6 height 6
click at [398, 328] on button "[PERSON_NAME]" at bounding box center [398, 330] width 6 height 6
click at [587, 368] on button "Confirm" at bounding box center [585, 370] width 31 height 13
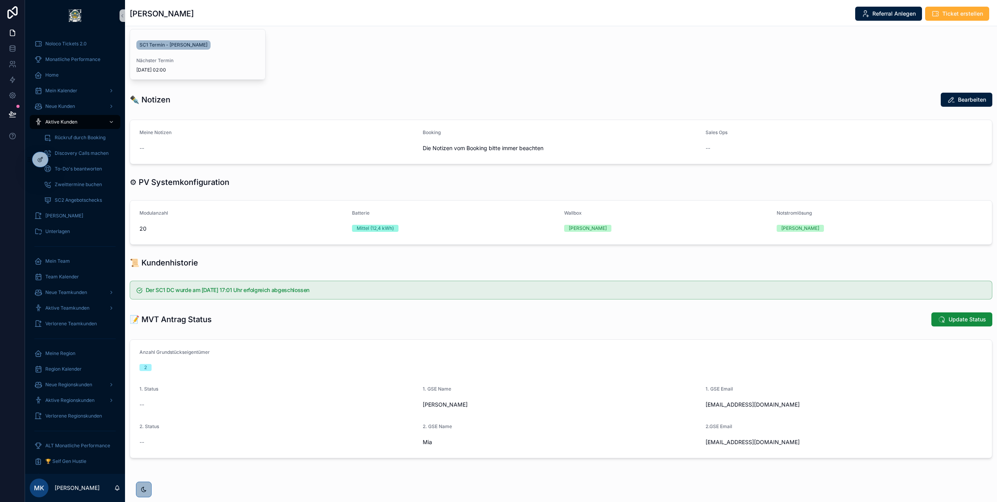
scroll to position [225, 0]
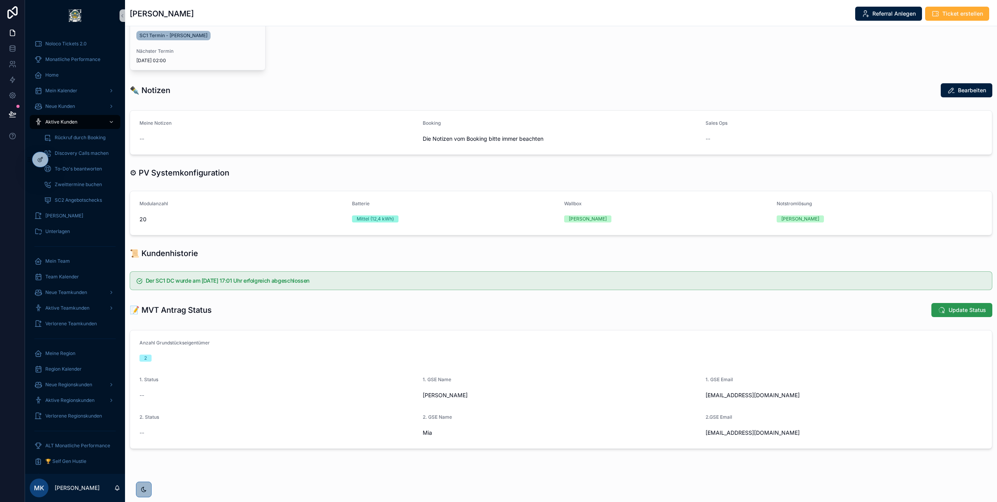
click at [940, 309] on icon "scrollable content" at bounding box center [942, 310] width 8 height 8
click at [940, 311] on button "Update Status" at bounding box center [961, 310] width 61 height 14
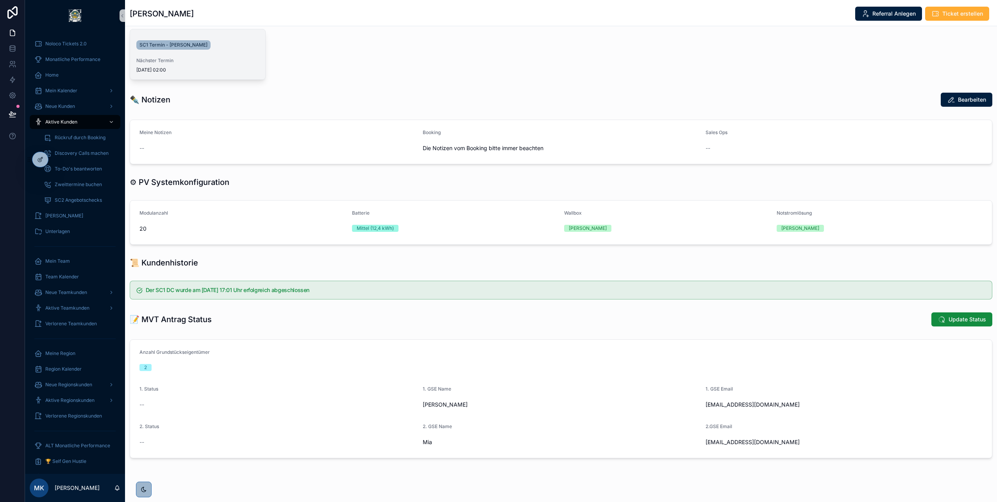
scroll to position [225, 0]
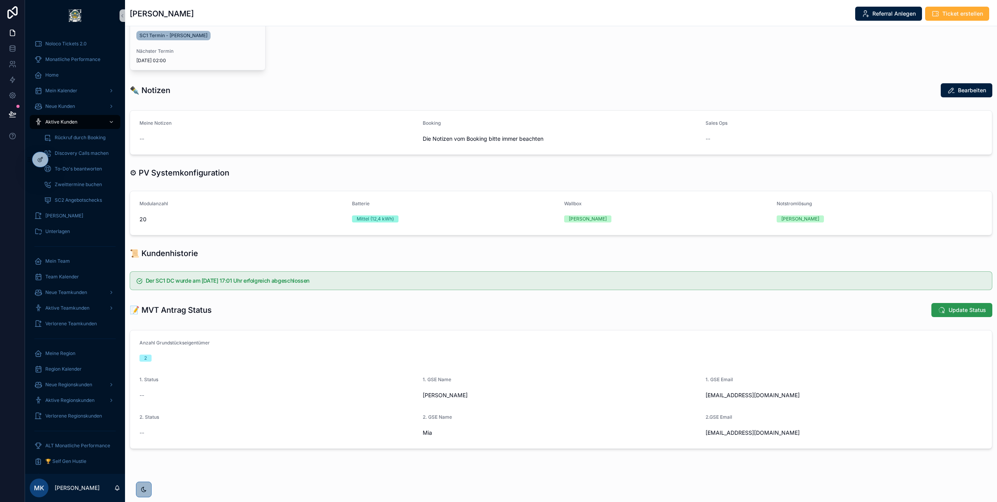
click at [949, 311] on span "Update Status" at bounding box center [968, 310] width 38 height 8
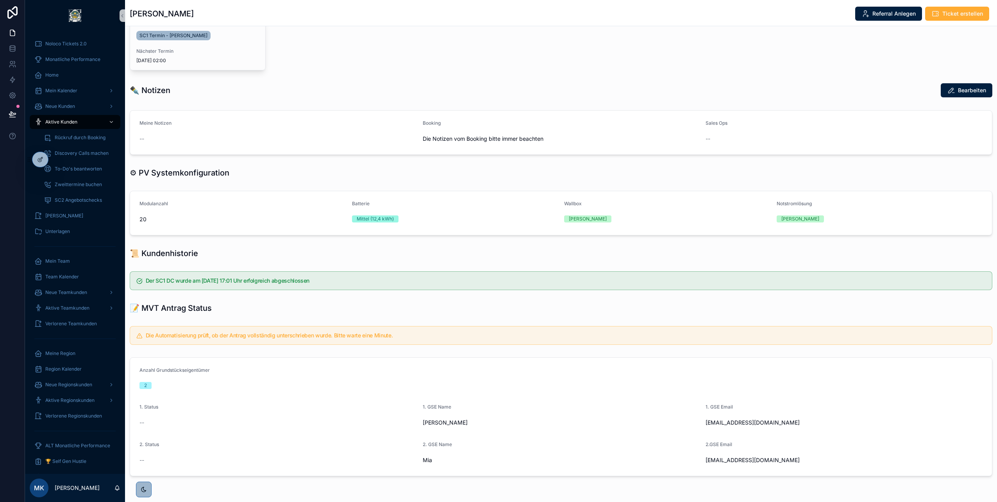
scroll to position [252, 0]
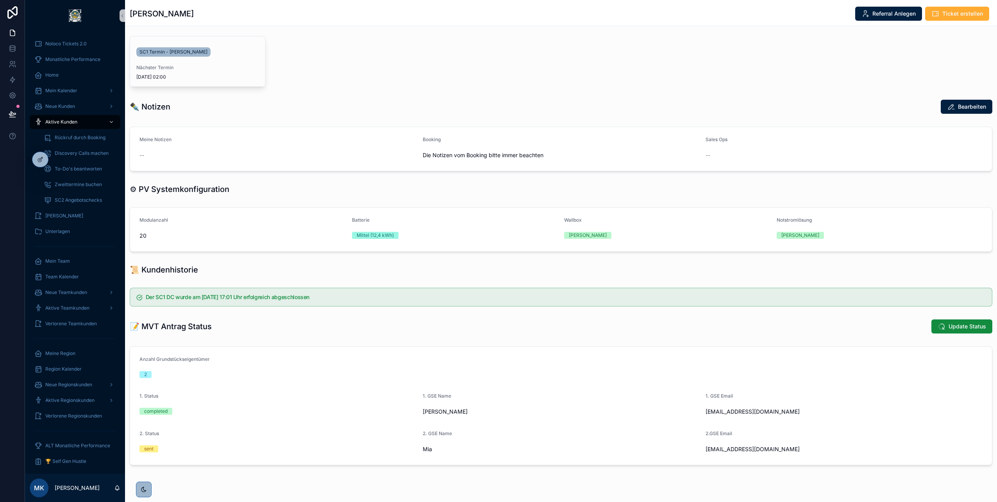
scroll to position [225, 0]
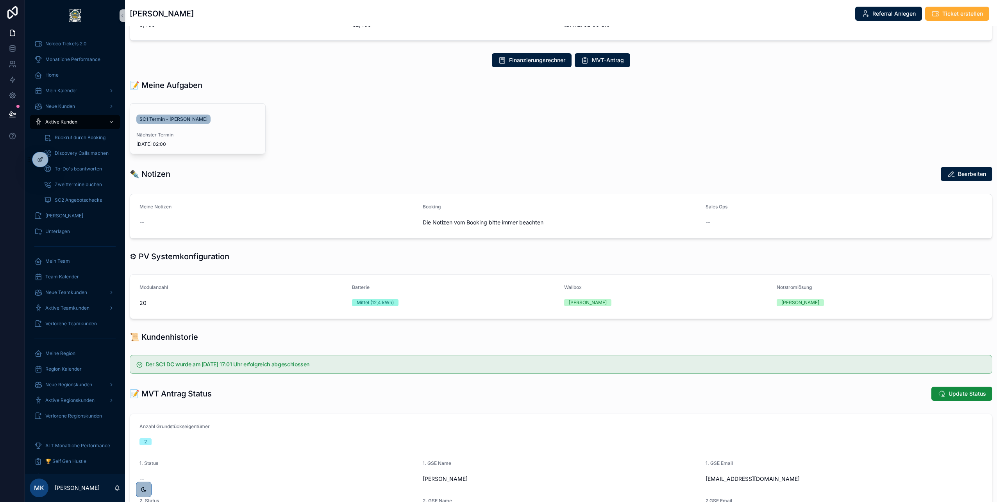
scroll to position [225, 0]
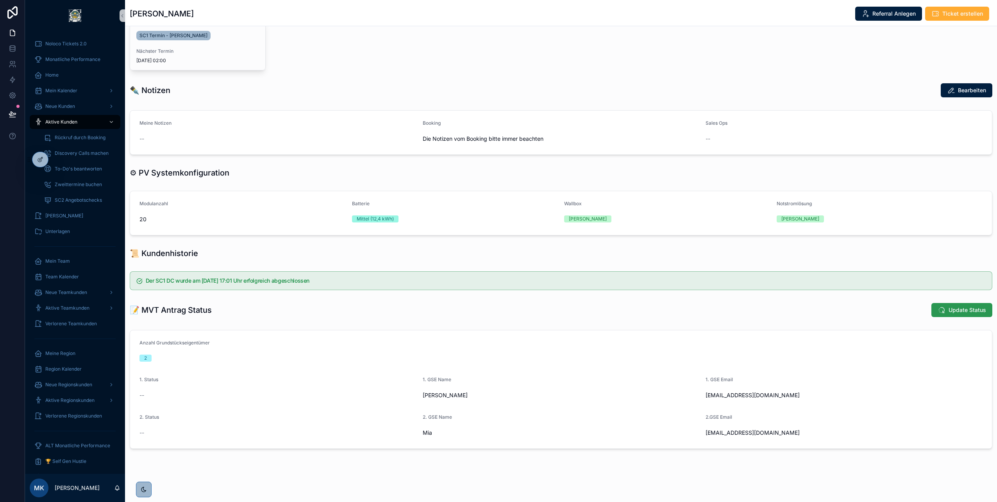
click at [949, 309] on span "Update Status" at bounding box center [968, 310] width 38 height 8
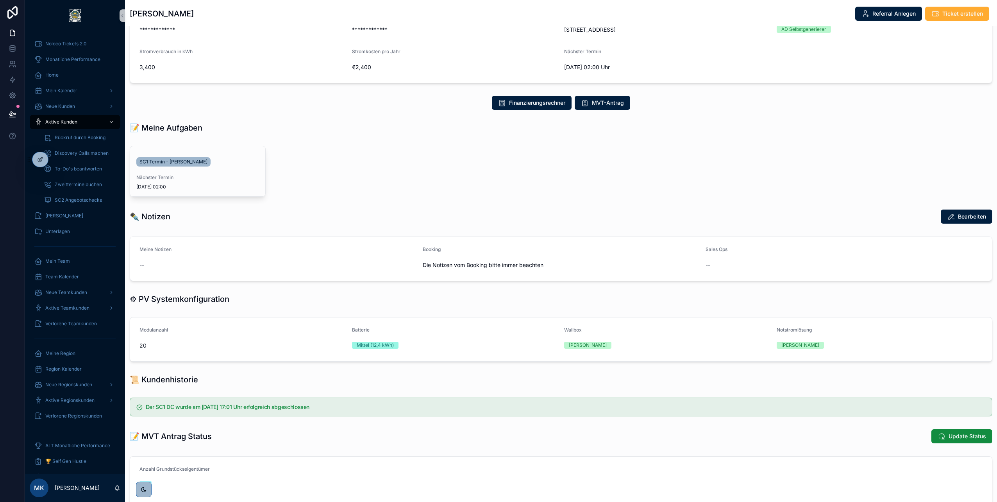
scroll to position [225, 0]
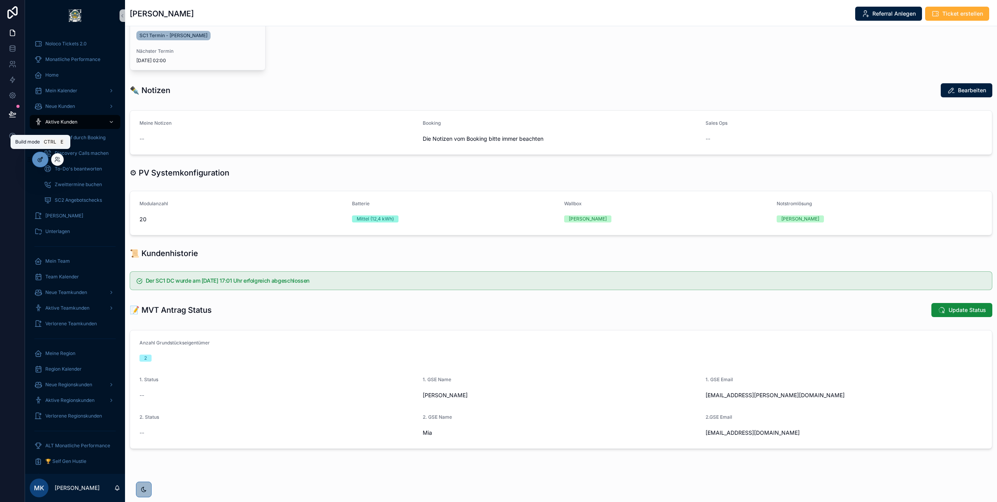
click at [42, 163] on div at bounding box center [40, 159] width 16 height 15
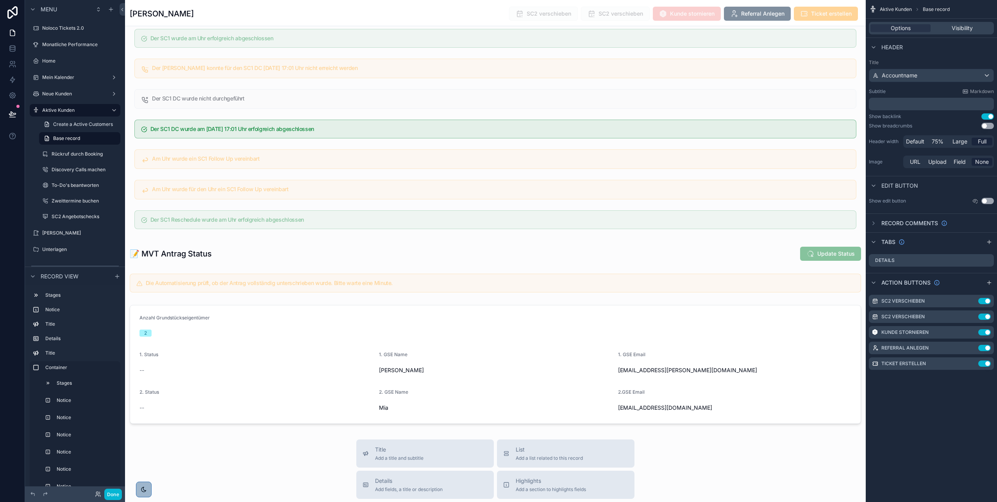
scroll to position [2132, 0]
click at [557, 262] on div "scrollable content" at bounding box center [495, 254] width 741 height 21
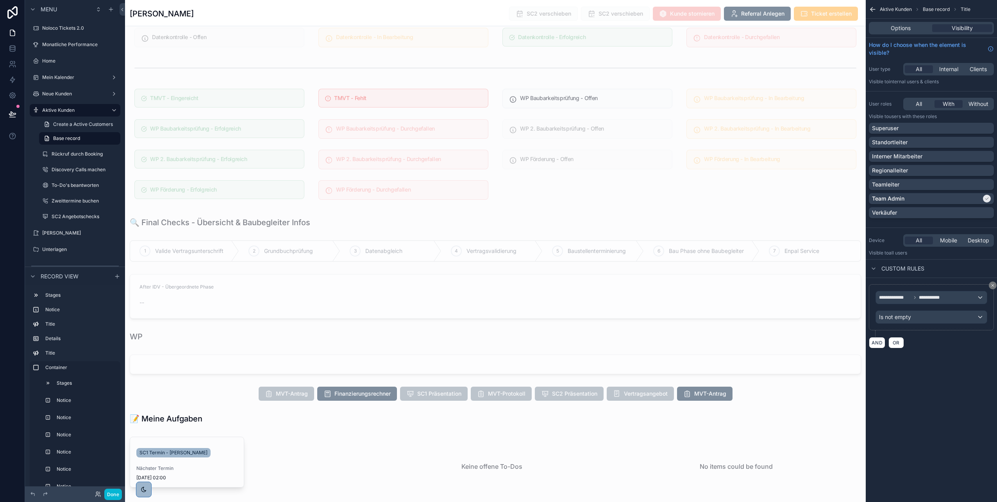
scroll to position [599, 0]
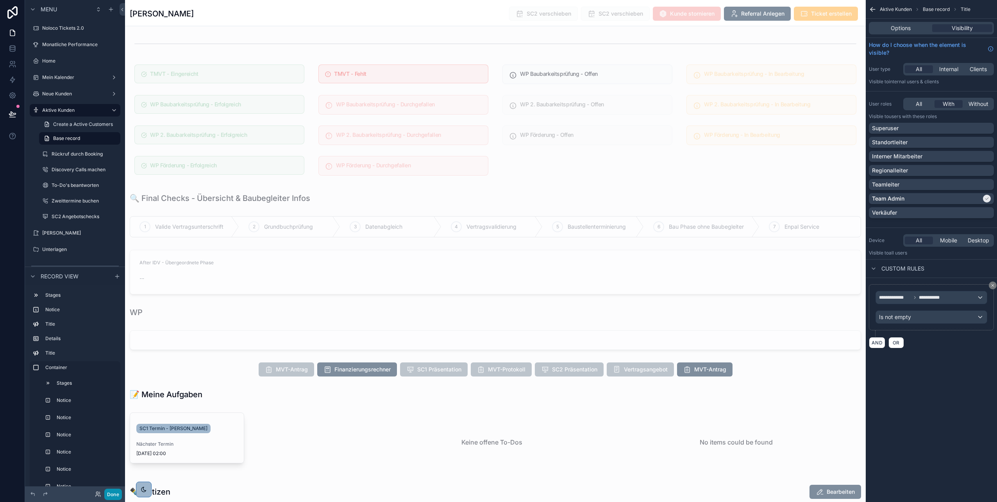
click at [109, 495] on button "Done" at bounding box center [113, 493] width 18 height 11
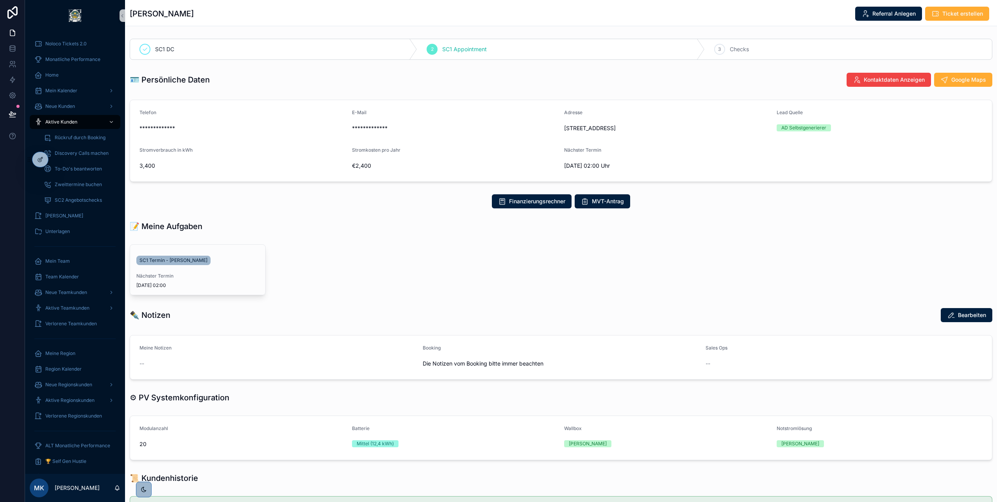
scroll to position [225, 0]
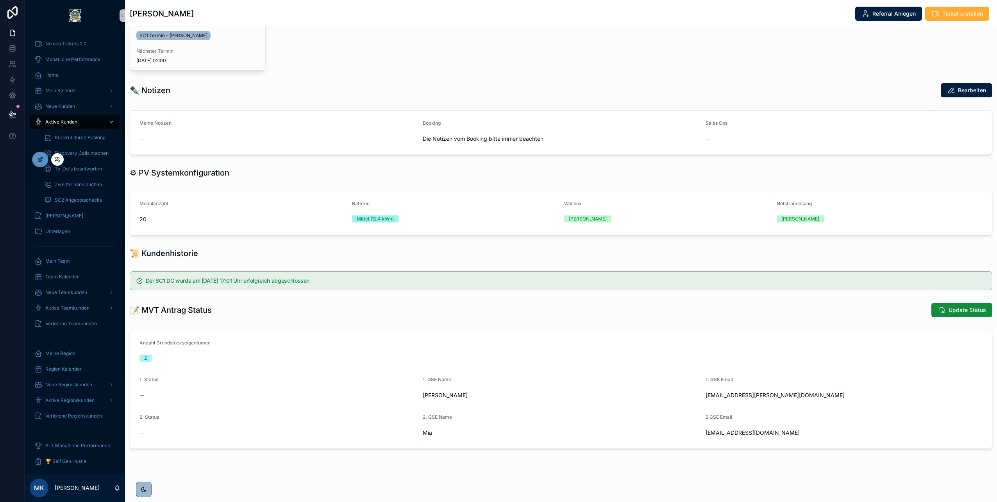
click at [42, 159] on icon at bounding box center [40, 159] width 6 height 6
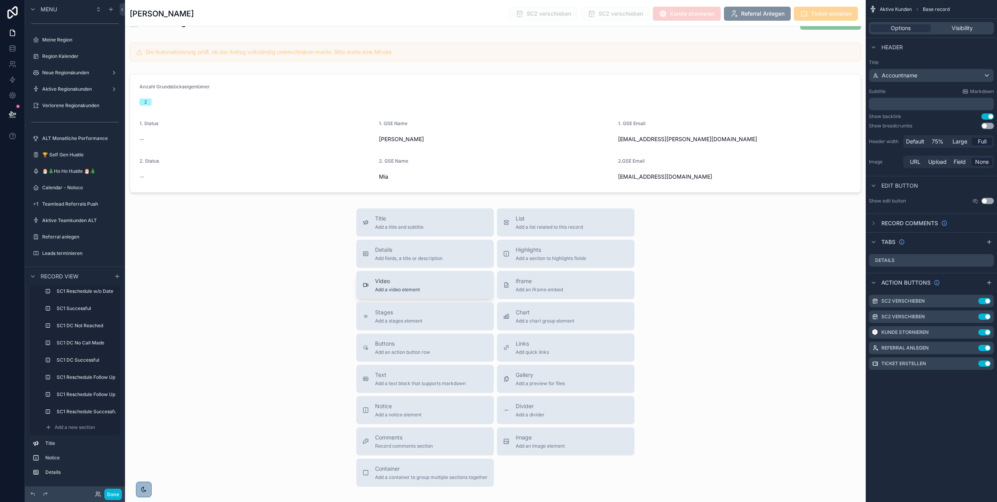
scroll to position [2363, 0]
click at [375, 475] on span "Add a container to group multiple sections together" at bounding box center [431, 477] width 113 height 6
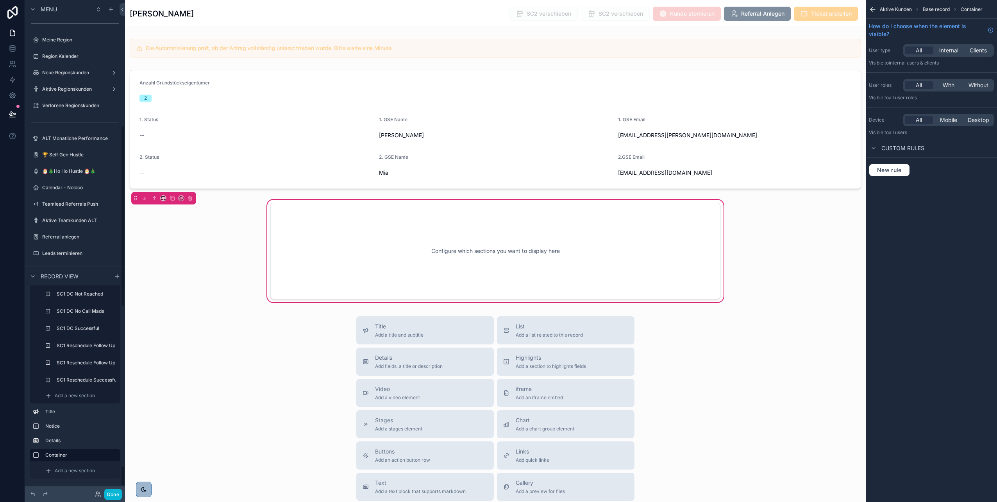
scroll to position [1800, 0]
click at [161, 195] on div "scrollable content" at bounding box center [163, 198] width 6 height 6
click at [163, 198] on icon "scrollable content" at bounding box center [163, 197] width 5 height 5
click at [175, 299] on span "Full width" at bounding box center [179, 301] width 24 height 9
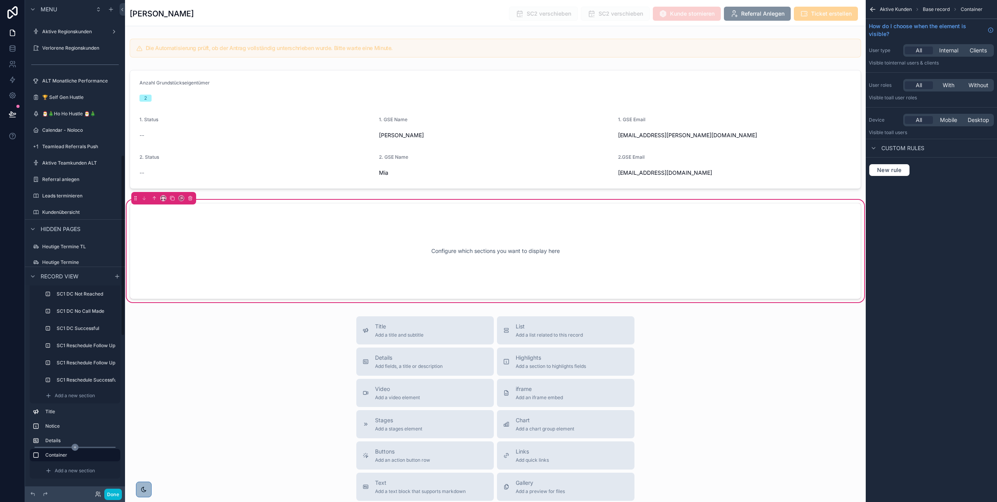
scroll to position [463, 0]
click at [58, 468] on span "Add a new section" at bounding box center [75, 470] width 40 height 6
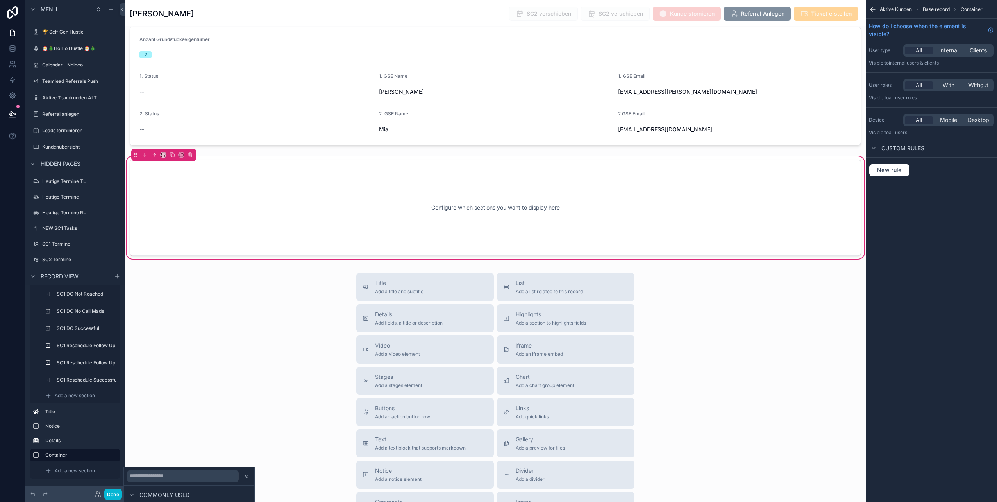
scroll to position [59, 0]
click at [245, 314] on div "Title Add a title and subtitle List Add a list related to this record Details A…" at bounding box center [495, 412] width 741 height 278
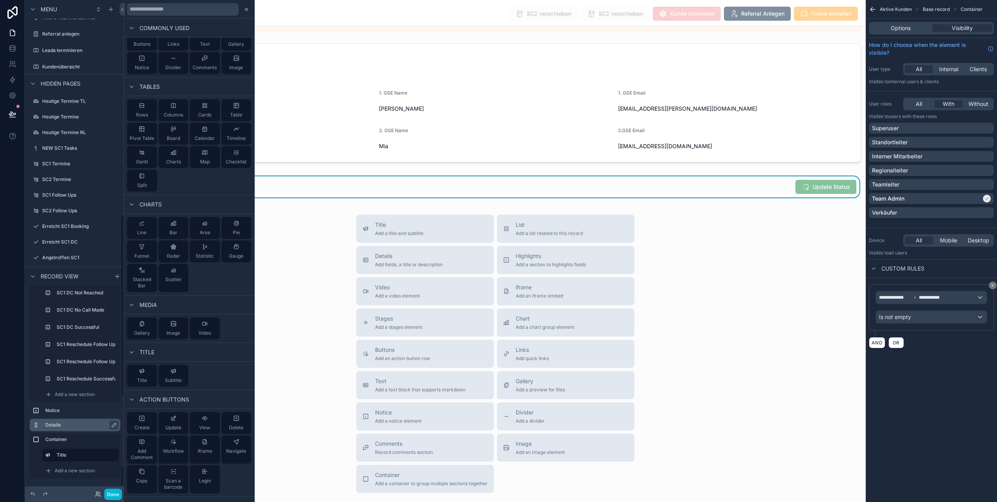
scroll to position [583, 0]
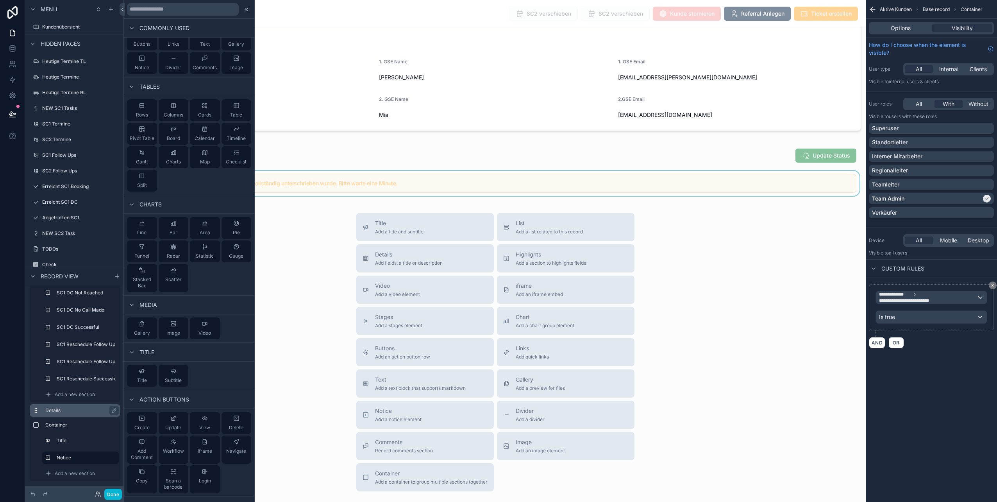
click at [37, 408] on icon "scrollable content" at bounding box center [36, 410] width 6 height 6
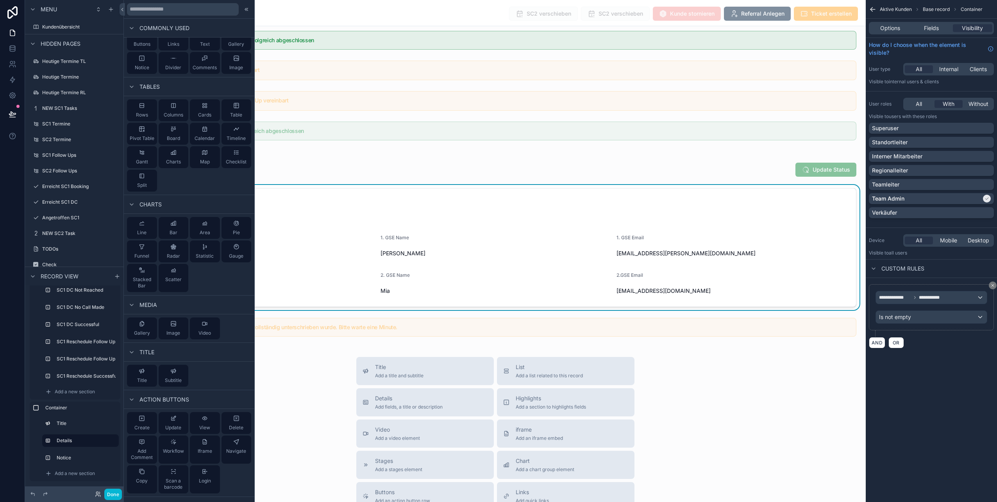
scroll to position [2219, 0]
click at [322, 334] on div "scrollable content" at bounding box center [495, 329] width 731 height 25
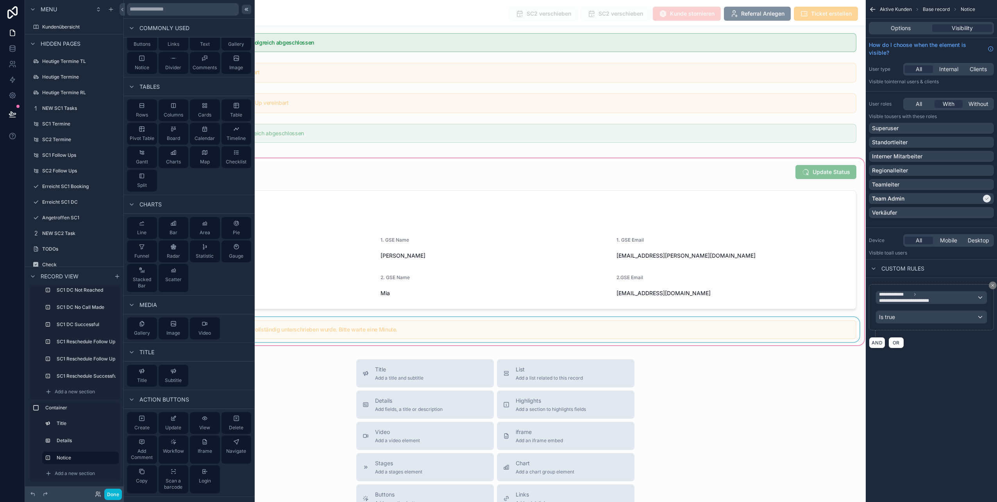
click at [243, 10] on icon at bounding box center [246, 9] width 6 height 6
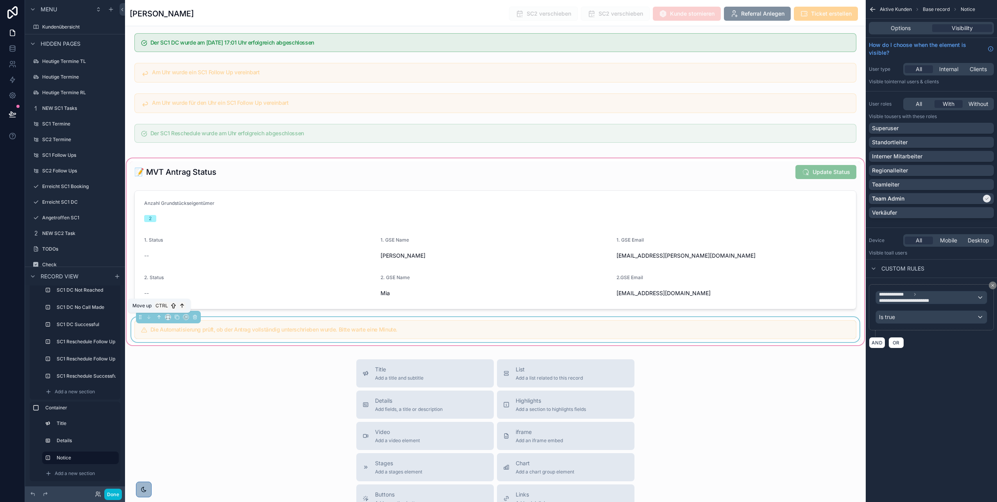
click at [159, 316] on icon "scrollable content" at bounding box center [158, 316] width 5 height 5
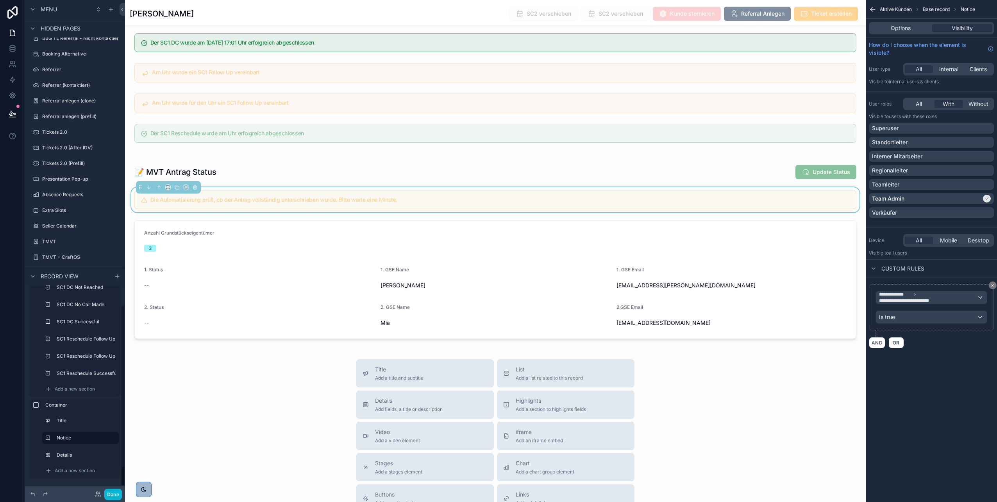
scroll to position [829, 0]
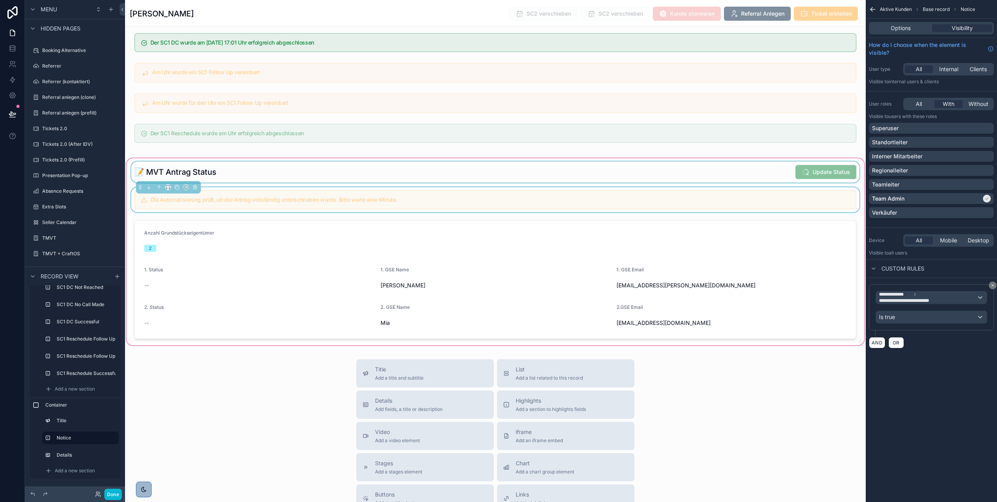
click at [176, 163] on div "scrollable content" at bounding box center [495, 171] width 731 height 21
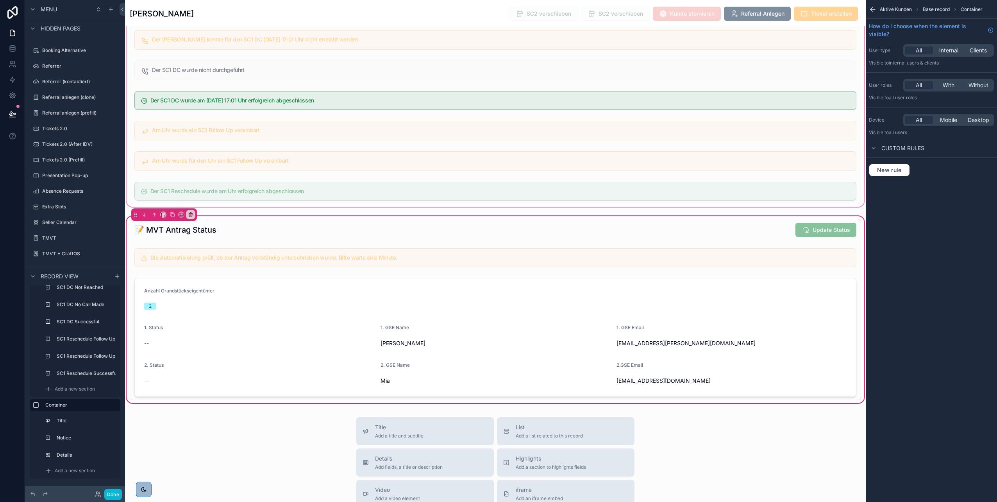
scroll to position [2158, 0]
click at [154, 217] on icon "scrollable content" at bounding box center [154, 216] width 5 height 5
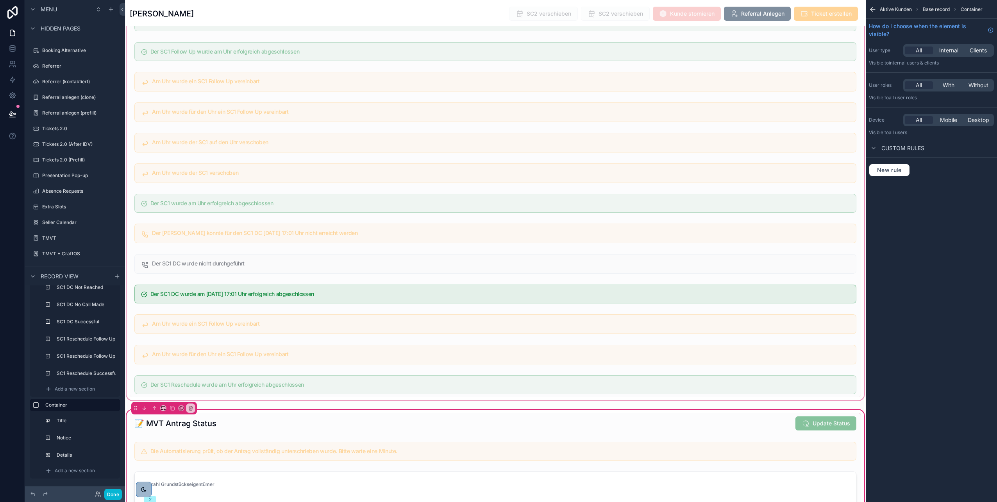
scroll to position [1994, 0]
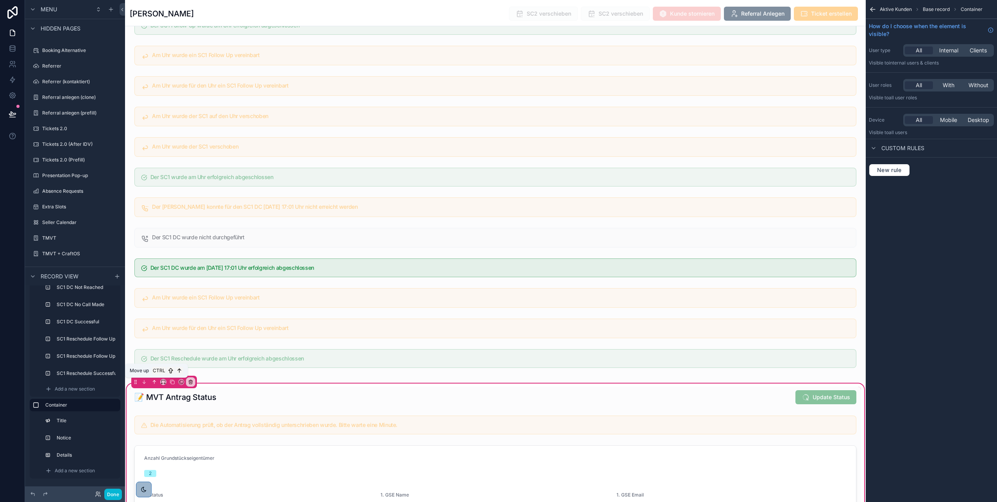
click at [155, 382] on icon "scrollable content" at bounding box center [154, 381] width 5 height 5
drag, startPoint x: 154, startPoint y: 382, endPoint x: 73, endPoint y: 397, distance: 81.8
click at [154, 382] on icon "scrollable content" at bounding box center [154, 381] width 5 height 5
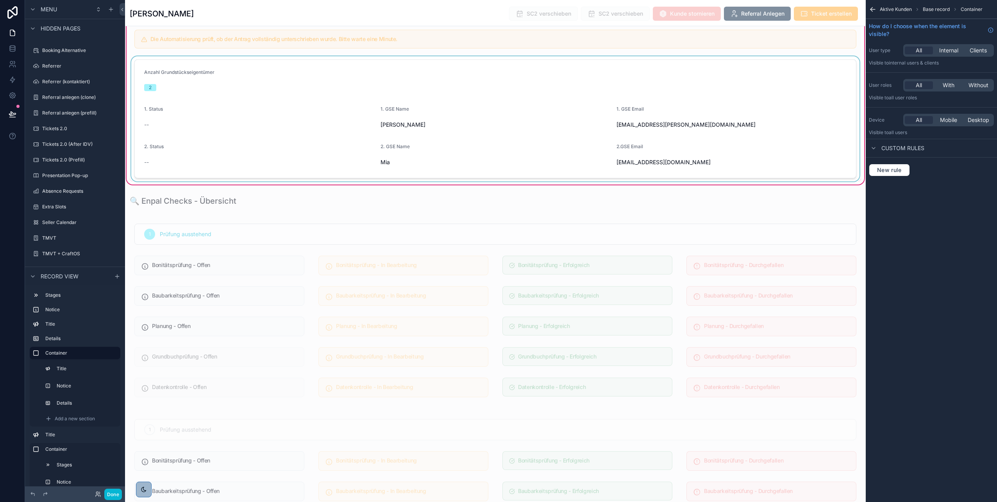
scroll to position [232, 0]
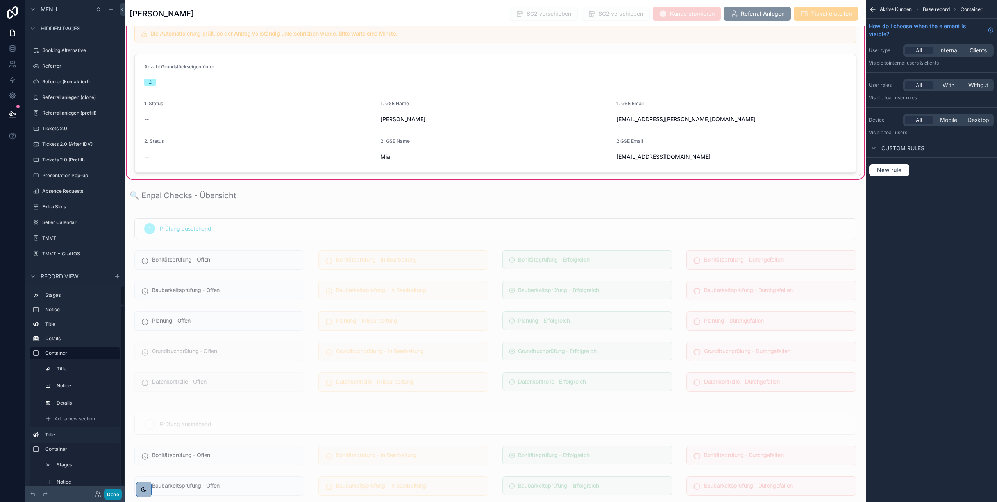
click at [111, 493] on button "Done" at bounding box center [113, 493] width 18 height 11
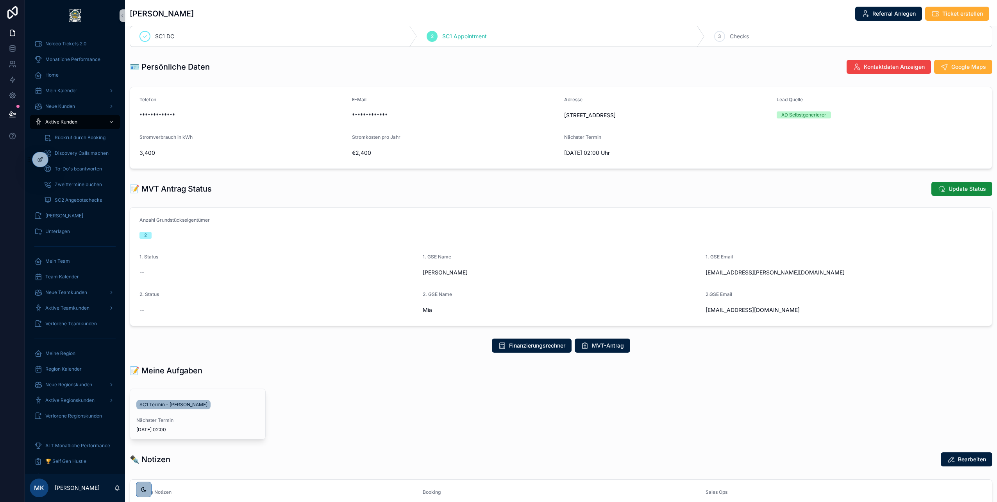
scroll to position [0, 0]
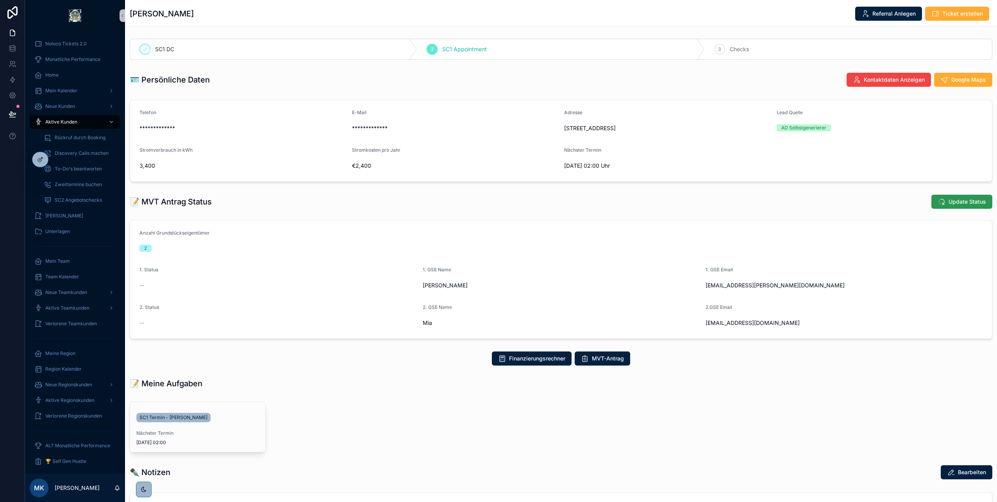
click at [949, 200] on span "Update Status" at bounding box center [968, 202] width 38 height 8
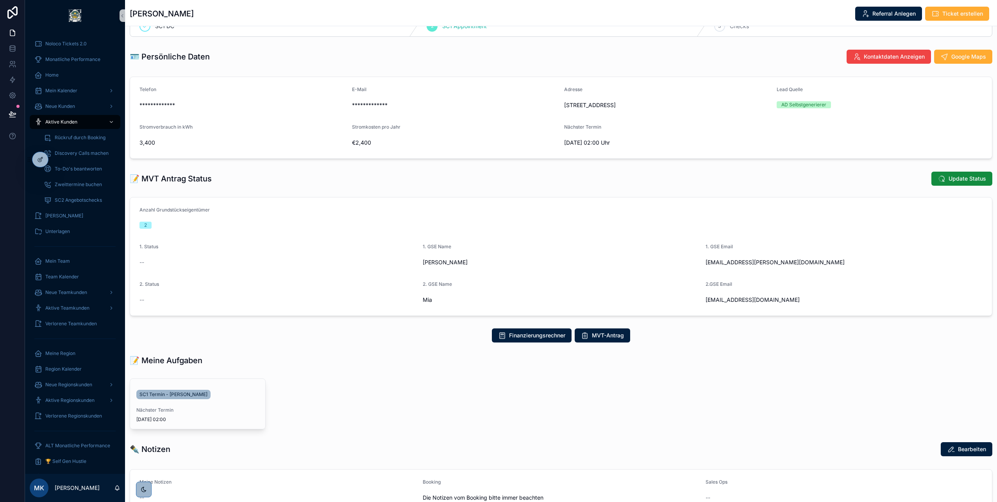
scroll to position [24, 0]
click at [949, 177] on span "Update Status" at bounding box center [968, 178] width 38 height 8
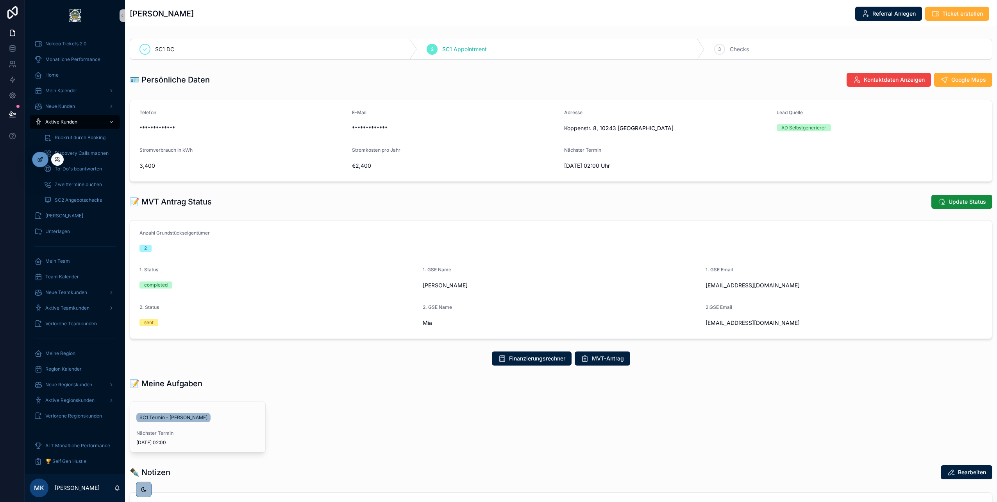
click at [41, 161] on icon at bounding box center [40, 159] width 6 height 6
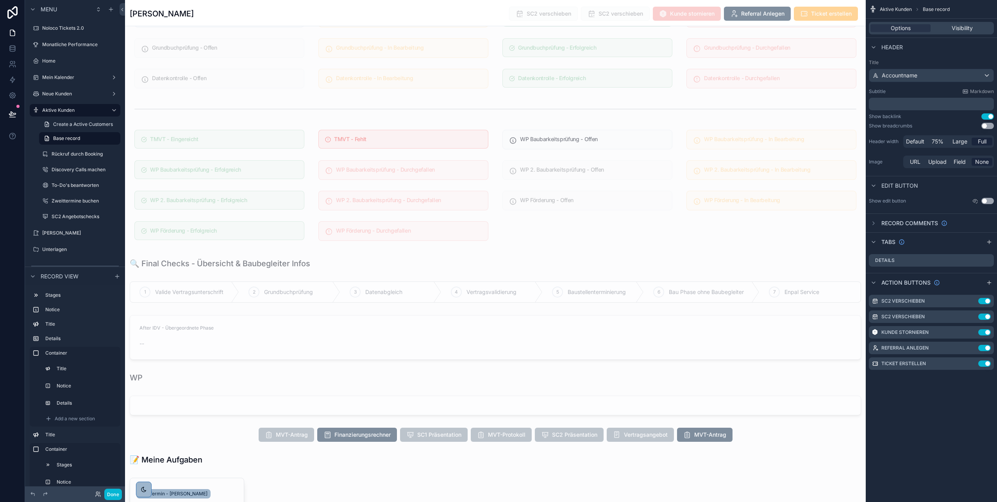
scroll to position [879, 0]
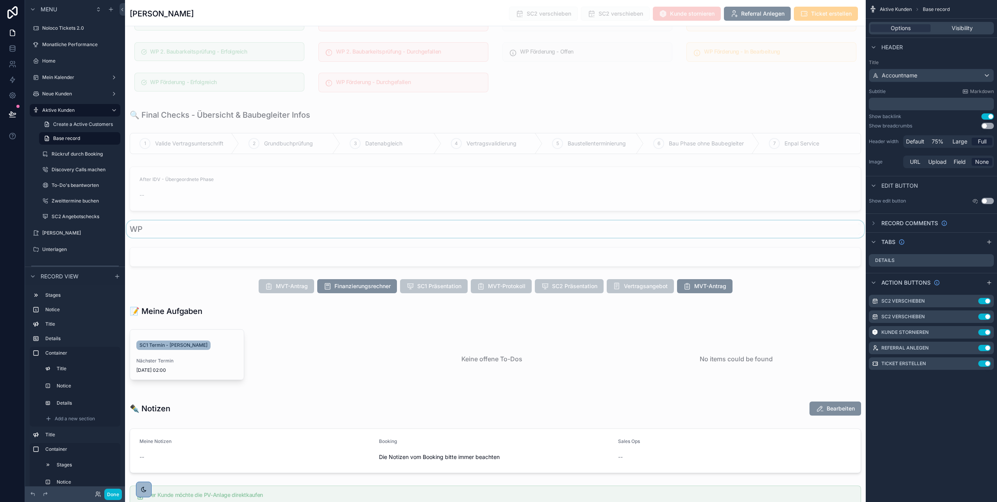
click at [230, 237] on div "scrollable content" at bounding box center [495, 228] width 741 height 17
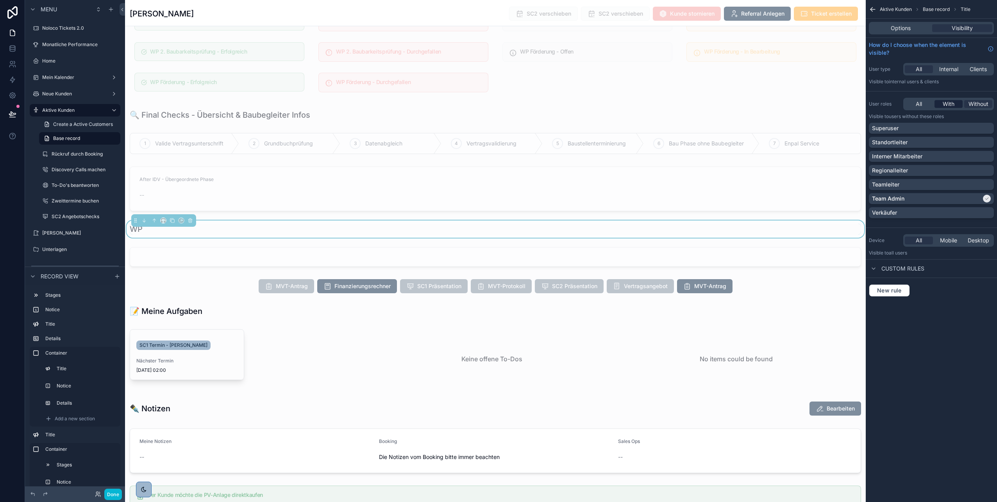
click at [945, 102] on span "With" at bounding box center [949, 104] width 12 height 8
drag, startPoint x: 687, startPoint y: 289, endPoint x: 665, endPoint y: 272, distance: 27.9
click at [687, 289] on div "scrollable content" at bounding box center [495, 286] width 741 height 20
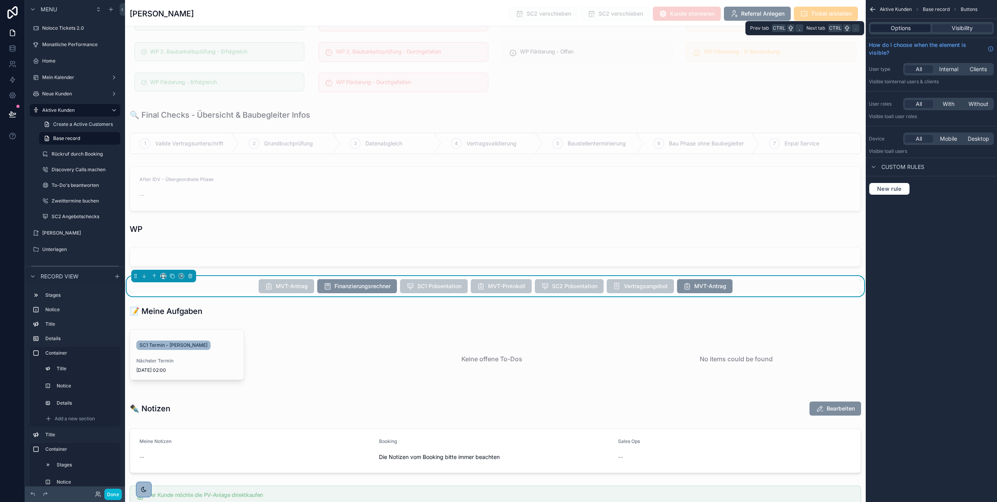
click at [893, 28] on span "Options" at bounding box center [901, 28] width 20 height 8
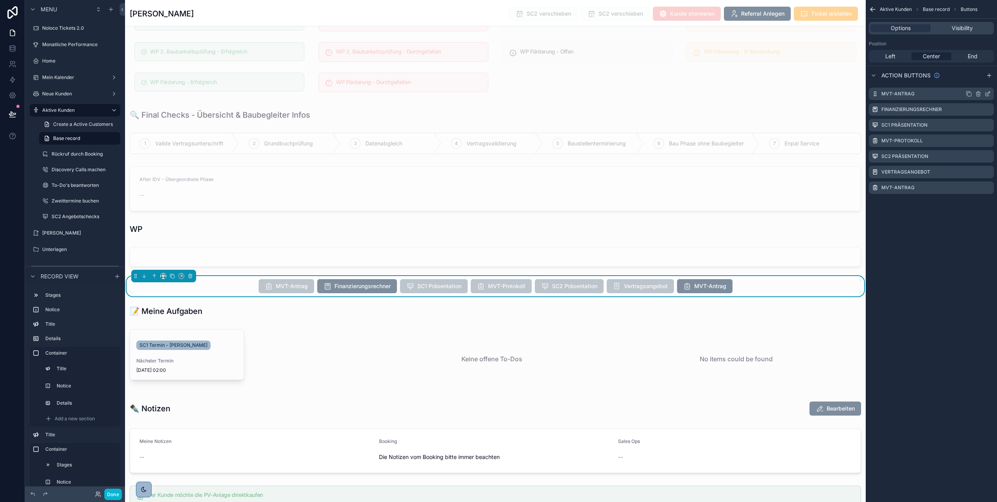
click at [988, 93] on icon "scrollable content" at bounding box center [988, 94] width 6 height 6
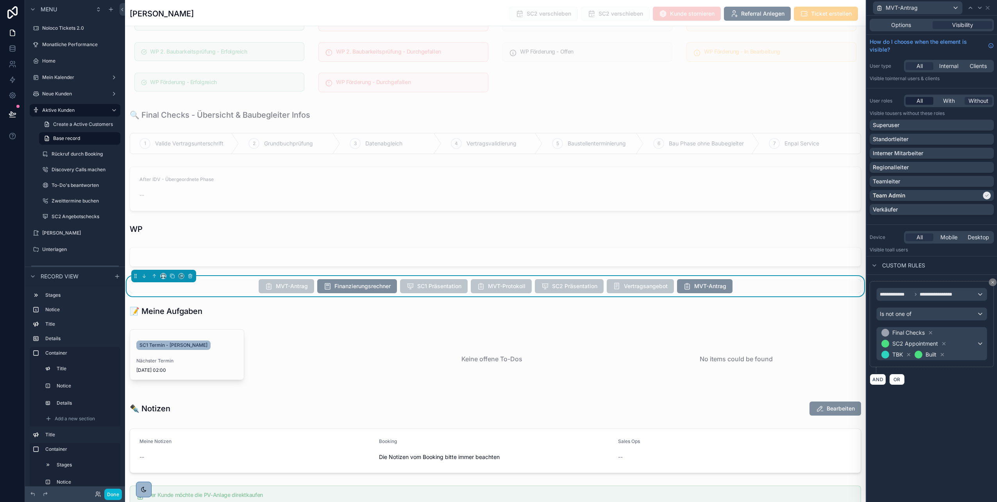
click at [926, 99] on div "All" at bounding box center [920, 101] width 28 height 8
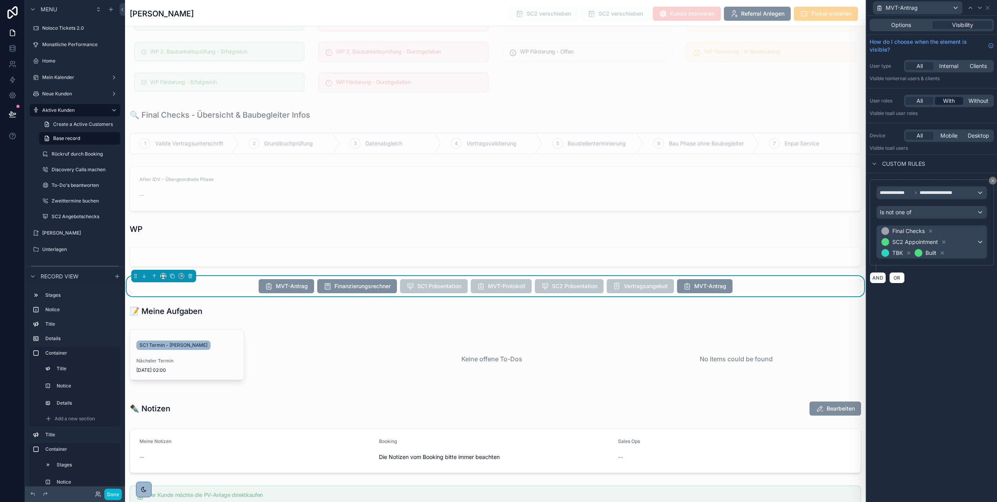
click at [946, 98] on span "With" at bounding box center [949, 101] width 12 height 8
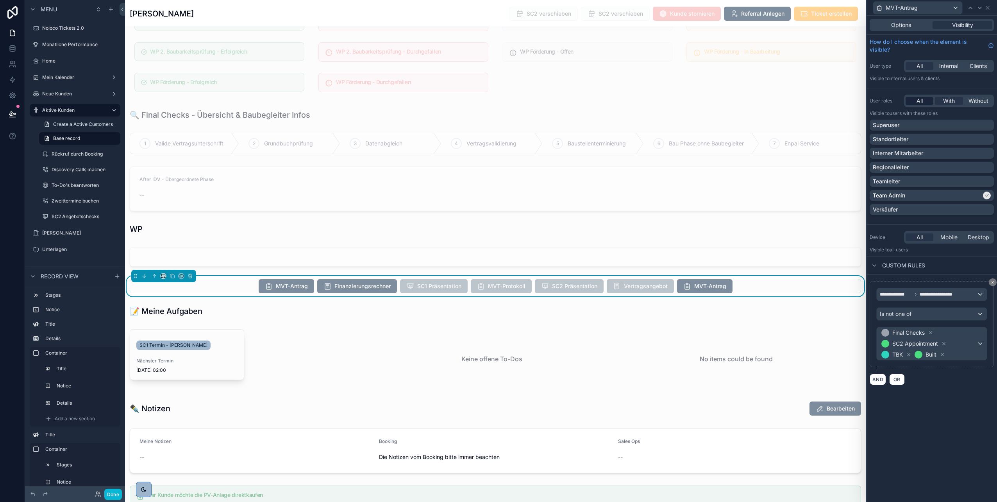
click at [922, 102] on span "All" at bounding box center [920, 101] width 6 height 8
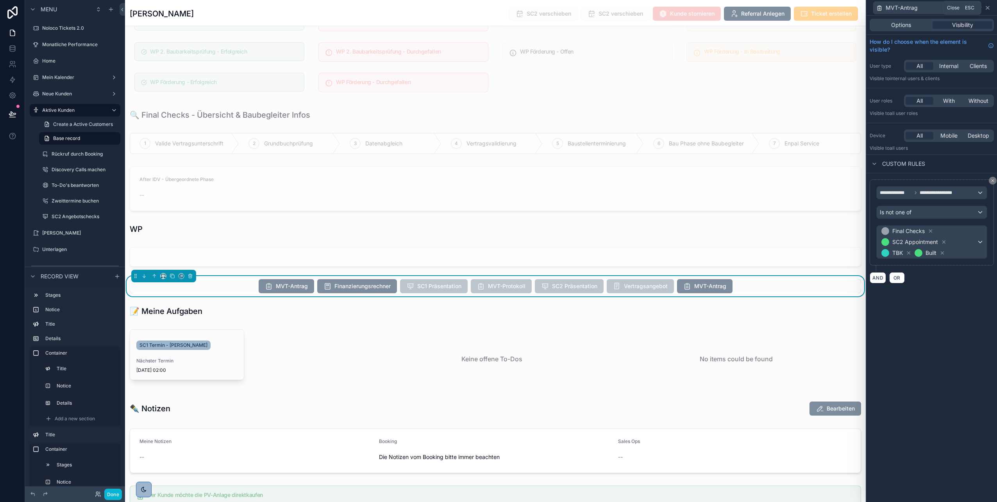
click at [988, 9] on icon at bounding box center [988, 8] width 6 height 6
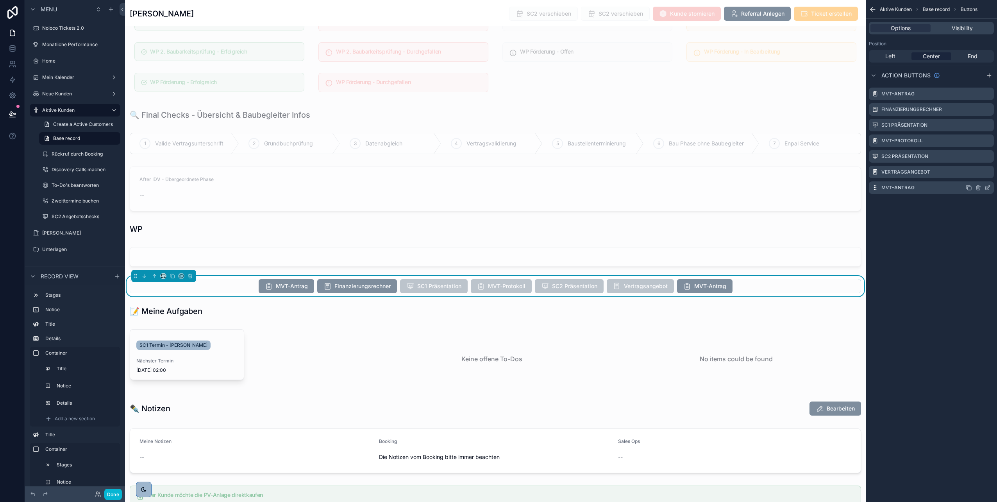
click at [988, 184] on icon "scrollable content" at bounding box center [988, 187] width 6 height 6
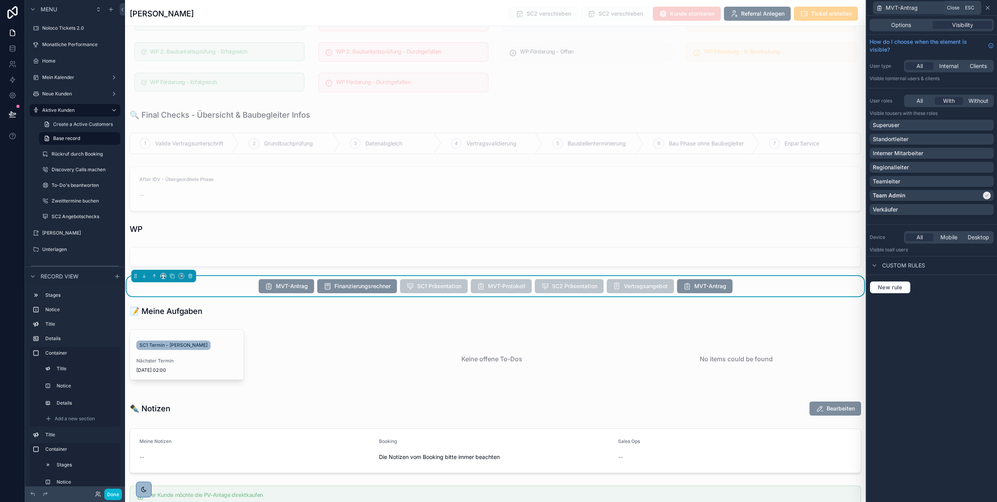
click at [987, 7] on icon at bounding box center [988, 8] width 6 height 6
